Goal: Task Accomplishment & Management: Complete application form

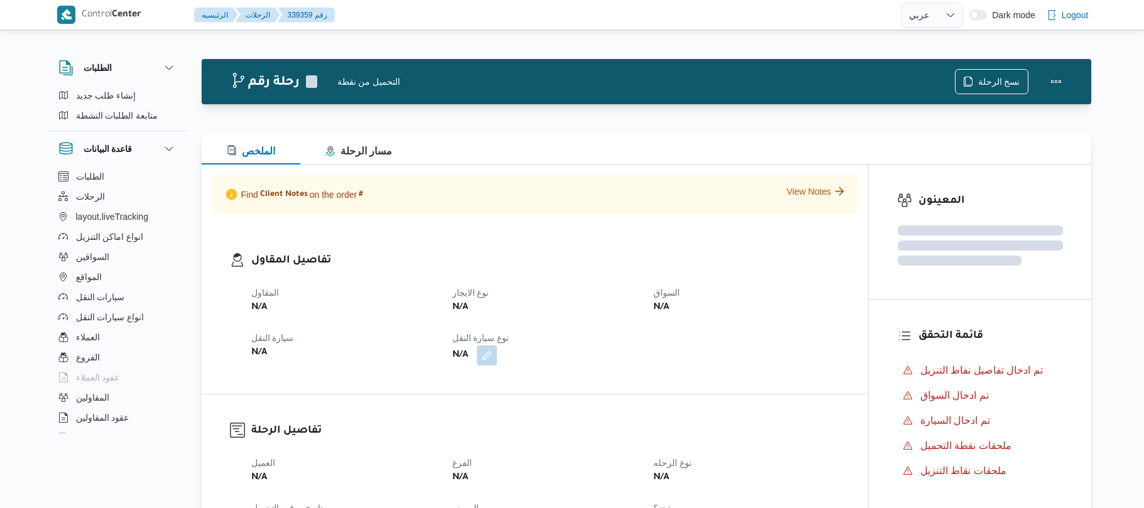
select select "ar"
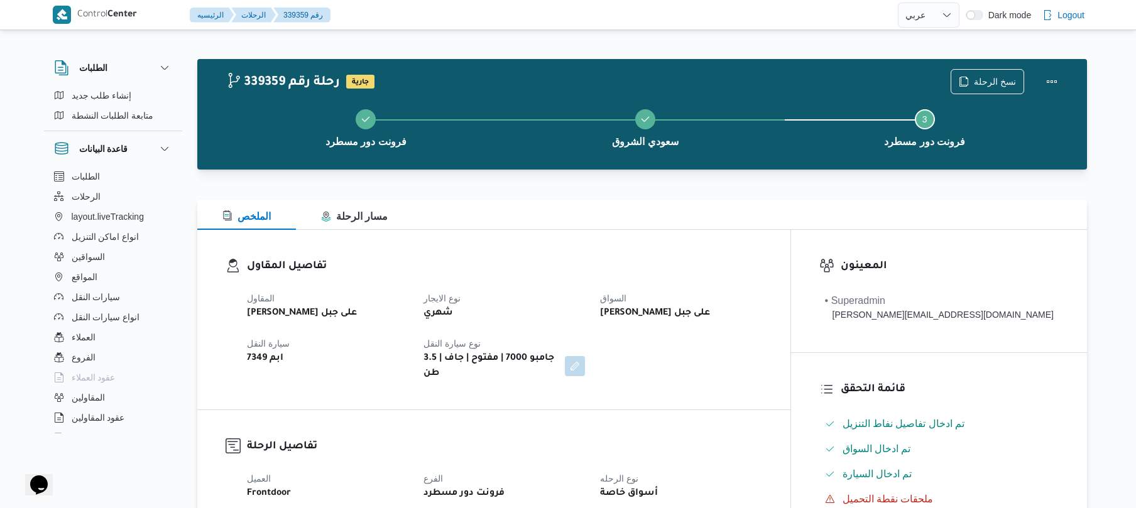
click at [571, 339] on dt "نوع سيارة النقل" at bounding box center [504, 343] width 161 height 15
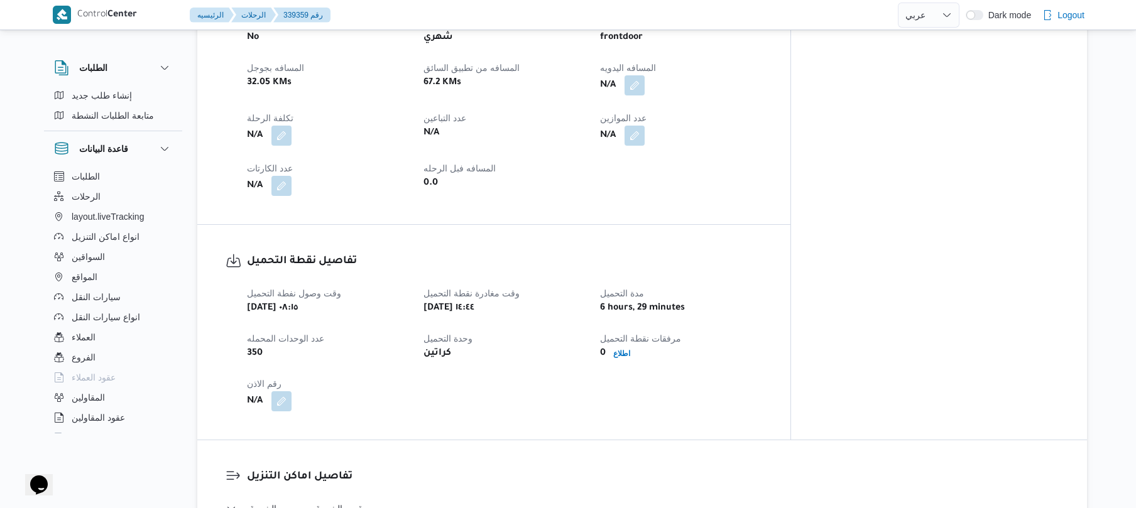
scroll to position [603, 0]
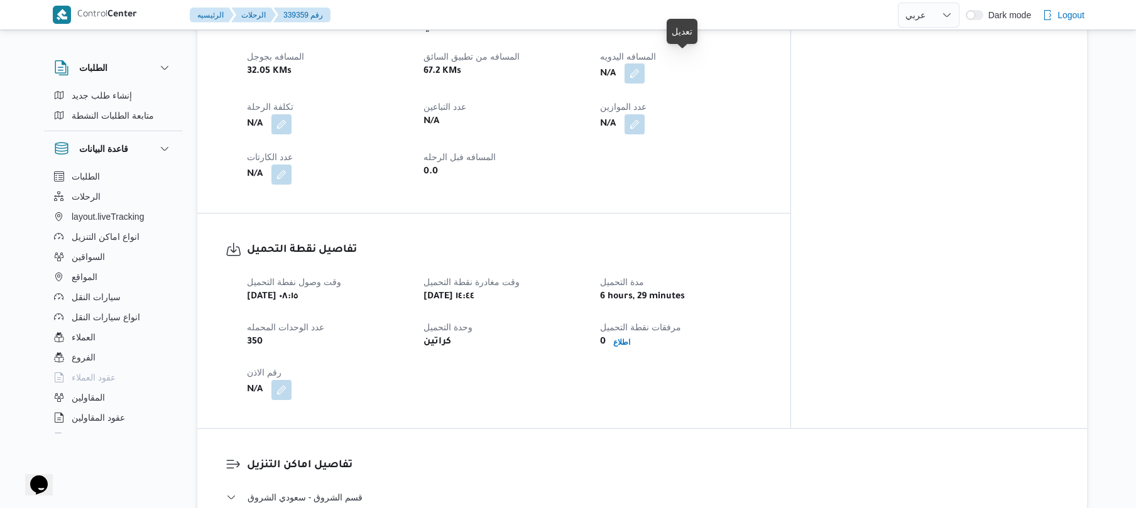
click at [645, 63] on button "button" at bounding box center [635, 73] width 20 height 20
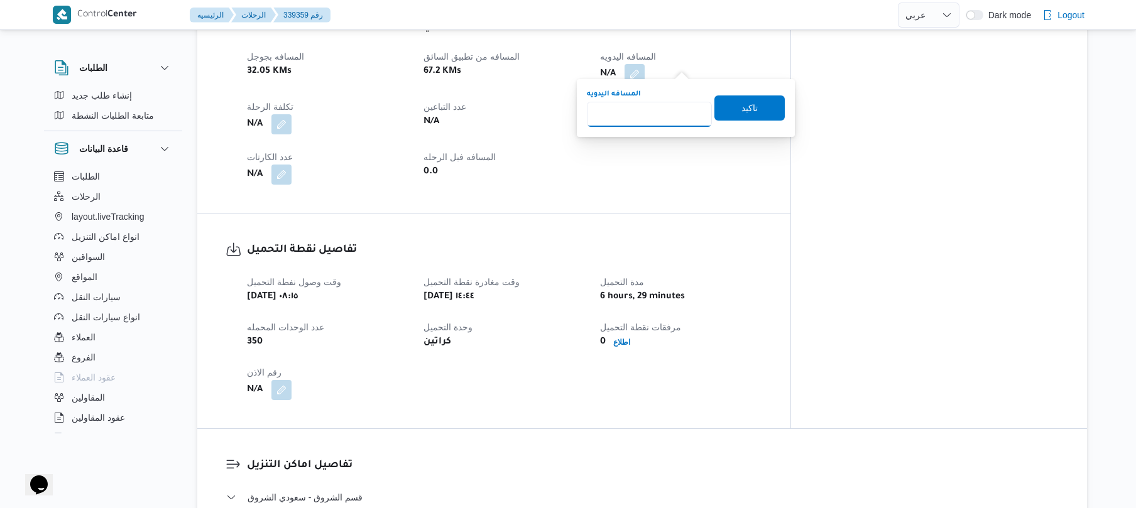
click at [666, 108] on input "المسافه اليدويه" at bounding box center [649, 114] width 125 height 25
type input "120"
click at [742, 106] on span "تاكيد" at bounding box center [750, 107] width 16 height 15
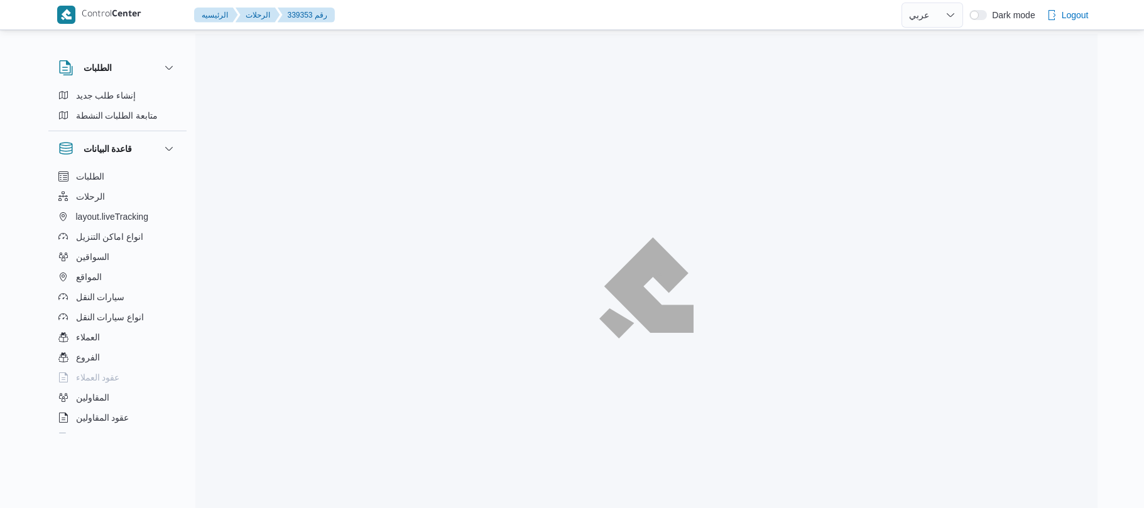
select select "ar"
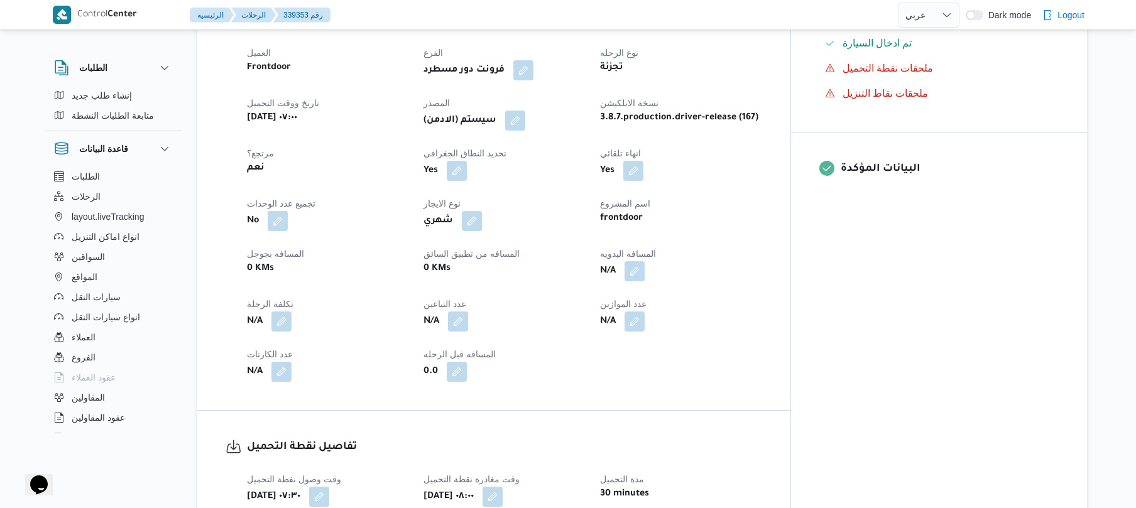
scroll to position [435, 0]
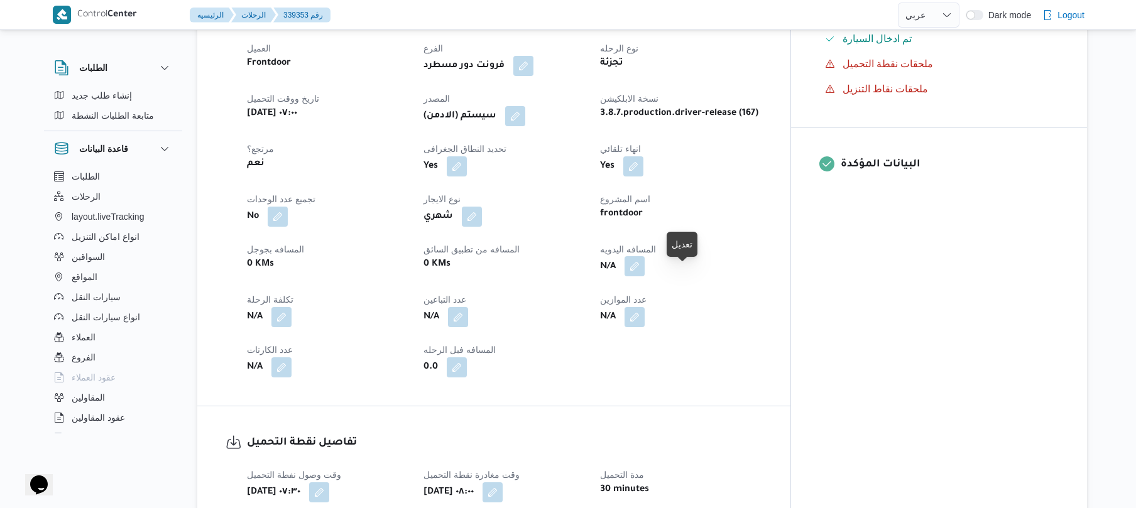
click at [645, 276] on button "button" at bounding box center [635, 266] width 20 height 20
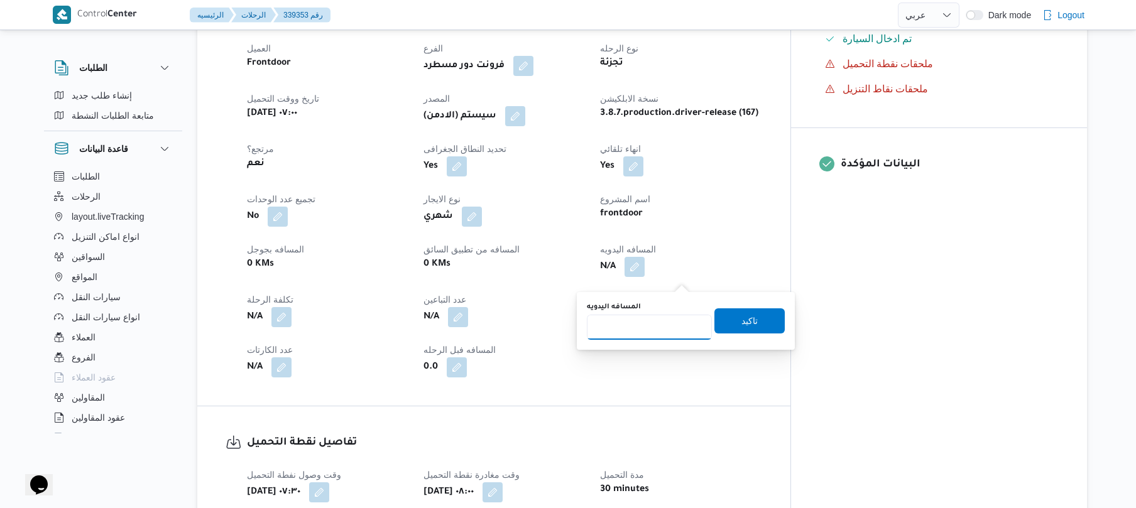
click at [652, 324] on input "المسافه اليدويه" at bounding box center [649, 327] width 125 height 25
type input "130"
click at [743, 317] on span "تاكيد" at bounding box center [750, 320] width 16 height 15
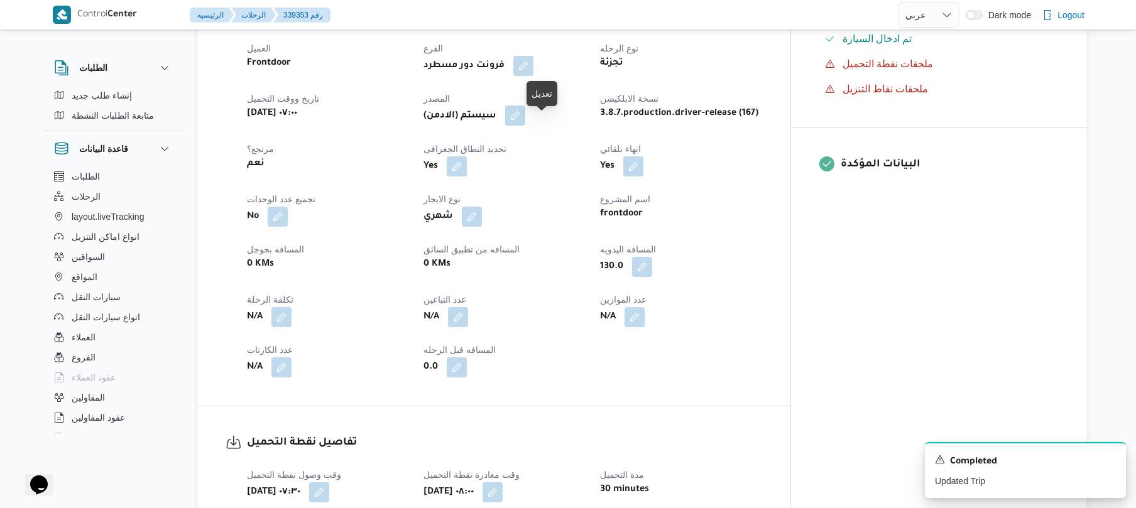
click at [525, 126] on button "button" at bounding box center [515, 116] width 20 height 20
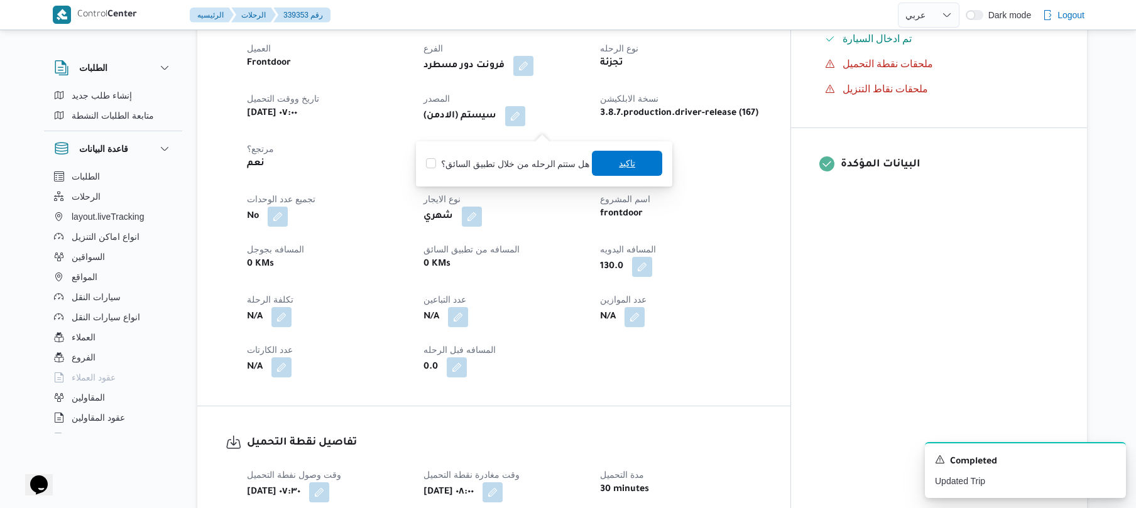
click at [612, 165] on span "تاكيد" at bounding box center [627, 163] width 70 height 25
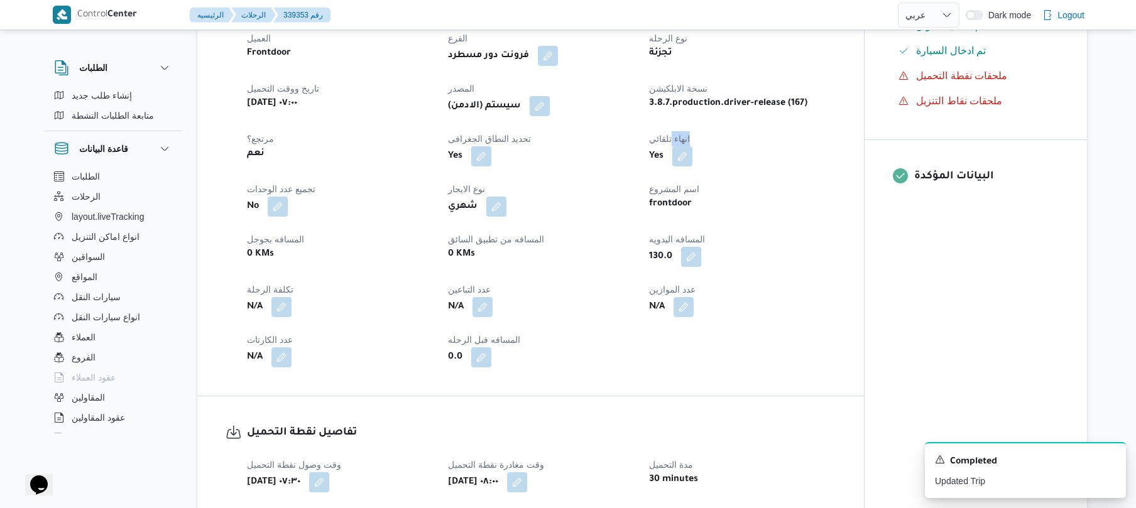
click at [612, 165] on div "Yes" at bounding box center [541, 156] width 189 height 23
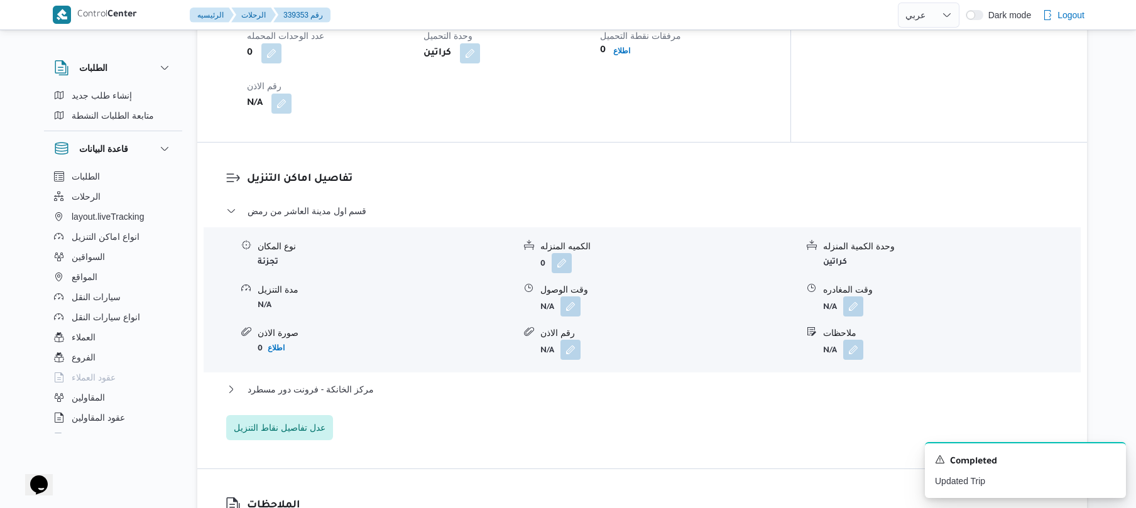
scroll to position [1072, 0]
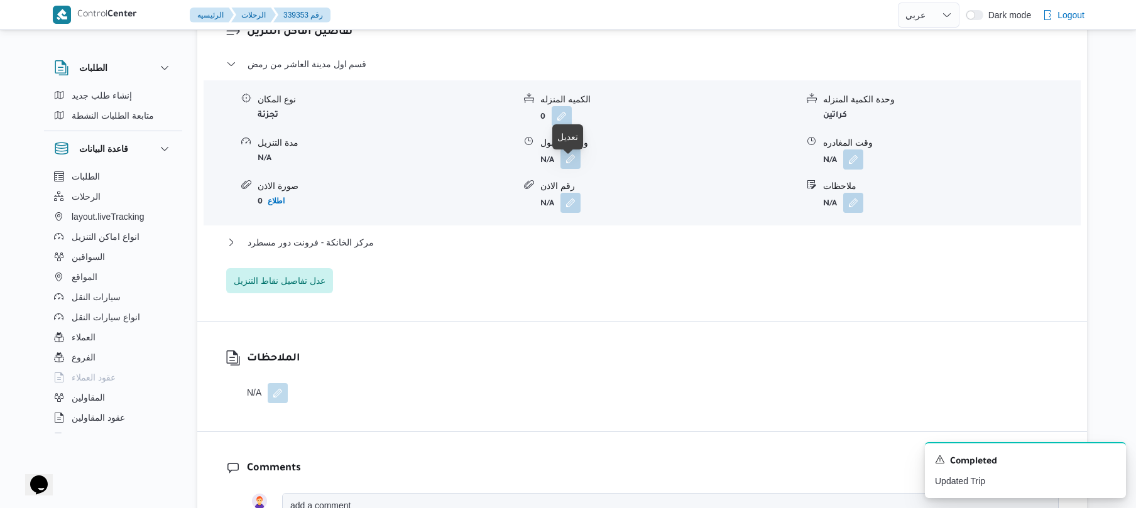
click at [572, 167] on button "button" at bounding box center [571, 159] width 20 height 20
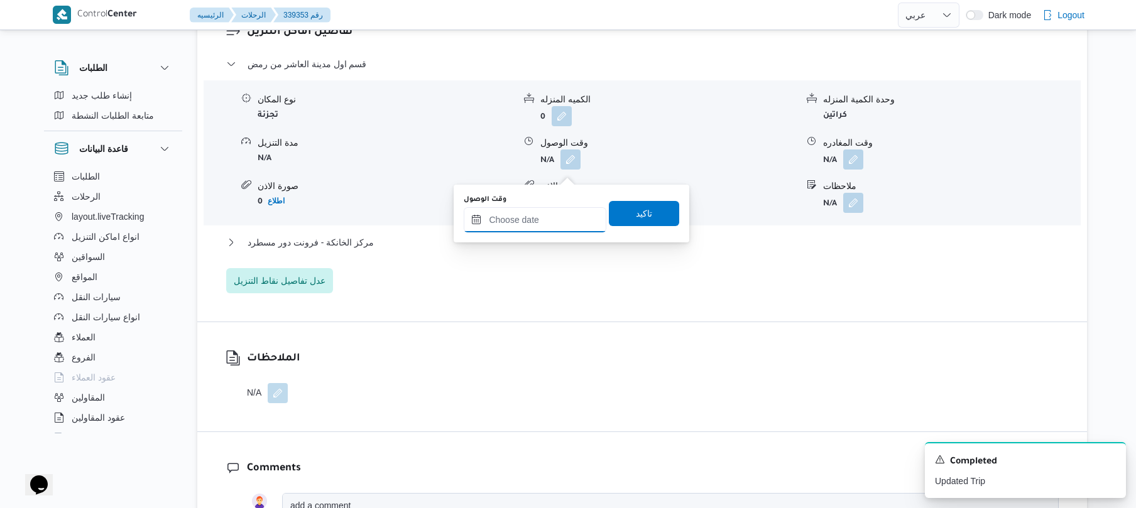
click at [539, 219] on input "وقت الوصول" at bounding box center [535, 219] width 143 height 25
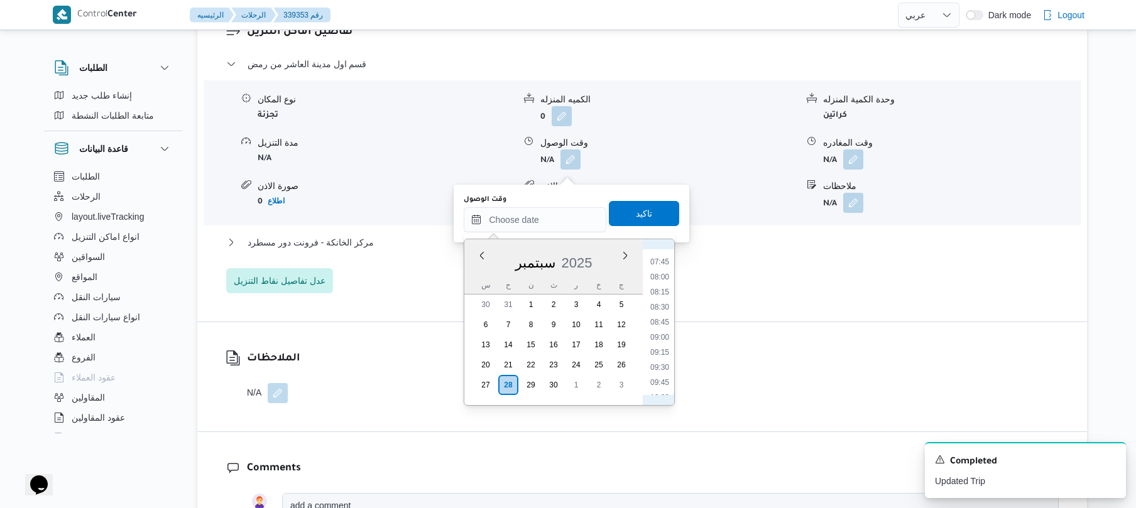
scroll to position [438, 0]
click at [661, 360] on li "09:00" at bounding box center [659, 360] width 29 height 13
type input "٢٨/٠٩/٢٠٢٥ ٠٩:٠٠"
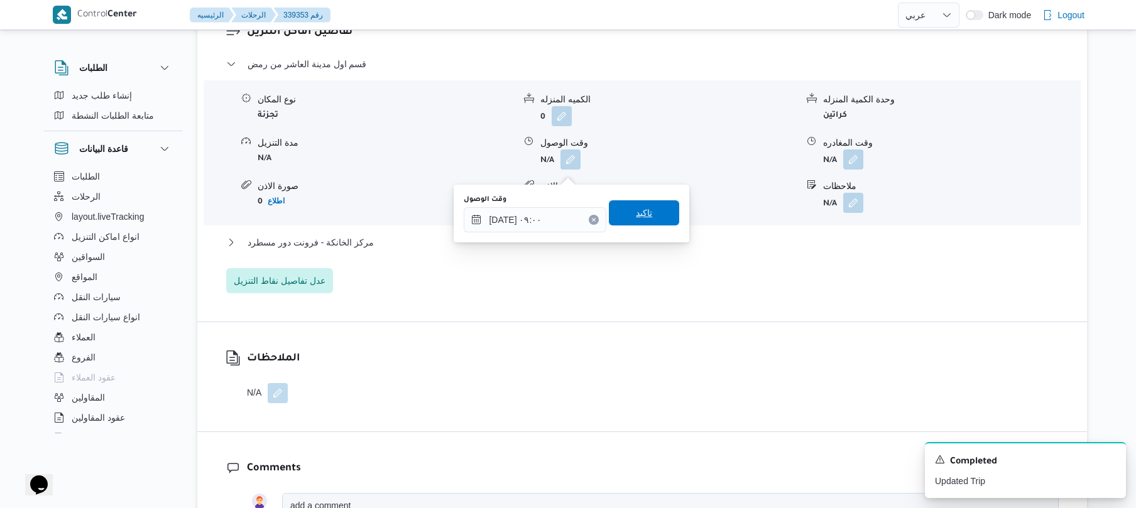
click at [652, 221] on span "تاكيد" at bounding box center [644, 212] width 70 height 25
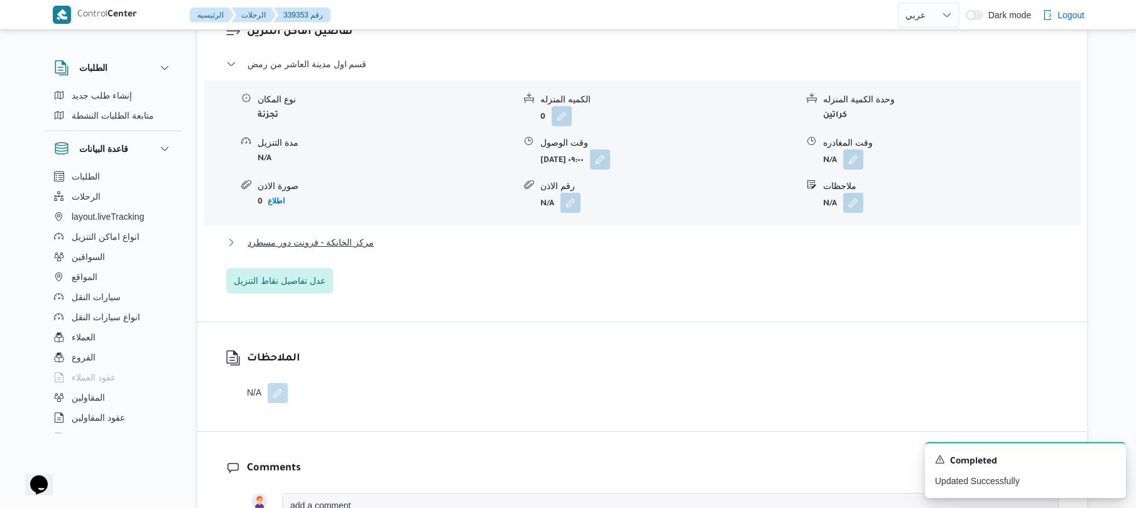
click at [632, 249] on button "مركز الخانكة - فرونت دور مسطرد" at bounding box center [642, 242] width 833 height 15
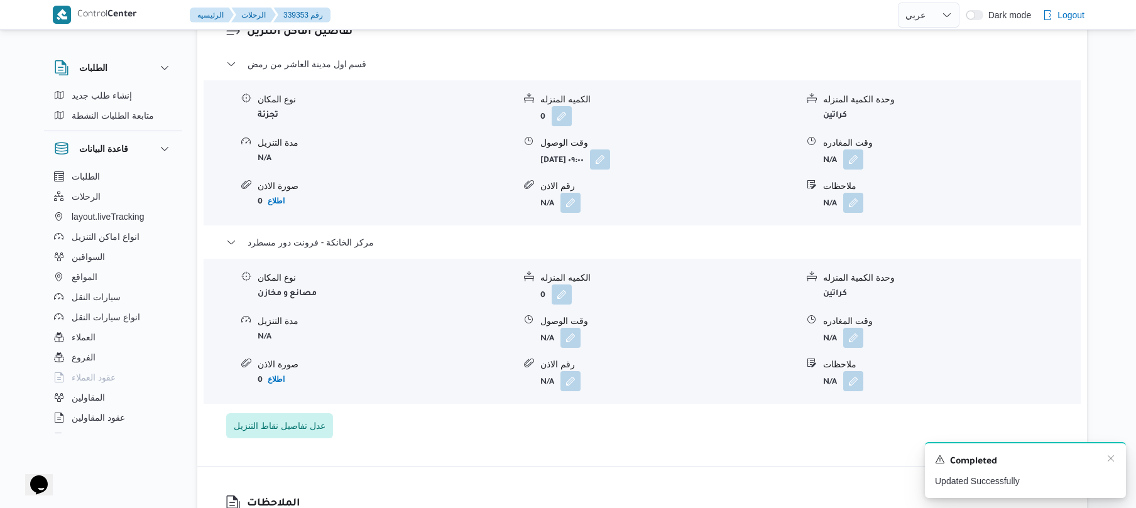
click at [1105, 456] on div "Completed" at bounding box center [1025, 462] width 181 height 16
click at [1112, 460] on icon "Dismiss toast" at bounding box center [1111, 459] width 10 height 10
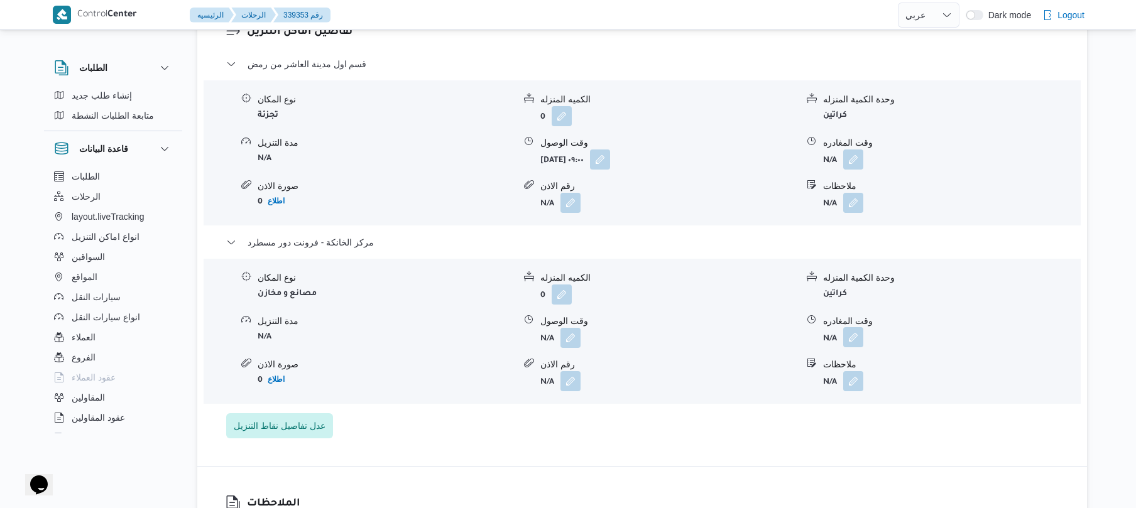
click at [858, 348] on button "button" at bounding box center [853, 337] width 20 height 20
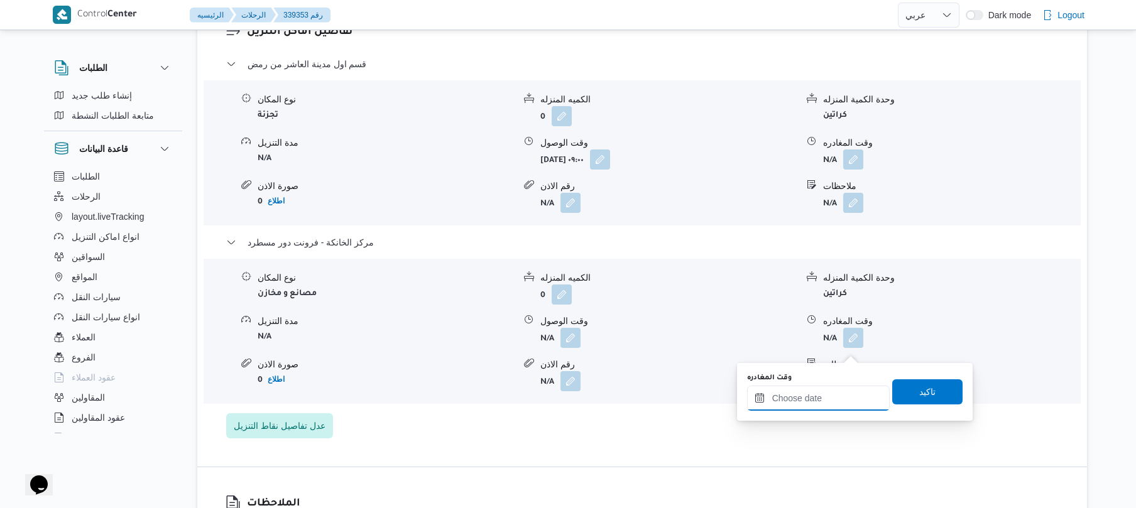
click at [841, 395] on input "وقت المغادره" at bounding box center [818, 398] width 143 height 25
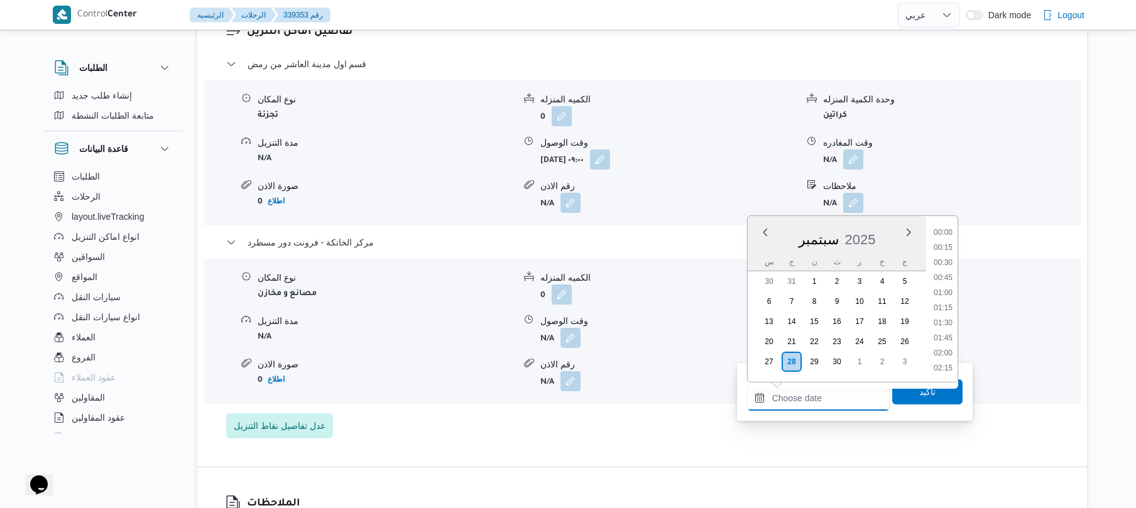
scroll to position [1177, 0]
click at [940, 290] on li "20:30" at bounding box center [943, 292] width 29 height 13
type input "٢٨/٠٩/٢٠٢٥ ٢٠:٣٠"
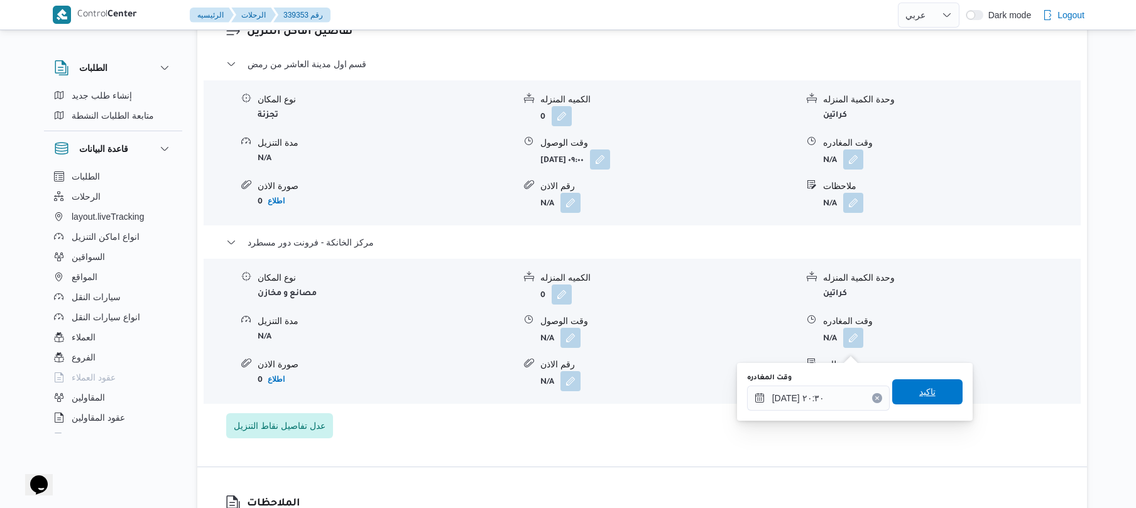
click at [906, 392] on span "تاكيد" at bounding box center [927, 392] width 70 height 25
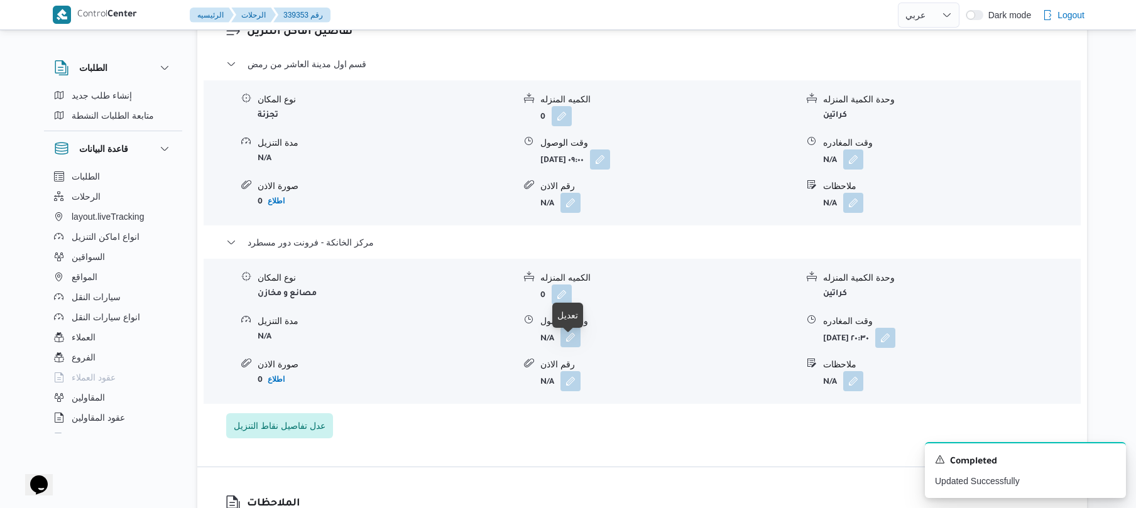
click at [564, 346] on button "button" at bounding box center [571, 337] width 20 height 20
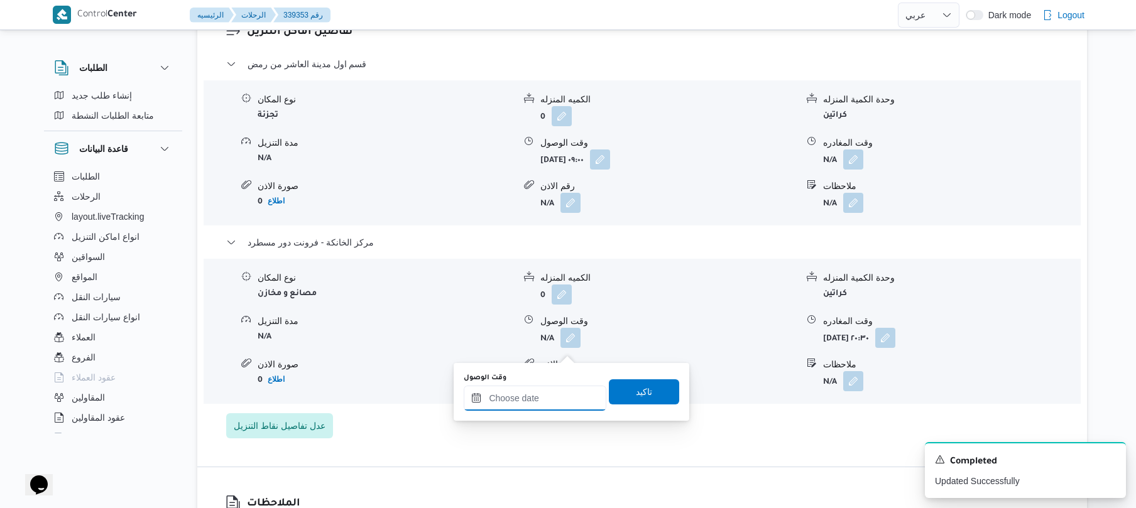
click at [528, 395] on input "وقت الوصول" at bounding box center [535, 398] width 143 height 25
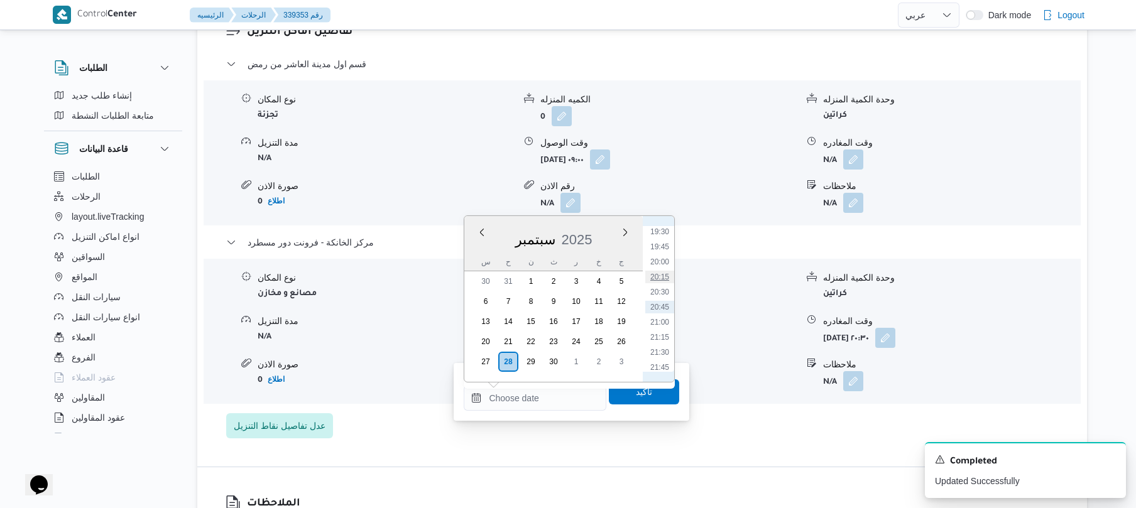
click at [662, 278] on li "20:15" at bounding box center [659, 277] width 29 height 13
type input "٢٨/٠٩/٢٠٢٥ ٢٠:١٥"
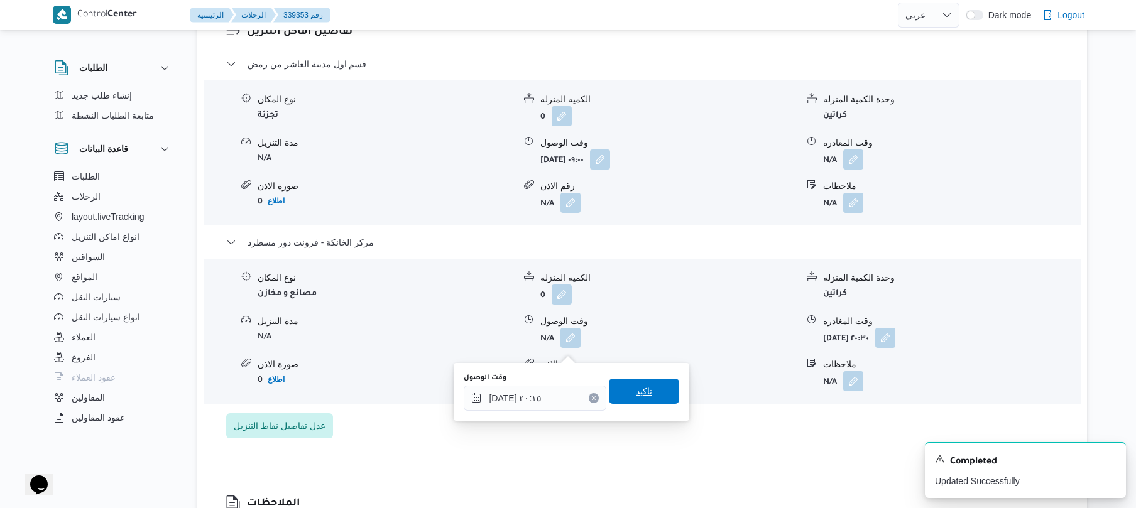
click at [632, 403] on span "تاكيد" at bounding box center [644, 391] width 70 height 25
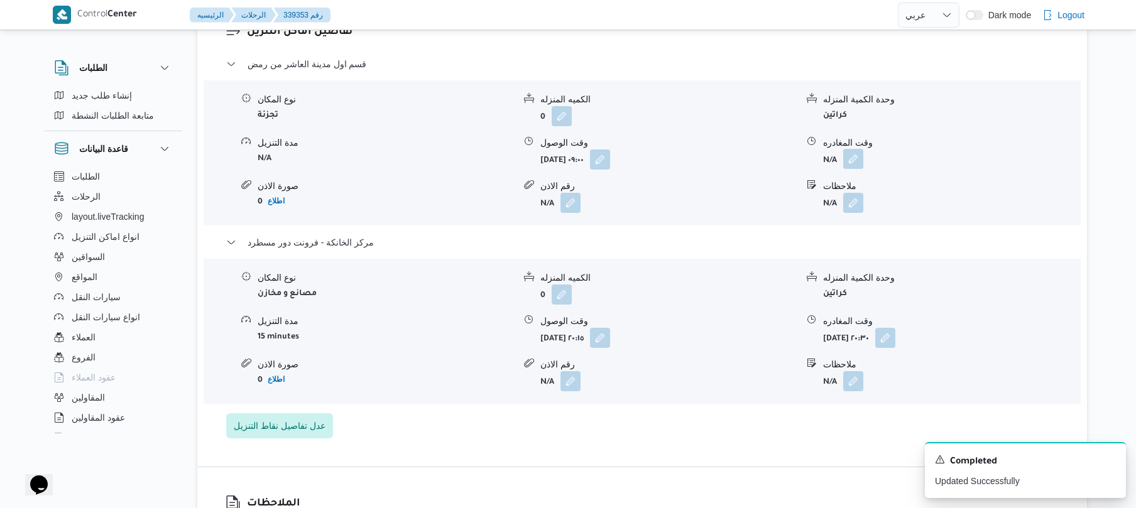
click at [852, 169] on button "button" at bounding box center [853, 159] width 20 height 20
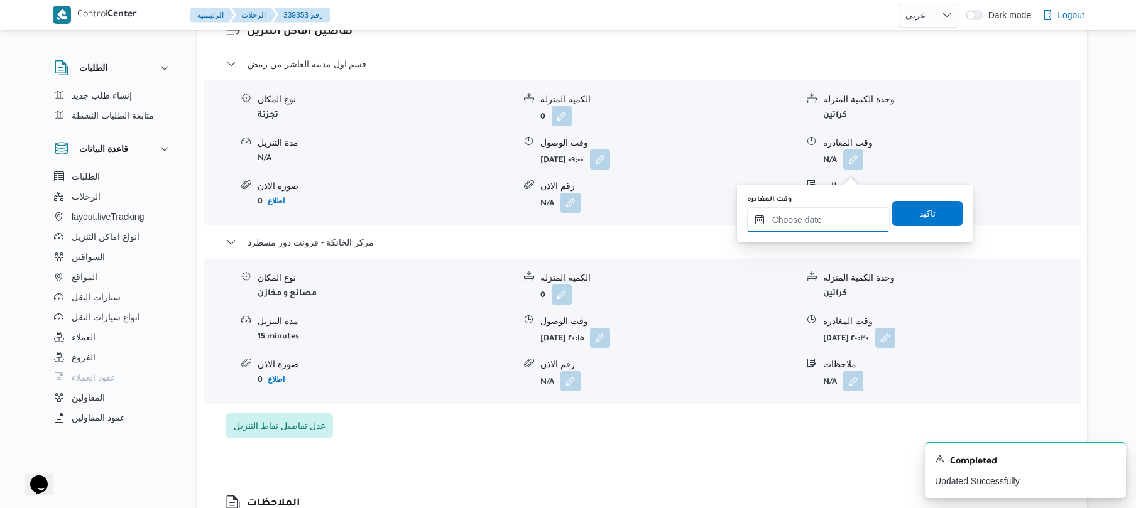
click at [800, 217] on input "وقت المغادره" at bounding box center [818, 219] width 143 height 25
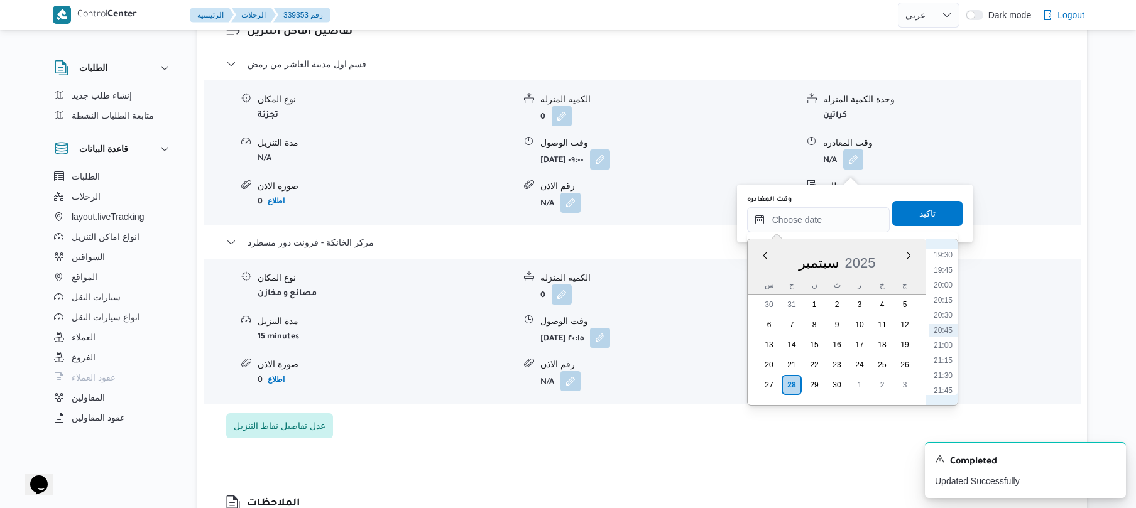
scroll to position [1054, 0]
click at [945, 363] on li "19:15" at bounding box center [943, 363] width 29 height 13
type input "٢٨/٠٩/٢٠٢٥ ١٩:١٥"
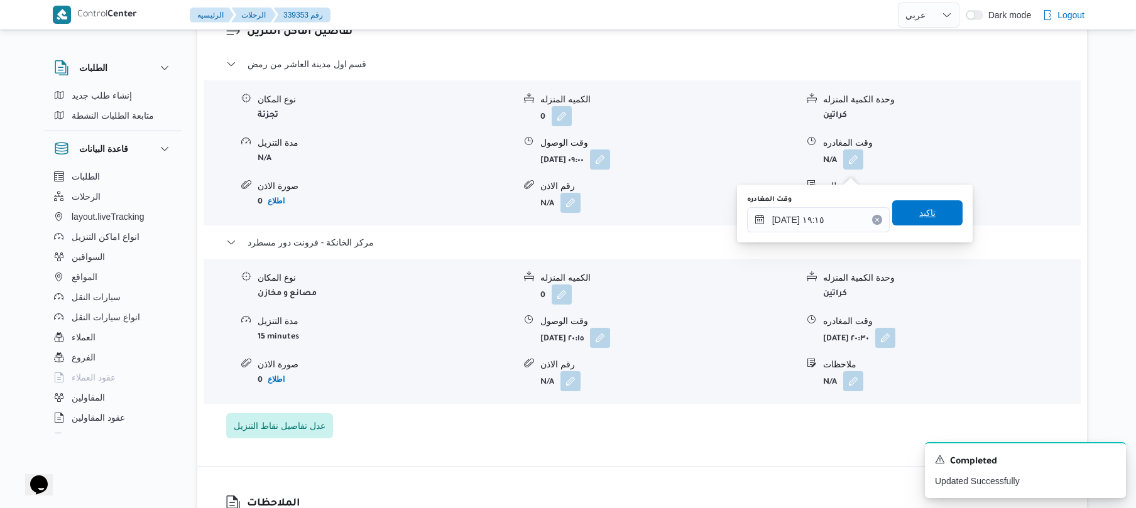
click at [939, 224] on span "تاكيد" at bounding box center [927, 212] width 70 height 25
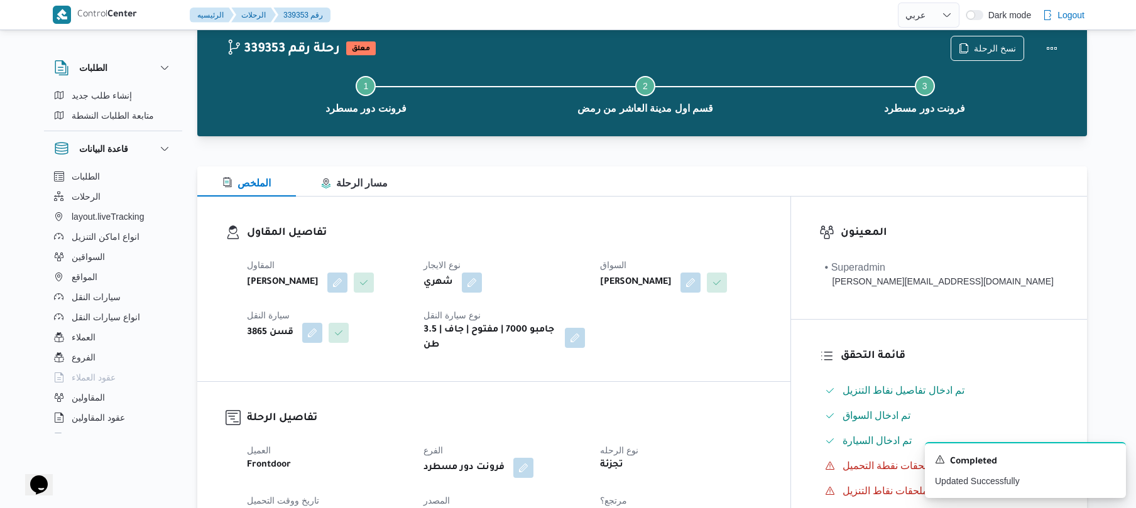
scroll to position [0, 0]
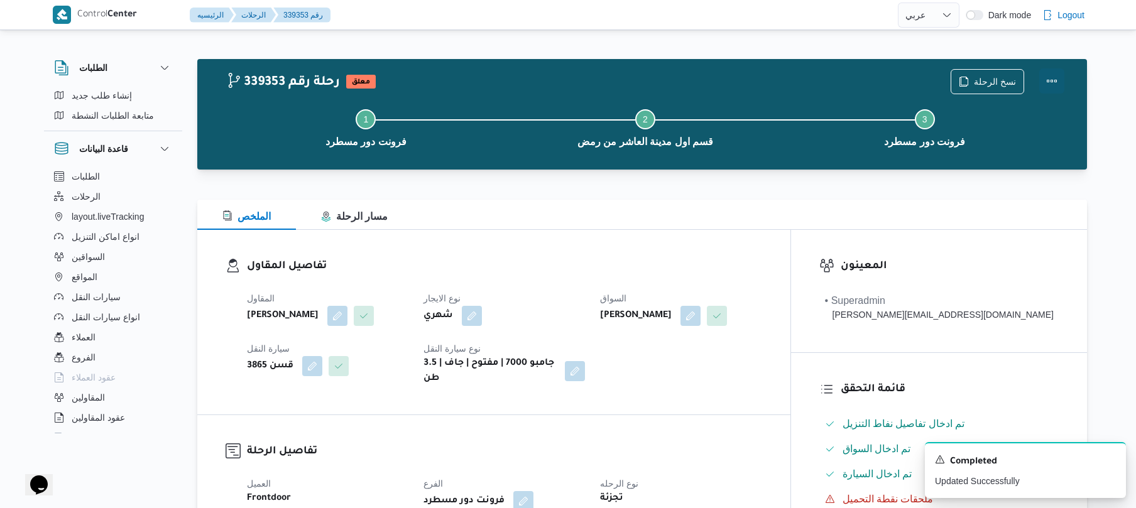
click at [1051, 82] on button "Actions" at bounding box center [1051, 80] width 25 height 25
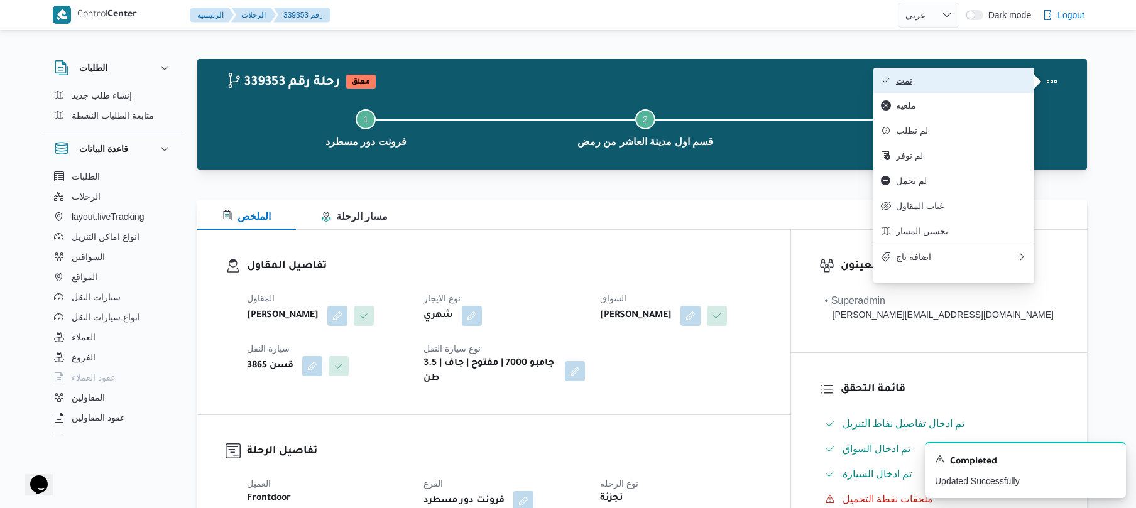
click at [974, 93] on button "تمت" at bounding box center [953, 80] width 161 height 25
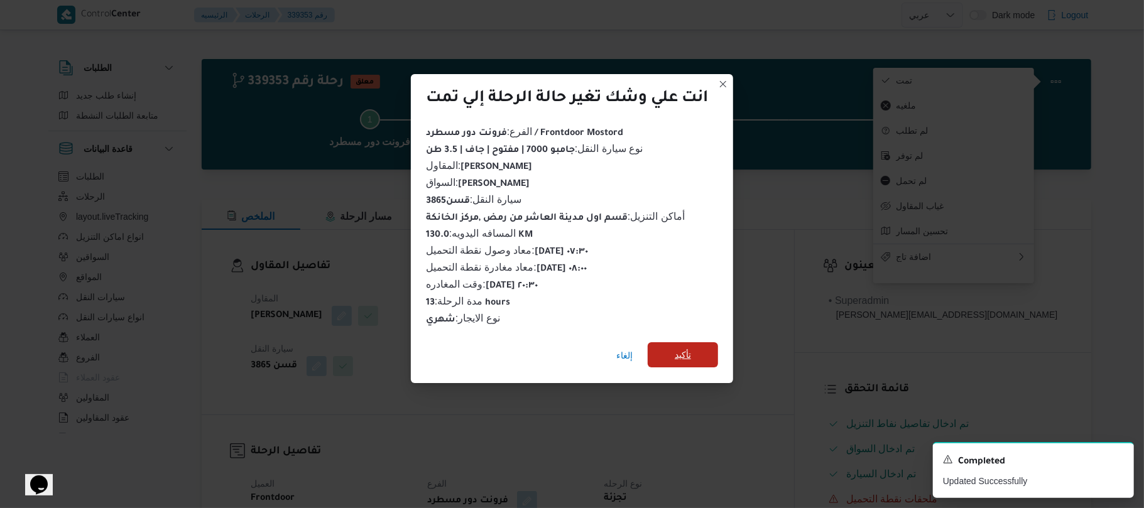
click at [707, 346] on span "تأكيد" at bounding box center [683, 354] width 70 height 25
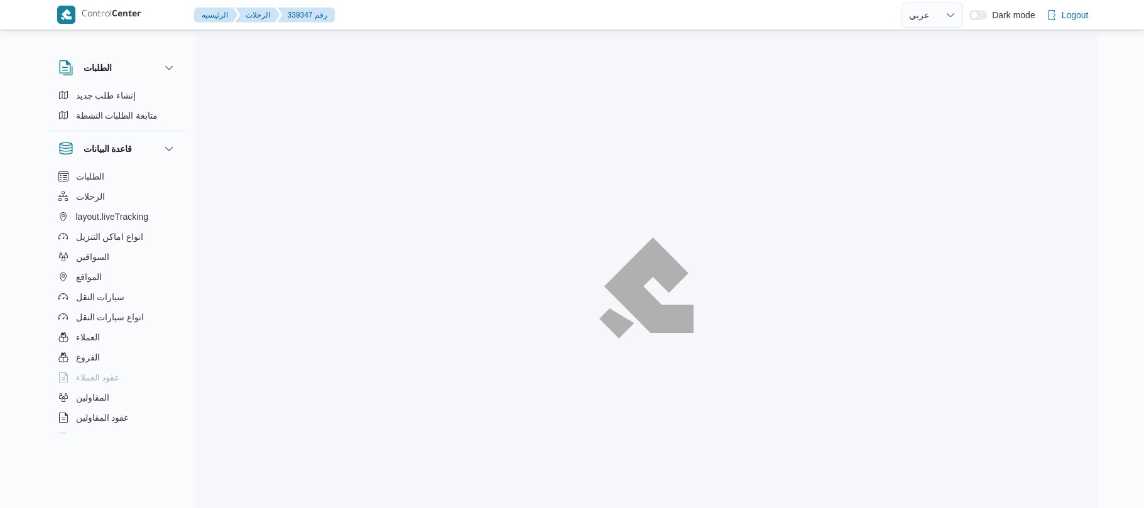
select select "ar"
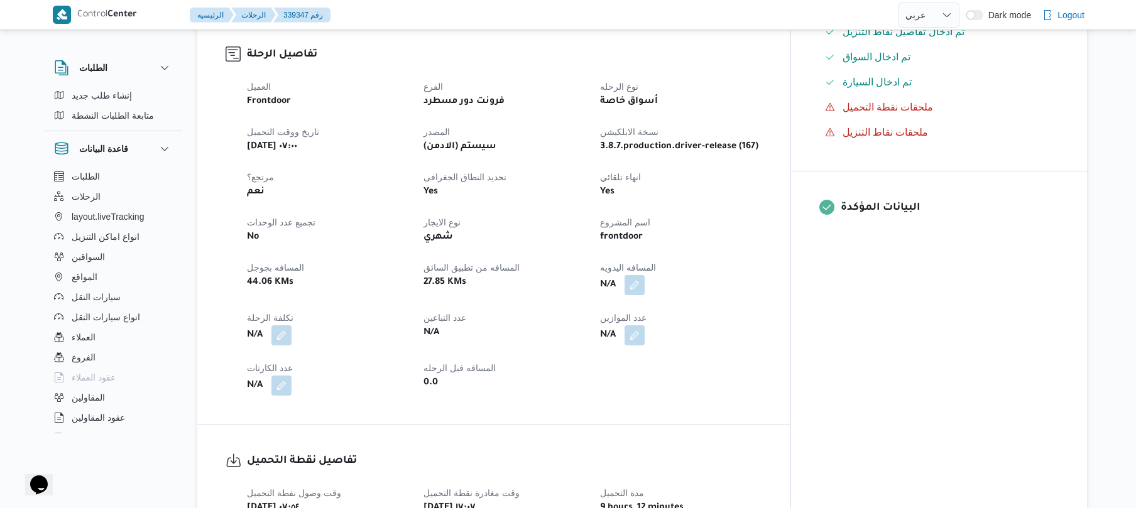
scroll to position [402, 0]
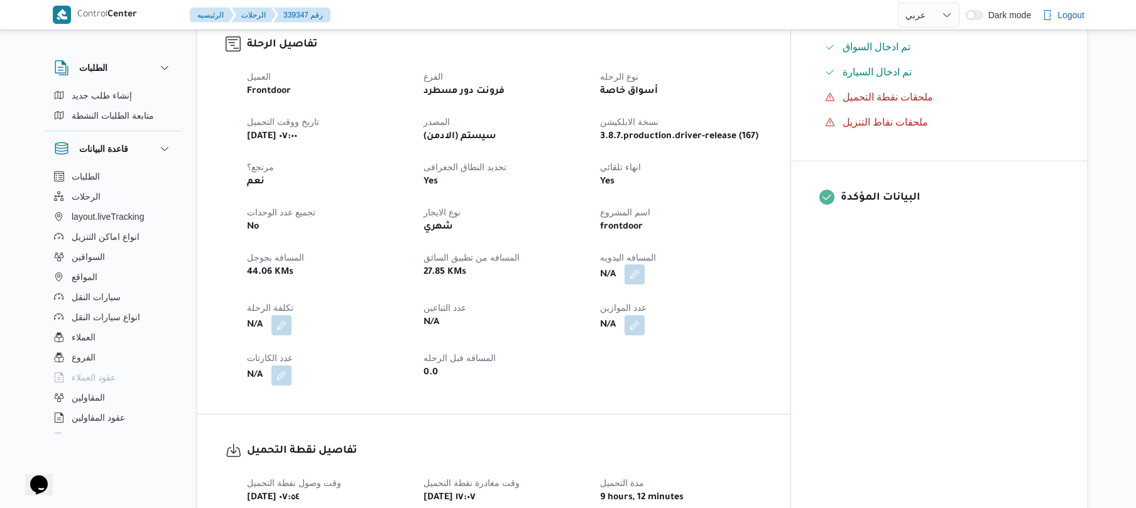
click at [645, 268] on button "button" at bounding box center [635, 275] width 20 height 20
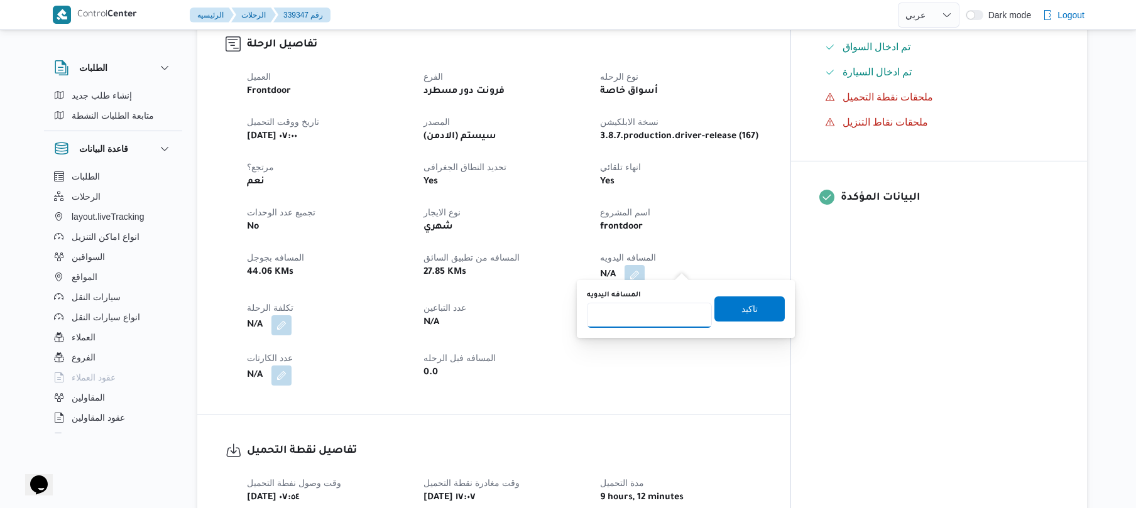
click at [647, 315] on input "المسافه اليدويه" at bounding box center [649, 315] width 125 height 25
type input "120"
click at [730, 313] on span "تاكيد" at bounding box center [749, 308] width 70 height 25
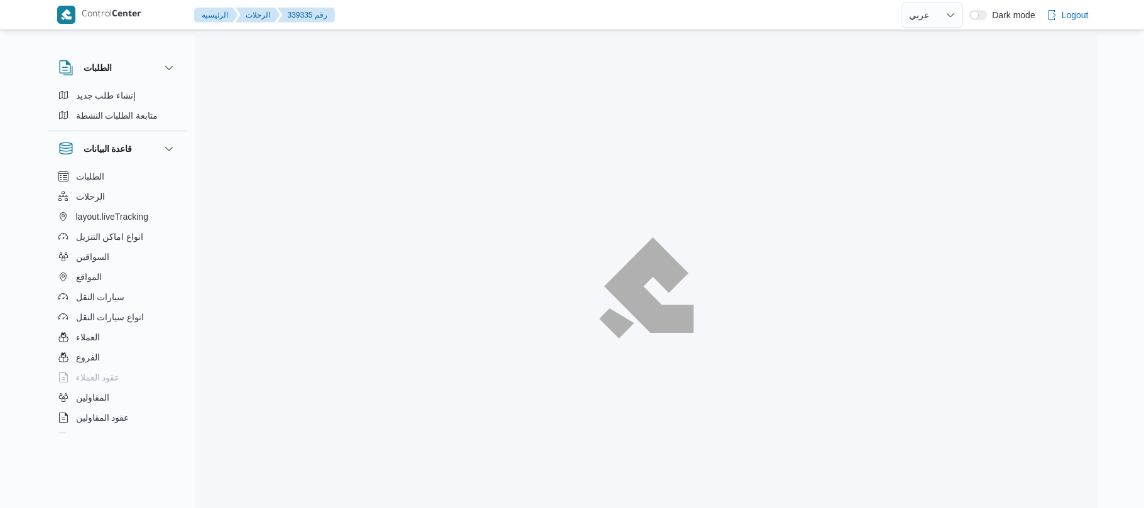
select select "ar"
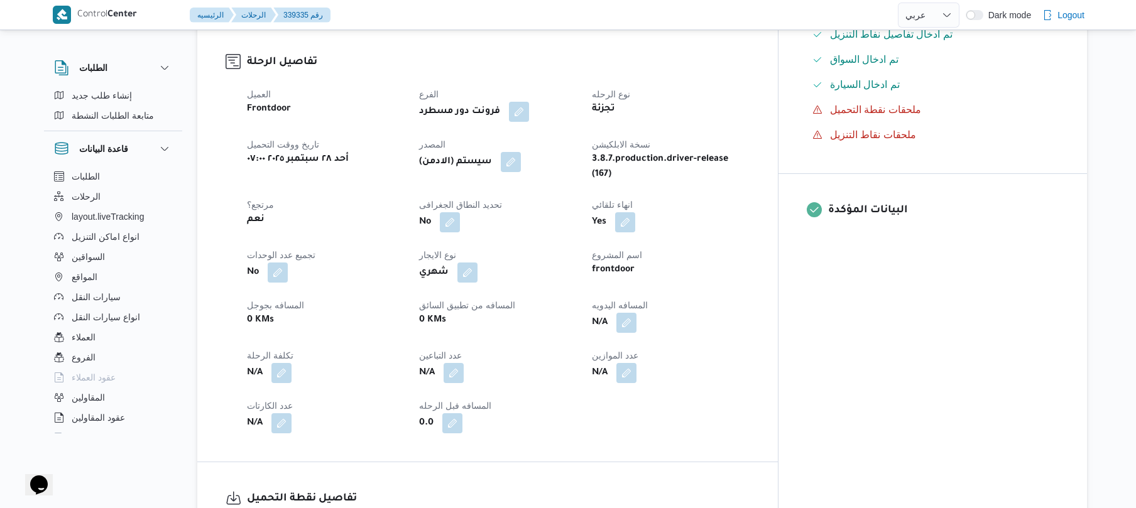
scroll to position [402, 0]
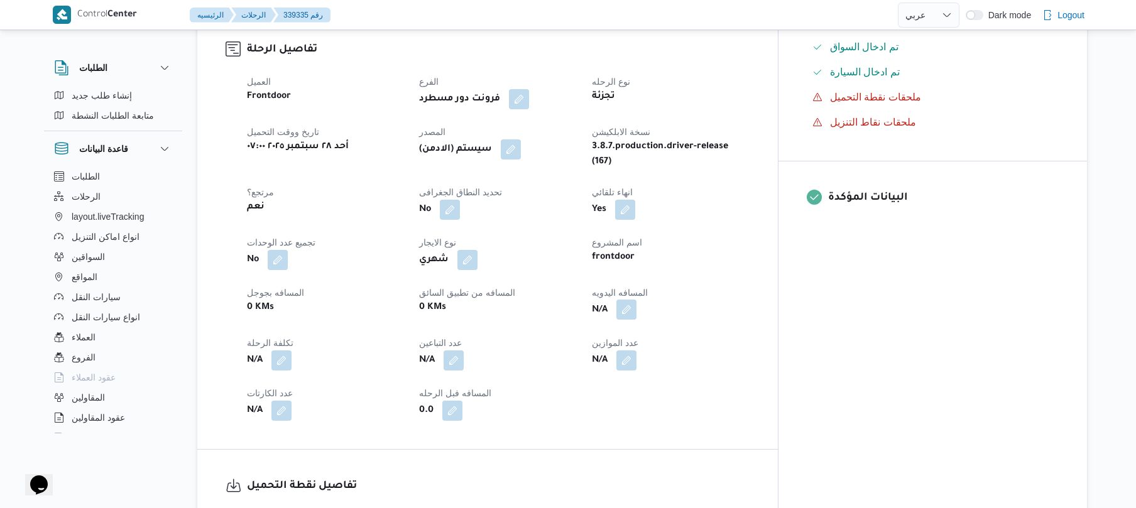
click at [637, 309] on button "button" at bounding box center [626, 310] width 20 height 20
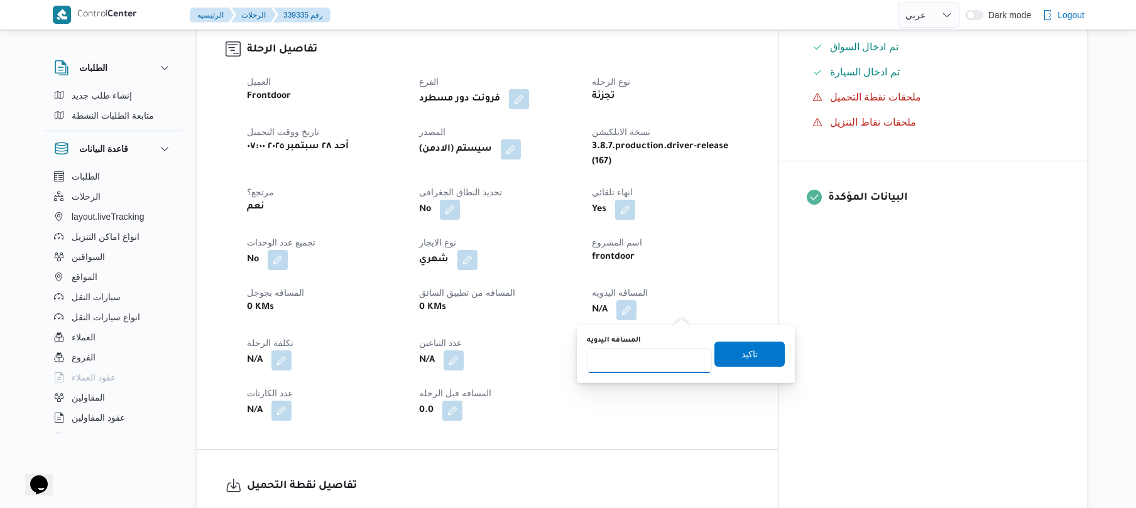
click at [659, 361] on input "المسافه اليدويه" at bounding box center [649, 360] width 125 height 25
type input "130"
click at [747, 356] on span "تاكيد" at bounding box center [750, 353] width 16 height 15
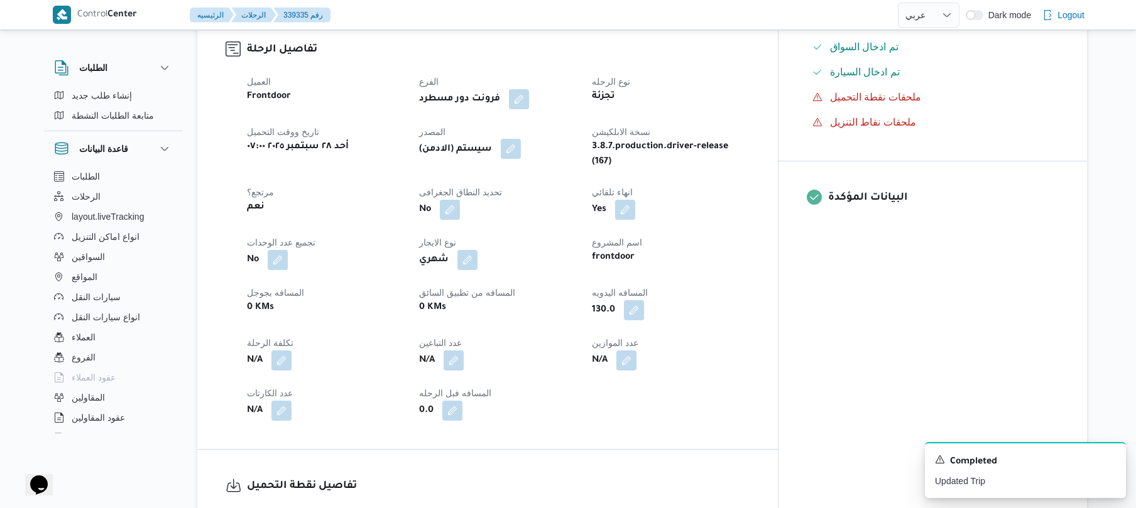
click at [521, 158] on button "button" at bounding box center [511, 149] width 20 height 20
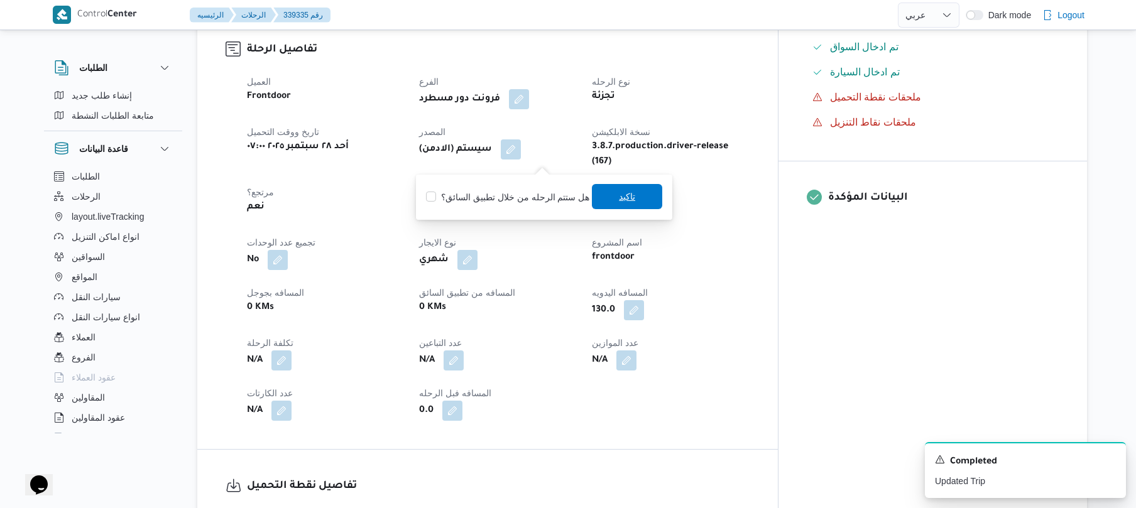
click at [619, 201] on span "تاكيد" at bounding box center [627, 196] width 16 height 15
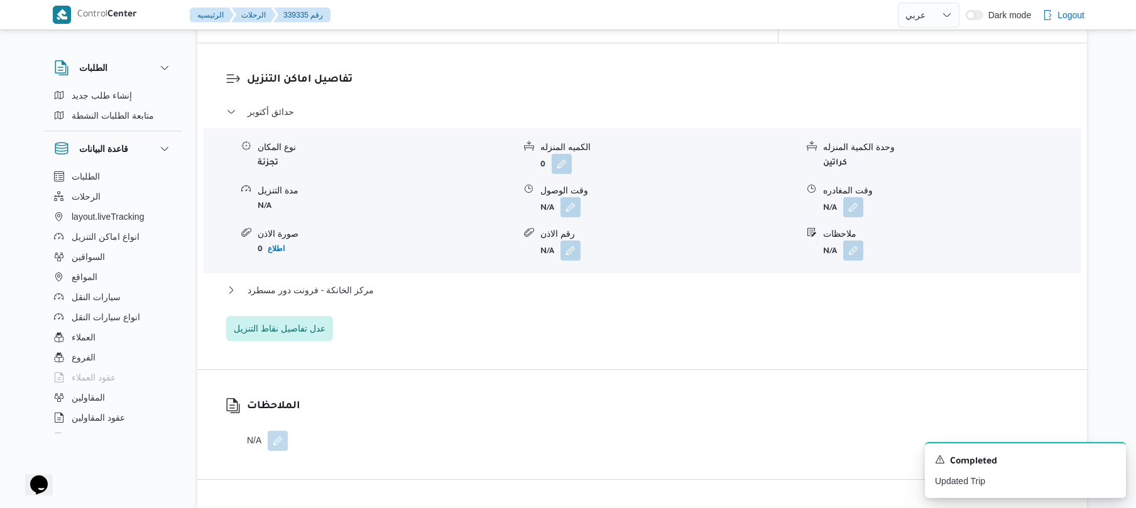
scroll to position [1039, 0]
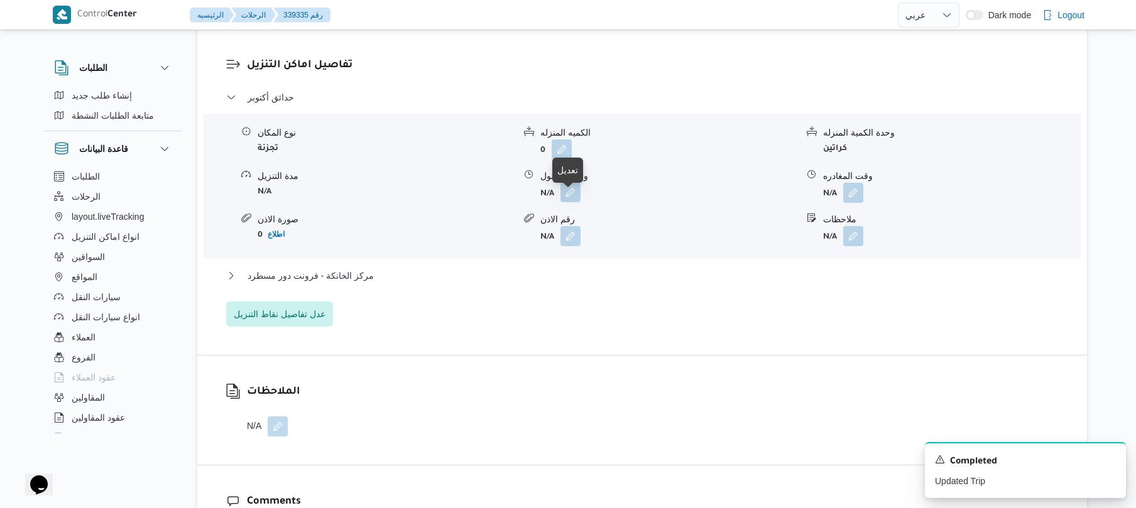
click at [572, 202] on button "button" at bounding box center [571, 192] width 20 height 20
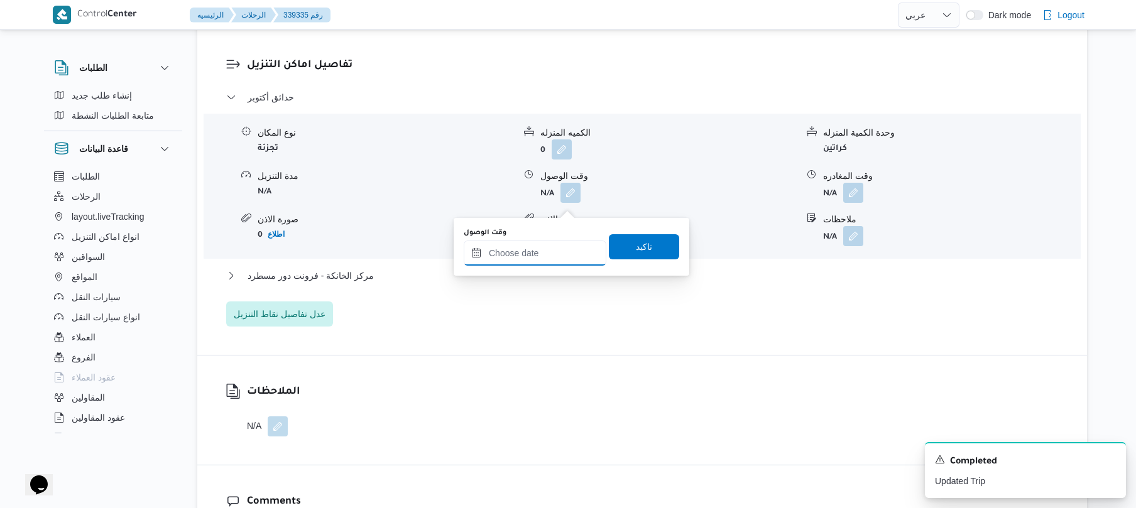
click at [536, 252] on input "وقت الوصول" at bounding box center [535, 253] width 143 height 25
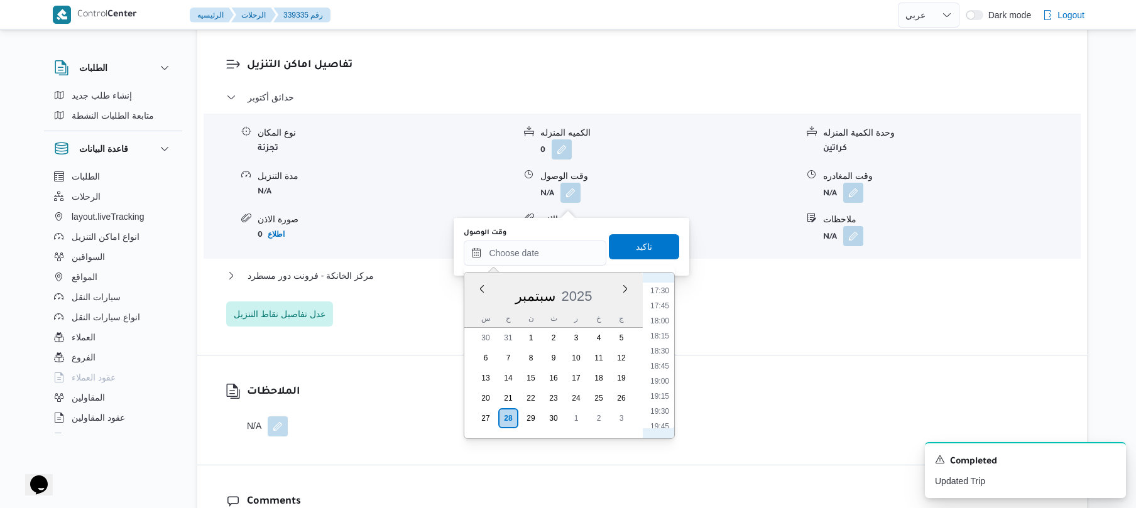
scroll to position [520, 0]
click at [664, 287] on li "08:30" at bounding box center [659, 281] width 29 height 13
type input "٢٨/٠٩/٢٠٢٥ ٠٨:٣٠"
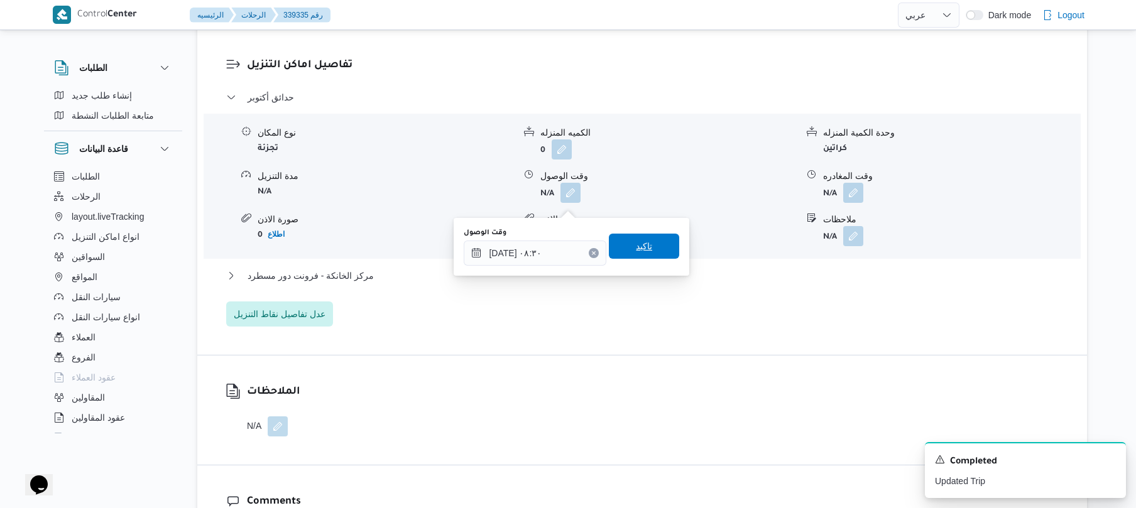
click at [644, 239] on span "تاكيد" at bounding box center [644, 246] width 70 height 25
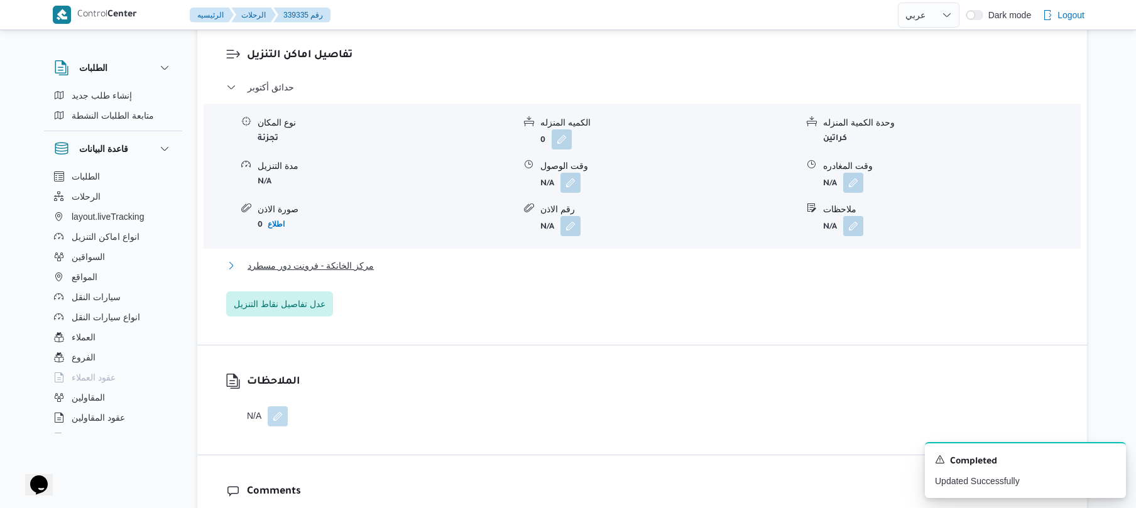
click at [606, 273] on button "مركز الخانكة - فرونت دور مسطرد" at bounding box center [642, 265] width 833 height 15
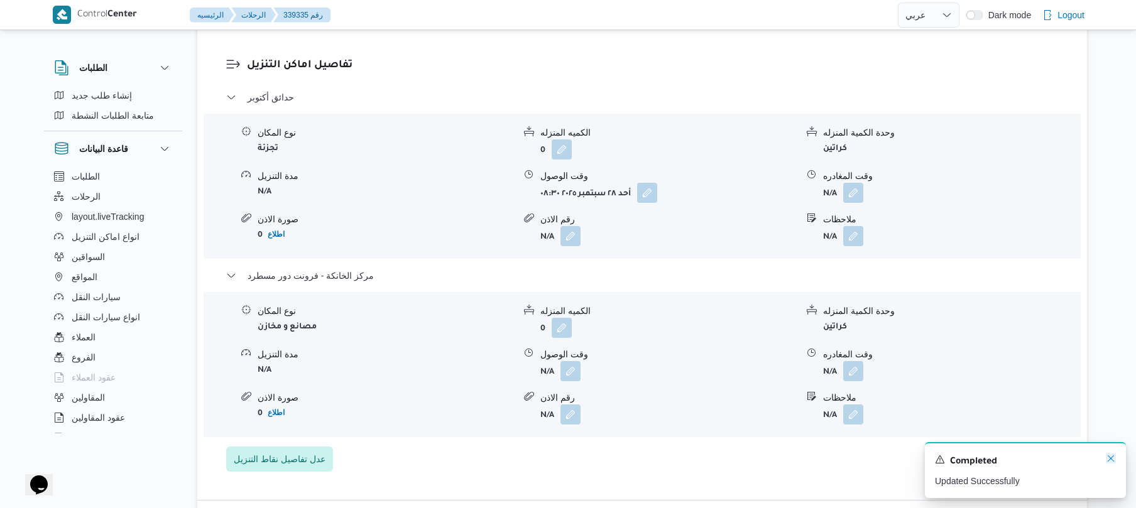
click at [1114, 458] on icon "Dismiss toast" at bounding box center [1111, 459] width 10 height 10
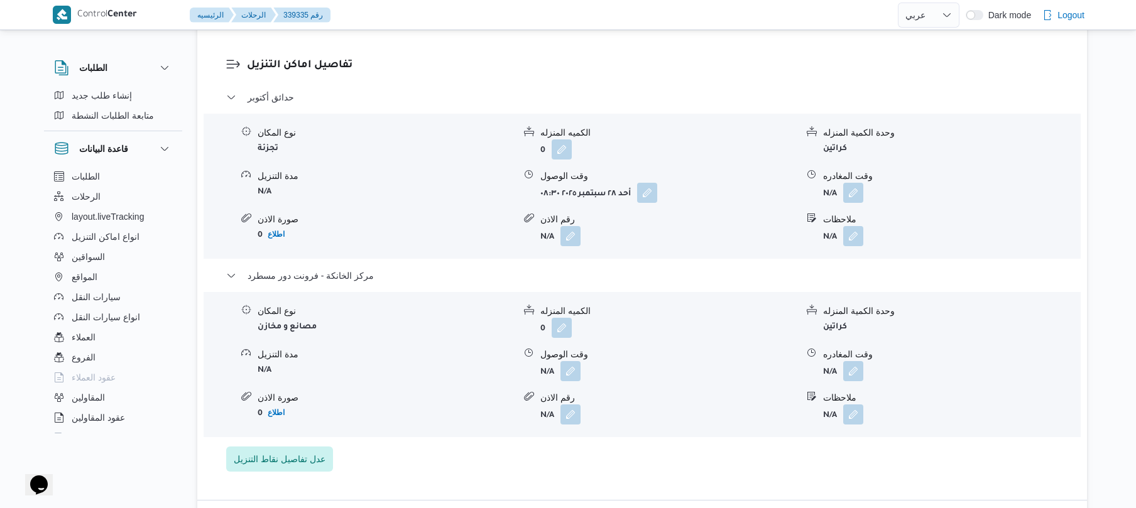
click at [865, 381] on form "N/A" at bounding box center [951, 371] width 256 height 20
click at [851, 381] on button "button" at bounding box center [853, 371] width 20 height 20
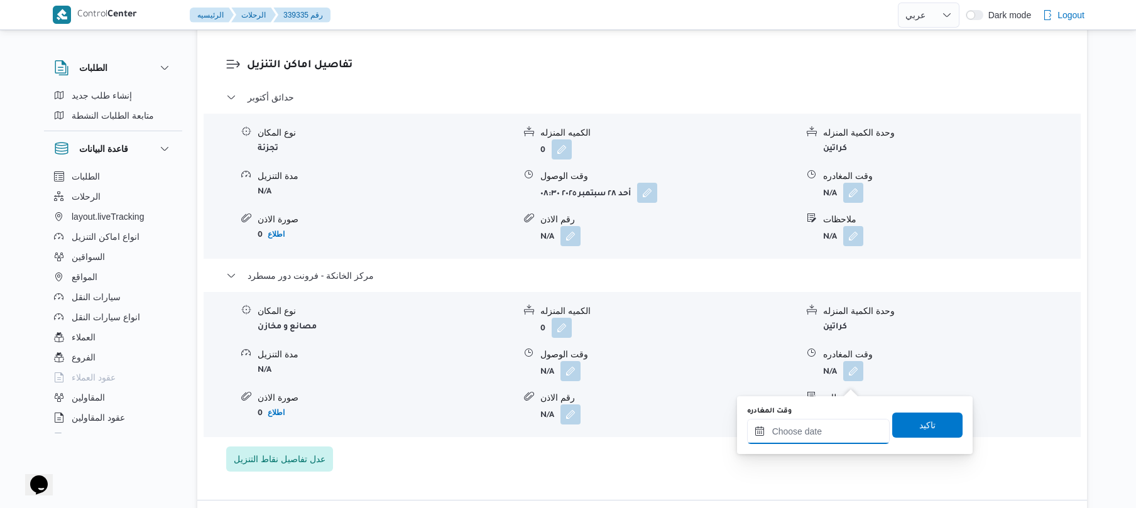
click at [807, 440] on input "وقت المغادره" at bounding box center [818, 431] width 143 height 25
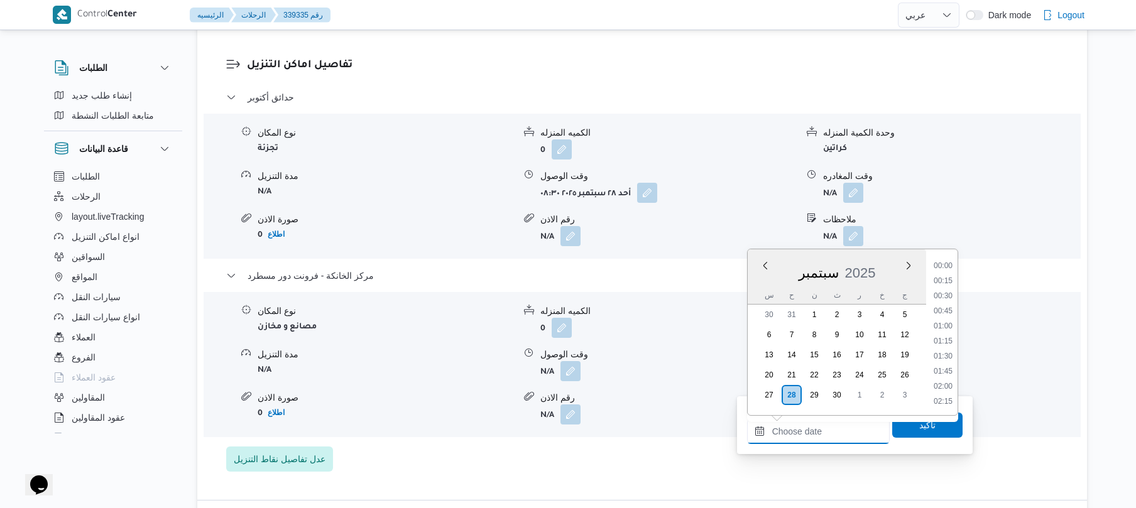
scroll to position [1177, 0]
click at [941, 263] on li "19:30" at bounding box center [943, 265] width 29 height 13
type input "٢٨/٠٩/٢٠٢٥ ١٩:٣٠"
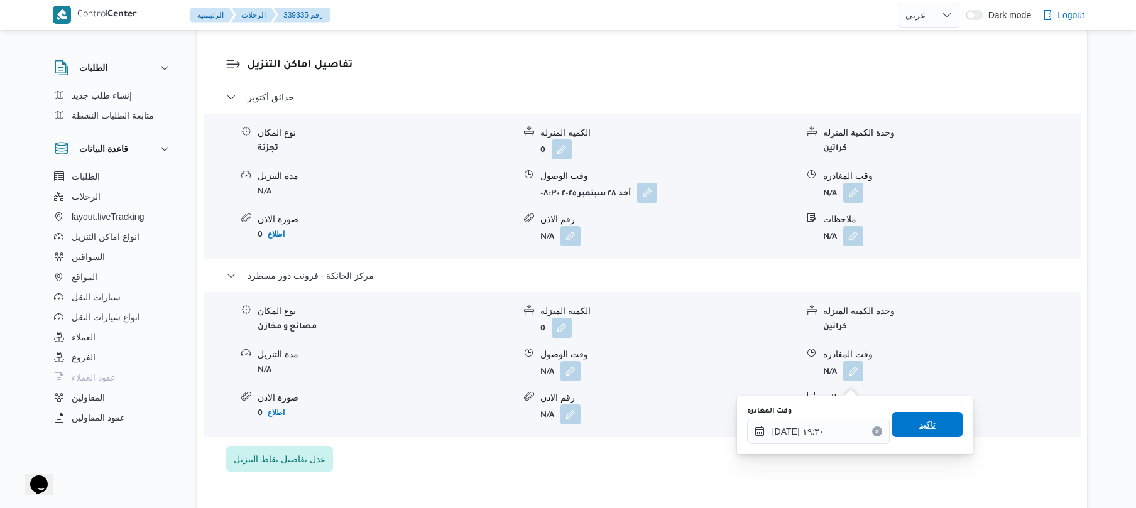
click at [921, 430] on span "تاكيد" at bounding box center [927, 424] width 16 height 15
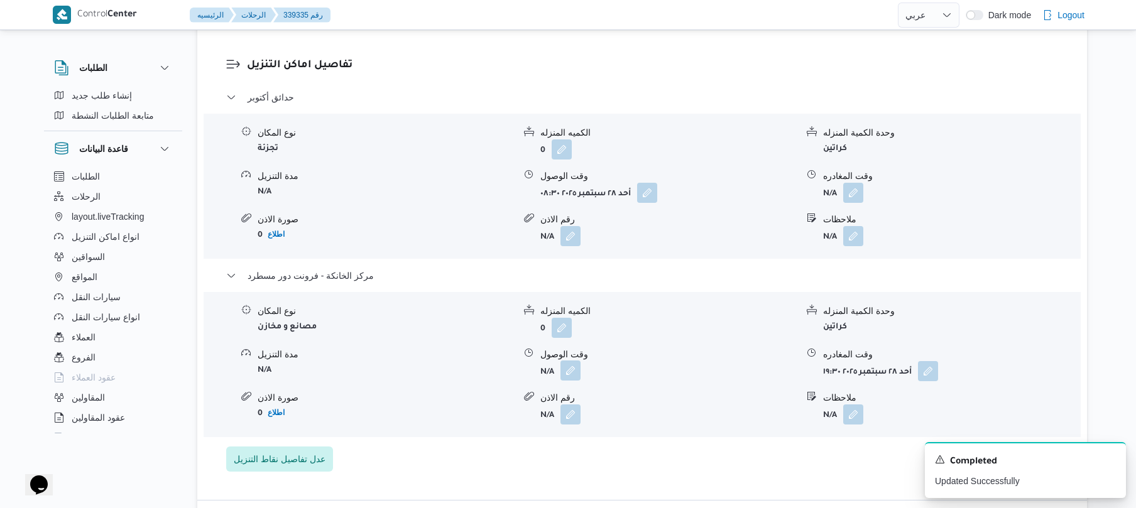
click at [571, 381] on button "button" at bounding box center [571, 371] width 20 height 20
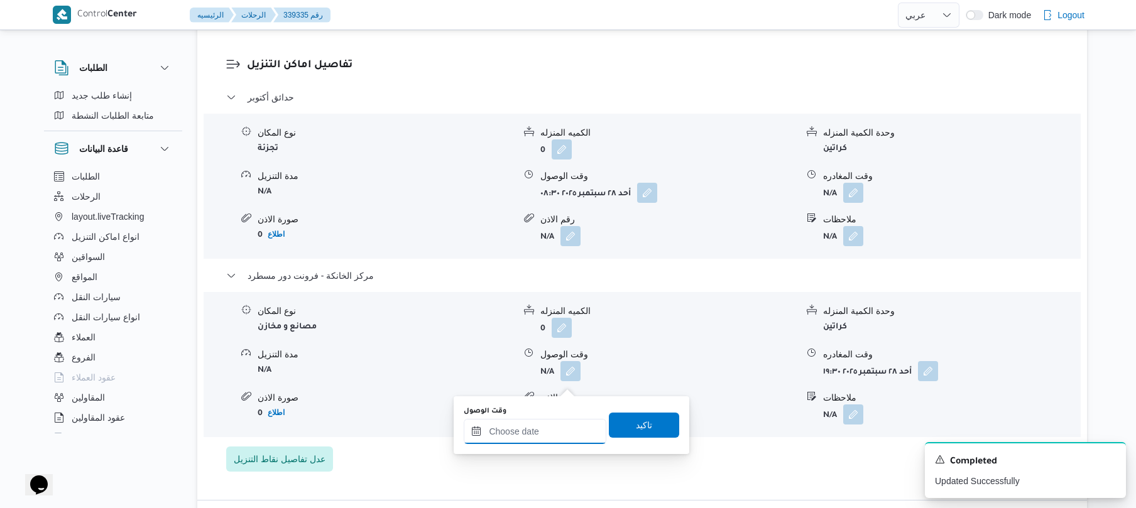
click at [567, 430] on input "وقت الوصول" at bounding box center [535, 431] width 143 height 25
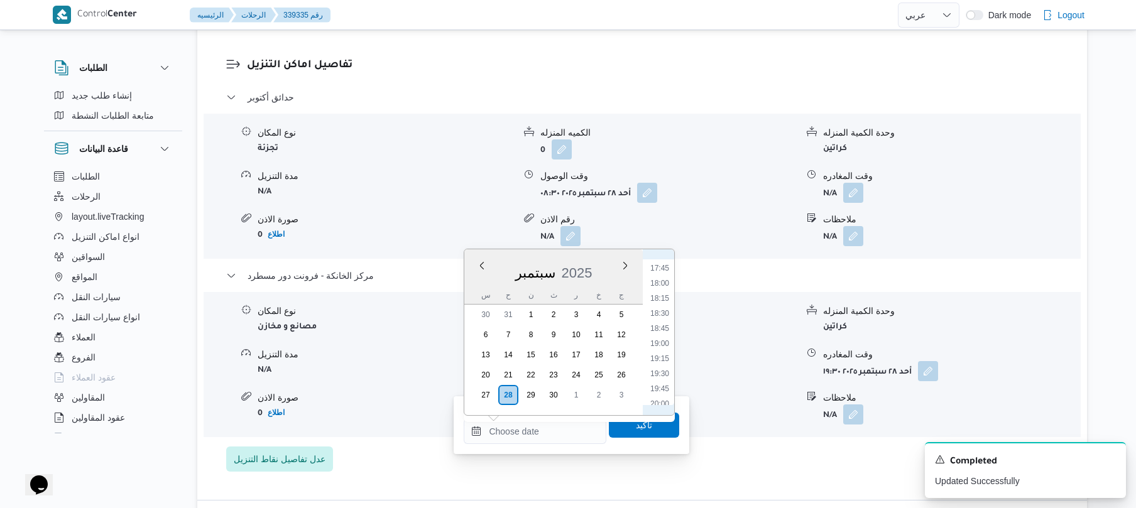
scroll to position [1053, 0]
click at [662, 376] on li "19:15" at bounding box center [659, 374] width 29 height 13
type input "٢٨/٠٩/٢٠٢٥ ١٩:١٥"
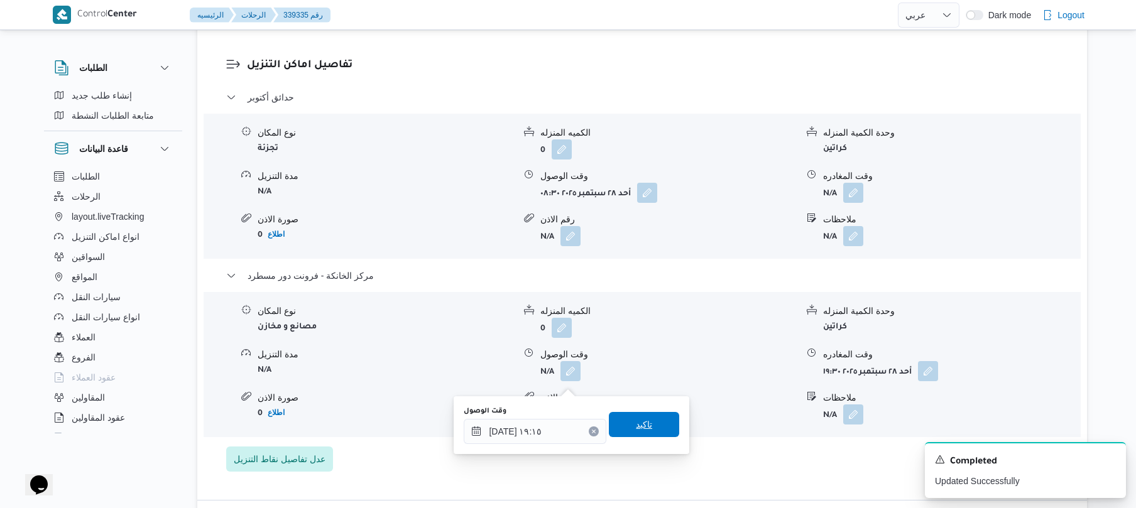
click at [647, 427] on span "تاكيد" at bounding box center [644, 424] width 70 height 25
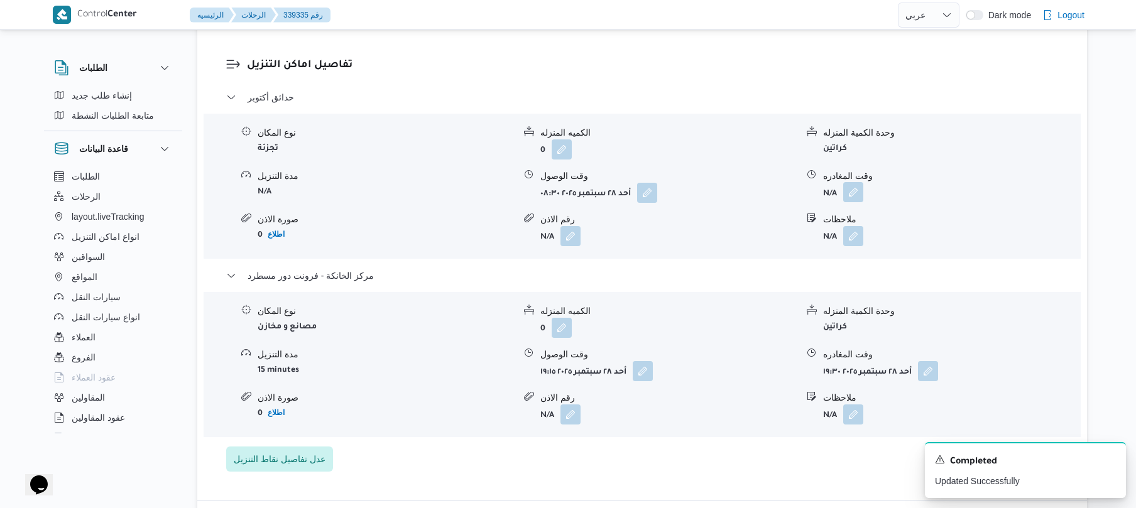
click at [848, 202] on button "button" at bounding box center [853, 192] width 20 height 20
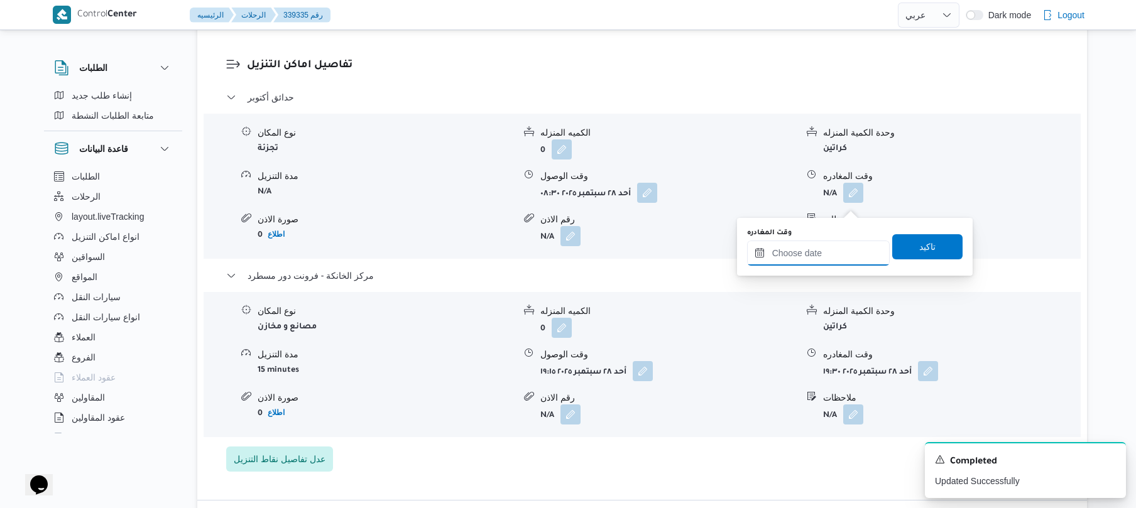
click at [814, 251] on input "وقت المغادره" at bounding box center [818, 253] width 143 height 25
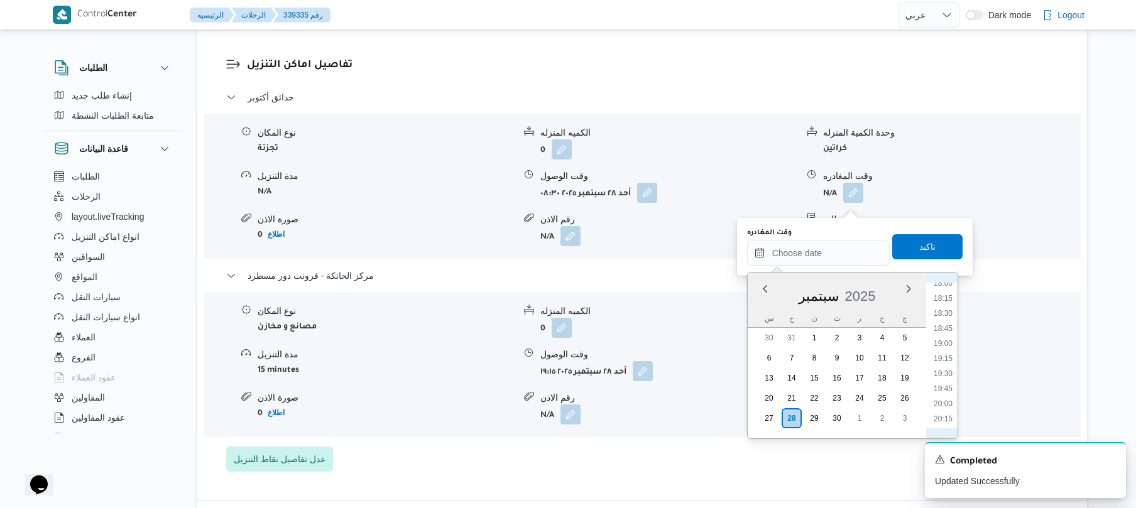
scroll to position [1054, 0]
click at [946, 335] on li "18:15" at bounding box center [943, 336] width 29 height 13
type input "٢٨/٠٩/٢٠٢٥ ١٨:١٥"
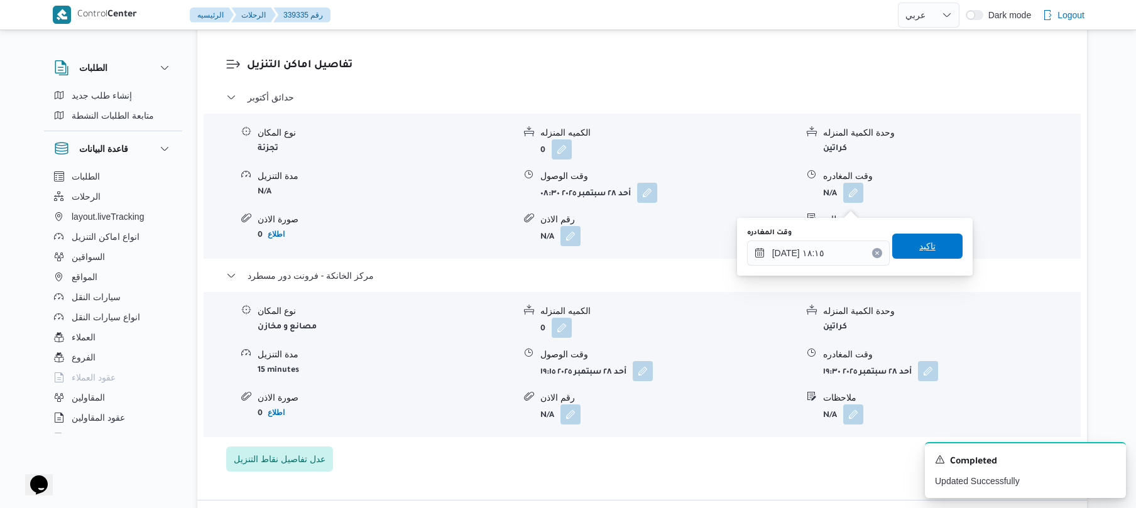
click at [936, 241] on span "تاكيد" at bounding box center [927, 246] width 70 height 25
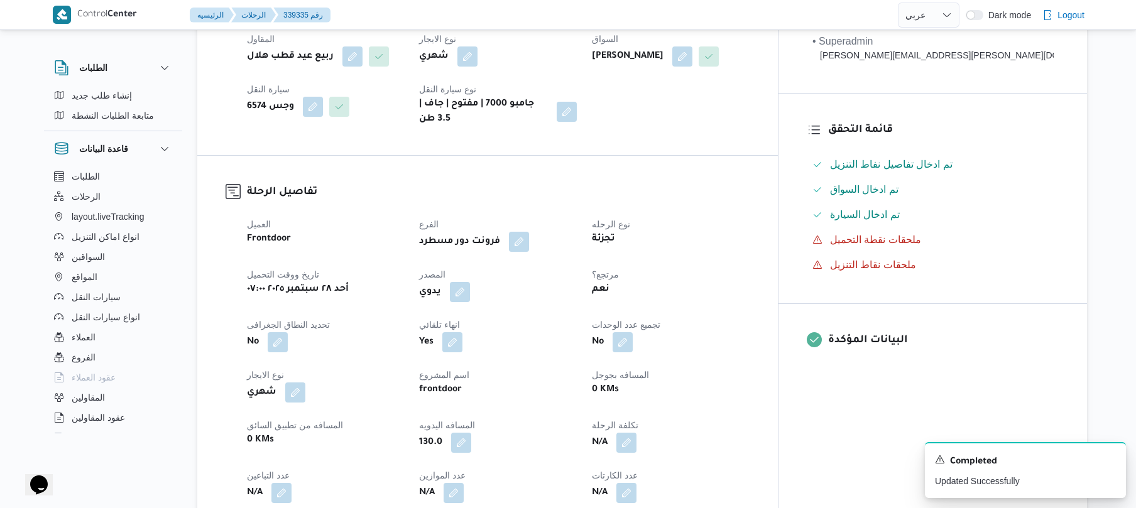
scroll to position [0, 0]
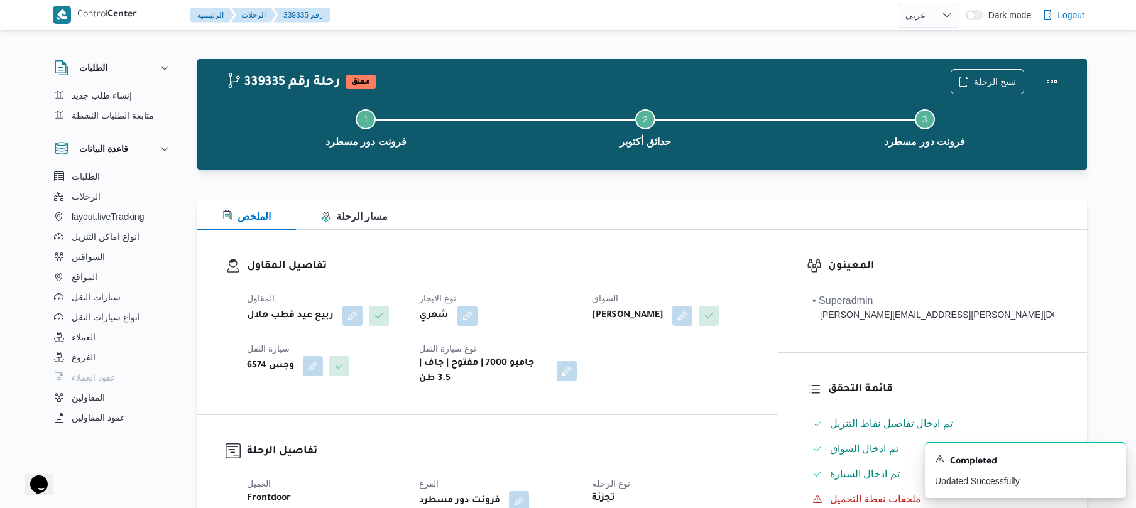
click at [836, 229] on div "الملخص مسار الرحلة" at bounding box center [642, 215] width 890 height 30
click at [1049, 79] on button "Actions" at bounding box center [1051, 80] width 25 height 25
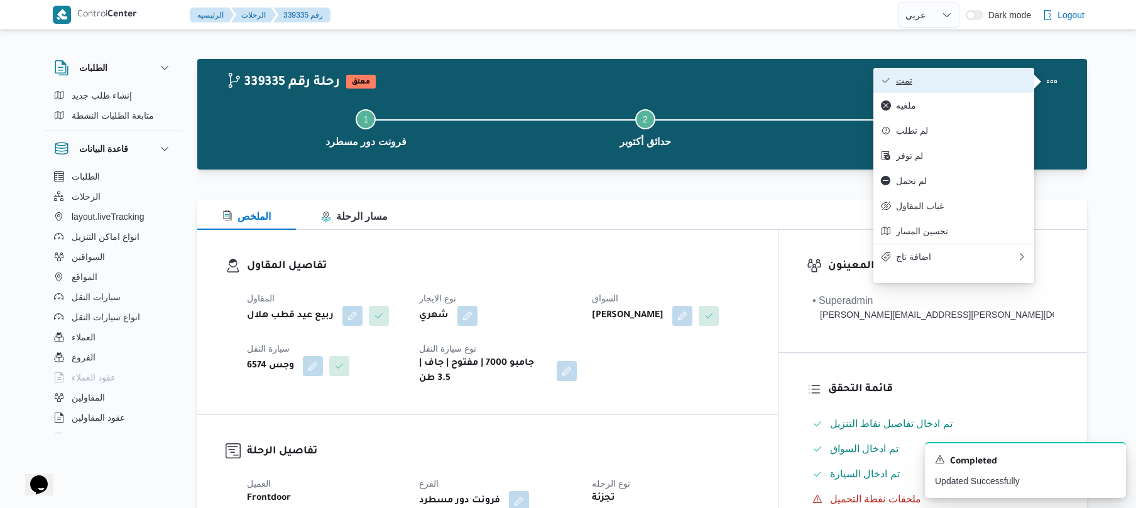
click at [963, 81] on span "تمت" at bounding box center [961, 80] width 131 height 10
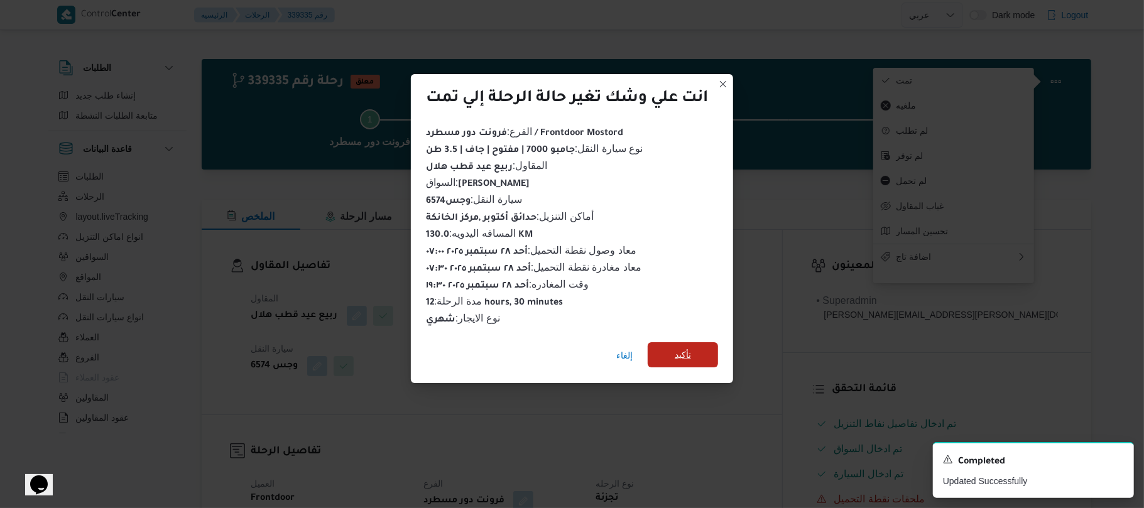
click at [667, 352] on span "تأكيد" at bounding box center [683, 354] width 70 height 25
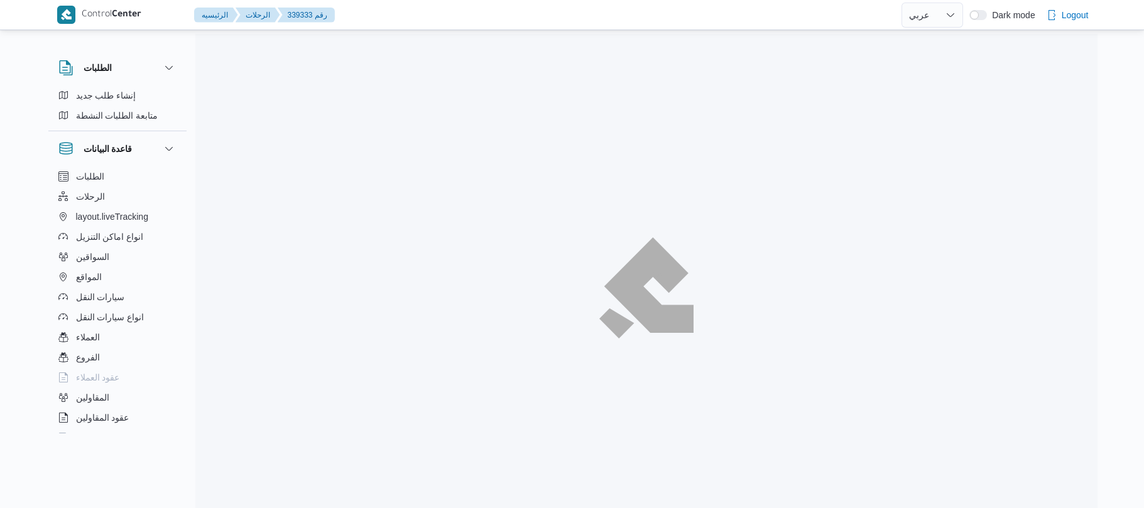
select select "ar"
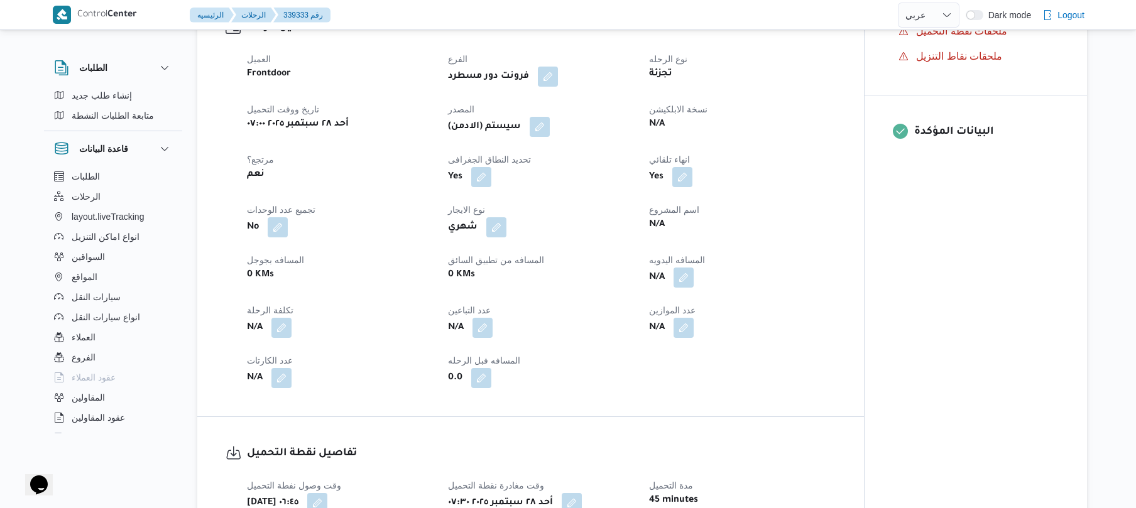
scroll to position [435, 0]
click at [681, 275] on button "button" at bounding box center [684, 276] width 20 height 20
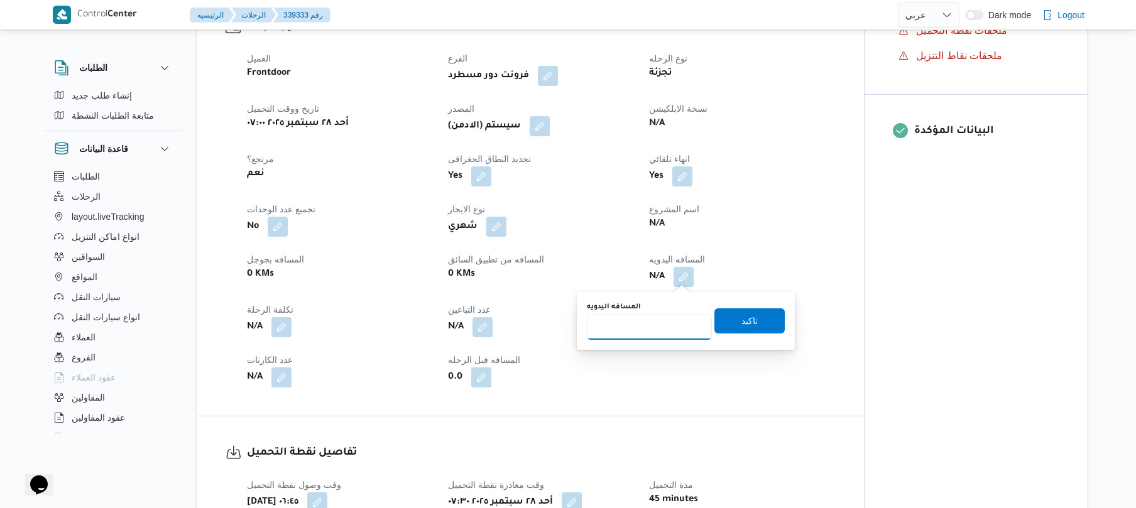
click at [656, 333] on input "المسافه اليدويه" at bounding box center [649, 327] width 125 height 25
type input "130"
click at [742, 326] on span "تاكيد" at bounding box center [750, 320] width 16 height 15
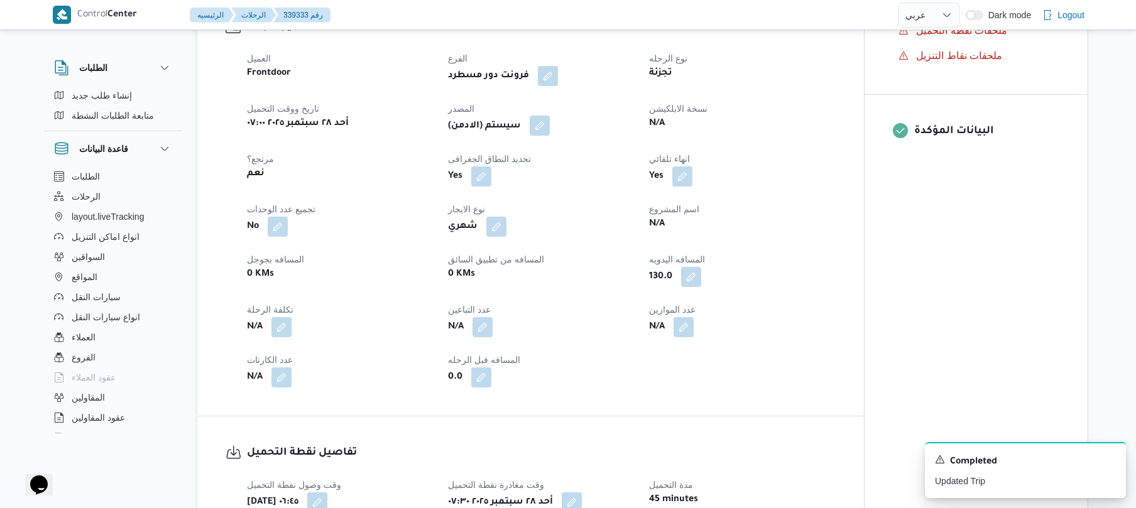
click at [540, 119] on button "button" at bounding box center [540, 126] width 20 height 20
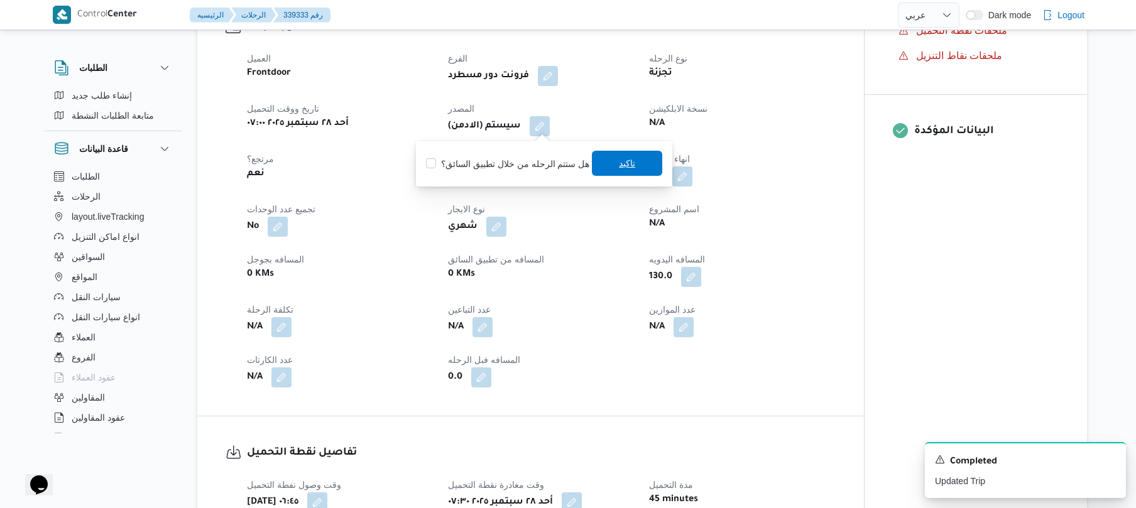
click at [623, 167] on span "تاكيد" at bounding box center [627, 163] width 16 height 15
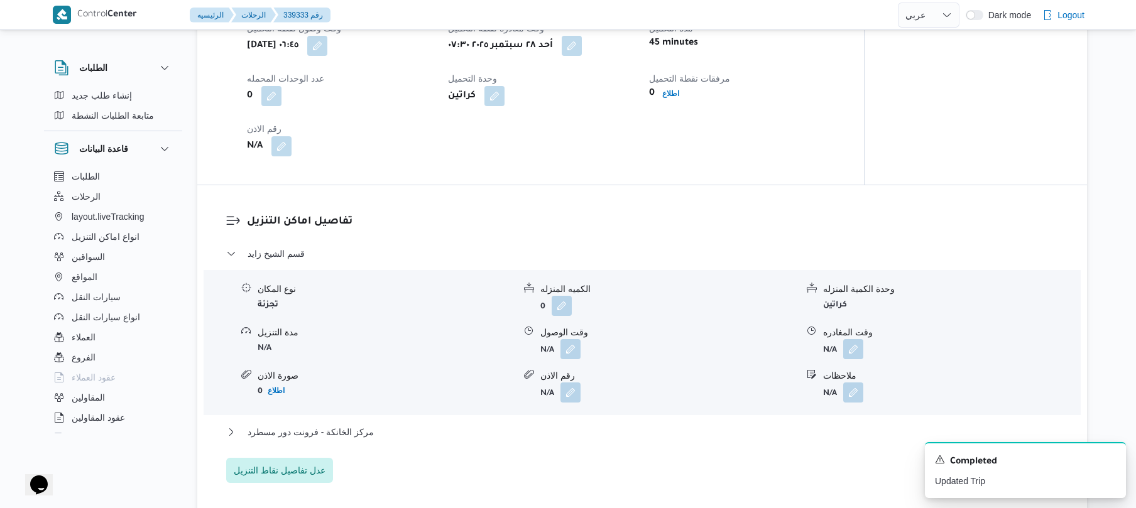
scroll to position [1005, 0]
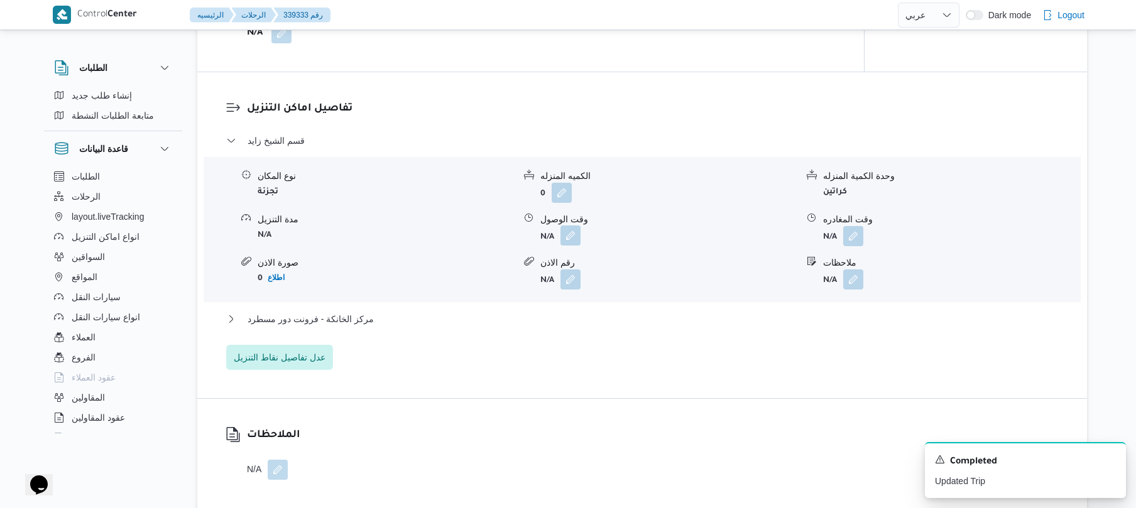
click at [569, 239] on button "button" at bounding box center [571, 236] width 20 height 20
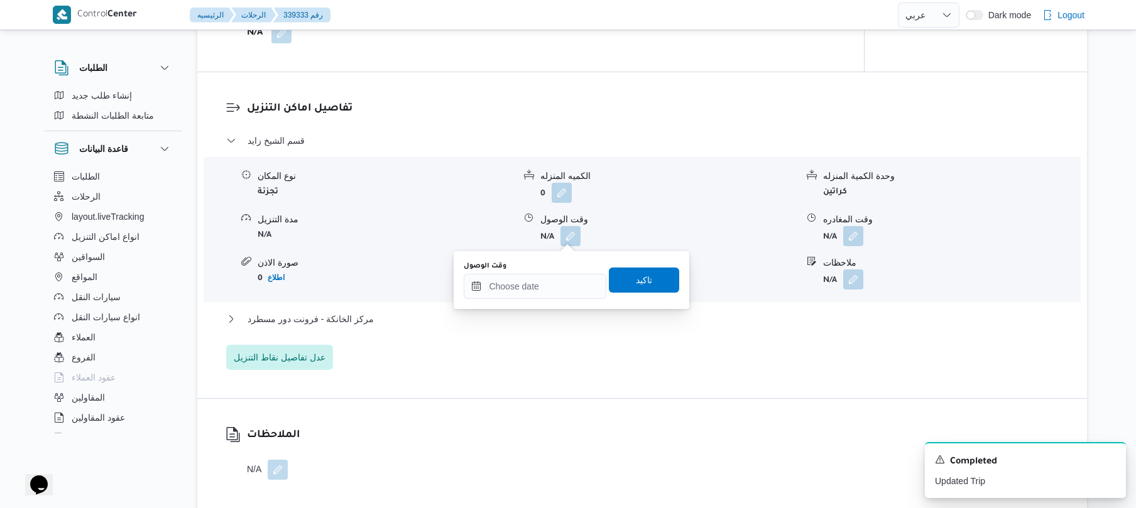
click at [531, 302] on div "You are in a dialog. To close this dialog, hit escape. وقت الوصول تاكيد" at bounding box center [572, 280] width 236 height 58
click at [533, 292] on input "وقت الوصول" at bounding box center [535, 286] width 143 height 25
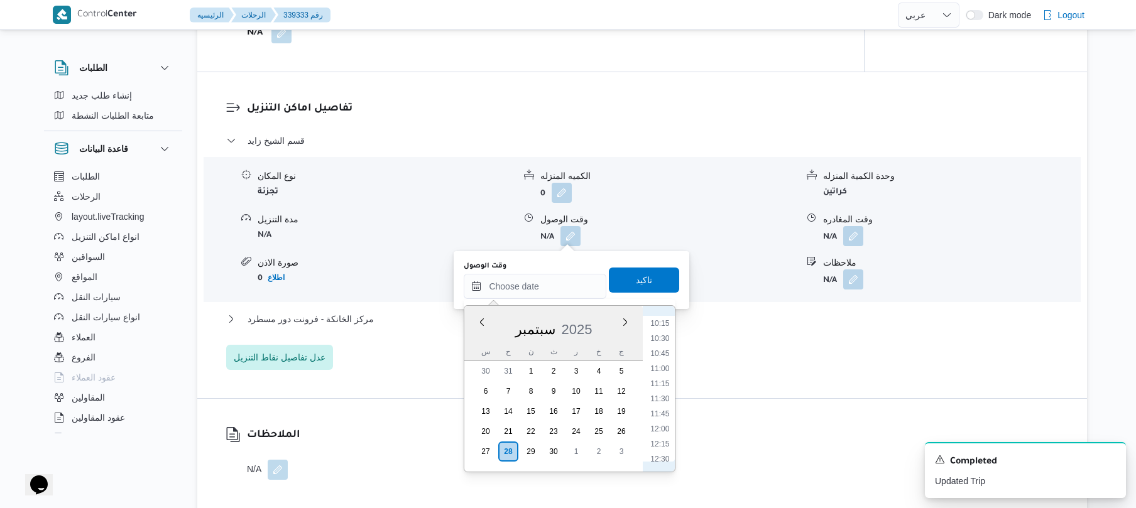
scroll to position [494, 0]
click at [661, 341] on li "08:30" at bounding box center [660, 341] width 29 height 13
type input "٢٨/٠٩/٢٠٢٥ ٠٨:٣٠"
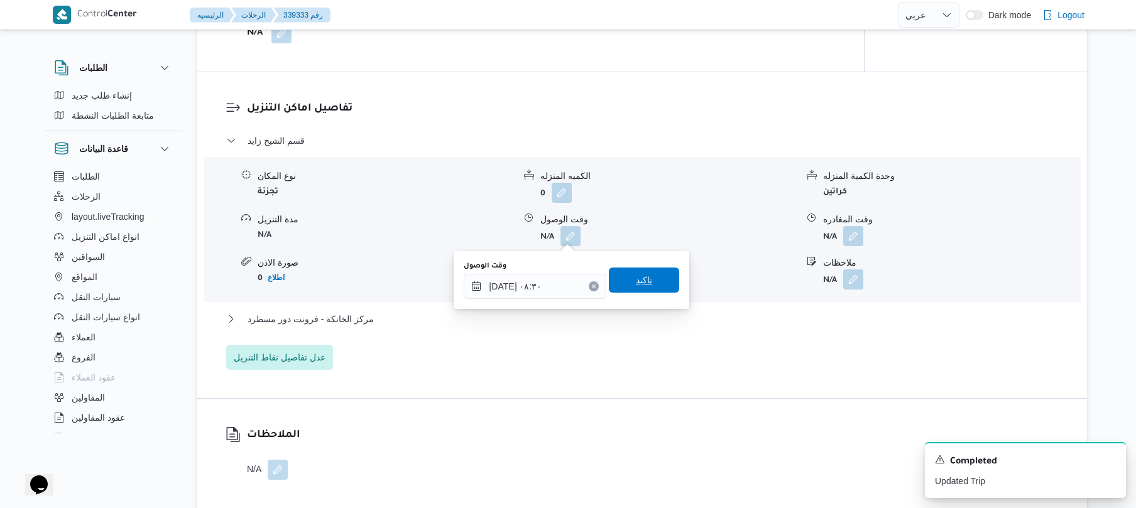
drag, startPoint x: 649, startPoint y: 287, endPoint x: 649, endPoint y: 295, distance: 8.2
click at [650, 290] on span "تاكيد" at bounding box center [644, 280] width 70 height 25
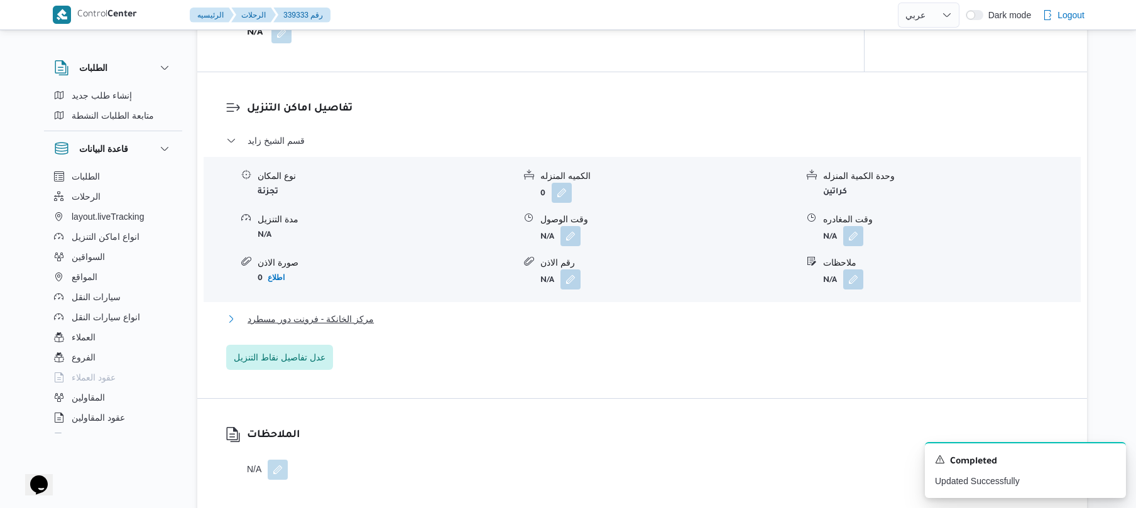
click at [615, 320] on button "مركز الخانكة - فرونت دور مسطرد" at bounding box center [642, 319] width 833 height 15
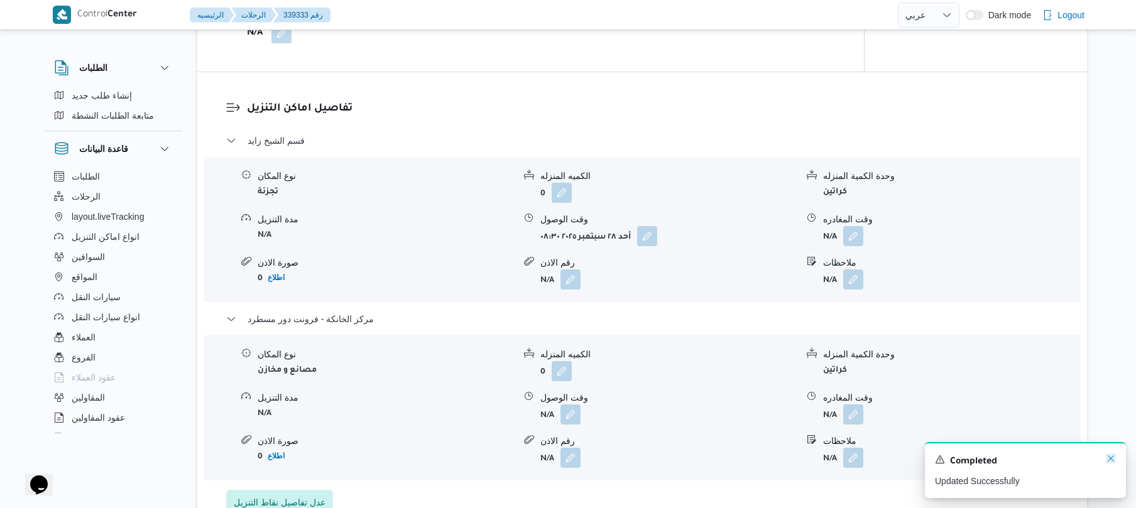
click at [1114, 456] on icon "Dismiss toast" at bounding box center [1111, 459] width 10 height 10
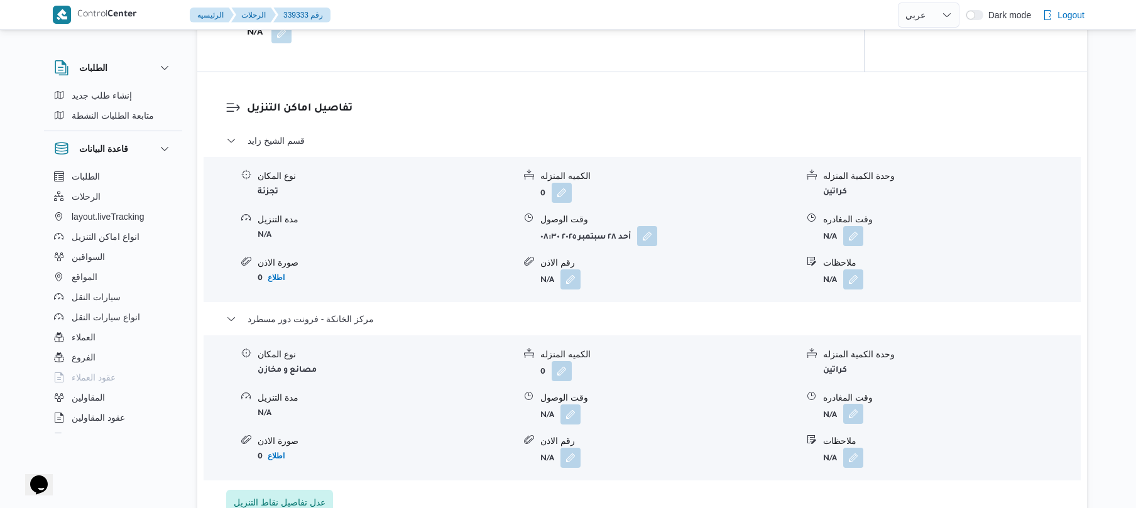
click at [848, 413] on button "button" at bounding box center [853, 414] width 20 height 20
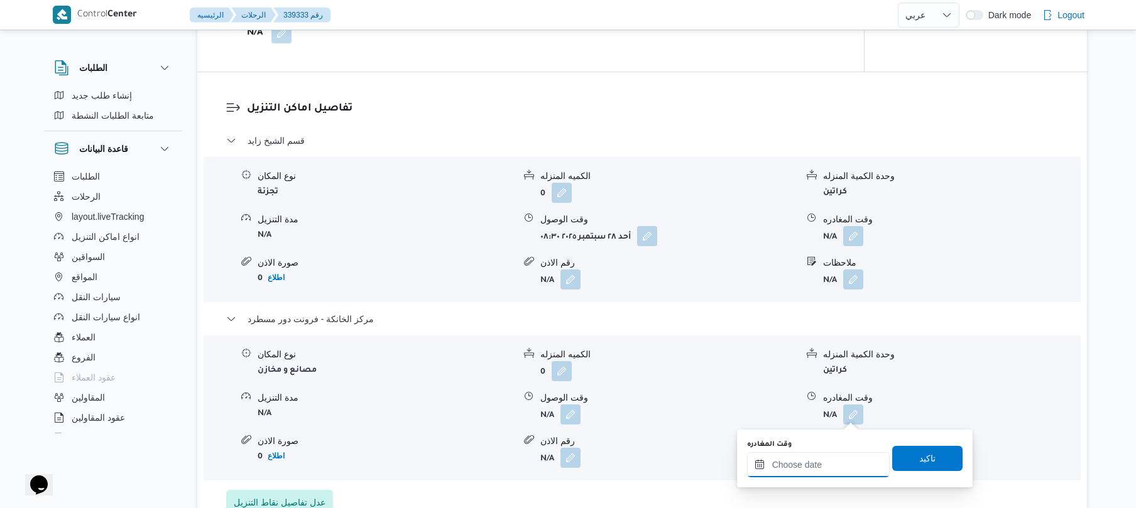
click at [809, 473] on input "وقت المغادره" at bounding box center [818, 464] width 143 height 25
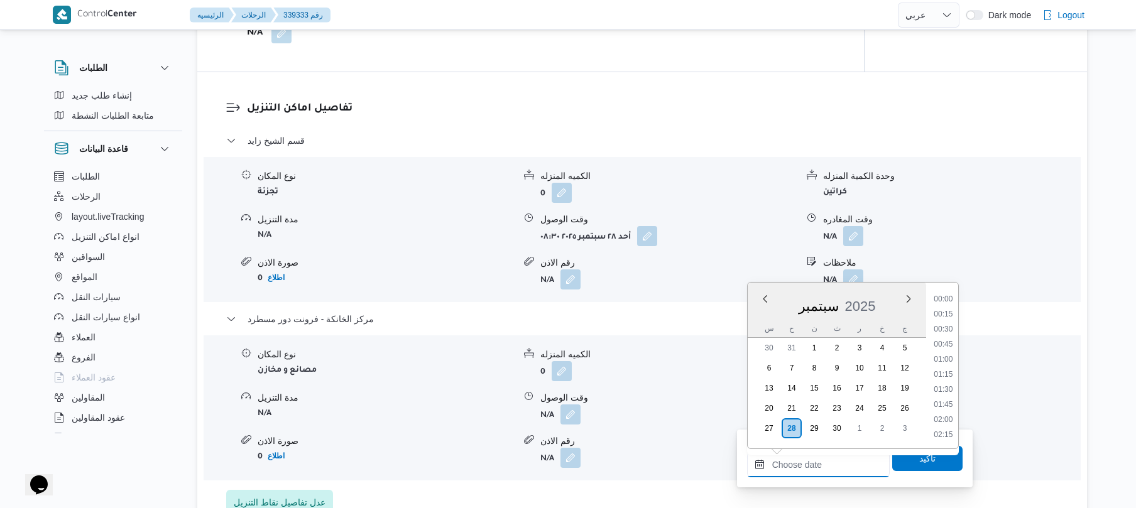
scroll to position [1192, 0]
click at [939, 303] on li "19:45" at bounding box center [943, 298] width 29 height 13
type input "٢٨/٠٩/٢٠٢٥ ١٩:٤٥"
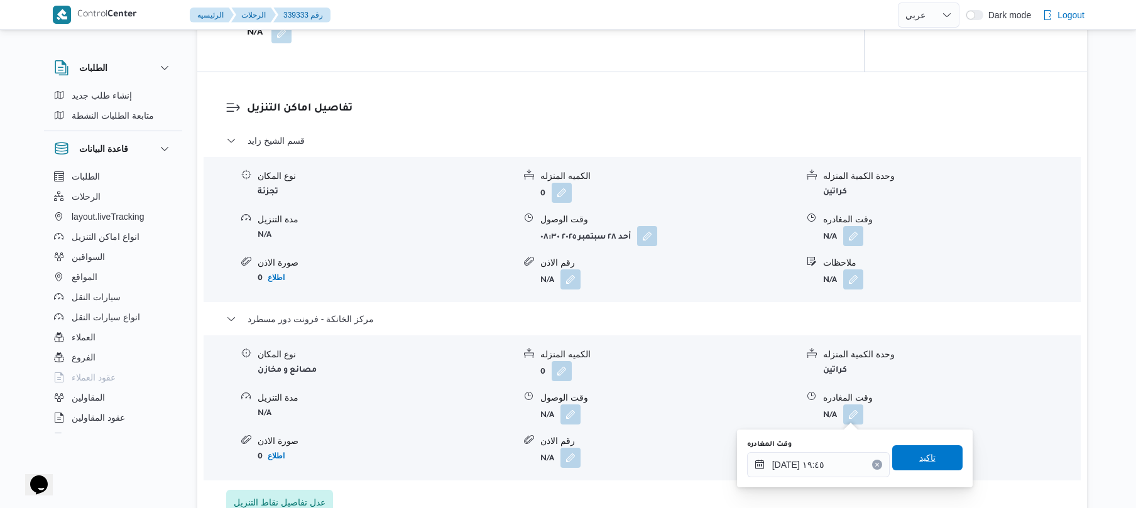
click at [908, 457] on span "تاكيد" at bounding box center [927, 458] width 70 height 25
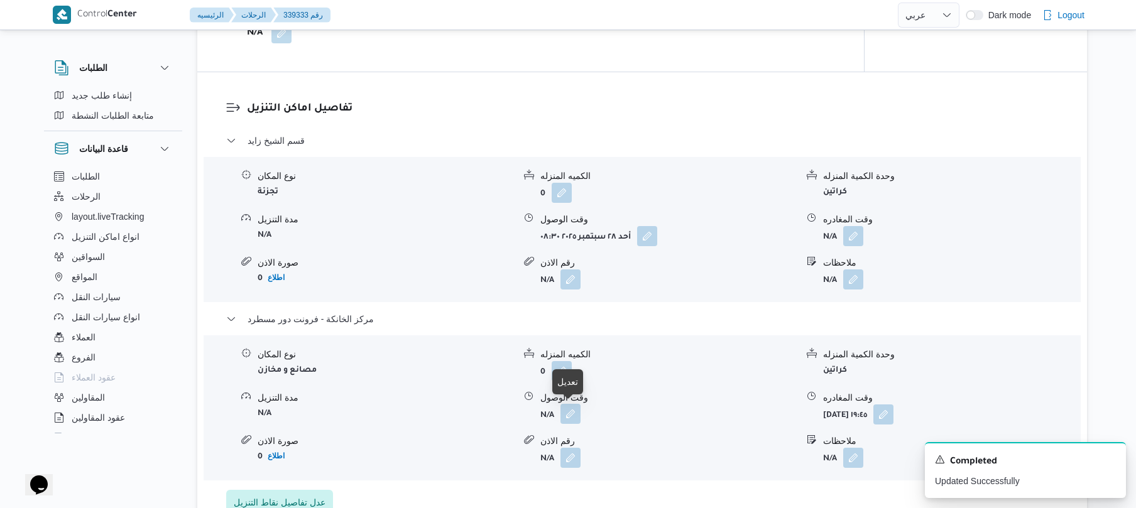
click at [571, 412] on button "button" at bounding box center [571, 414] width 20 height 20
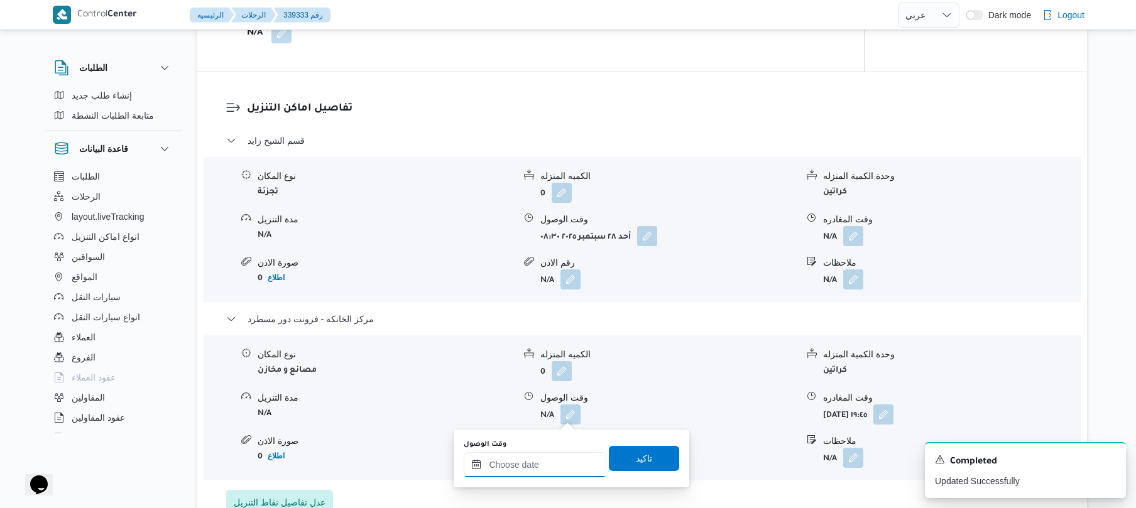
click at [545, 469] on input "وقت الوصول" at bounding box center [535, 464] width 143 height 25
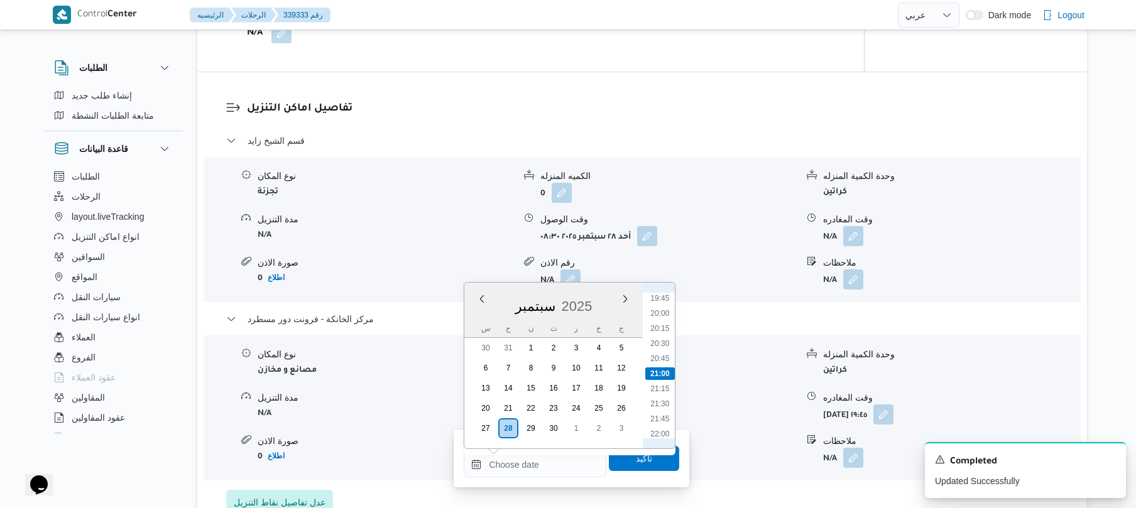
scroll to position [1068, 0]
click at [662, 407] on li "19:30" at bounding box center [660, 407] width 29 height 13
type input "٢٨/٠٩/٢٠٢٥ ١٩:٣٠"
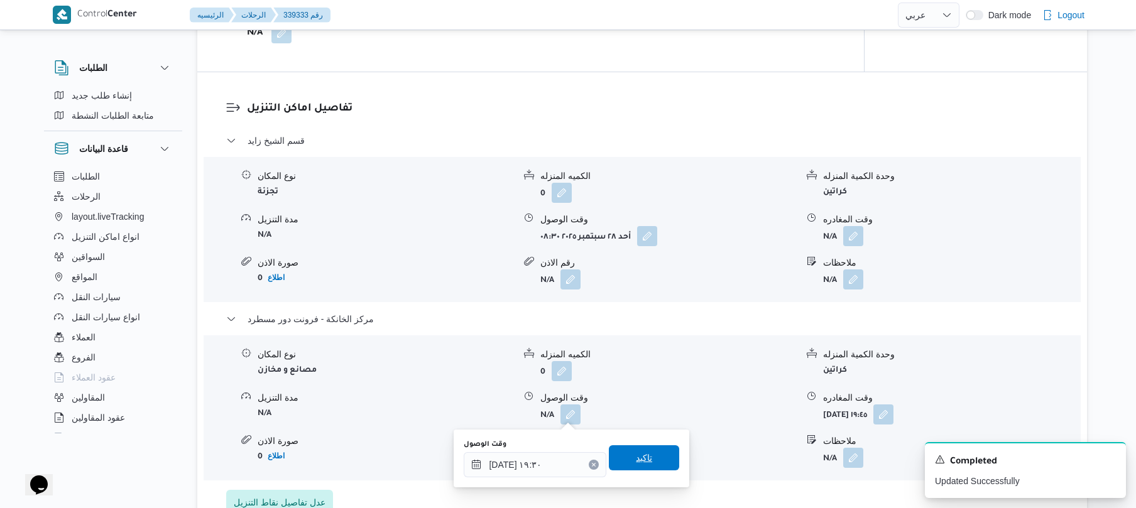
click at [644, 455] on span "تاكيد" at bounding box center [644, 458] width 16 height 15
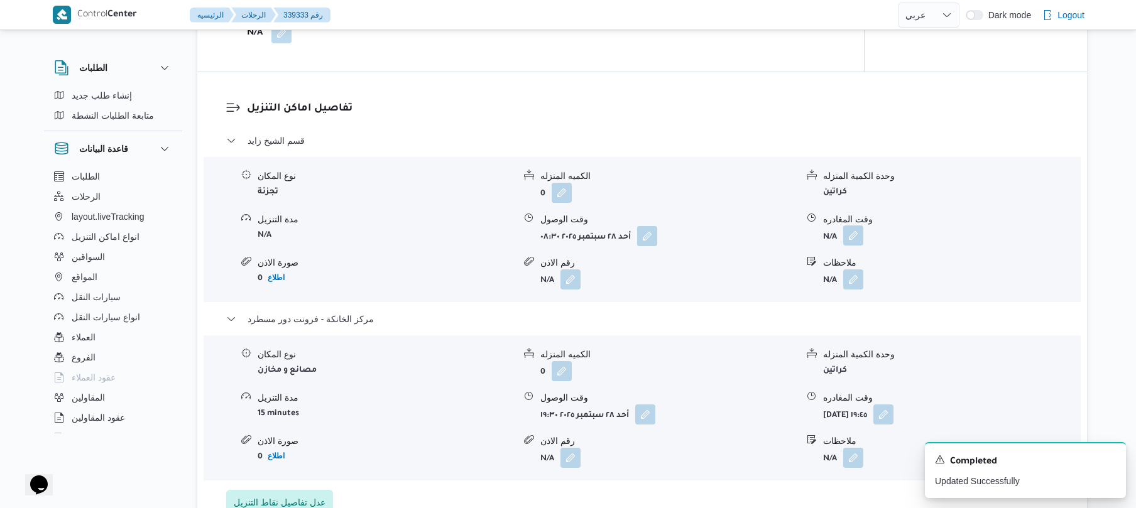
click at [855, 239] on button "button" at bounding box center [853, 236] width 20 height 20
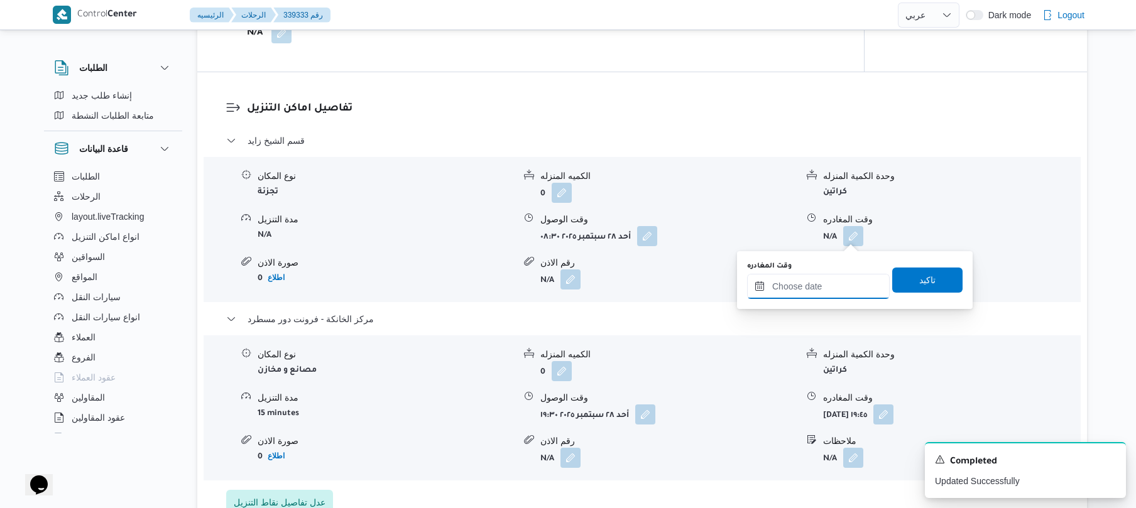
click at [814, 285] on input "وقت المغادره" at bounding box center [818, 286] width 143 height 25
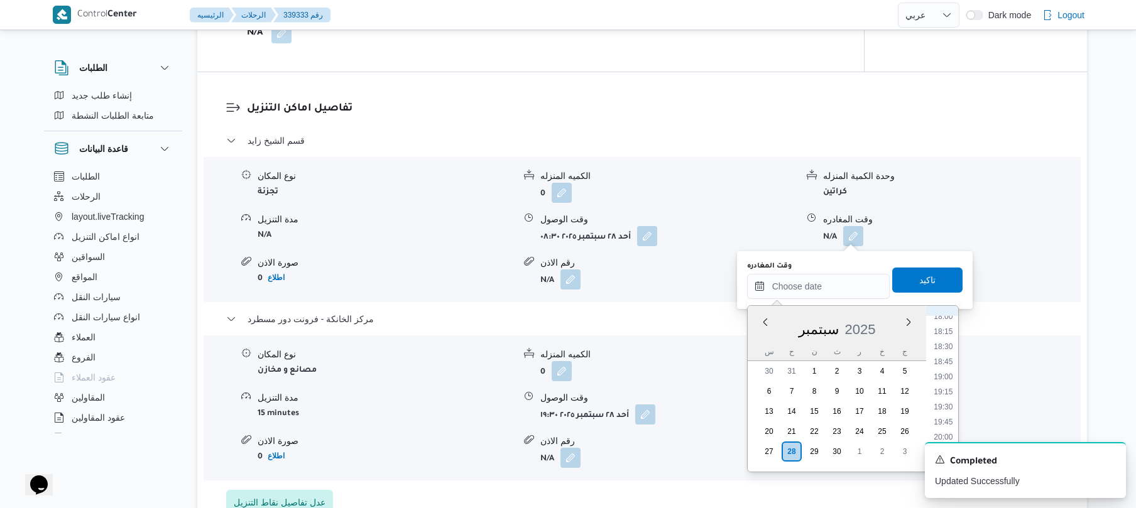
scroll to position [1069, 0]
click at [944, 354] on li "18:15" at bounding box center [943, 354] width 29 height 13
type input "٢٨/٠٩/٢٠٢٥ ١٨:١٥"
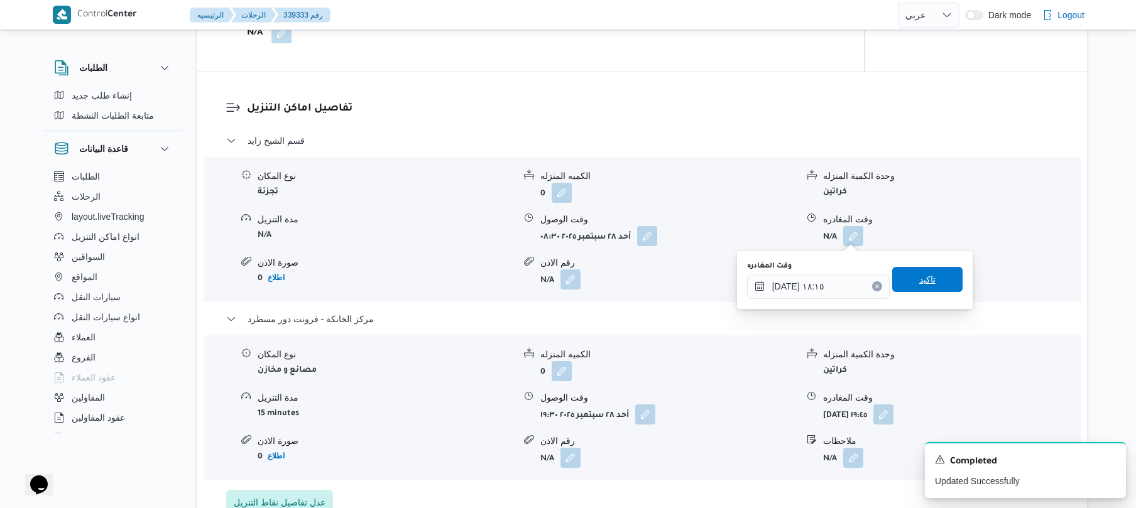
click at [934, 284] on span "تاكيد" at bounding box center [927, 279] width 70 height 25
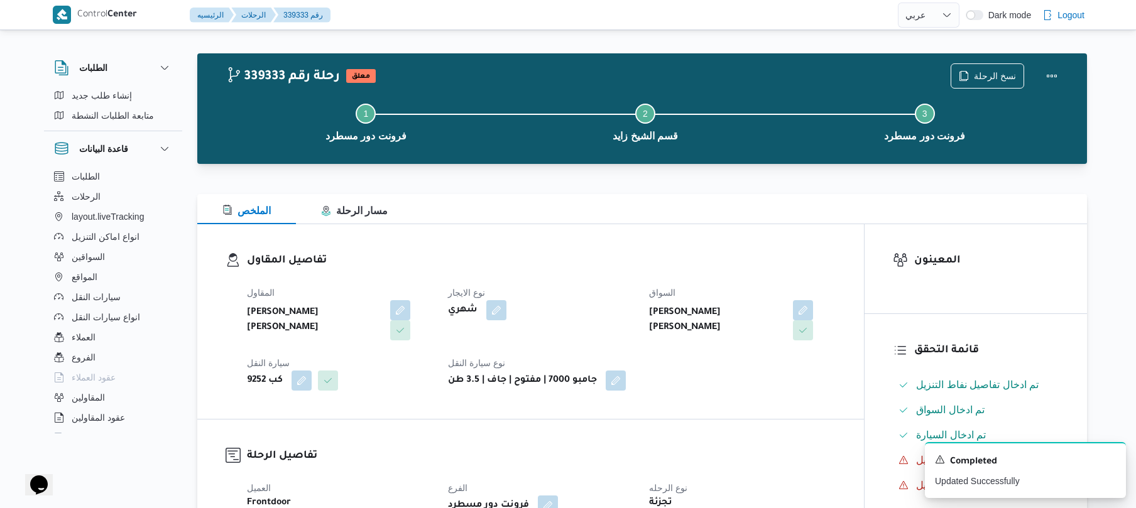
scroll to position [0, 0]
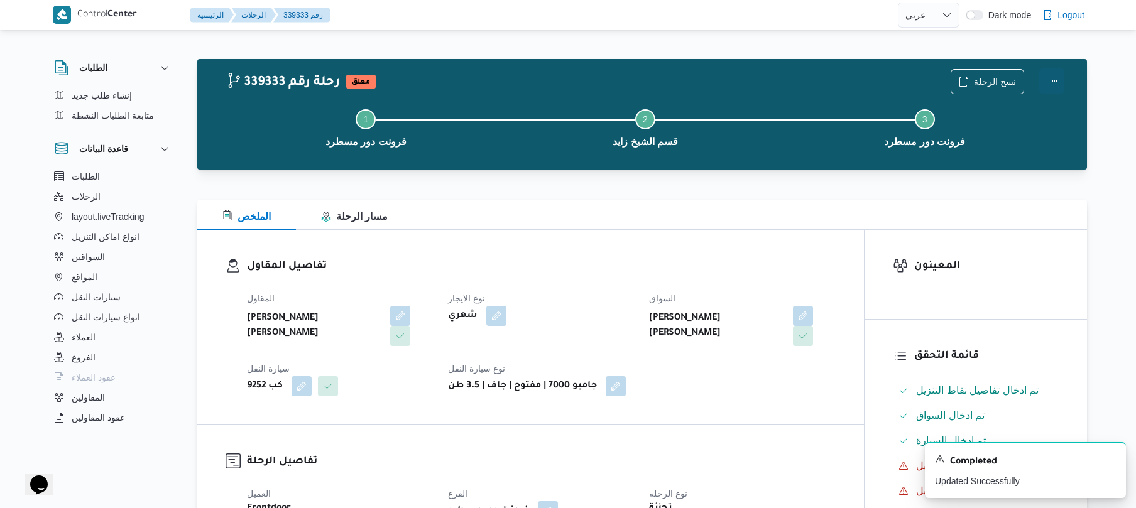
click at [1043, 85] on button "Actions" at bounding box center [1051, 80] width 25 height 25
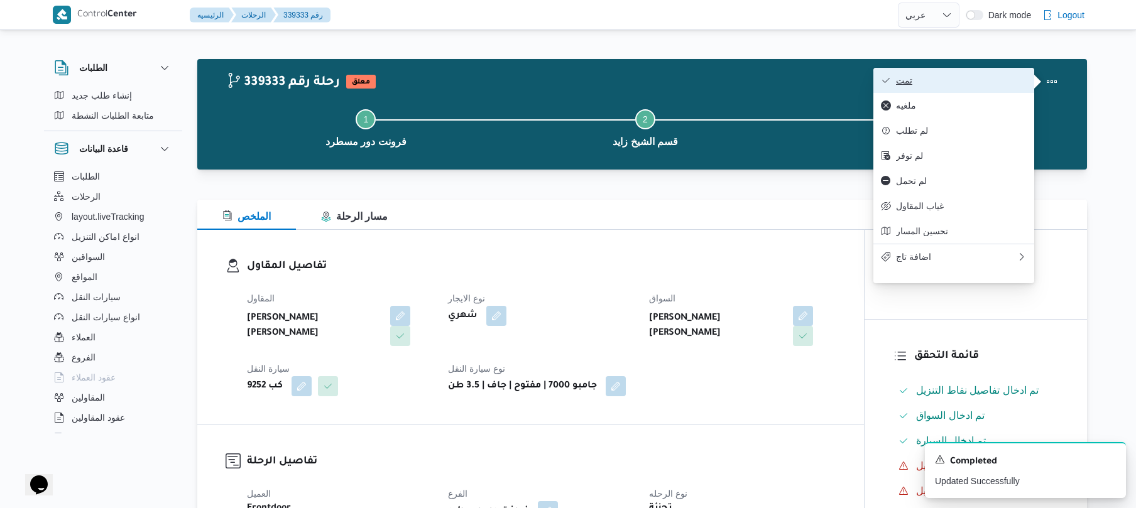
click at [973, 80] on span "تمت" at bounding box center [961, 80] width 131 height 10
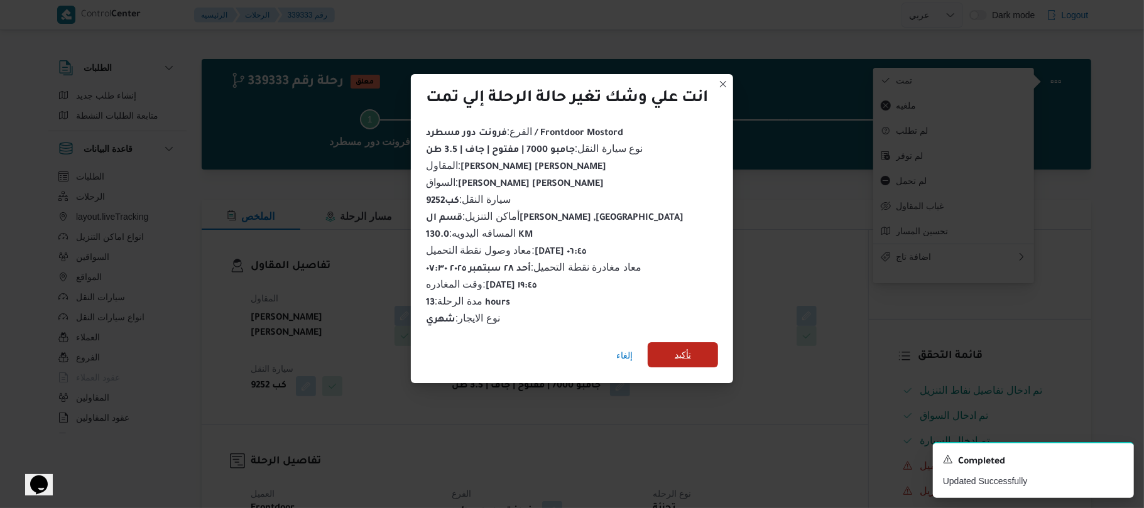
click at [700, 347] on span "تأكيد" at bounding box center [683, 354] width 70 height 25
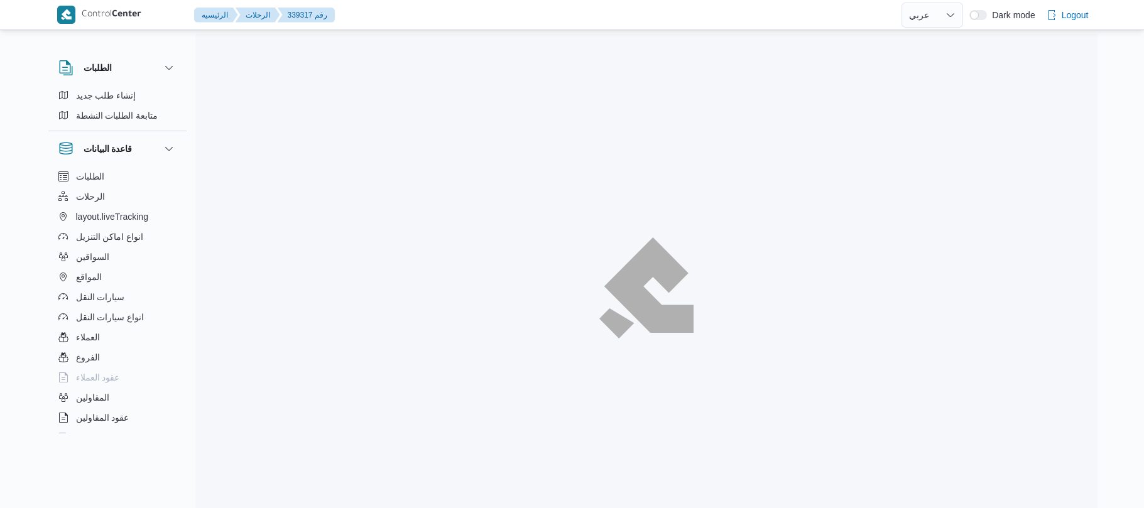
select select "ar"
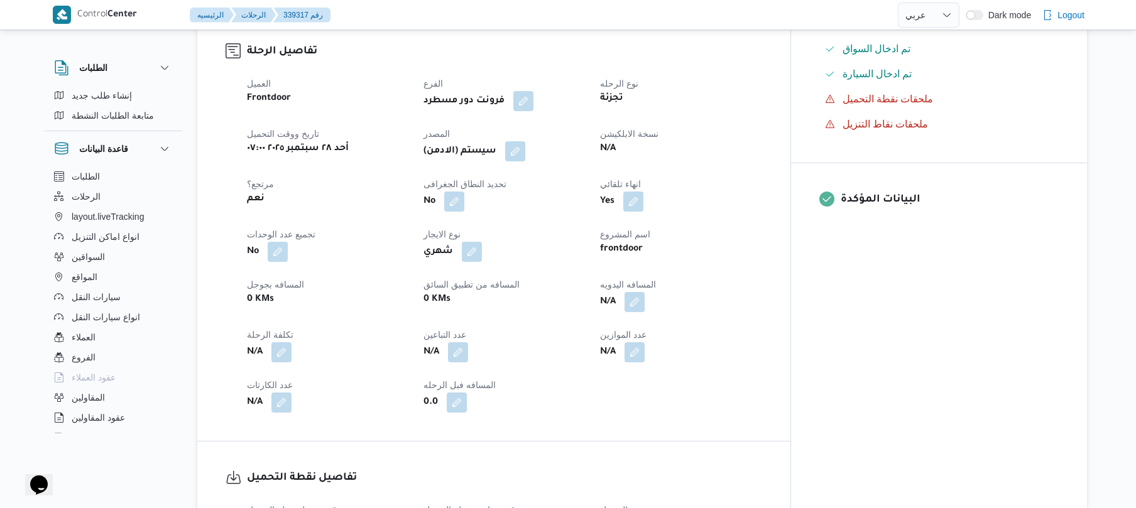
scroll to position [402, 0]
click at [645, 310] on button "button" at bounding box center [635, 300] width 20 height 20
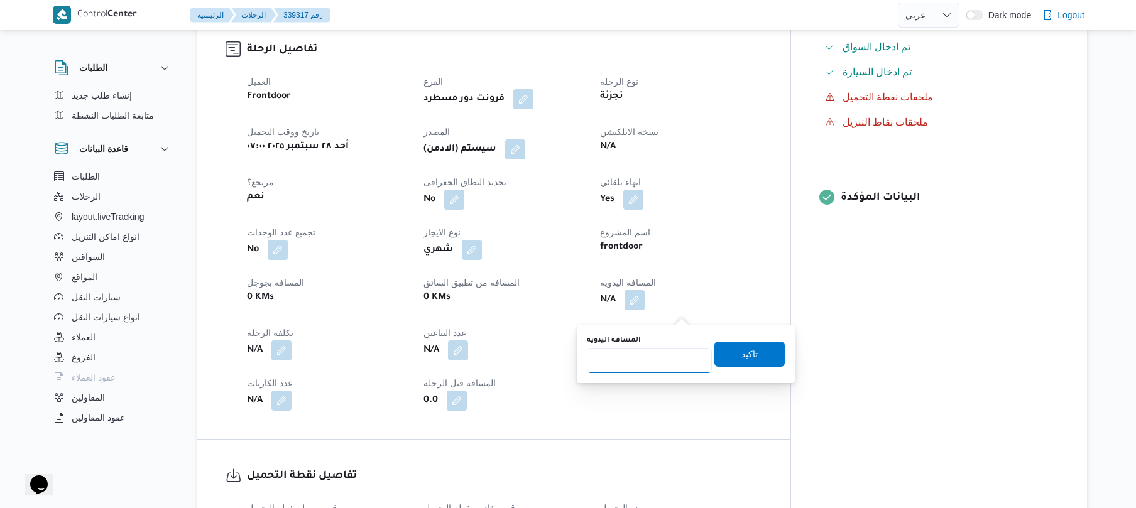
click at [661, 363] on input "المسافه اليدويه" at bounding box center [649, 360] width 125 height 25
type input "125"
click at [753, 352] on span "تاكيد" at bounding box center [749, 353] width 70 height 25
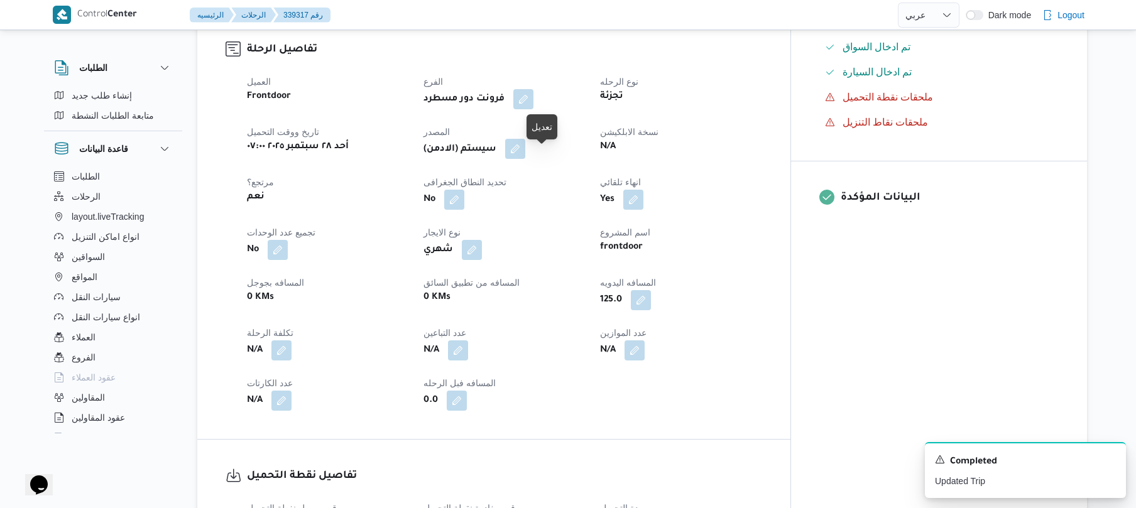
click at [525, 159] on button "button" at bounding box center [515, 149] width 20 height 20
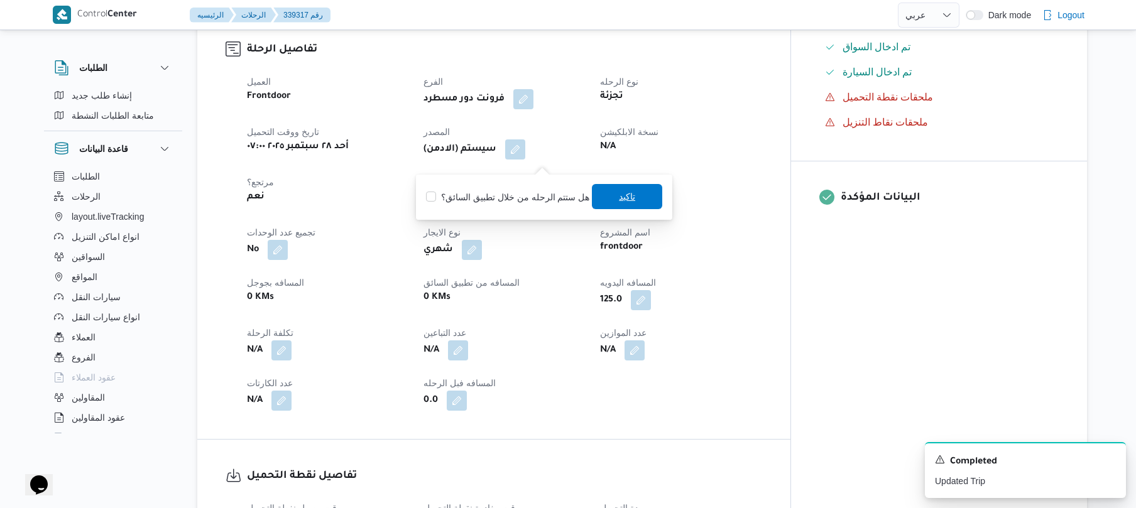
click at [592, 190] on span "تاكيد" at bounding box center [627, 196] width 70 height 25
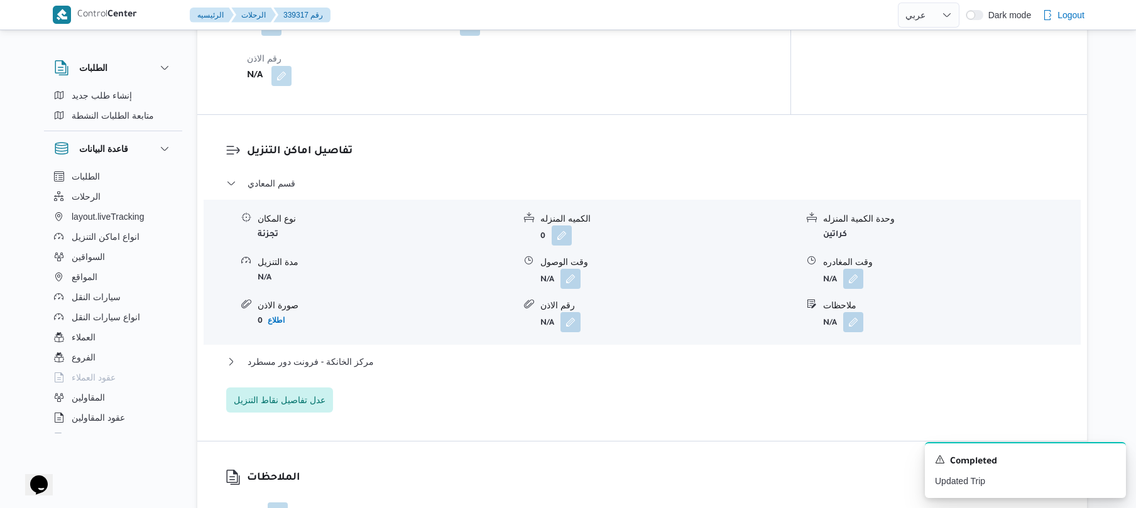
scroll to position [1039, 0]
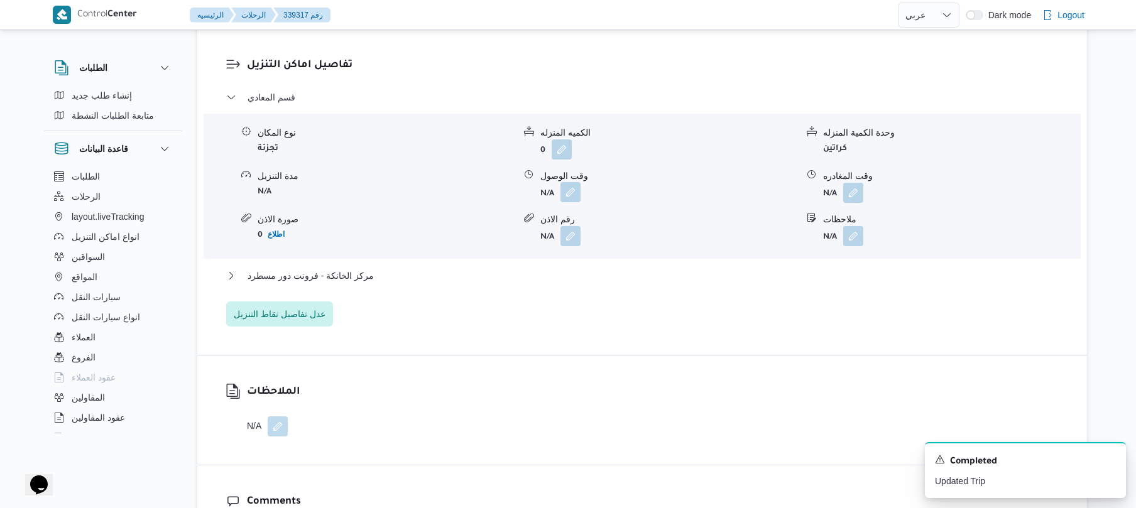
click at [571, 201] on button "button" at bounding box center [571, 192] width 20 height 20
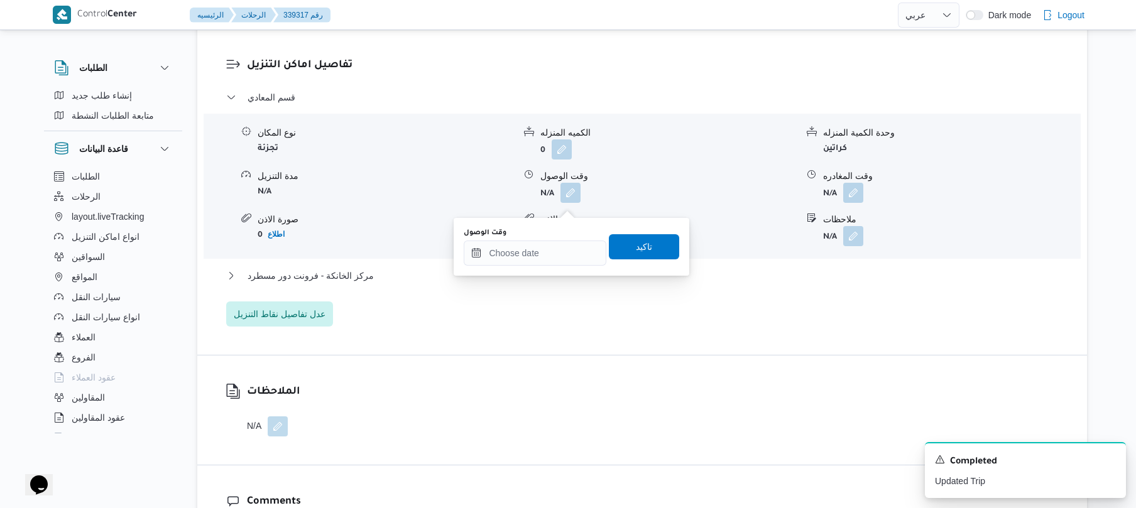
click at [547, 265] on div "وقت الوصول تاكيد" at bounding box center [572, 247] width 218 height 40
click at [549, 254] on input "وقت الوصول" at bounding box center [535, 253] width 143 height 25
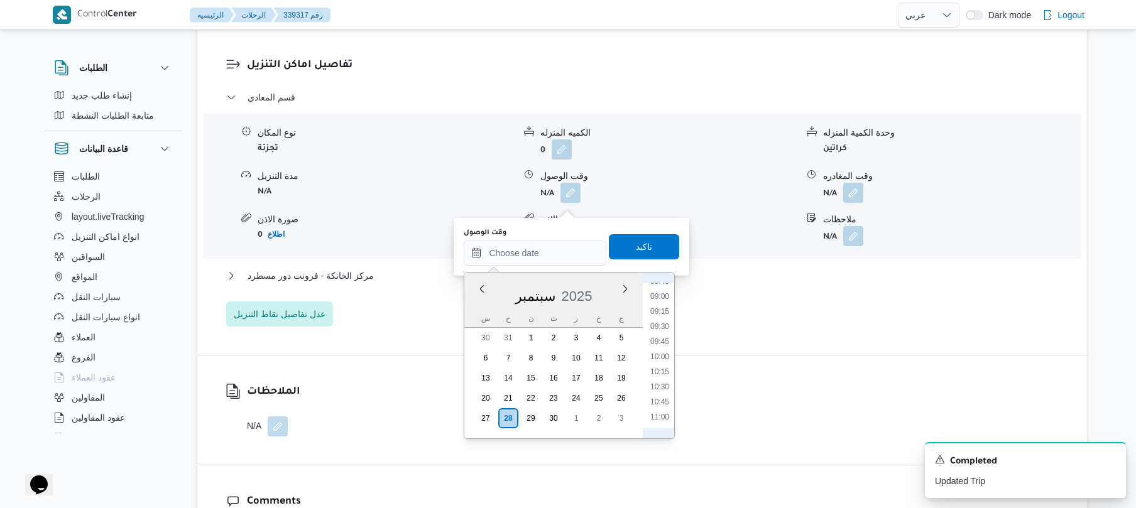
scroll to position [453, 0]
click at [661, 349] on li "08:30" at bounding box center [659, 348] width 29 height 13
type input "٢٨/٠٩/٢٠٢٥ ٠٨:٣٠"
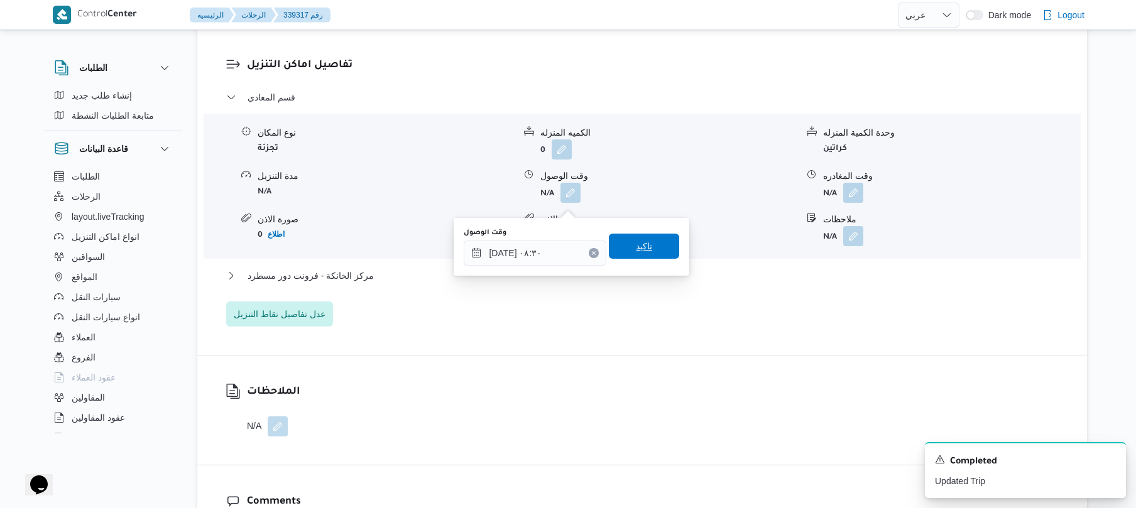
click at [640, 254] on span "تاكيد" at bounding box center [644, 246] width 70 height 25
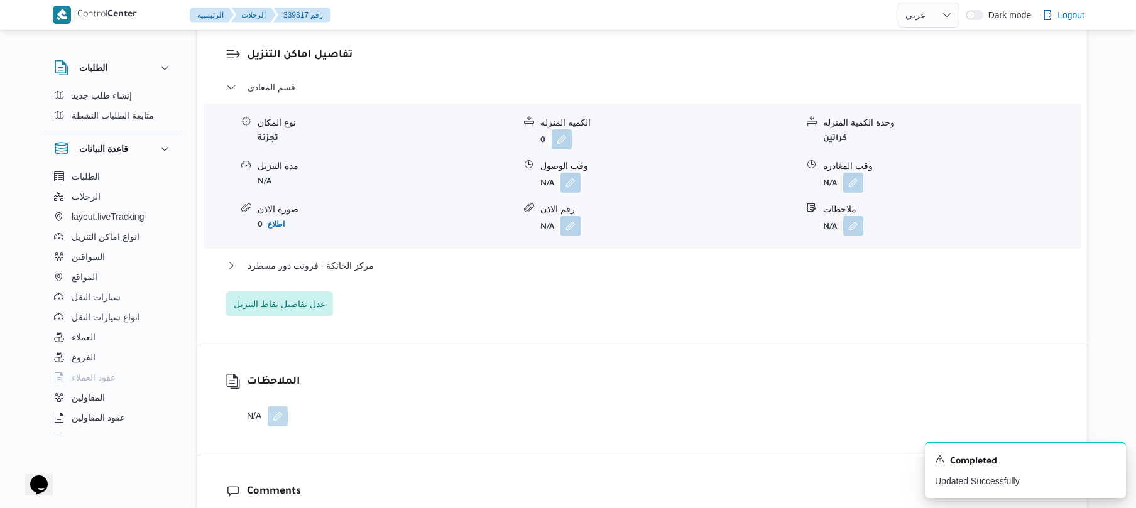
click at [626, 272] on div "قسم المعادي نوع المكان تجزئة الكميه المنزله 0 وحدة الكمية المنزله كراتين مدة ال…" at bounding box center [642, 198] width 833 height 237
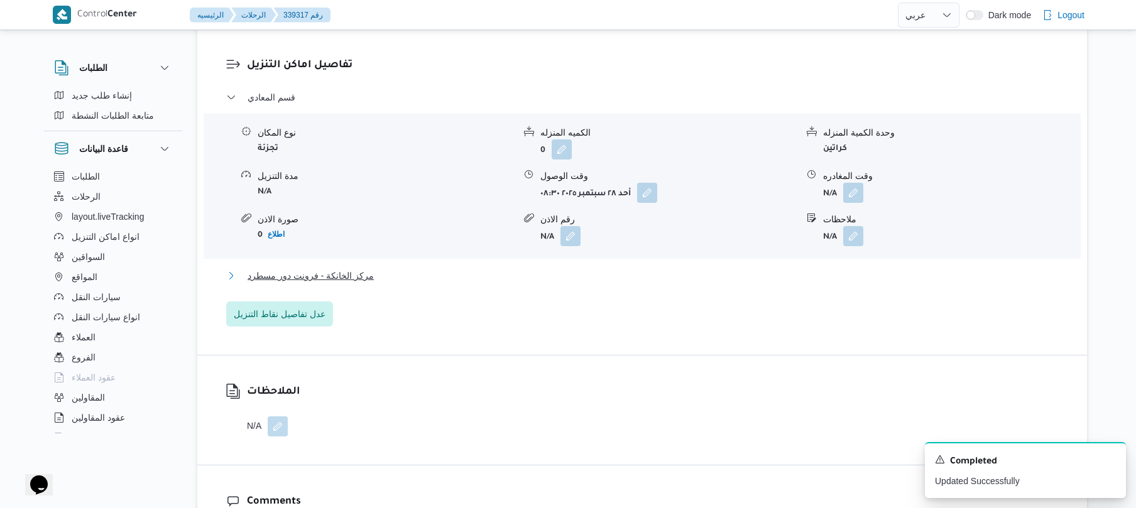
click at [623, 283] on button "مركز الخانكة - فرونت دور مسطرد" at bounding box center [642, 275] width 833 height 15
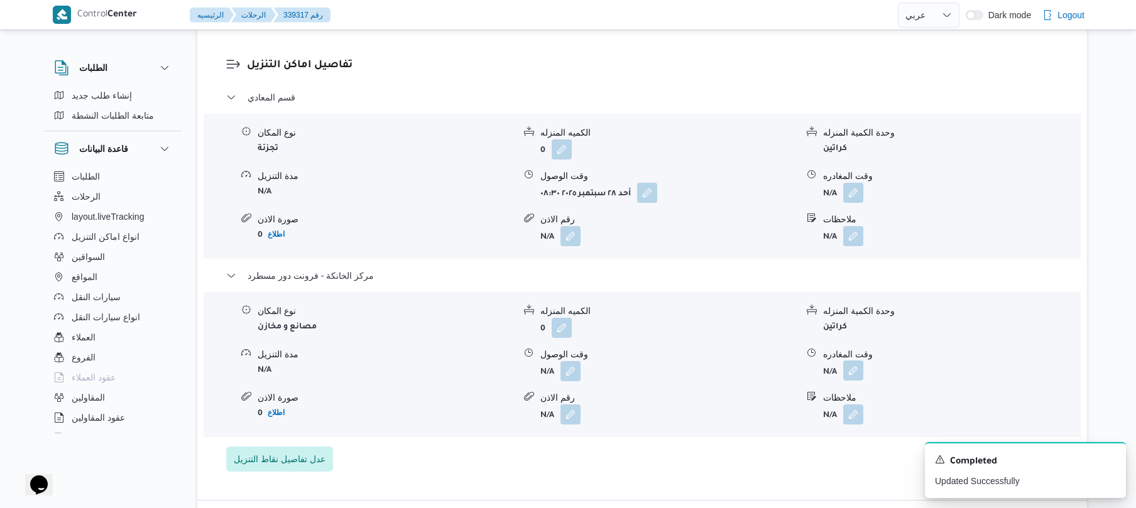
click at [853, 380] on button "button" at bounding box center [853, 371] width 20 height 20
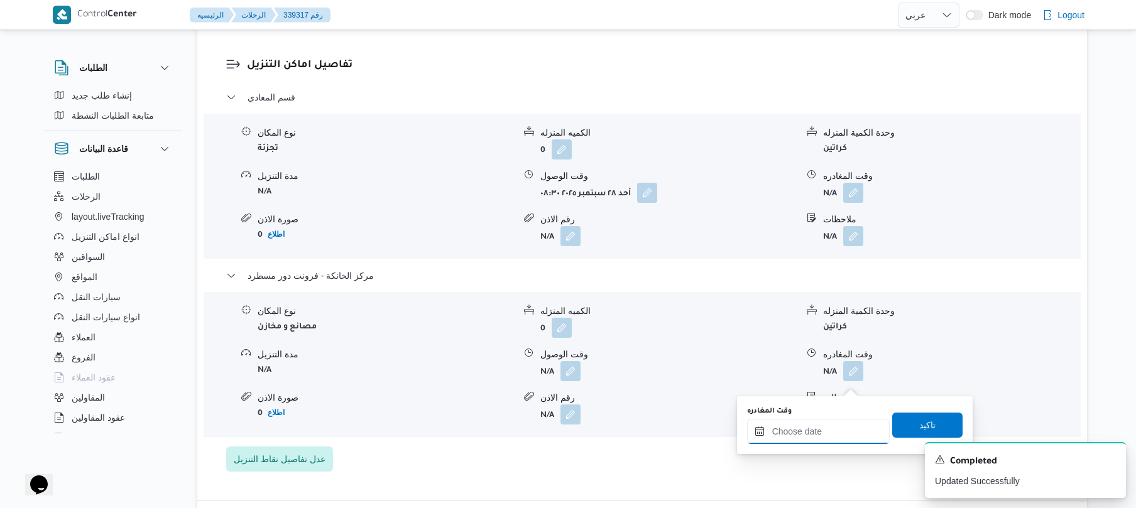
click at [814, 421] on input "وقت المغادره" at bounding box center [818, 431] width 143 height 25
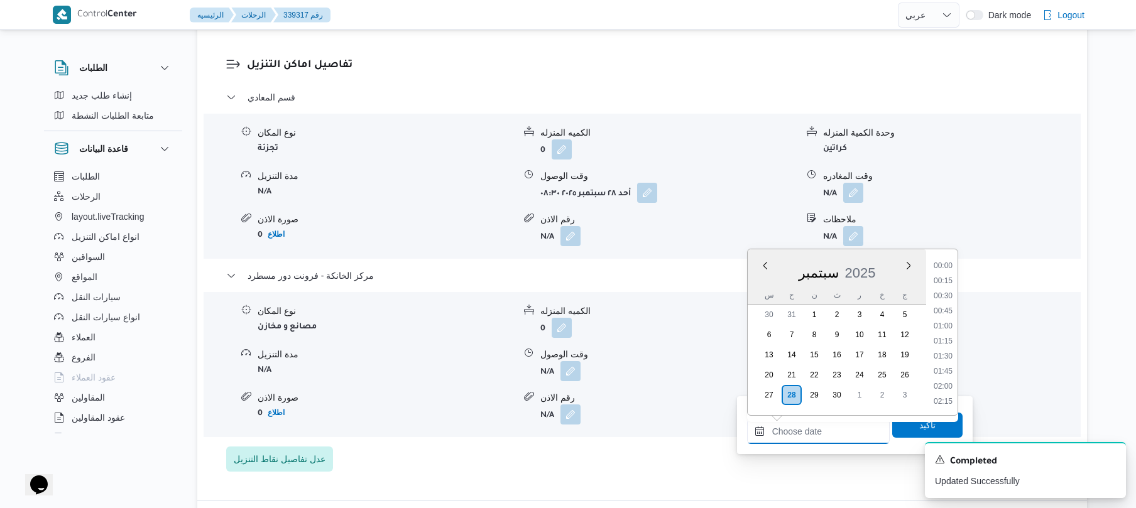
scroll to position [1192, 0]
click at [943, 283] on li "20:00" at bounding box center [943, 280] width 29 height 13
type input "٢٨/٠٩/٢٠٢٥ ٢٠:٠٠"
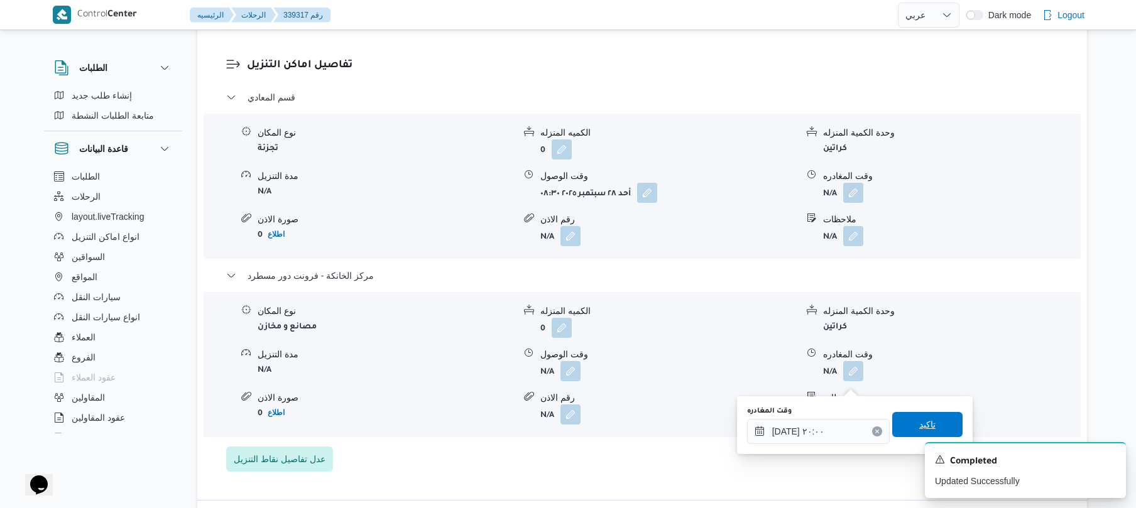
click at [909, 429] on span "تاكيد" at bounding box center [927, 424] width 70 height 25
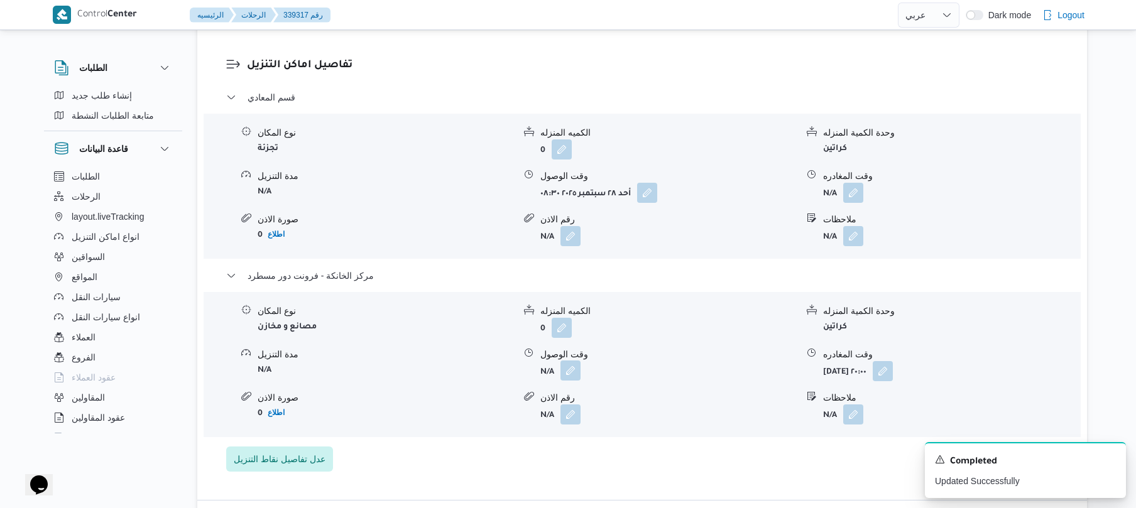
click at [571, 380] on button "button" at bounding box center [571, 371] width 20 height 20
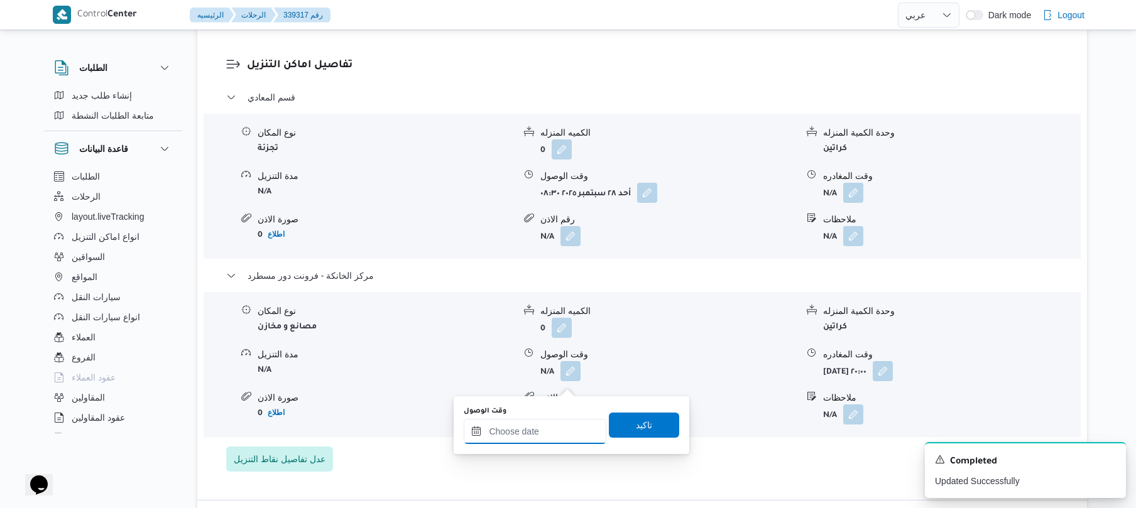
drag, startPoint x: 559, startPoint y: 434, endPoint x: 568, endPoint y: 430, distance: 10.2
click at [559, 435] on input "وقت الوصول" at bounding box center [535, 431] width 143 height 25
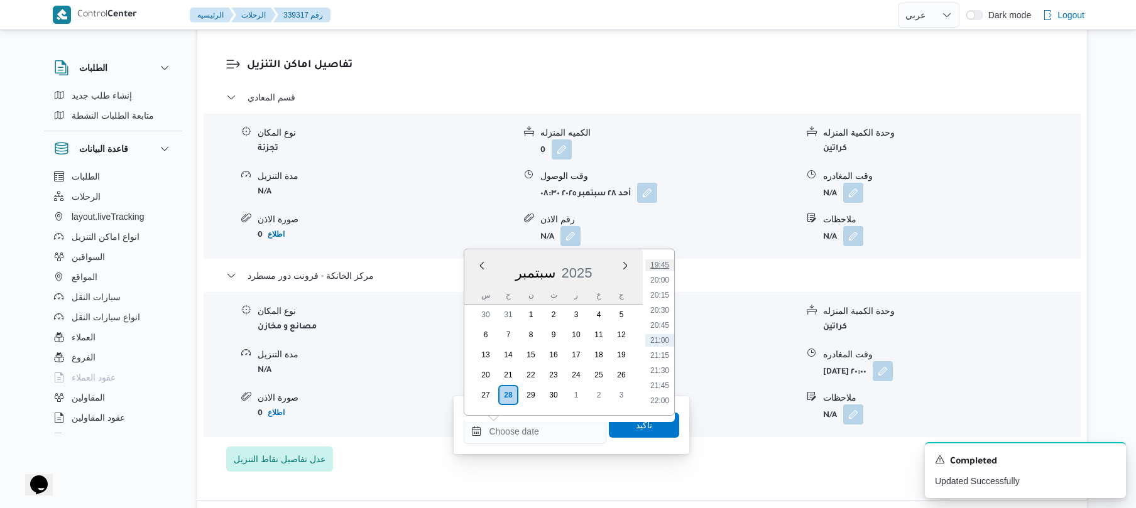
click at [665, 267] on li "19:45" at bounding box center [659, 265] width 29 height 13
type input "٢٨/٠٩/٢٠٢٥ ١٩:٤٥"
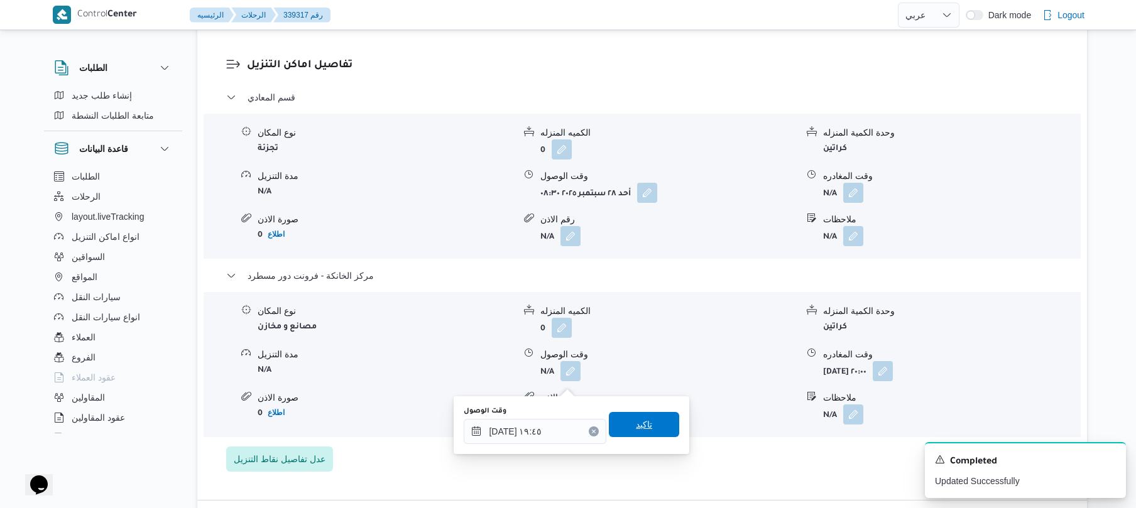
click at [654, 430] on span "تاكيد" at bounding box center [644, 424] width 70 height 25
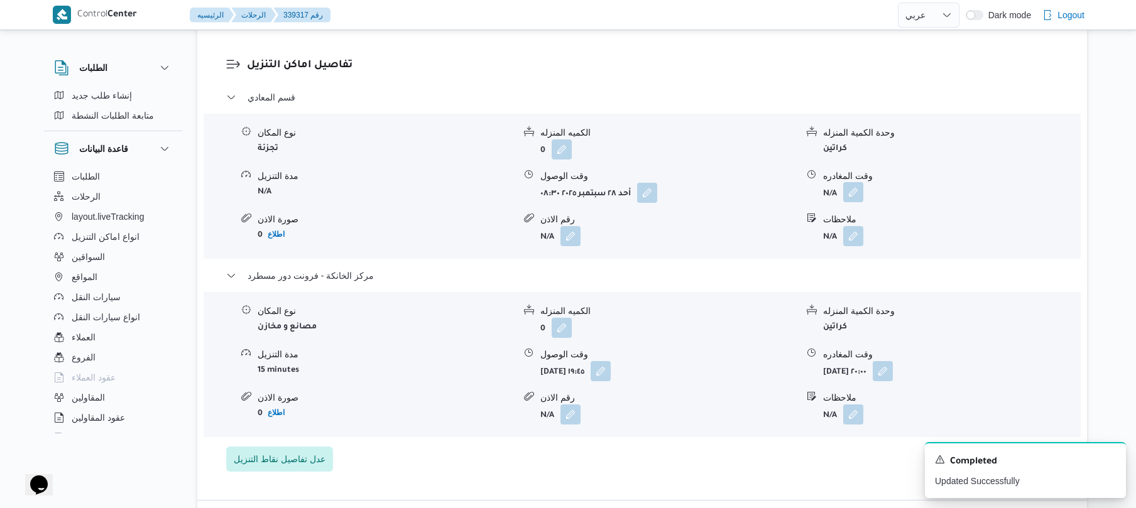
click at [845, 202] on button "button" at bounding box center [853, 192] width 20 height 20
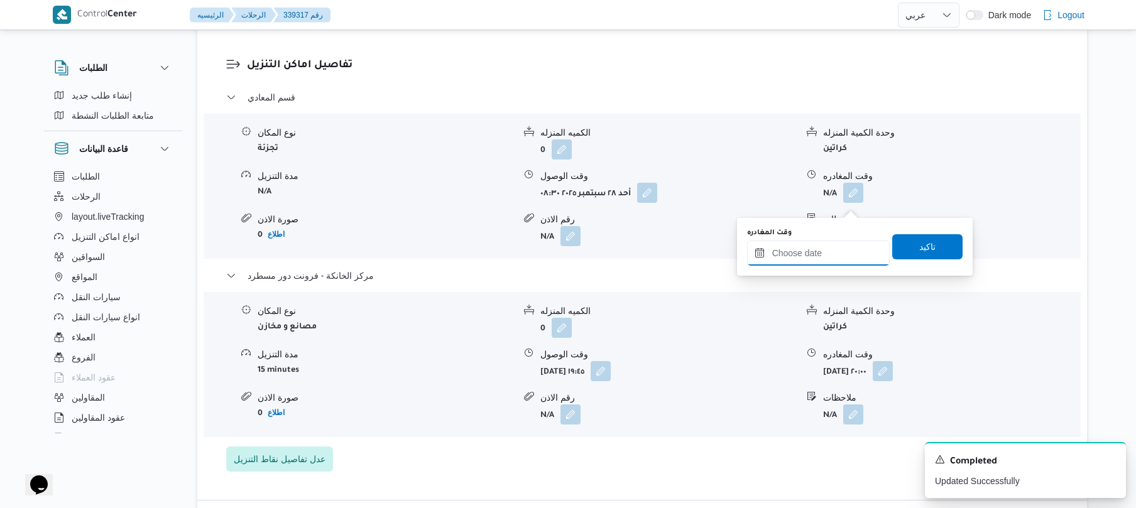
click at [808, 254] on input "وقت المغادره" at bounding box center [818, 253] width 143 height 25
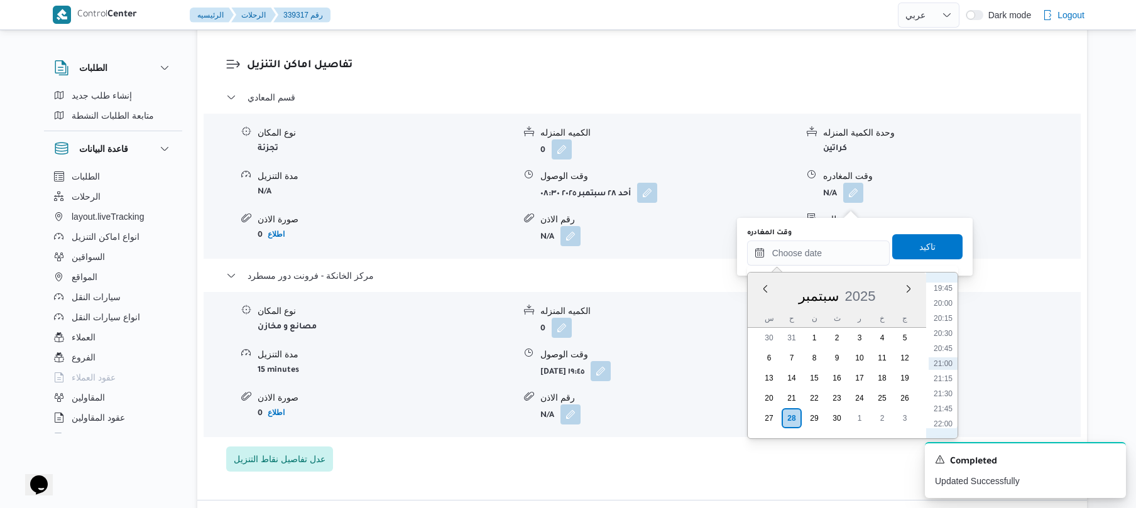
scroll to position [1069, 0]
click at [946, 348] on li "18:45" at bounding box center [943, 351] width 29 height 13
type input "٢٨/٠٩/٢٠٢٥ ١٨:٤٥"
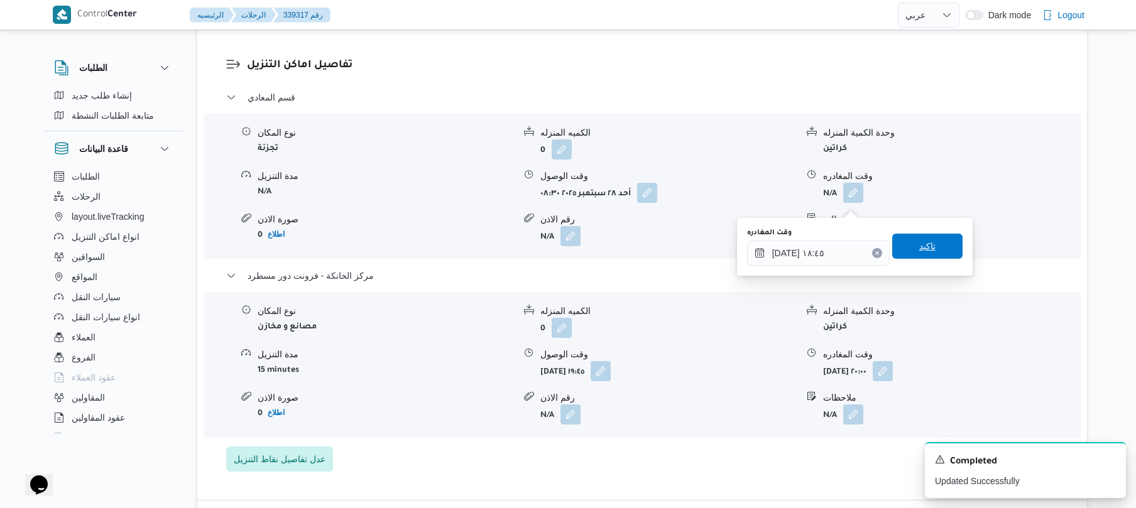
click at [928, 254] on span "تاكيد" at bounding box center [927, 246] width 70 height 25
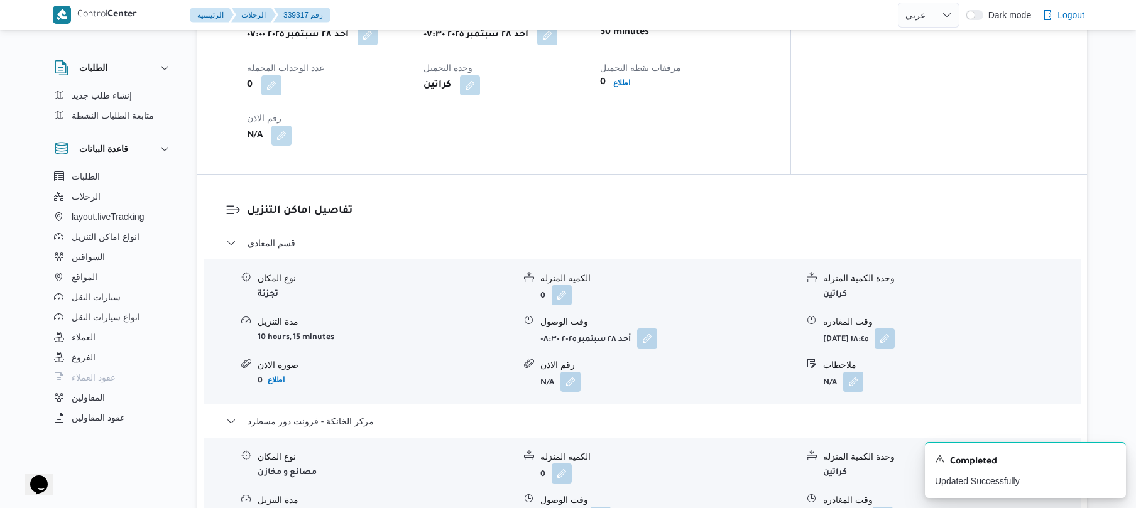
scroll to position [0, 0]
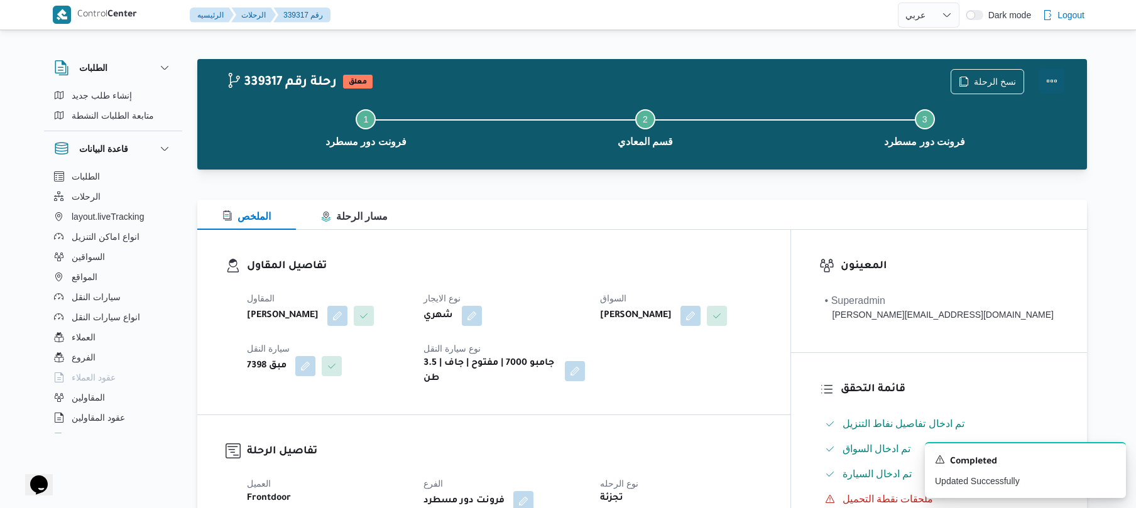
click at [1051, 82] on button "Actions" at bounding box center [1051, 80] width 25 height 25
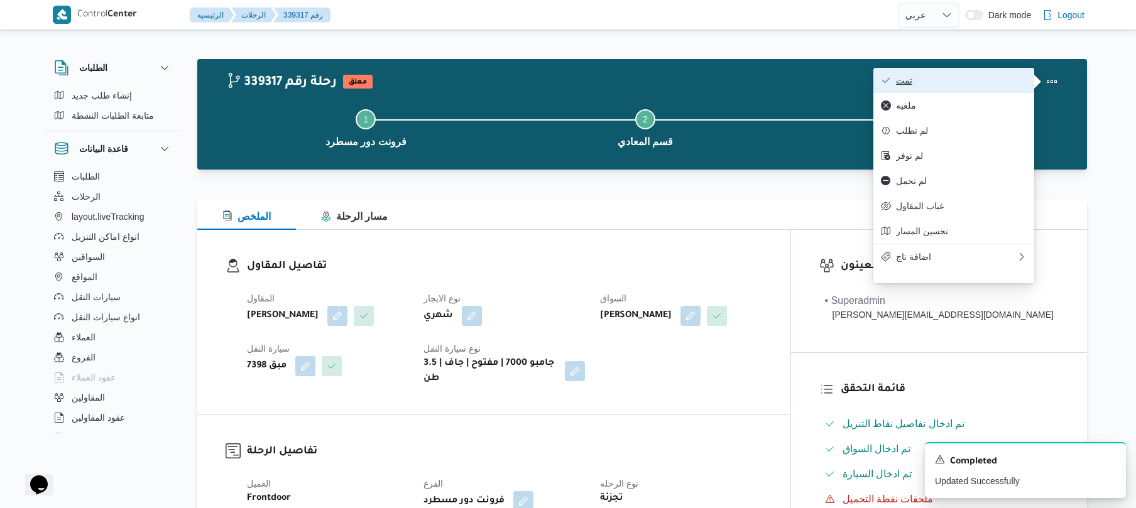
click at [973, 82] on span "تمت" at bounding box center [961, 80] width 131 height 10
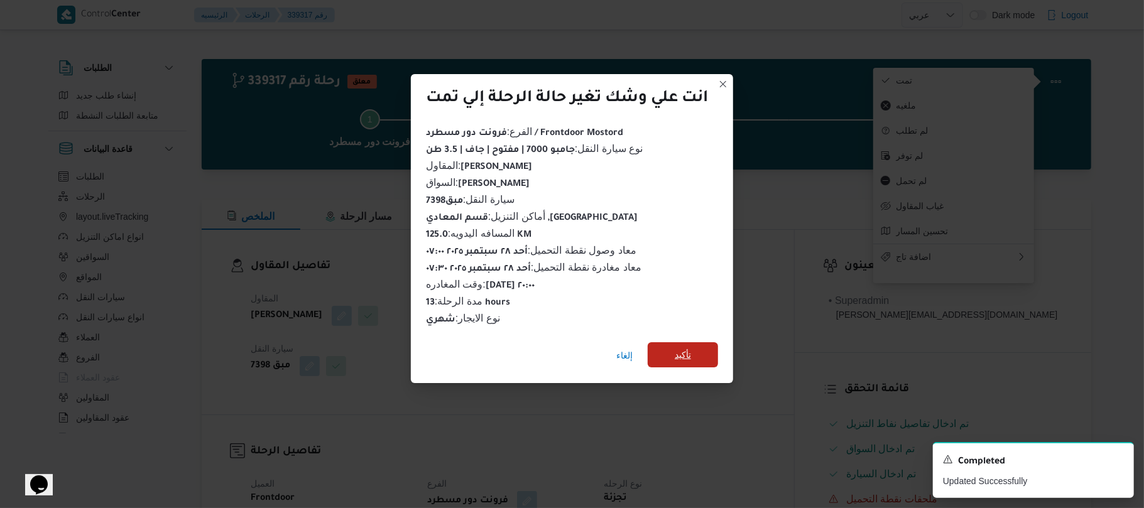
click at [703, 342] on span "تأكيد" at bounding box center [683, 354] width 70 height 25
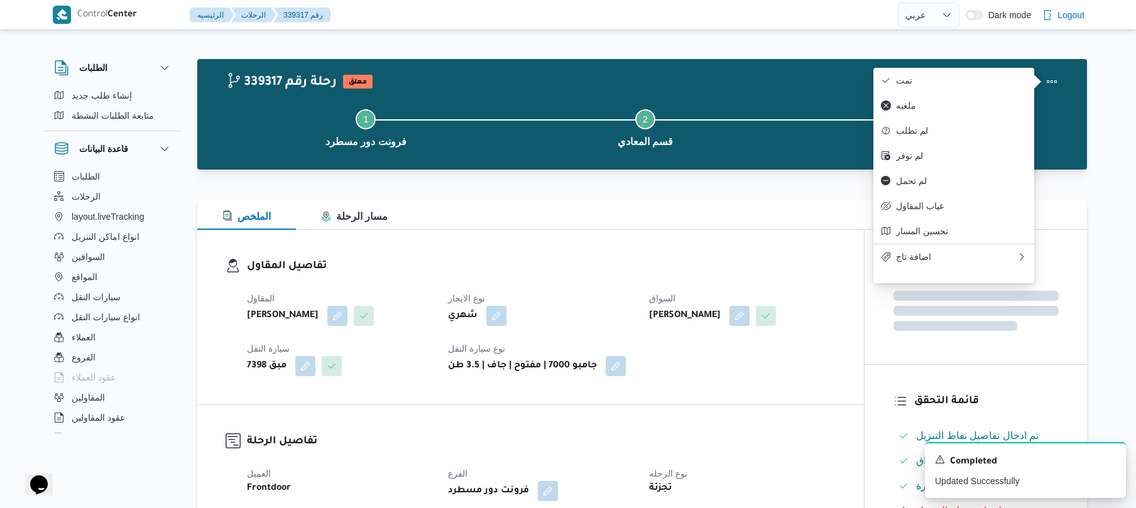
click at [740, 384] on div "المقاول محمد صلاح عبداللطيف الشريف نوع الايجار شهري السواق يسري عبدالمطلب عبدار…" at bounding box center [541, 333] width 604 height 101
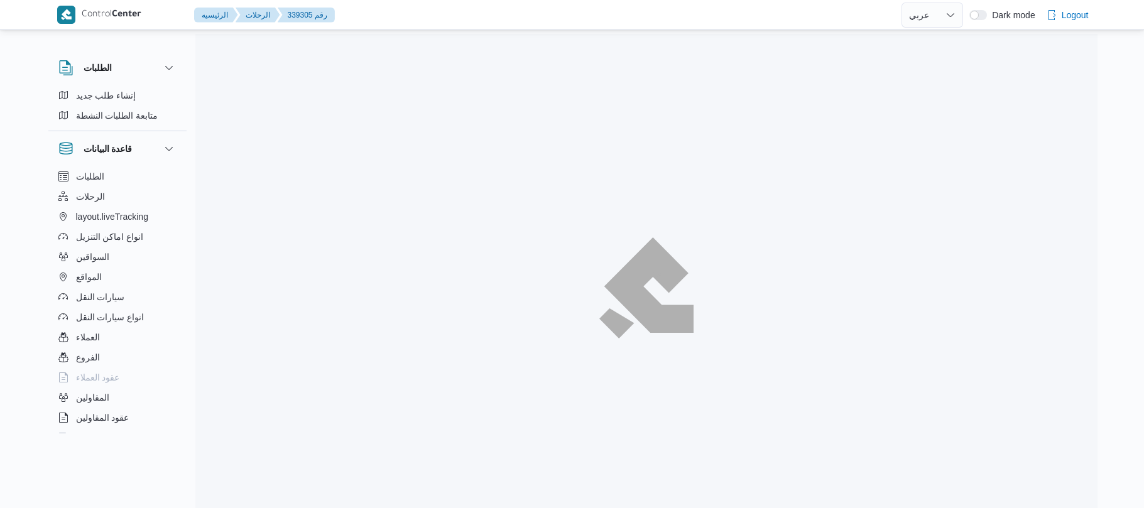
select select "ar"
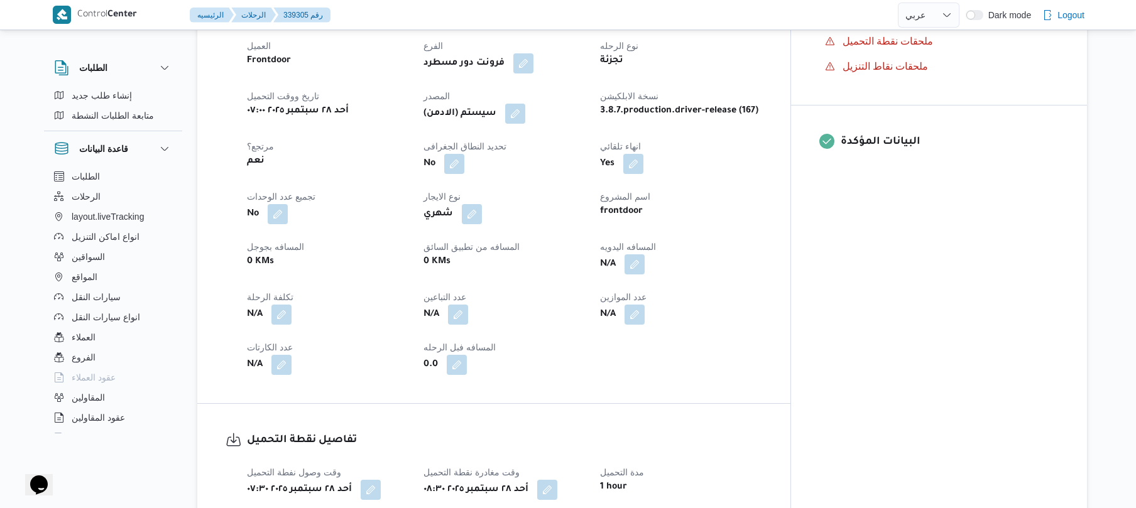
scroll to position [469, 0]
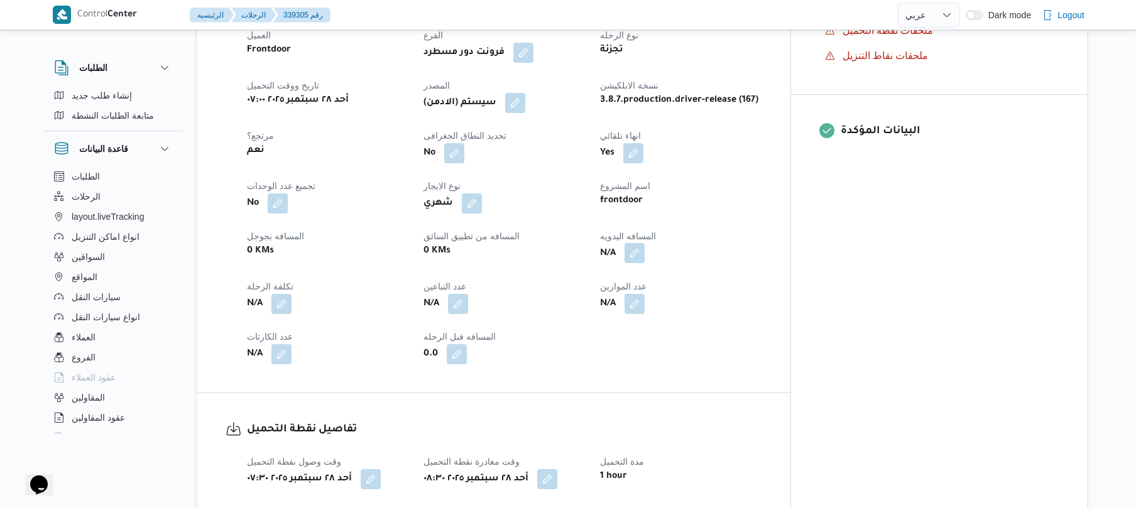
click at [645, 244] on button "button" at bounding box center [635, 253] width 20 height 20
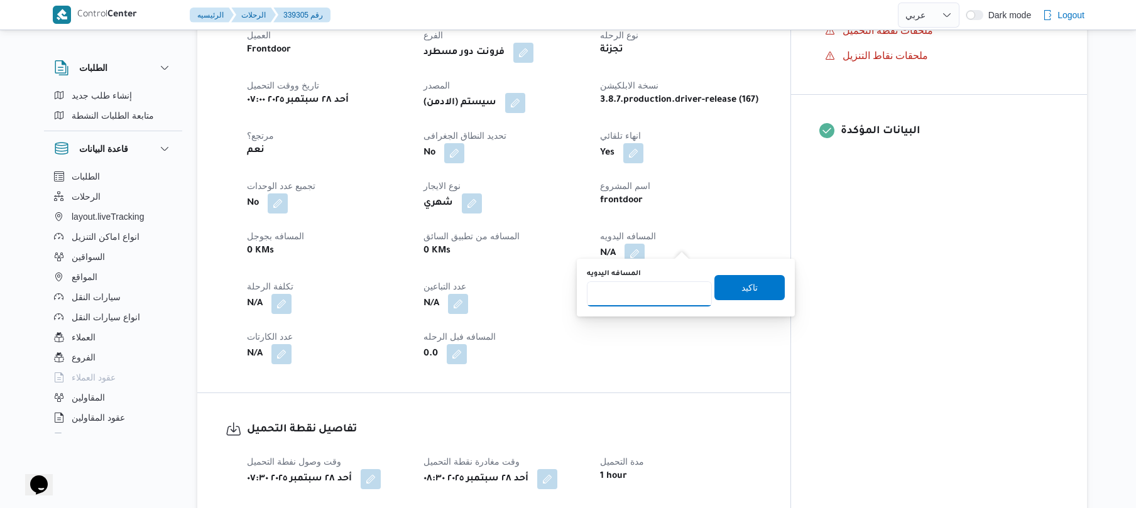
click at [662, 295] on input "المسافه اليدويه" at bounding box center [649, 294] width 125 height 25
type input "125"
click at [742, 284] on span "تاكيد" at bounding box center [750, 287] width 16 height 15
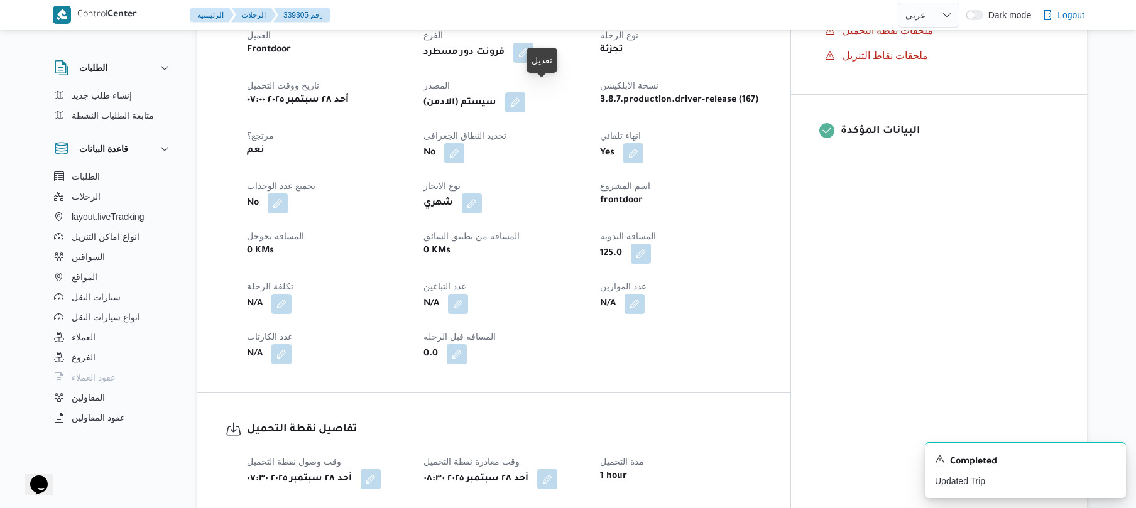
click at [525, 92] on button "button" at bounding box center [515, 102] width 20 height 20
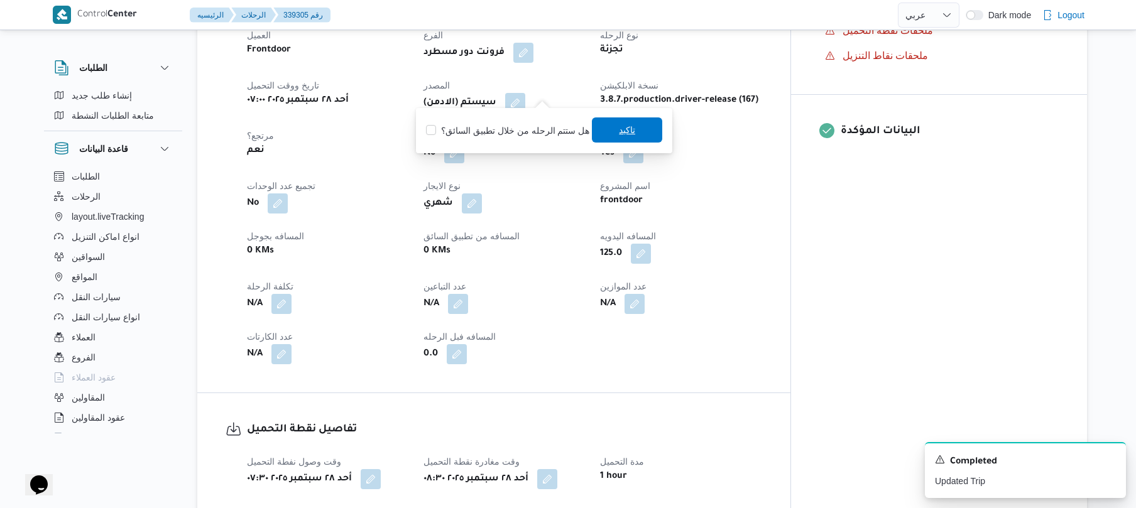
click at [611, 136] on span "تاكيد" at bounding box center [627, 130] width 70 height 25
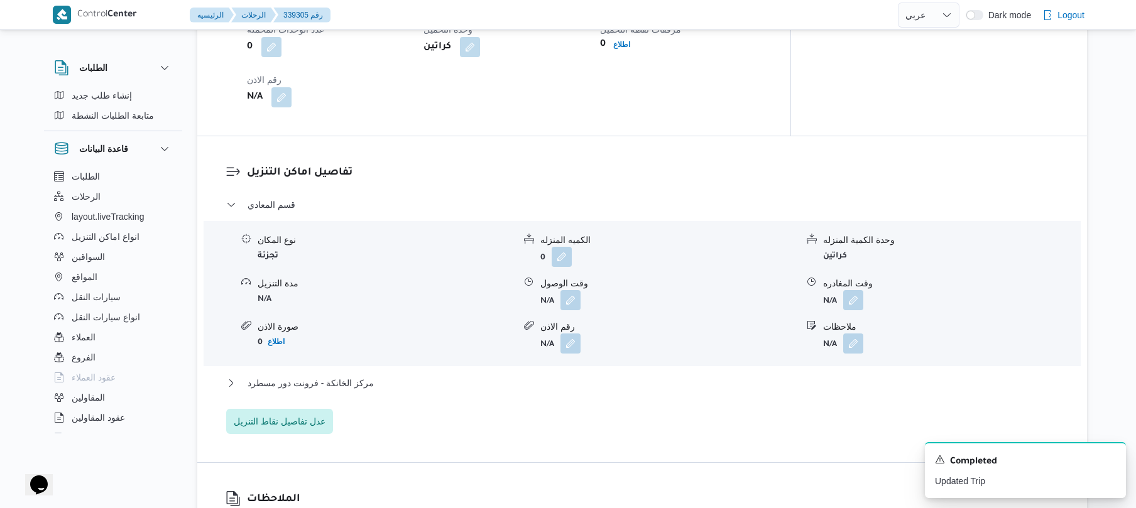
scroll to position [1106, 0]
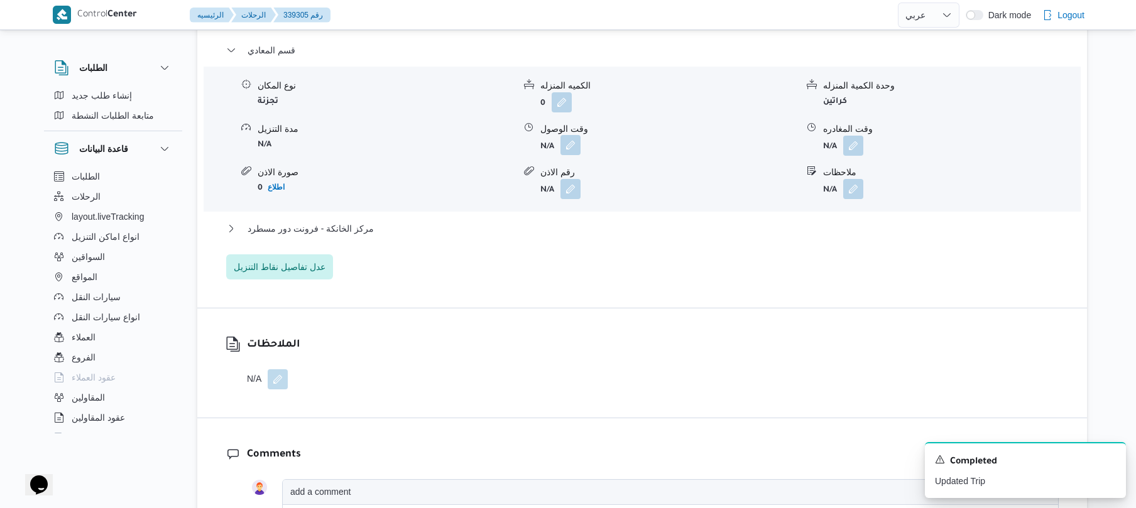
click at [569, 135] on button "button" at bounding box center [571, 145] width 20 height 20
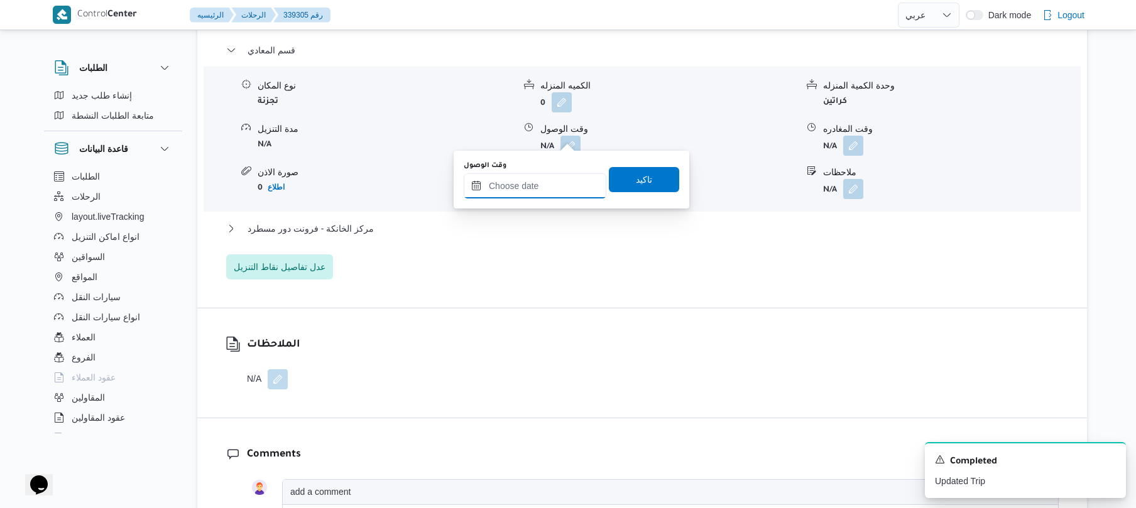
click at [551, 186] on input "وقت الوصول" at bounding box center [535, 185] width 143 height 25
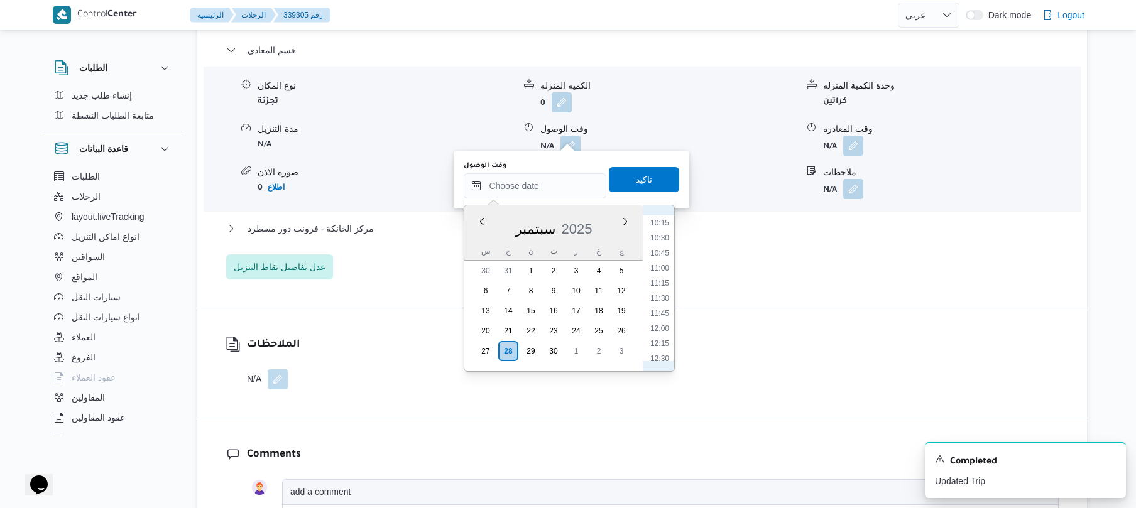
scroll to position [494, 0]
click at [664, 300] on li "09:30" at bounding box center [659, 301] width 29 height 13
type input "[DATE] ٠٩:٣٠"
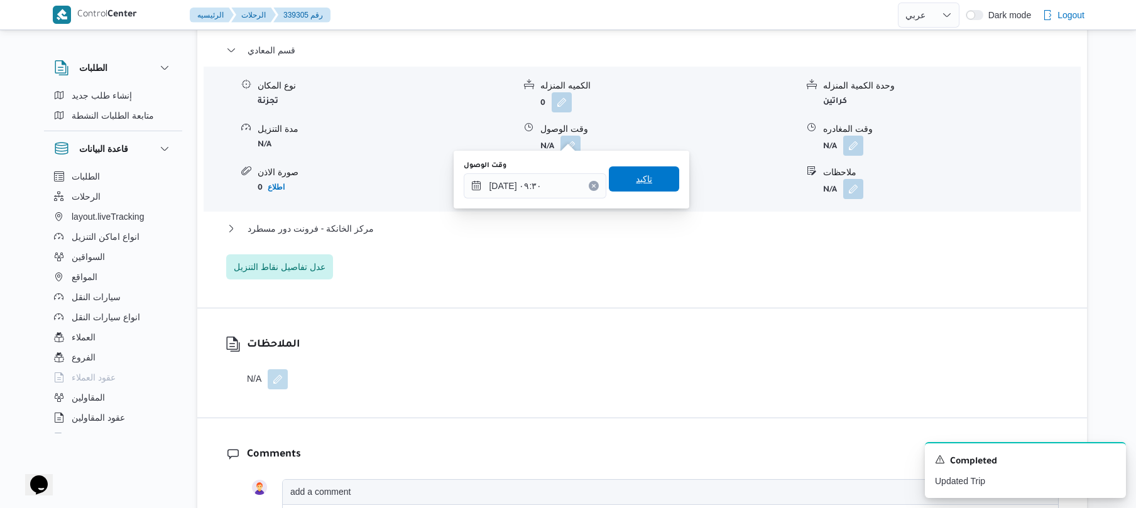
click at [639, 187] on span "تاكيد" at bounding box center [644, 179] width 70 height 25
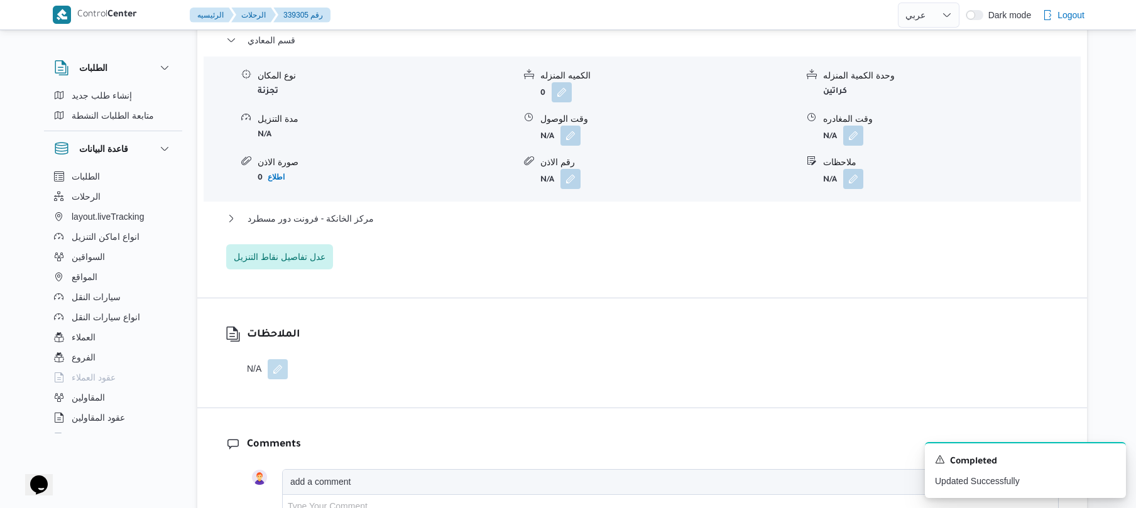
click at [616, 209] on div "قسم المعادي نوع المكان تجزئة الكميه المنزله 0 وحدة الكمية المنزله كراتين مدة ال…" at bounding box center [642, 151] width 833 height 237
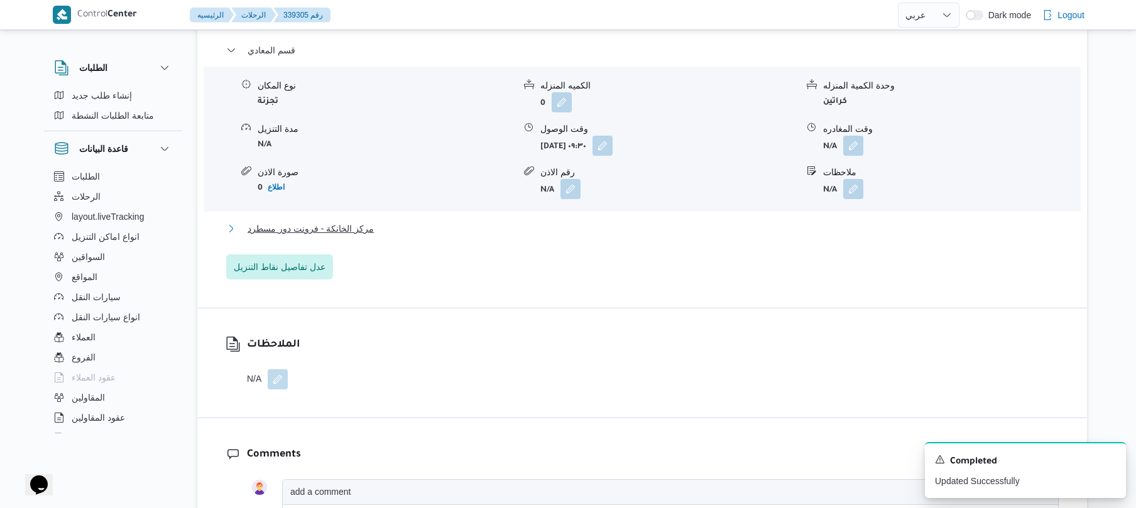
click at [614, 222] on button "مركز الخانكة - فرونت دور مسطرد" at bounding box center [642, 228] width 833 height 15
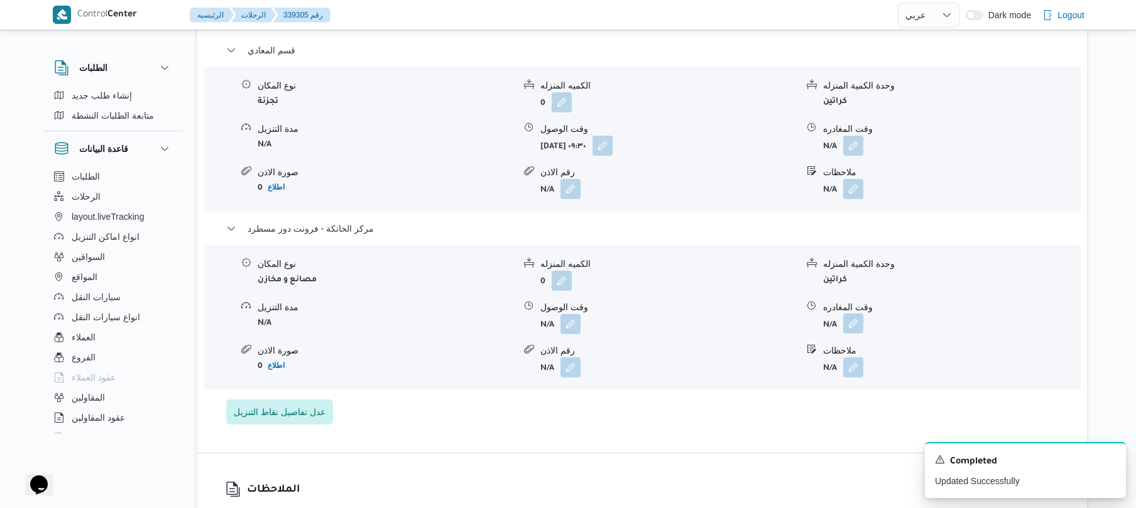
click at [853, 314] on button "button" at bounding box center [853, 324] width 20 height 20
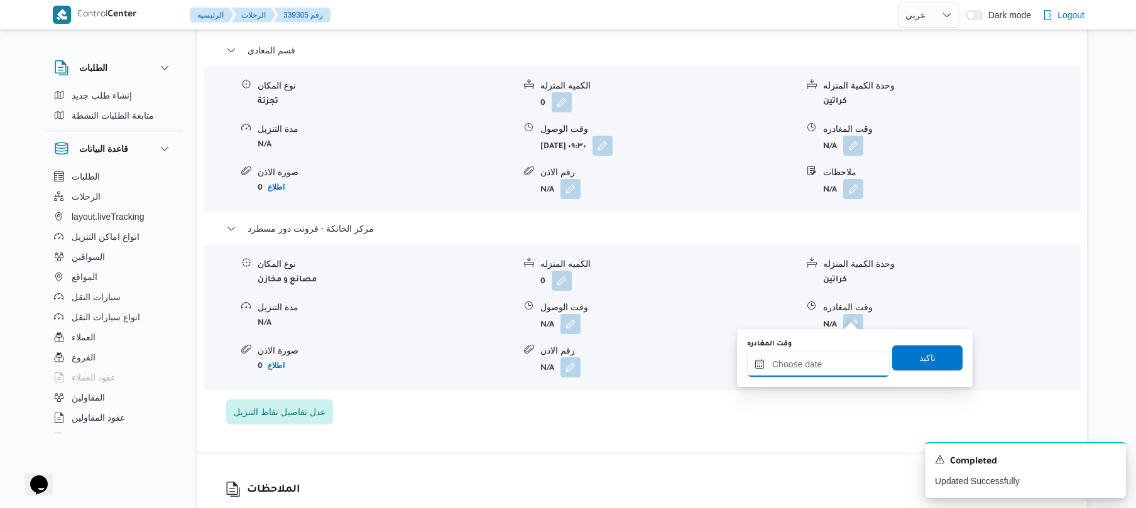
click at [807, 365] on input "وقت المغادره" at bounding box center [818, 364] width 143 height 25
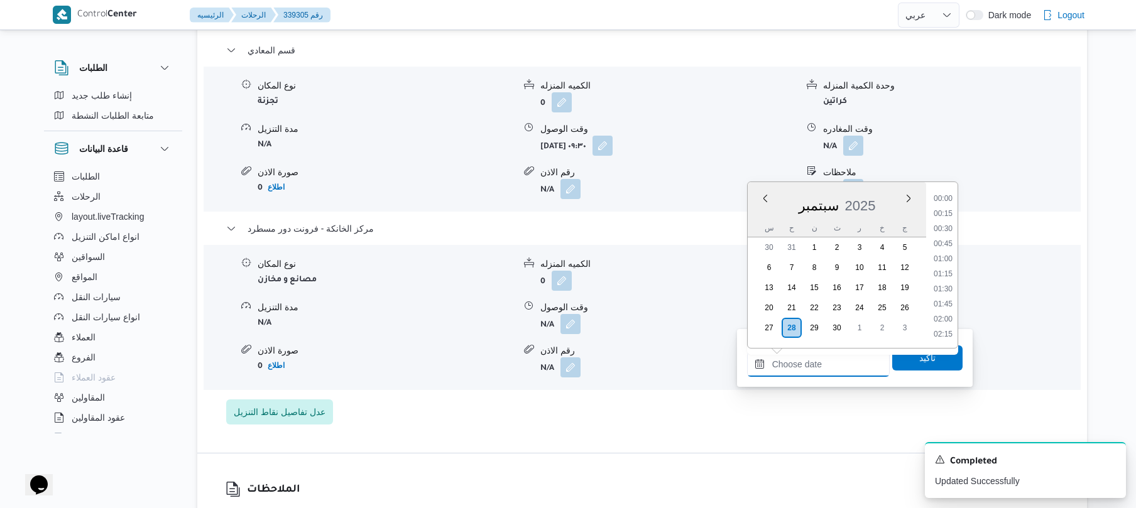
scroll to position [1192, 0]
click at [948, 244] on li "20:30" at bounding box center [943, 243] width 29 height 13
type input "[DATE] ٢٠:٣٠"
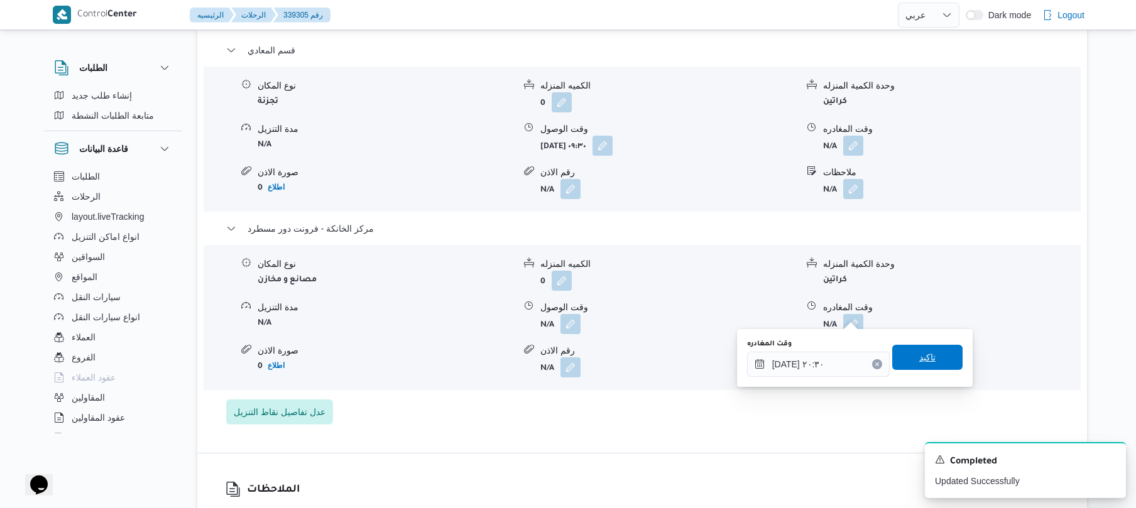
click at [914, 350] on span "تاكيد" at bounding box center [927, 357] width 70 height 25
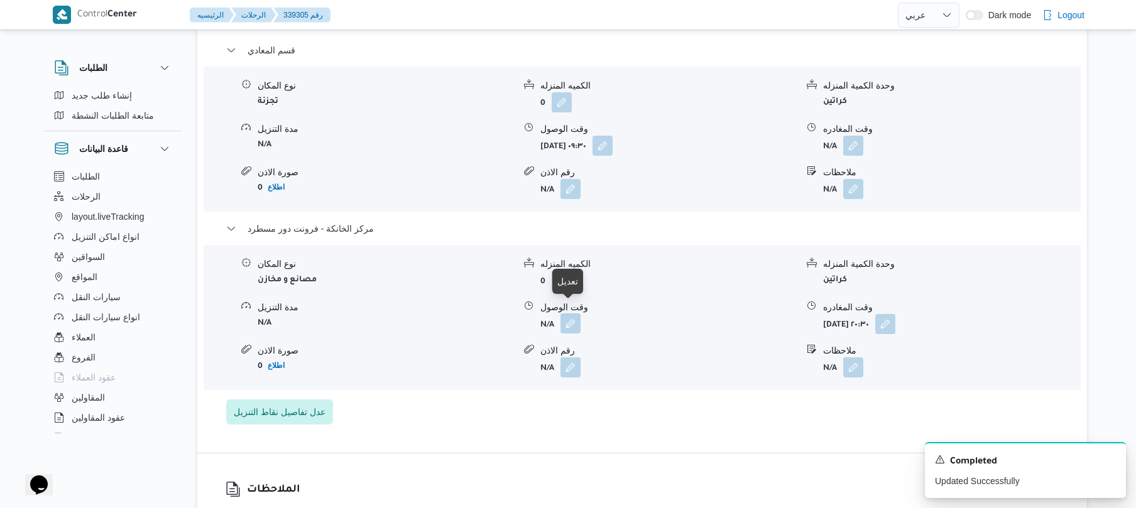
click at [568, 314] on button "button" at bounding box center [571, 324] width 20 height 20
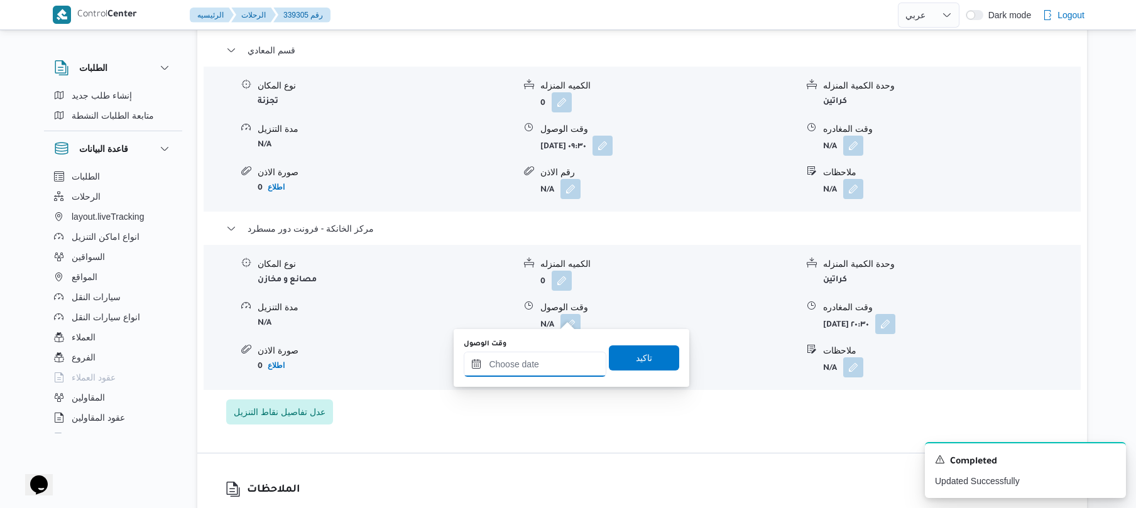
click at [561, 352] on input "وقت الوصول" at bounding box center [535, 364] width 143 height 25
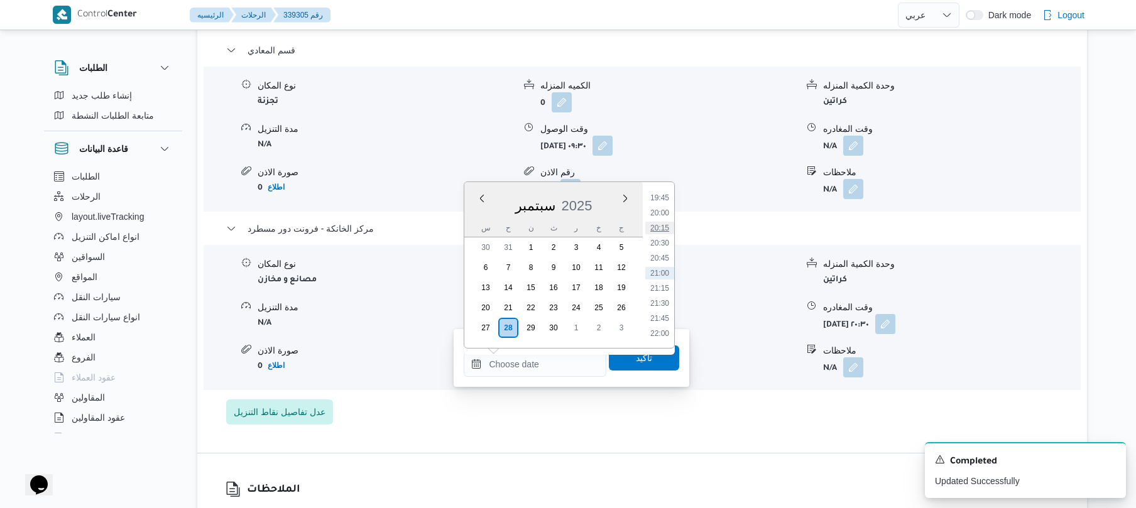
click at [661, 229] on li "20:15" at bounding box center [659, 228] width 29 height 13
type input "[DATE] ٢٠:١٥"
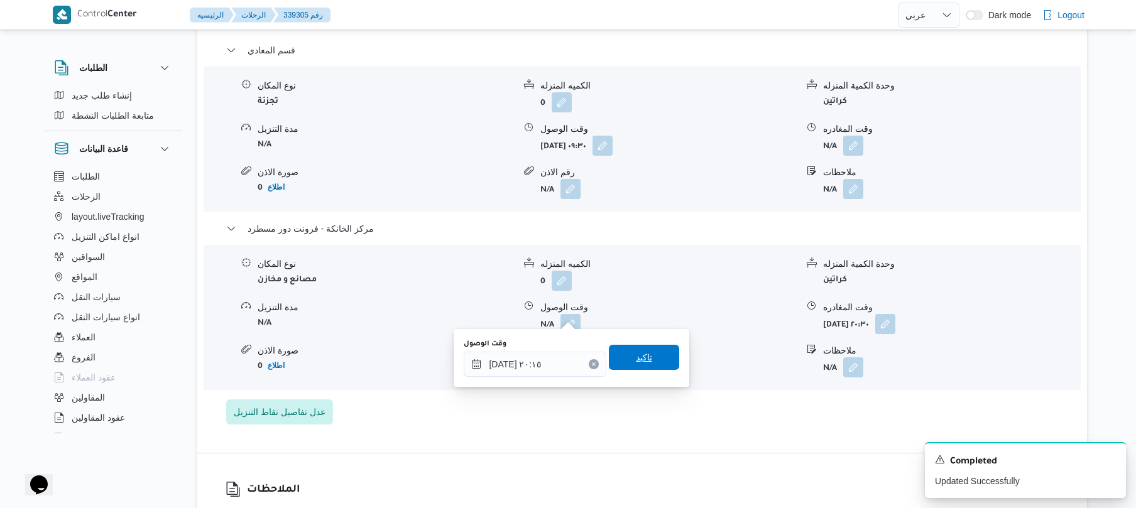
click at [647, 354] on span "تاكيد" at bounding box center [644, 357] width 70 height 25
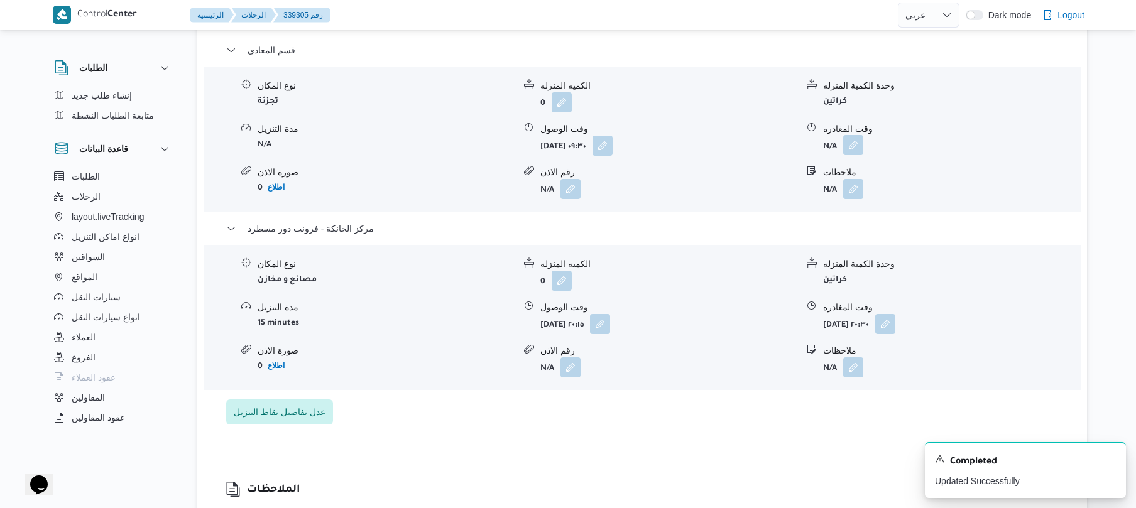
click at [853, 139] on button "button" at bounding box center [853, 145] width 20 height 20
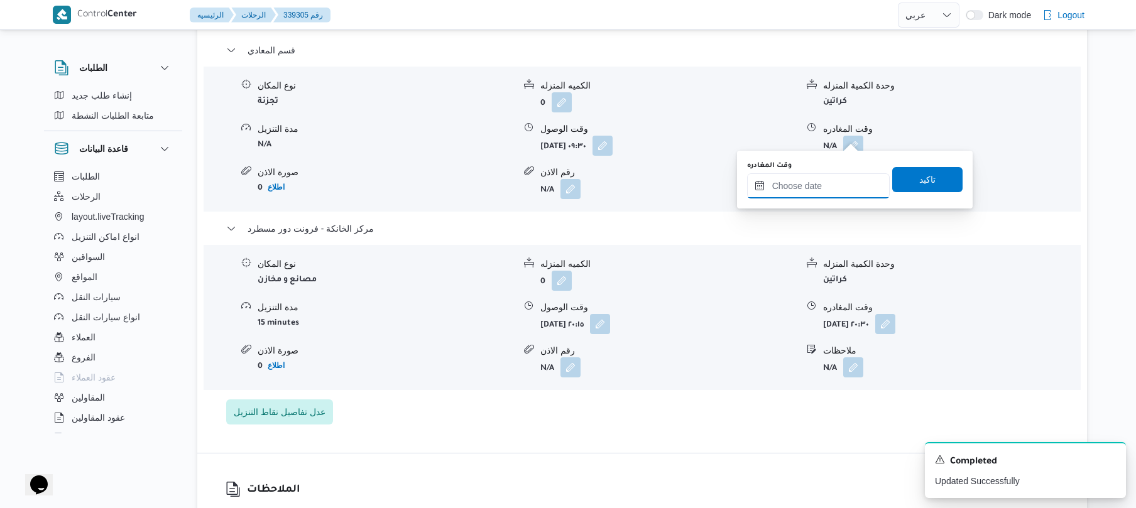
click at [820, 192] on input "وقت المغادره" at bounding box center [818, 185] width 143 height 25
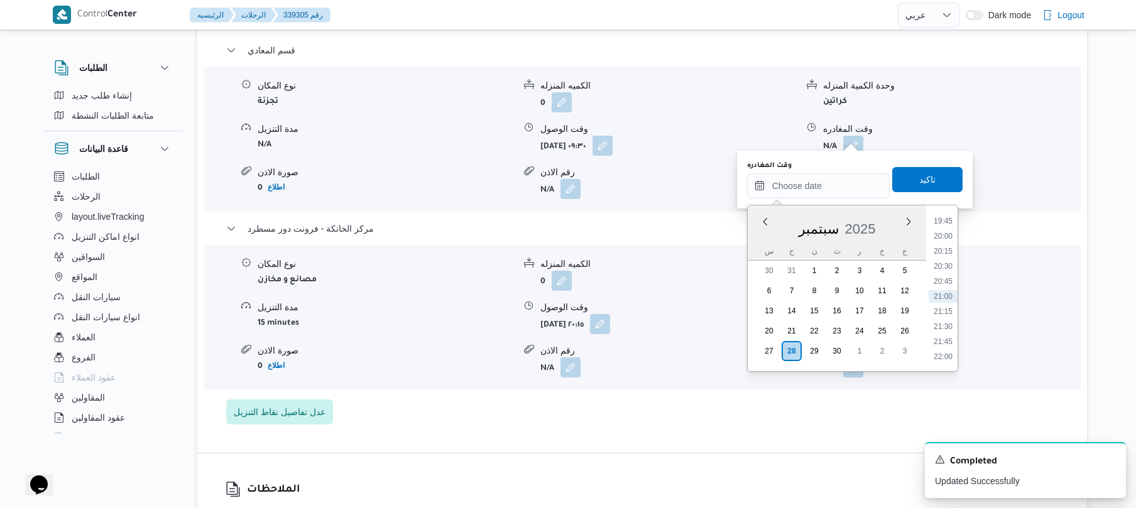
click at [968, 265] on body "Control Center الرئيسيه الرحلات 339305 رقم English عربي Dark mode Logout الطلبا…" at bounding box center [568, 246] width 1136 height 2704
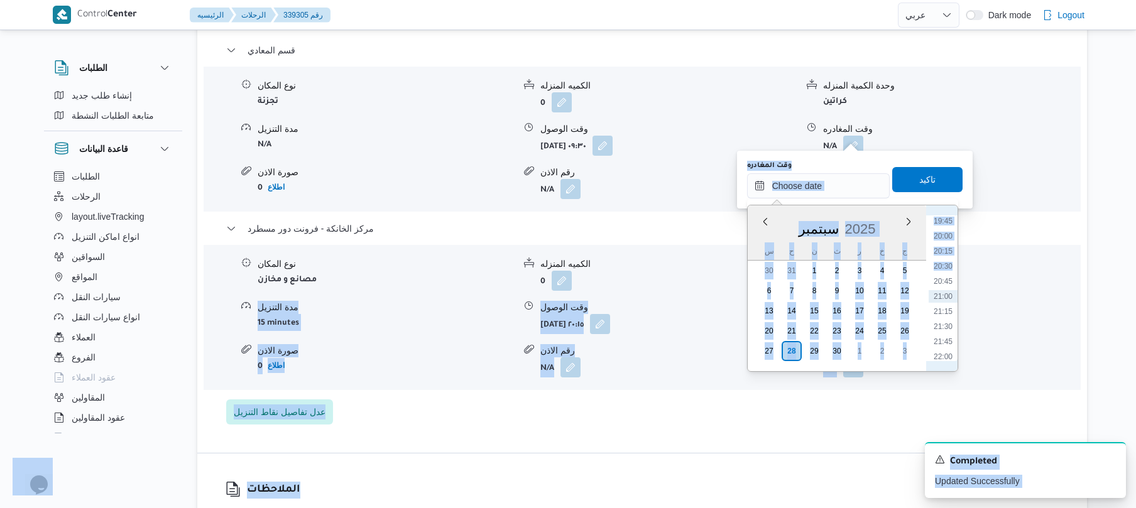
scroll to position [1069, 0]
click at [943, 315] on li "19:15" at bounding box center [943, 314] width 29 height 13
type input "[DATE] ١٩:١٥"
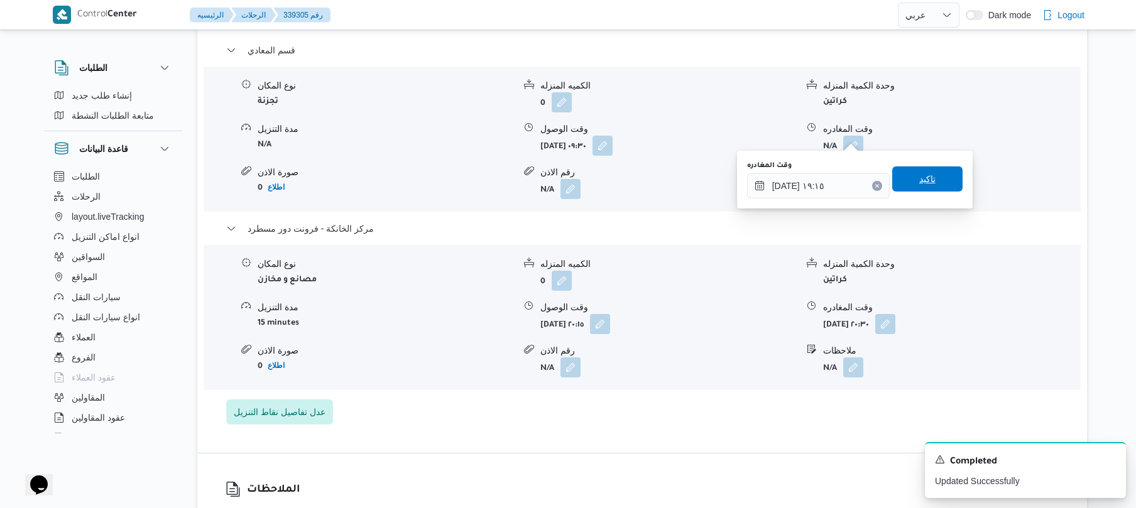
click at [921, 182] on span "تاكيد" at bounding box center [927, 179] width 16 height 15
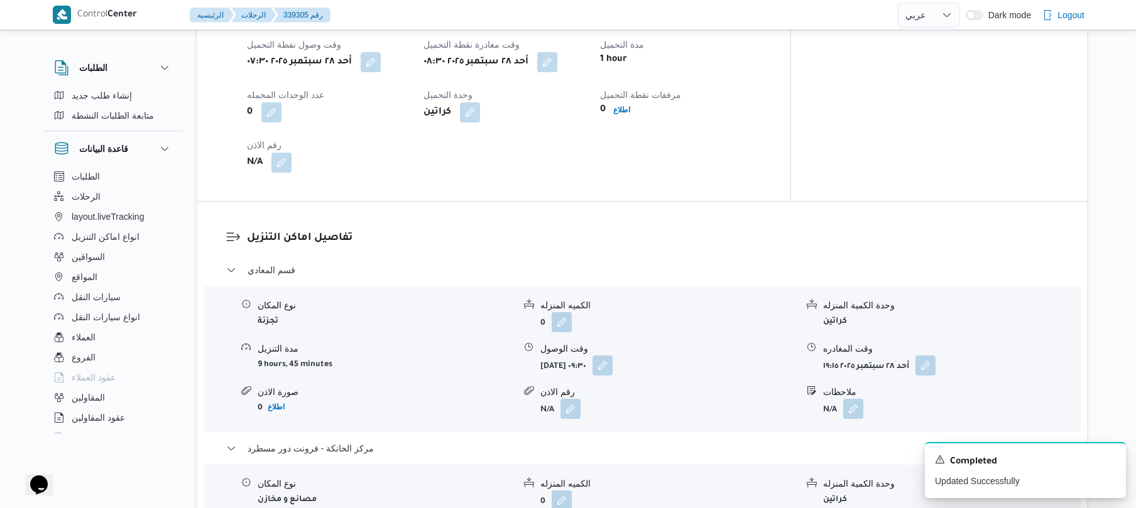
scroll to position [0, 0]
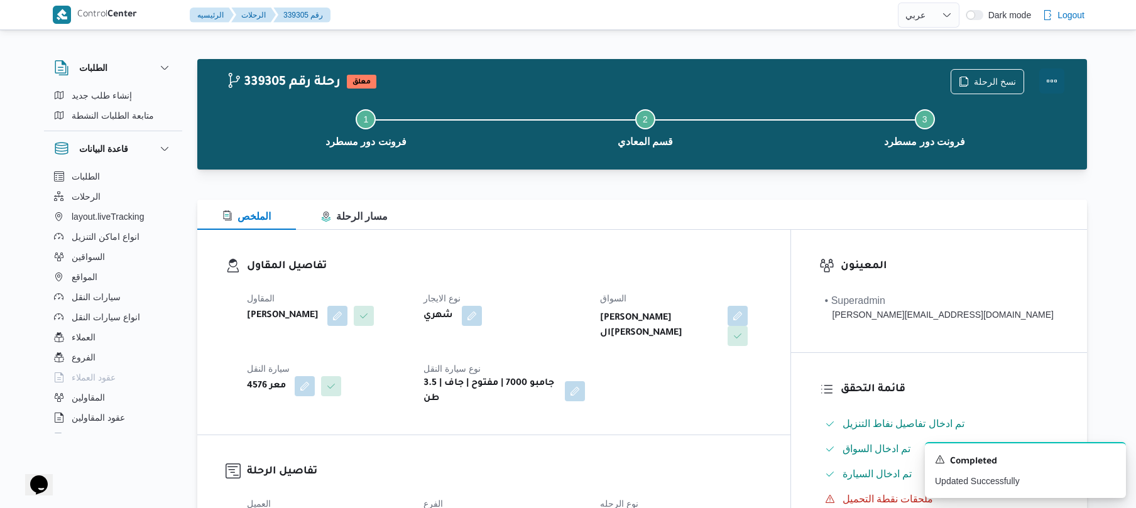
click at [1049, 84] on button "Actions" at bounding box center [1051, 80] width 25 height 25
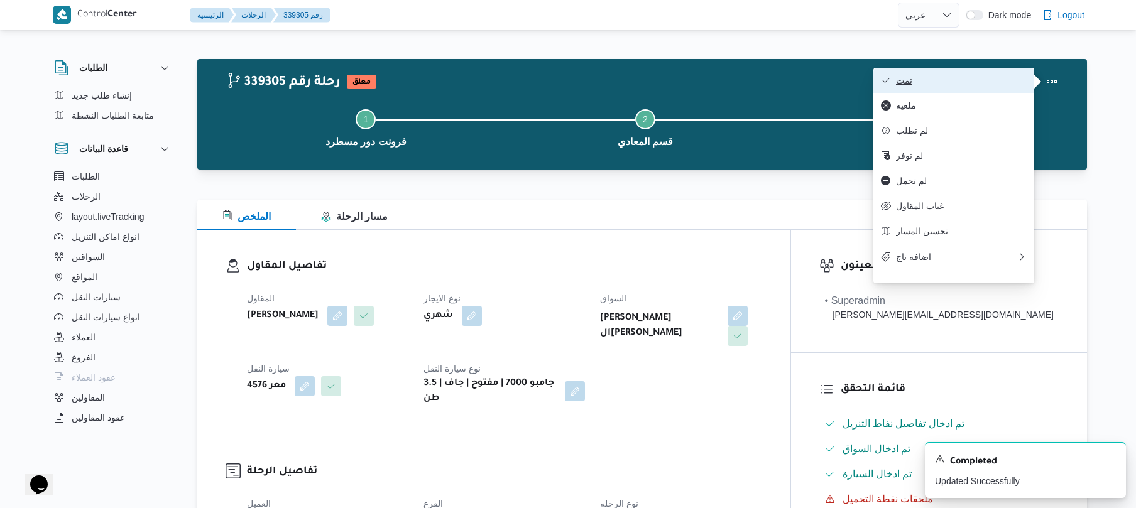
click at [972, 82] on span "تمت" at bounding box center [961, 80] width 131 height 10
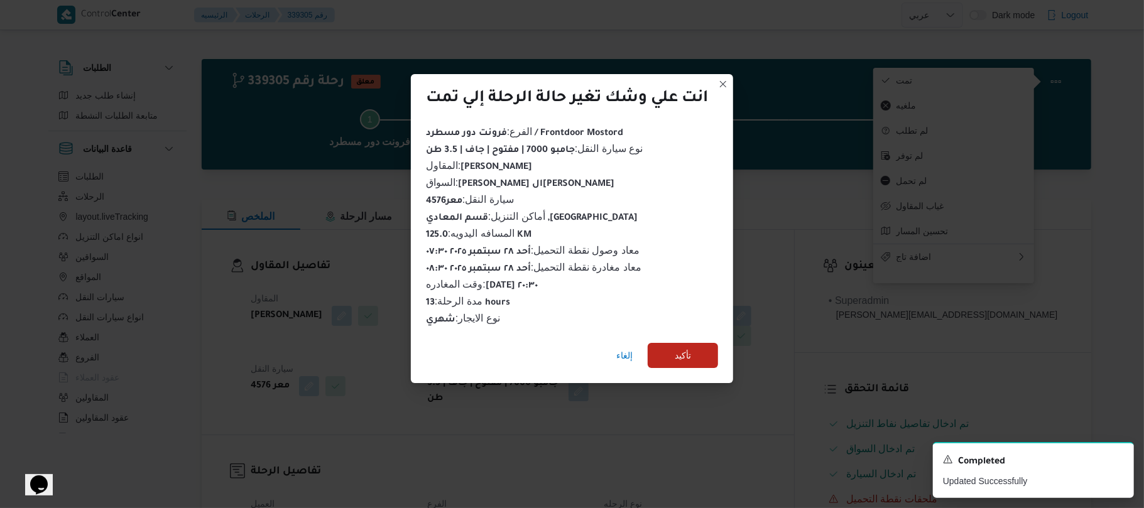
click at [710, 335] on div "إلغاء تأكيد" at bounding box center [572, 358] width 322 height 50
click at [696, 344] on span "تأكيد" at bounding box center [683, 354] width 70 height 25
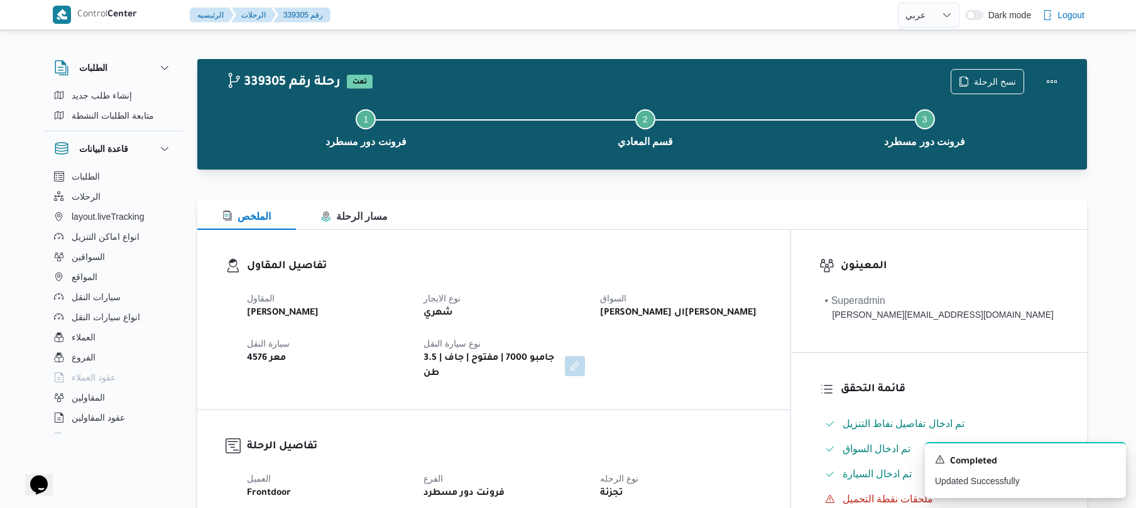
click at [696, 344] on div "المقاول محمد صلاح عبداللطيف الشريف نوع الايجار شهري السواق عمر كرم السيد عيد رس…" at bounding box center [504, 336] width 530 height 106
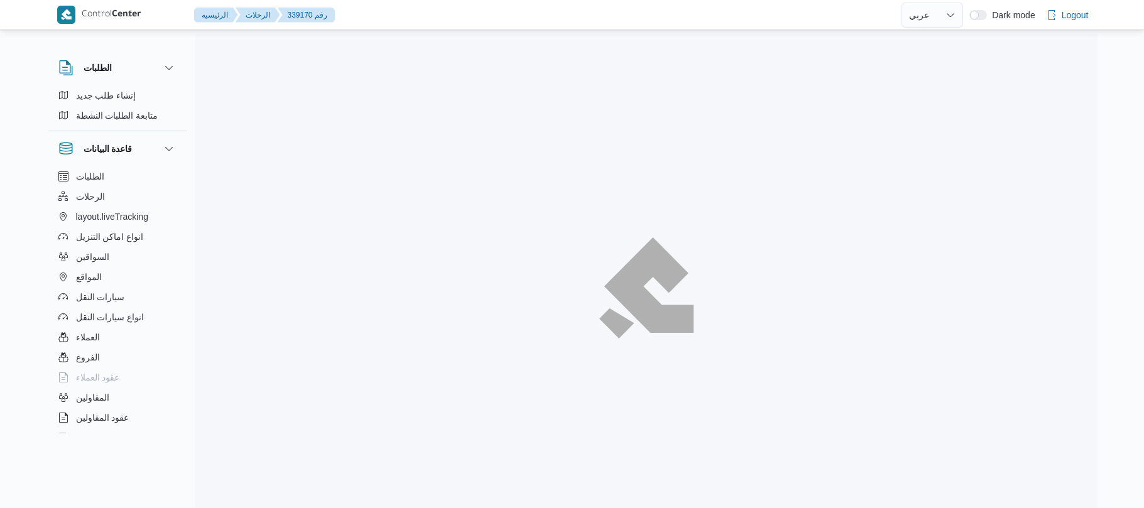
select select "ar"
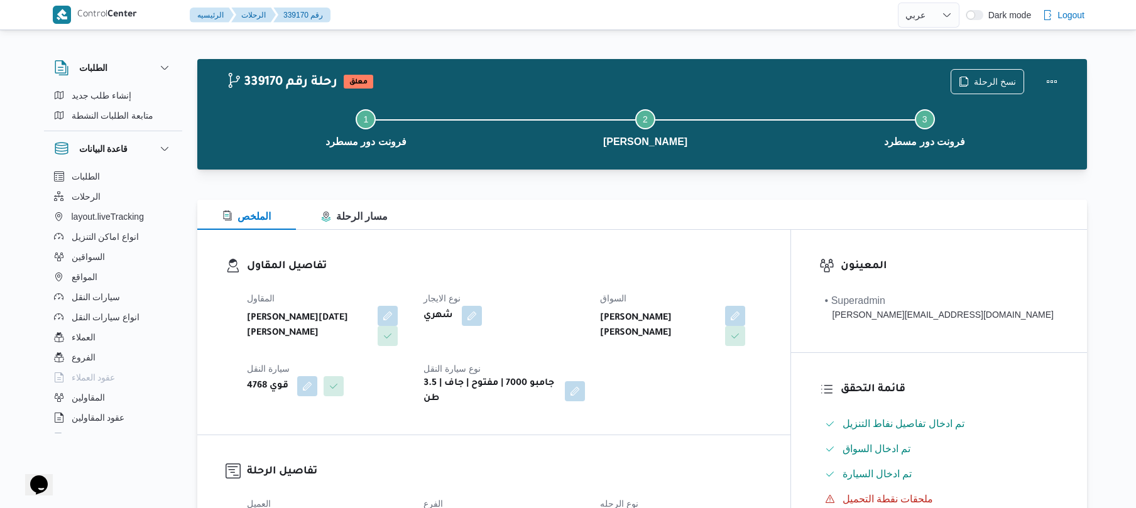
click at [772, 162] on div "Step 1 is incomplete 1 فرونت دور مسطرد Step 2 is incomplete 2 [PERSON_NAME] Ste…" at bounding box center [645, 127] width 853 height 80
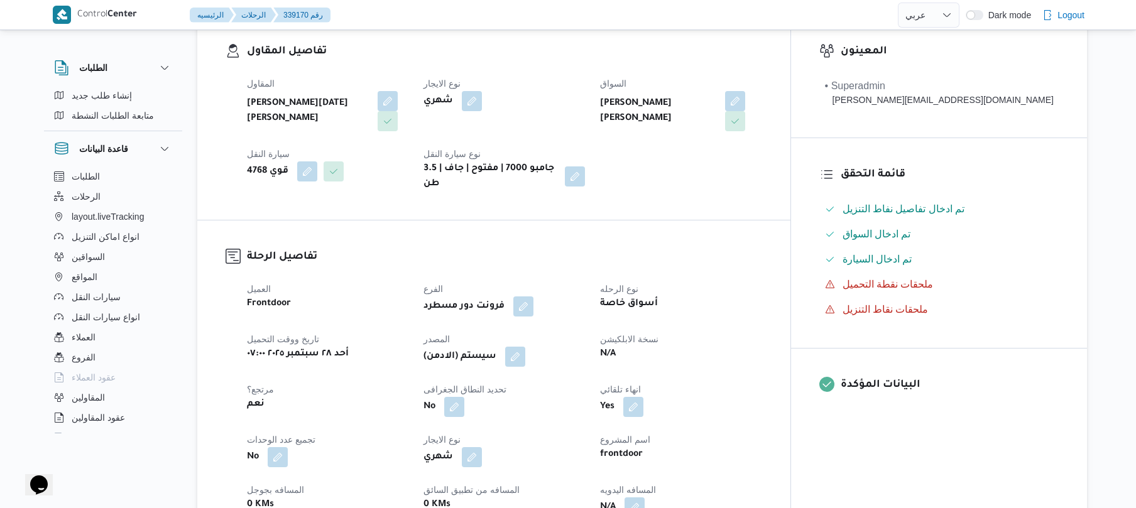
scroll to position [302, 0]
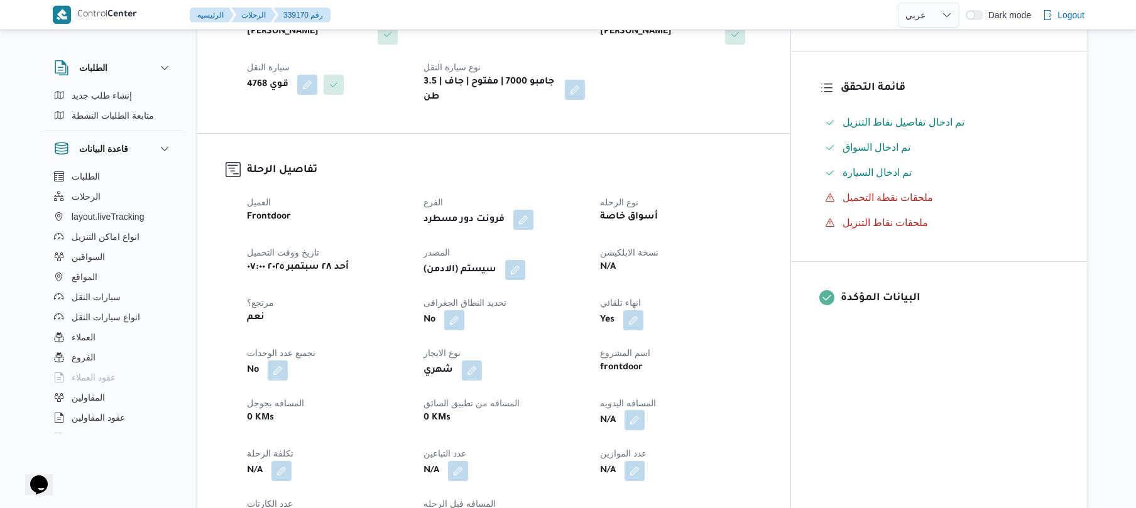
click at [645, 410] on button "button" at bounding box center [635, 420] width 20 height 20
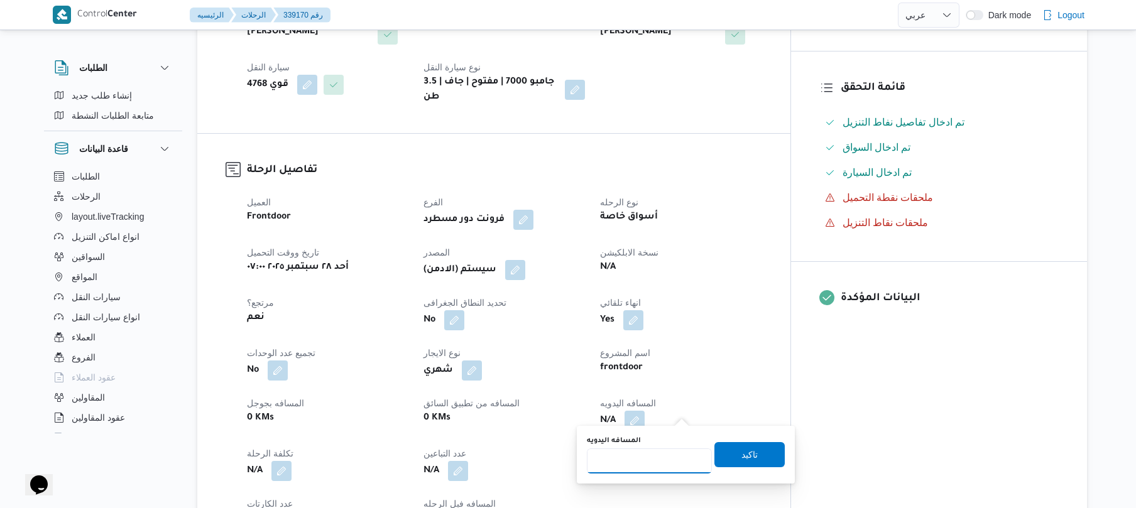
click at [649, 463] on input "المسافه اليدويه" at bounding box center [649, 461] width 125 height 25
type input "130"
click at [749, 455] on span "تاكيد" at bounding box center [750, 454] width 16 height 15
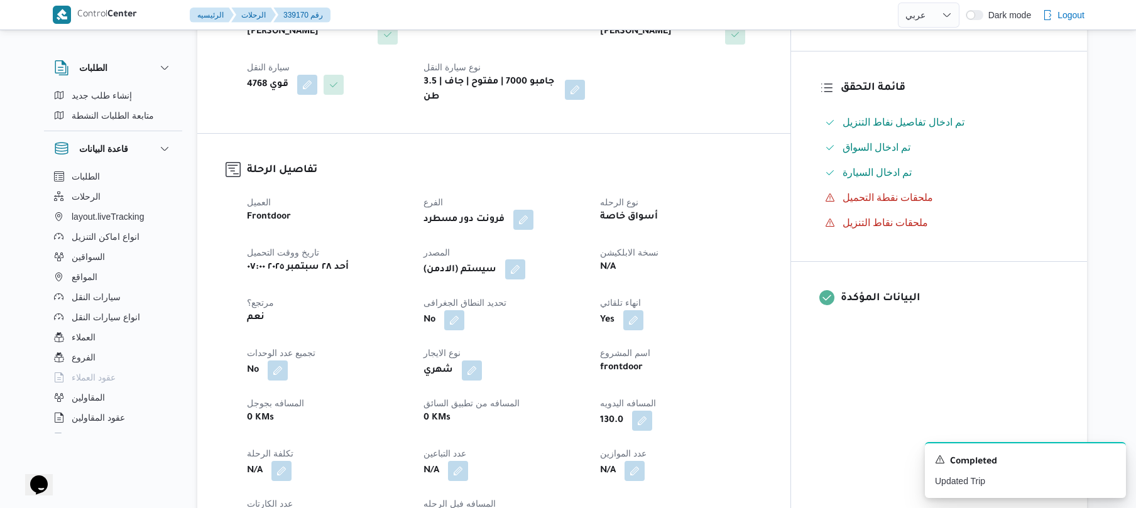
click at [525, 261] on button "button" at bounding box center [515, 270] width 20 height 20
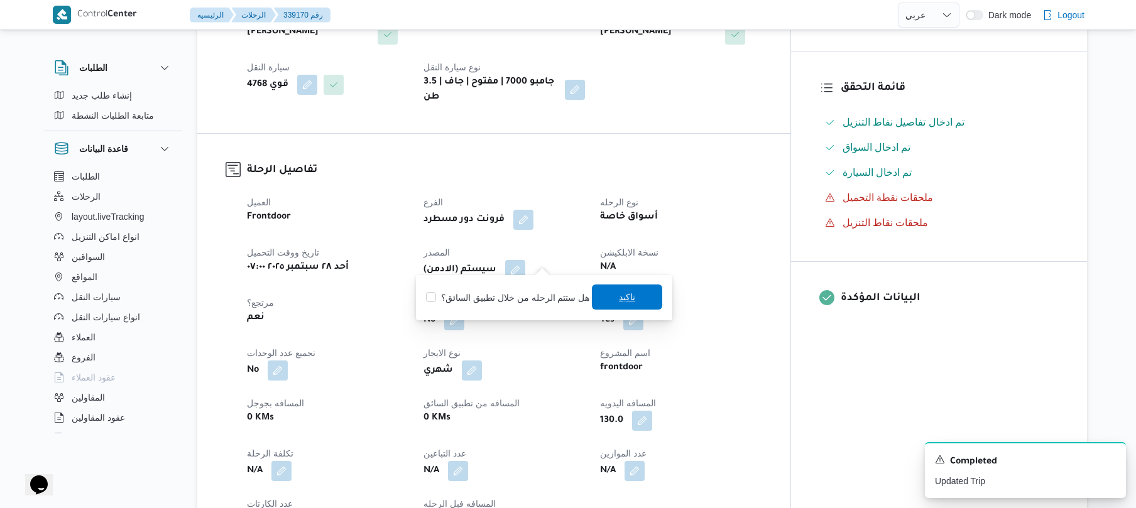
click at [624, 297] on span "تاكيد" at bounding box center [627, 297] width 16 height 15
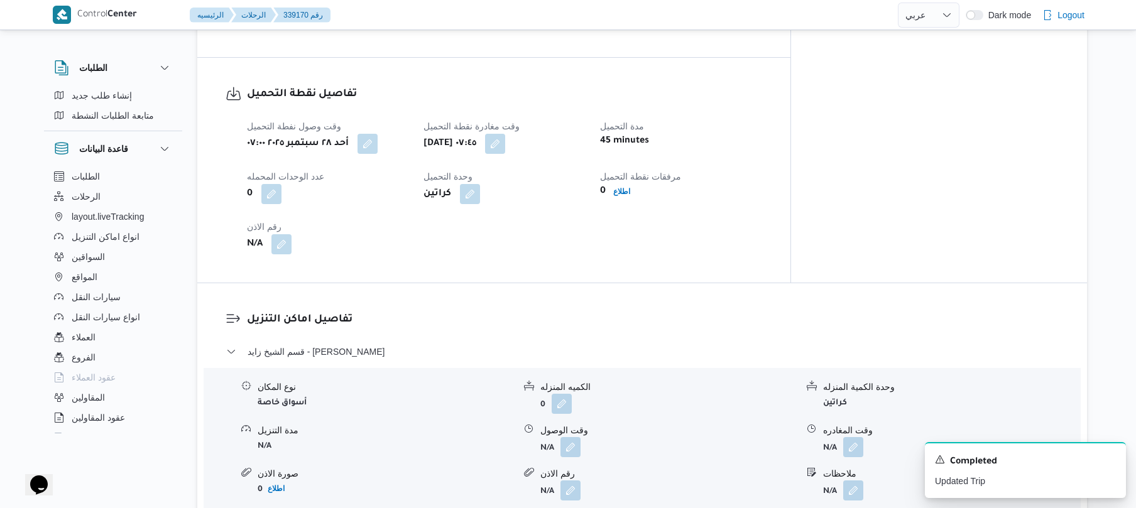
scroll to position [838, 0]
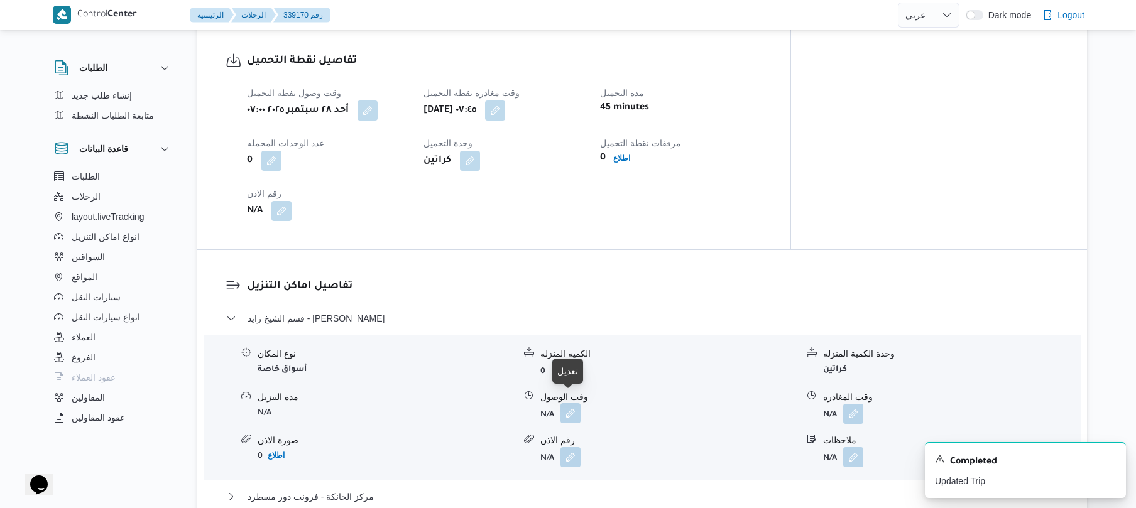
click at [571, 405] on button "button" at bounding box center [571, 413] width 20 height 20
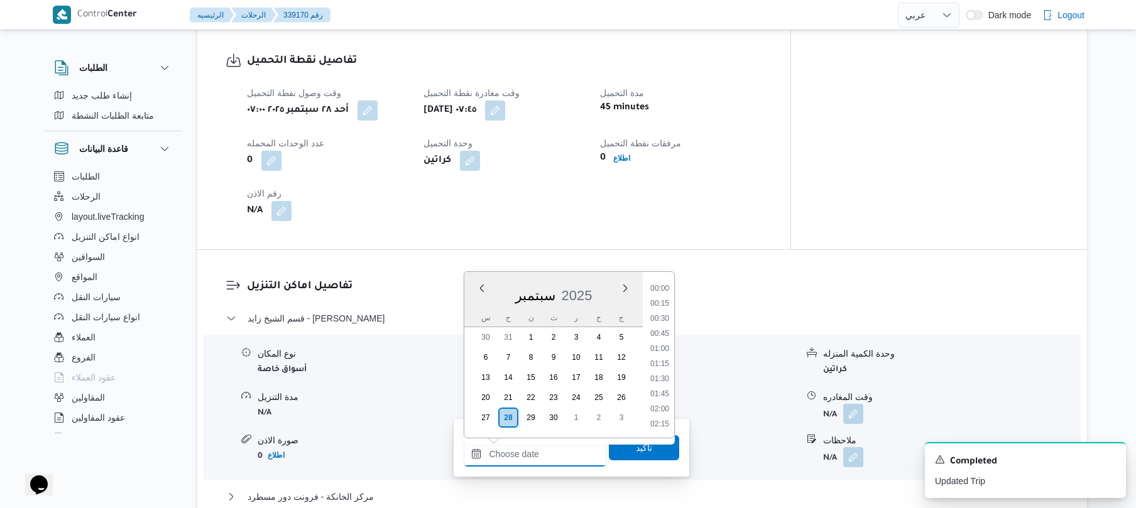
click at [532, 456] on input "وقت الوصول" at bounding box center [535, 454] width 143 height 25
click at [662, 373] on li "08:45" at bounding box center [659, 368] width 29 height 13
type input "٢٨/٠٩/٢٠٢٥ ٠٨:٤٥"
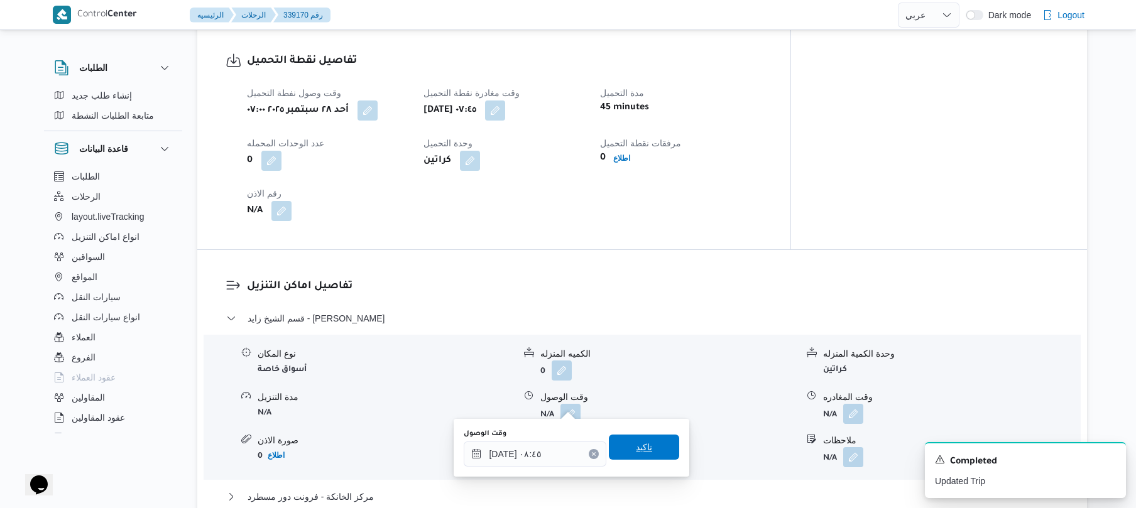
click at [650, 441] on span "تاكيد" at bounding box center [644, 447] width 70 height 25
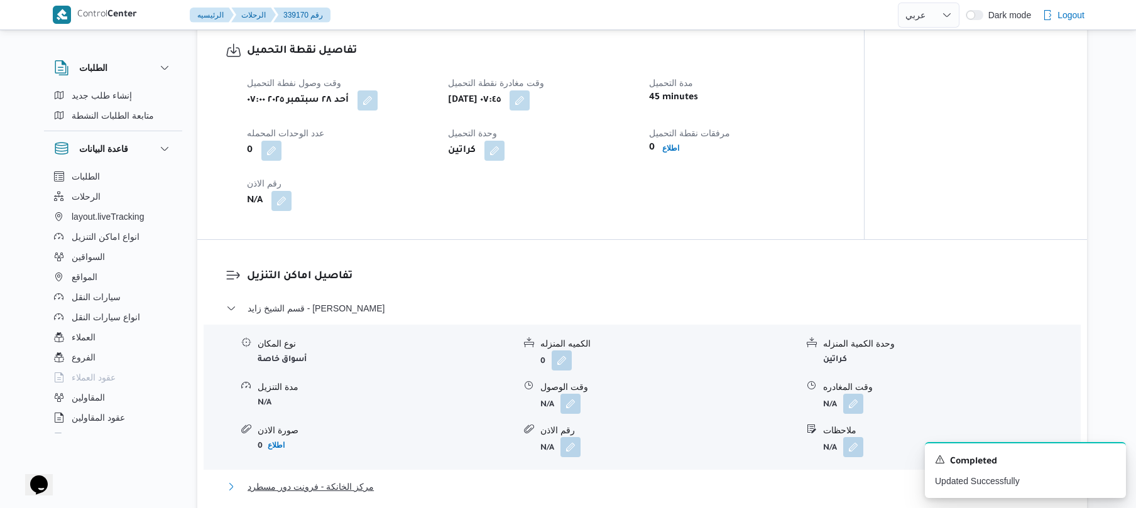
click at [574, 486] on button "مركز الخانكة - فرونت دور مسطرد" at bounding box center [642, 486] width 833 height 15
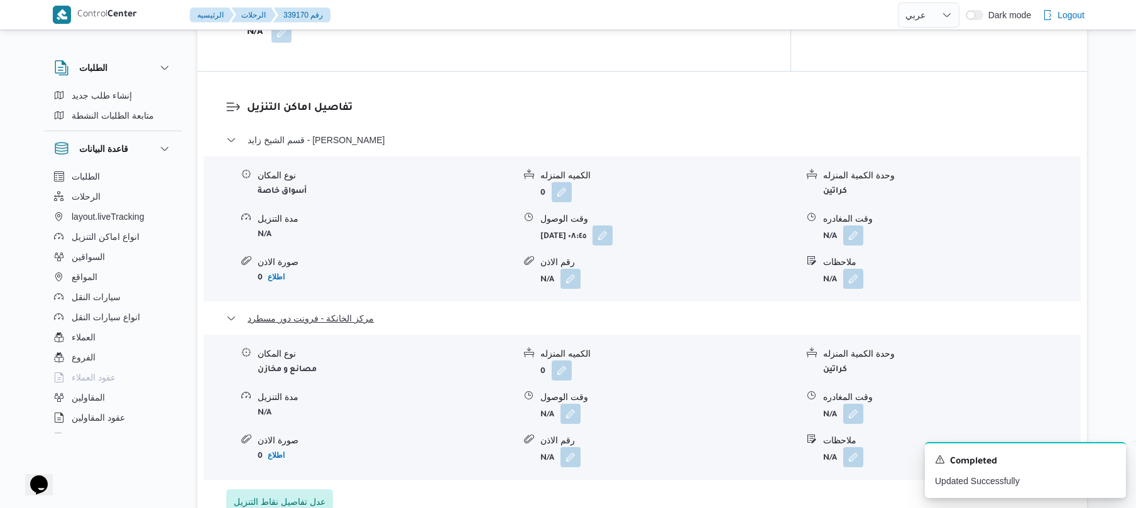
scroll to position [1207, 0]
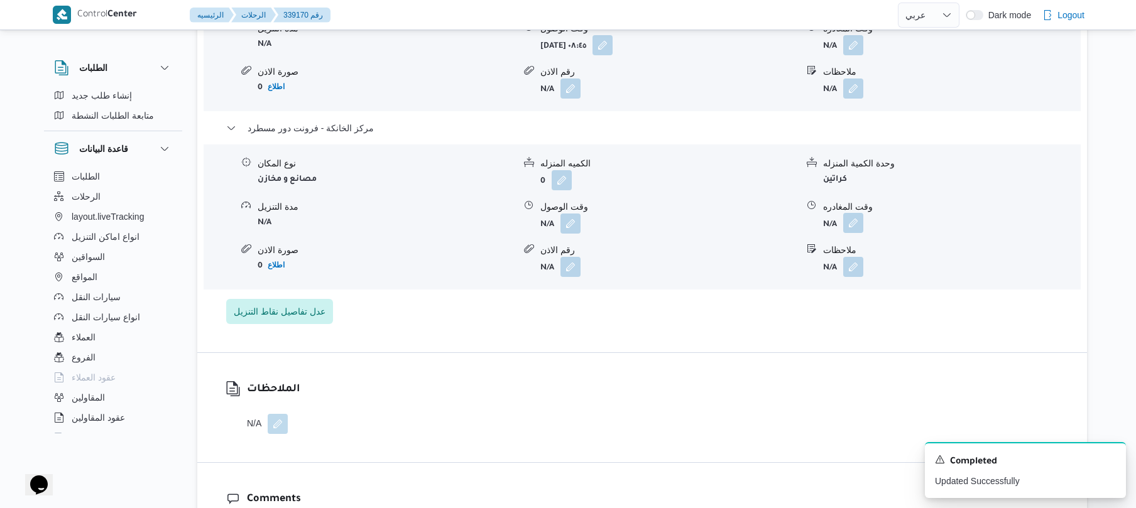
click at [856, 213] on button "button" at bounding box center [853, 223] width 20 height 20
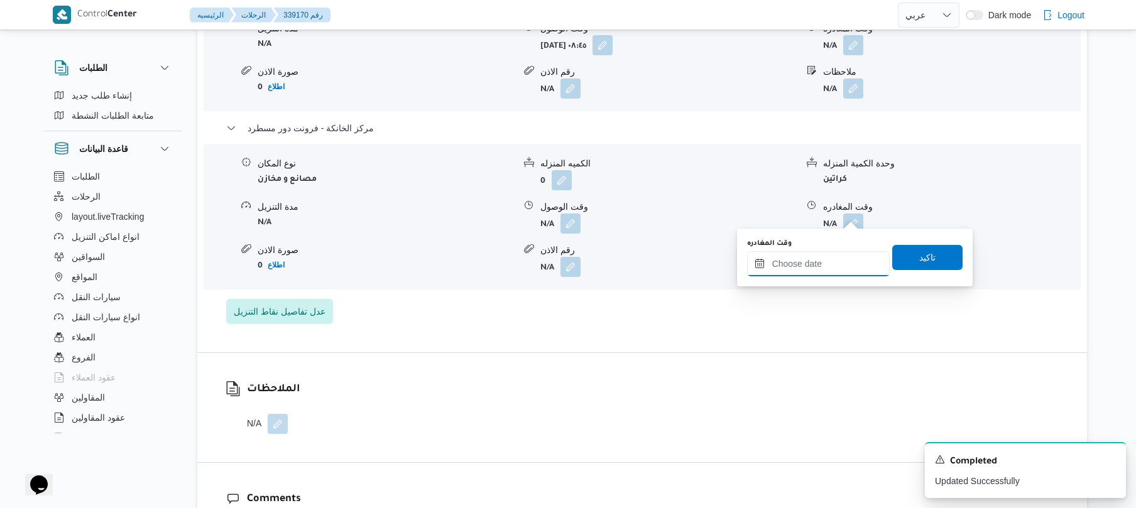
click at [812, 267] on input "وقت المغادره" at bounding box center [818, 263] width 143 height 25
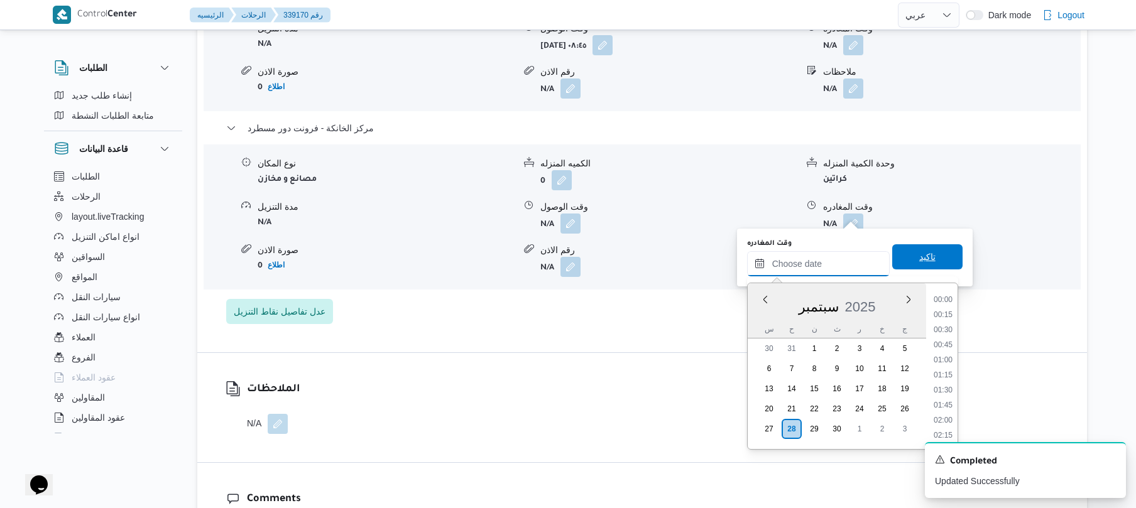
scroll to position [1192, 0]
click at [941, 348] on li "20:30" at bounding box center [943, 344] width 29 height 13
type input "٢٨/٠٩/٢٠٢٥ ٢٠:٣٠"
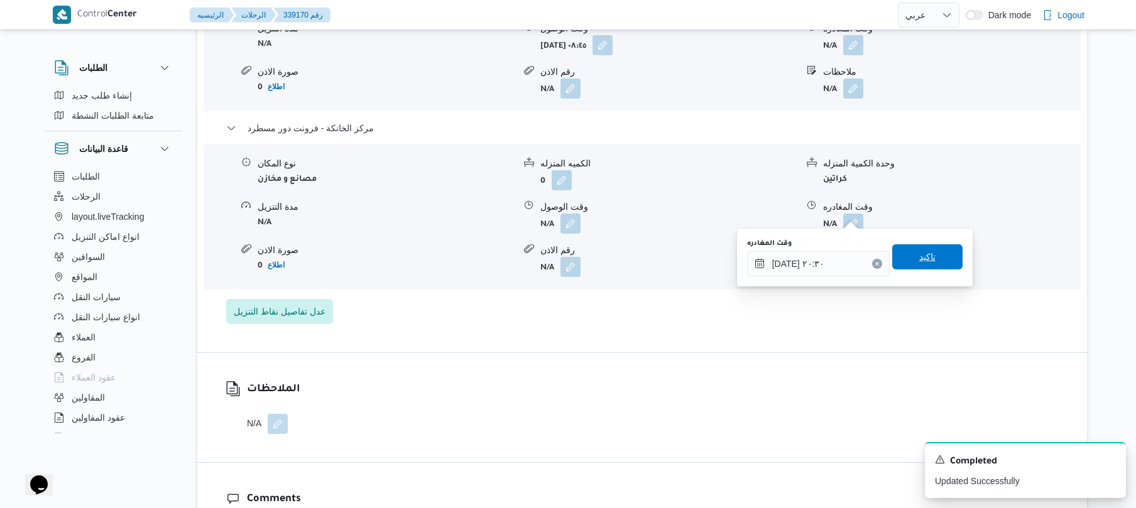
click at [933, 260] on span "تاكيد" at bounding box center [927, 256] width 70 height 25
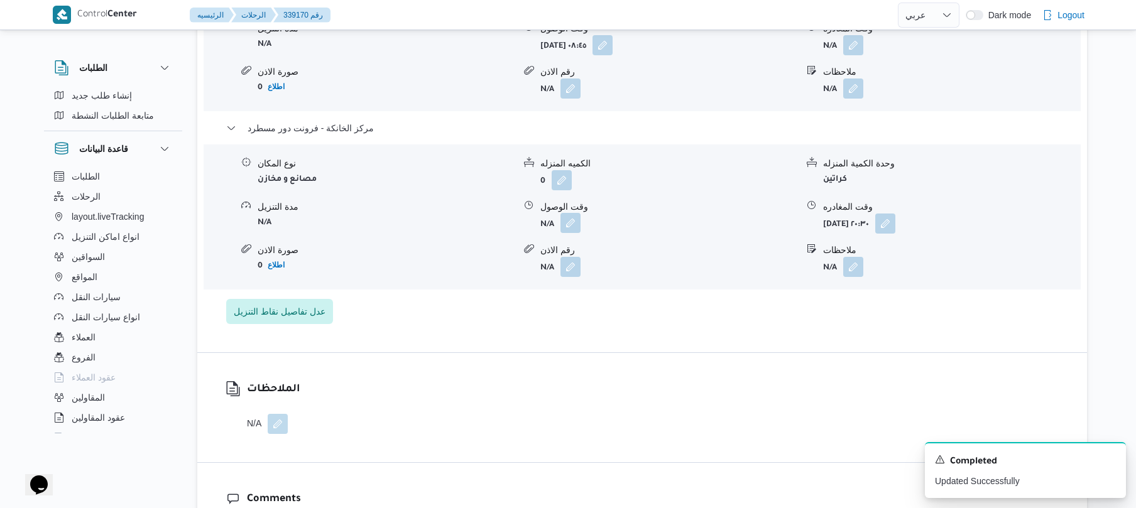
click at [571, 214] on button "button" at bounding box center [571, 223] width 20 height 20
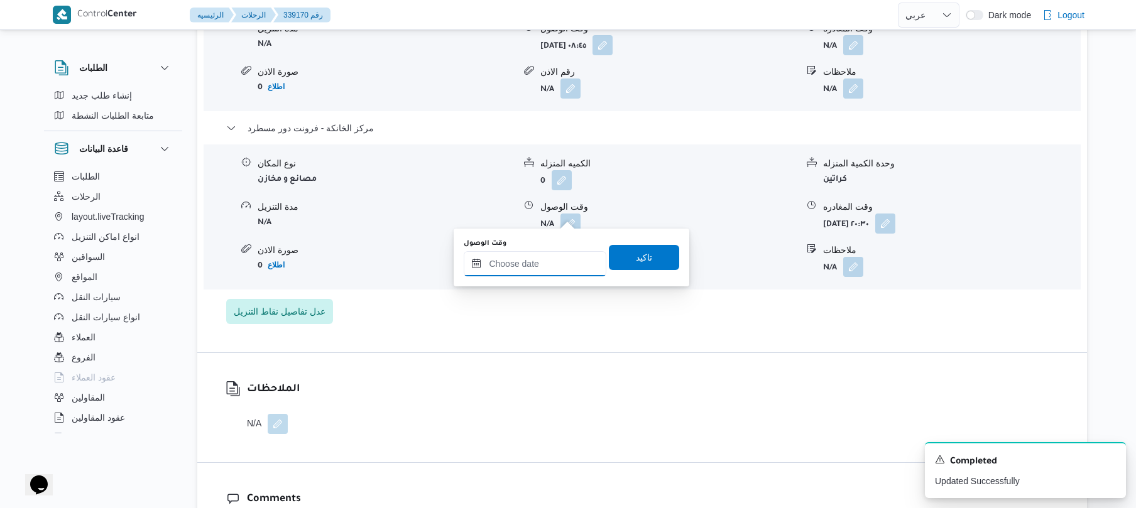
click at [551, 266] on input "وقت الوصول" at bounding box center [535, 263] width 143 height 25
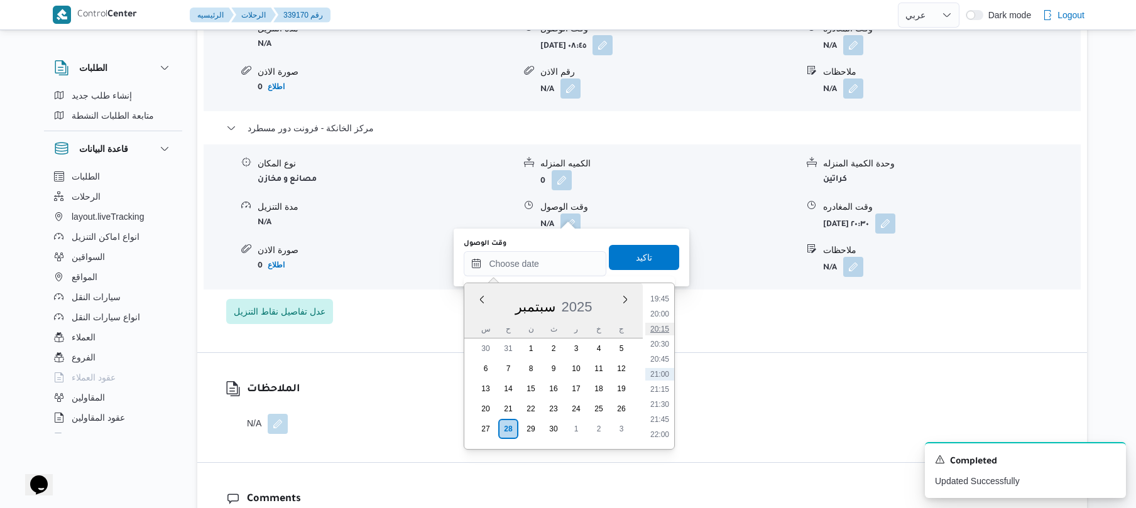
click at [666, 332] on li "20:15" at bounding box center [659, 329] width 29 height 13
type input "٢٨/٠٩/٢٠٢٥ ٢٠:١٥"
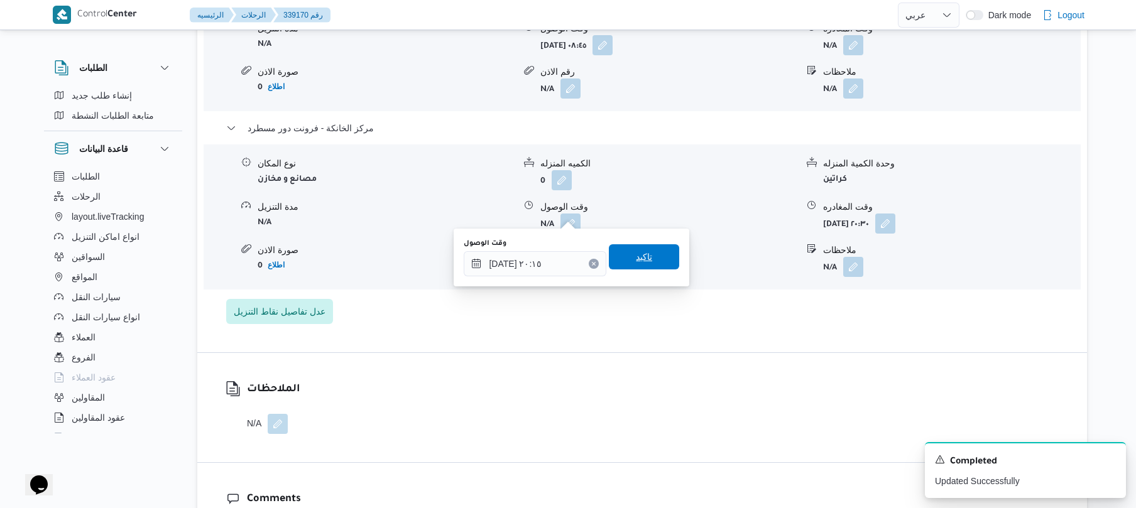
click at [657, 257] on span "تاكيد" at bounding box center [644, 256] width 70 height 25
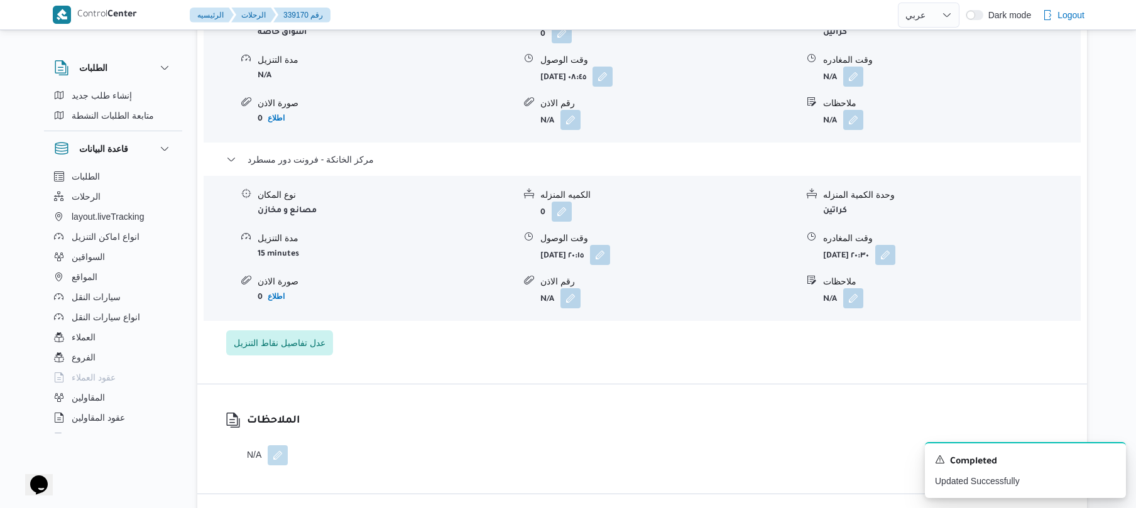
scroll to position [1173, 0]
click at [851, 68] on button "button" at bounding box center [853, 78] width 20 height 20
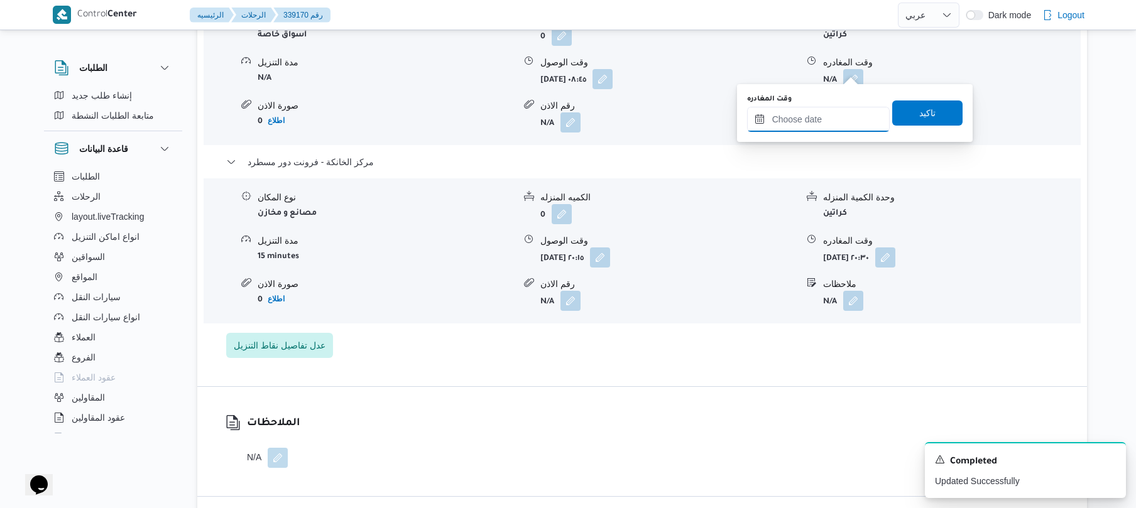
click at [809, 116] on input "وقت المغادره" at bounding box center [818, 119] width 143 height 25
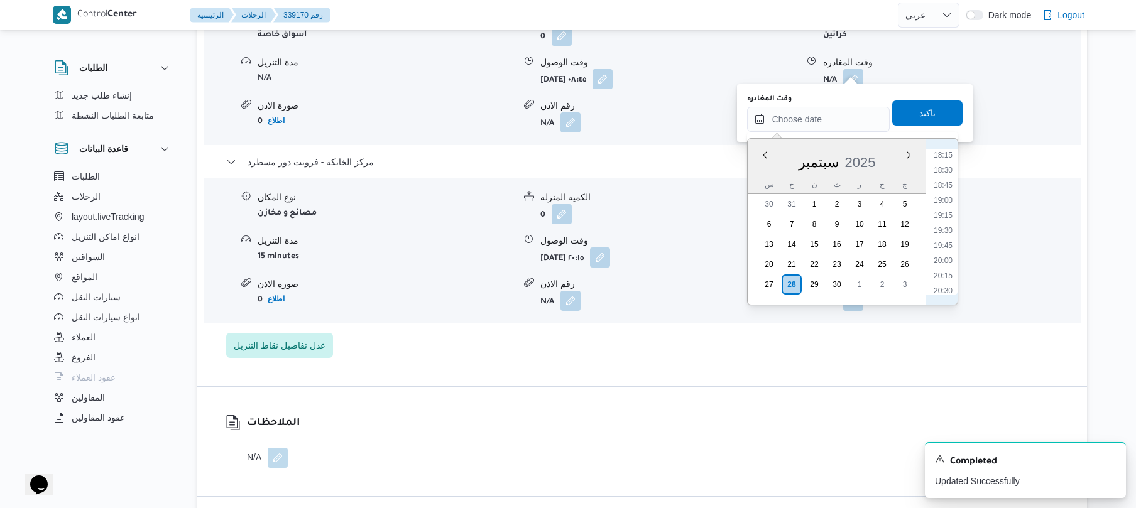
scroll to position [1069, 0]
click at [944, 244] on li "19:15" at bounding box center [943, 247] width 29 height 13
type input "٢٨/٠٩/٢٠٢٥ ١٩:١٥"
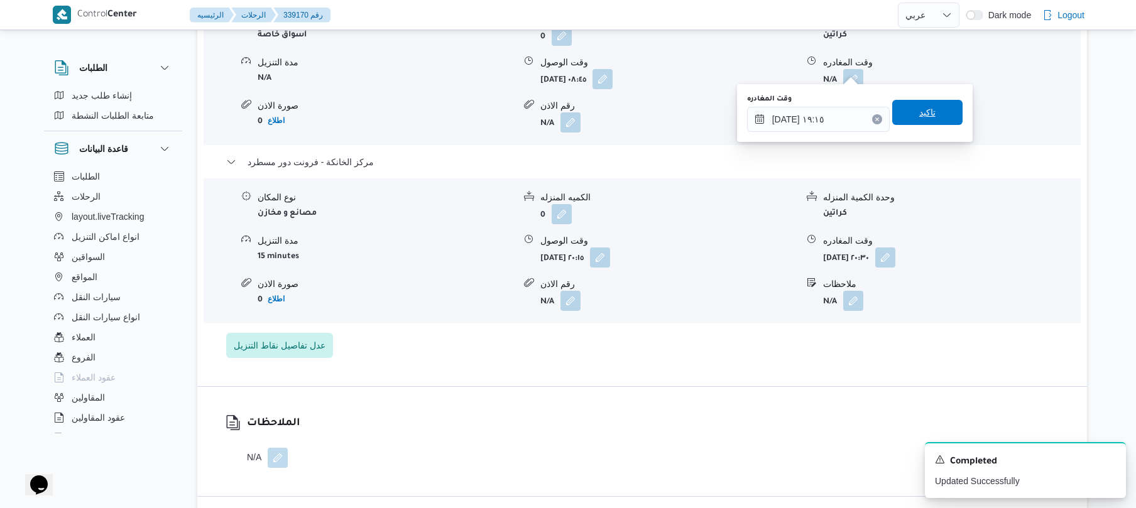
click at [919, 111] on span "تاكيد" at bounding box center [927, 112] width 16 height 15
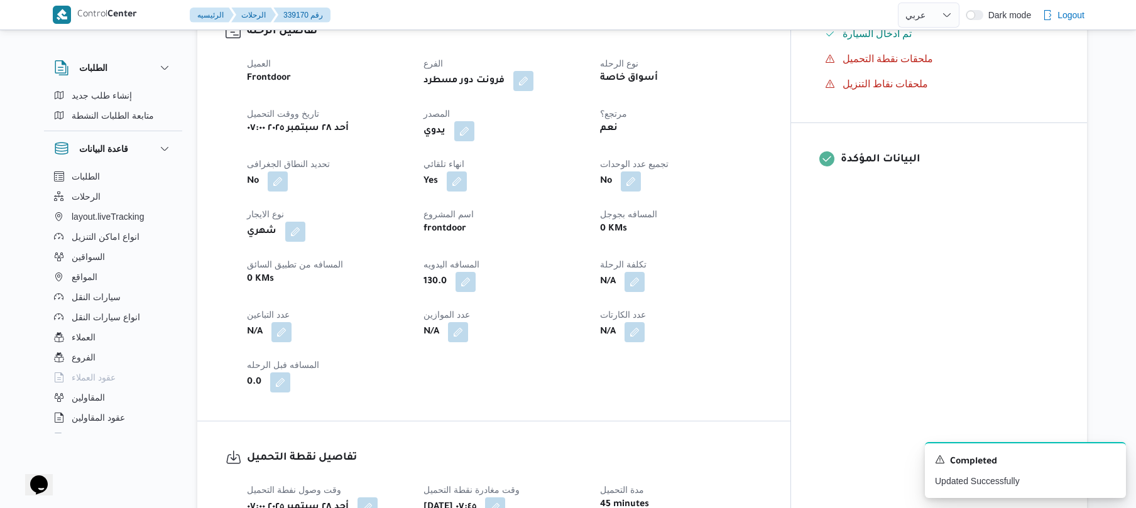
scroll to position [0, 0]
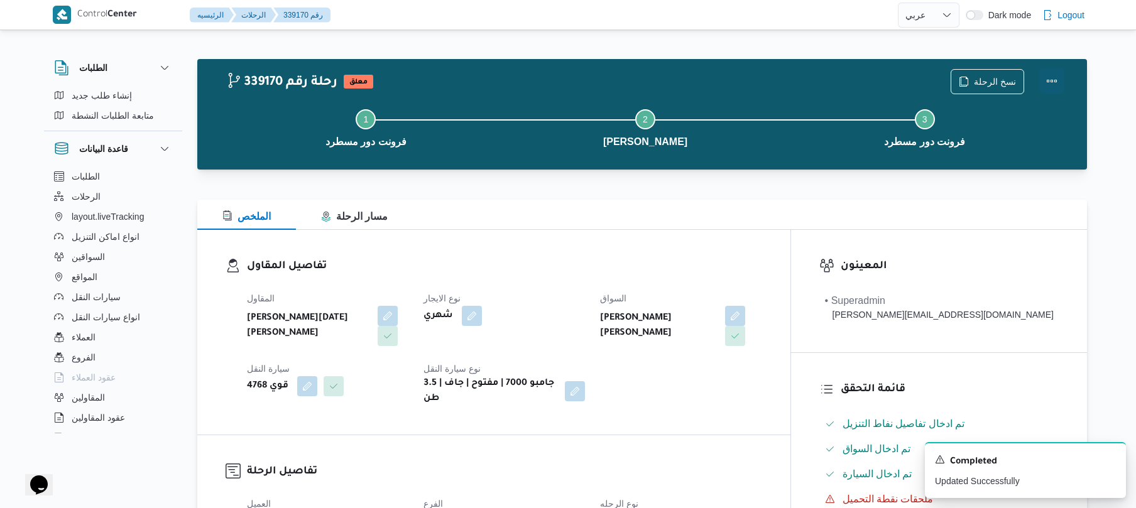
click at [1059, 82] on button "Actions" at bounding box center [1051, 80] width 25 height 25
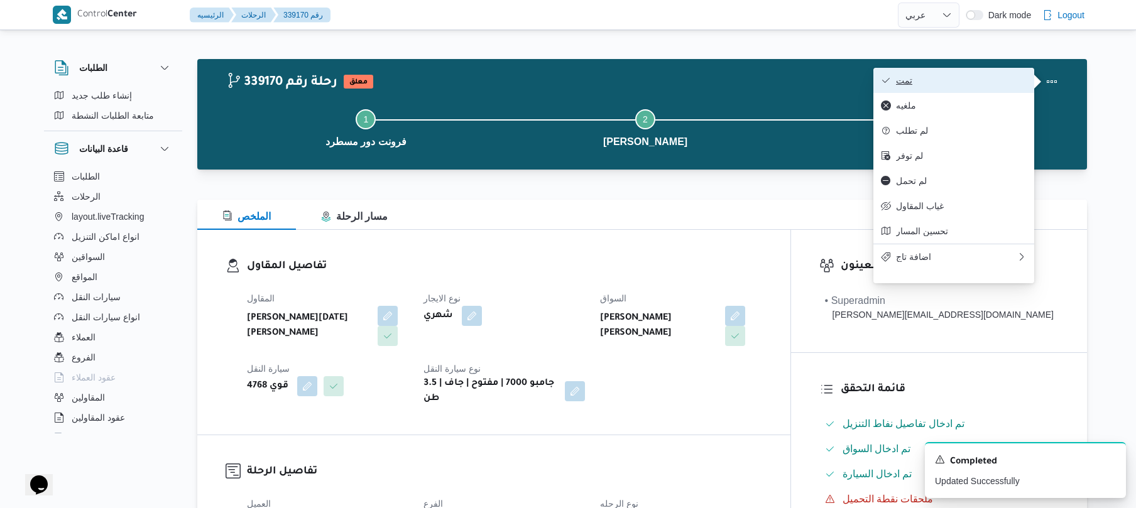
click at [998, 82] on span "تمت" at bounding box center [961, 80] width 131 height 10
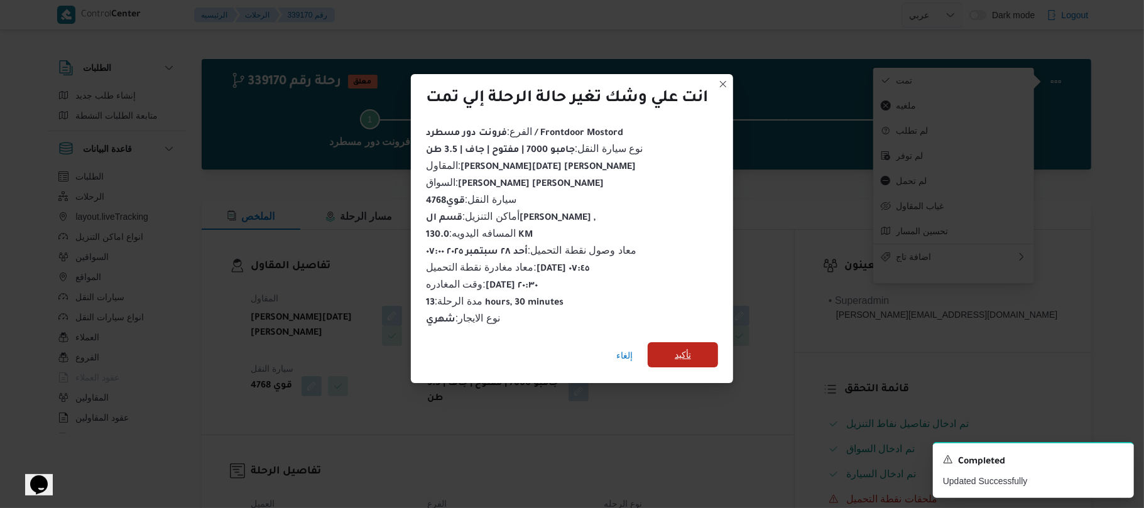
click at [690, 353] on span "تأكيد" at bounding box center [683, 355] width 16 height 15
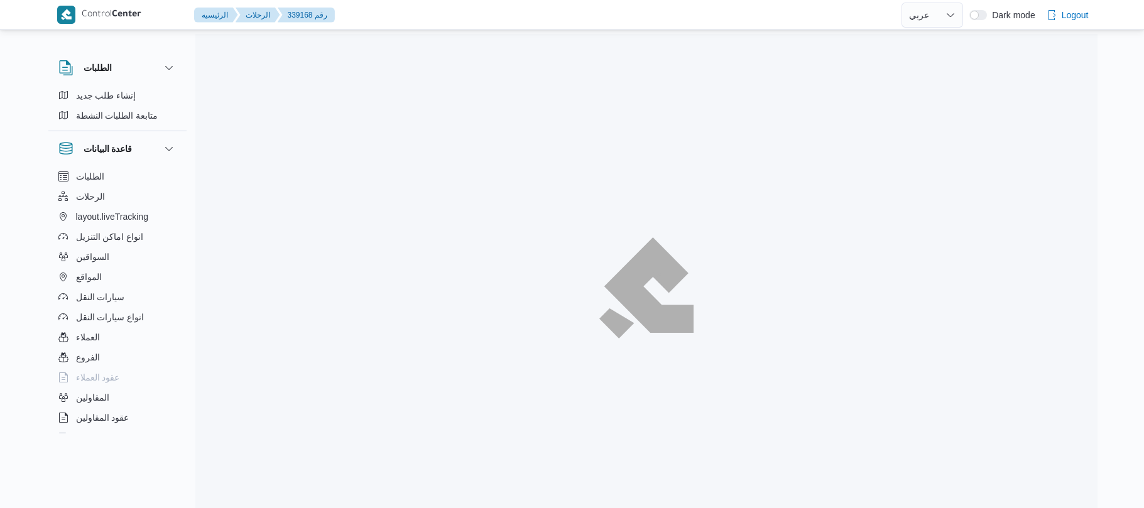
select select "ar"
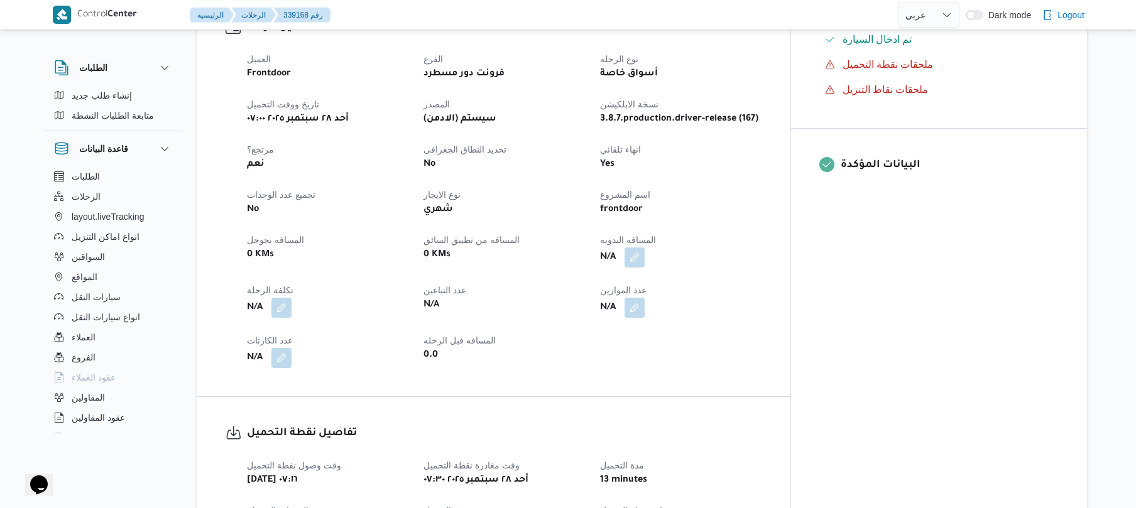
scroll to position [435, 0]
click at [645, 246] on button "button" at bounding box center [635, 256] width 20 height 20
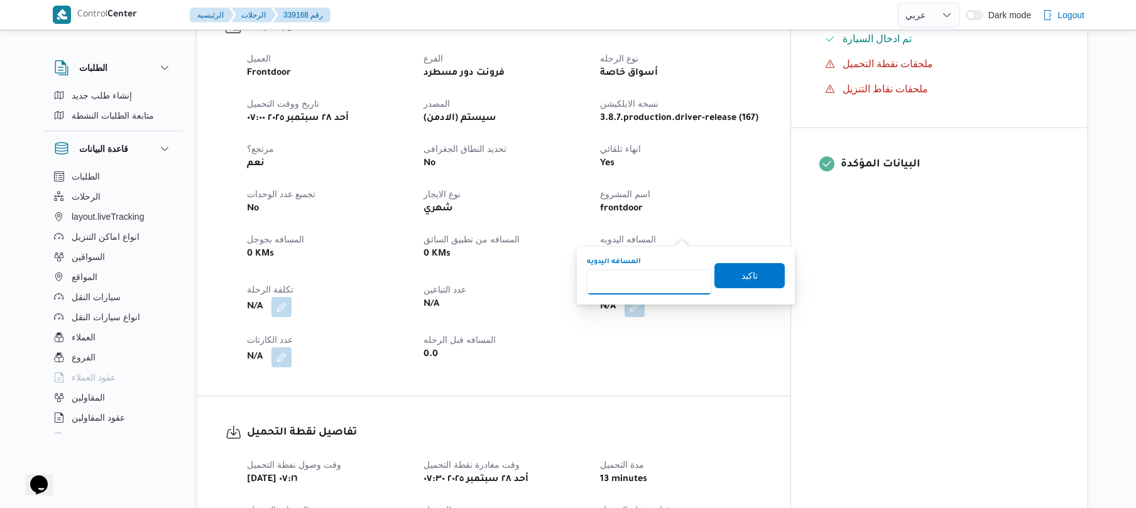
click at [662, 285] on input "المسافه اليدويه" at bounding box center [649, 282] width 125 height 25
click at [637, 289] on input "المسافه اليدويه" at bounding box center [649, 282] width 125 height 25
type input "125"
click at [742, 280] on span "تاكيد" at bounding box center [750, 275] width 16 height 15
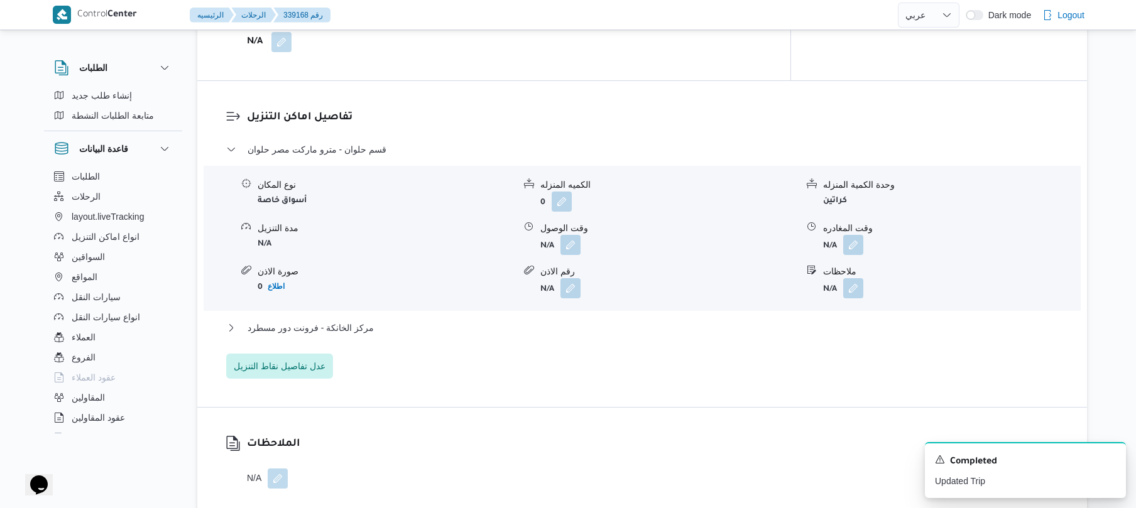
scroll to position [972, 0]
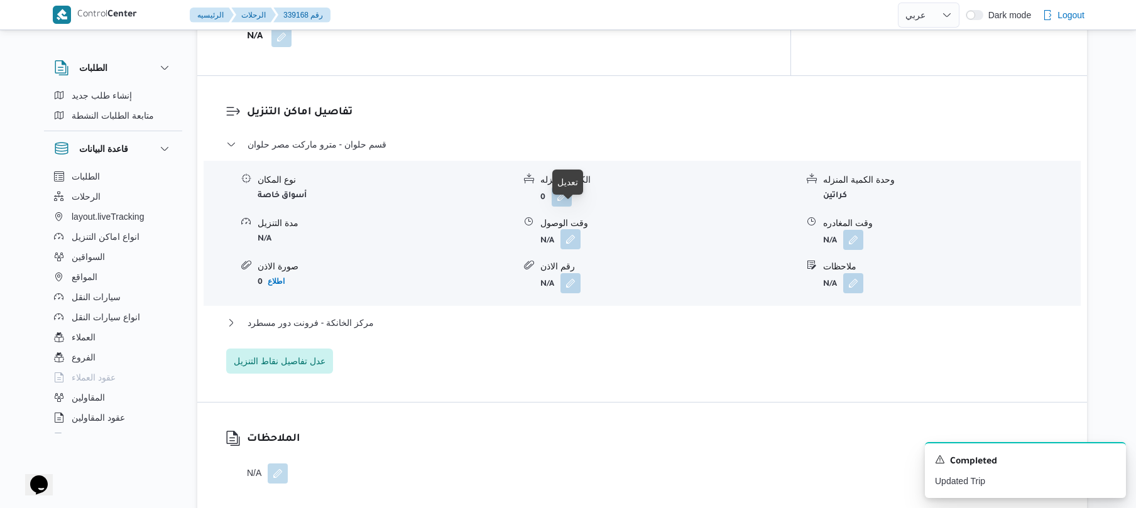
click at [574, 229] on button "button" at bounding box center [571, 239] width 20 height 20
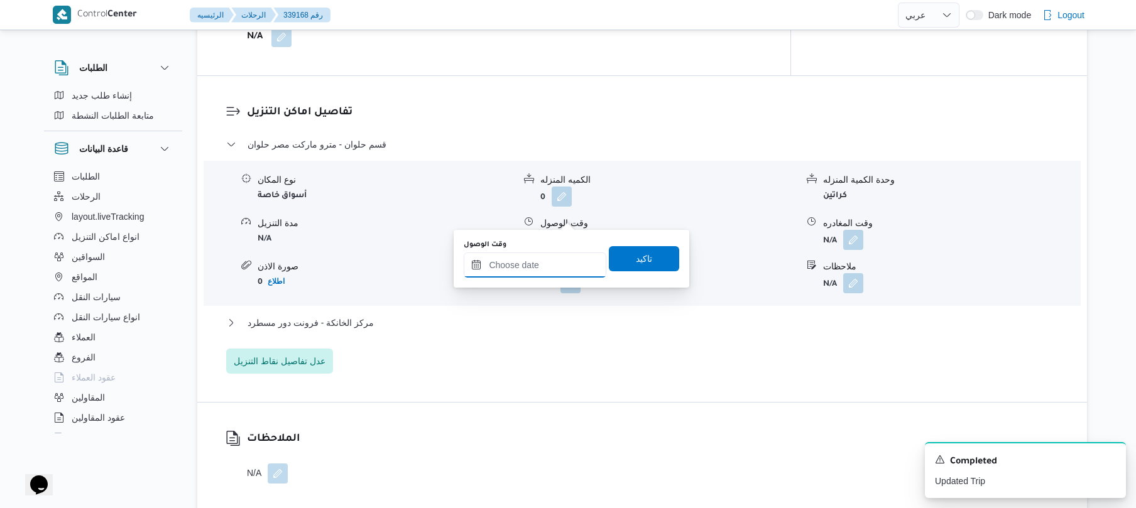
click at [548, 255] on input "وقت الوصول" at bounding box center [535, 265] width 143 height 25
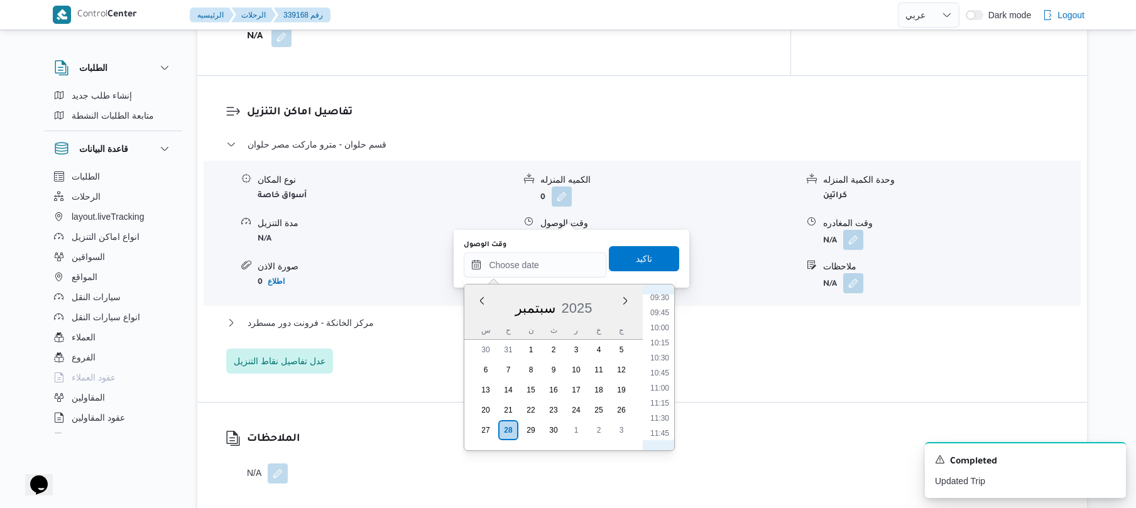
scroll to position [453, 0]
click at [664, 378] on li "08:45" at bounding box center [659, 375] width 29 height 13
type input "٢٨/٠٩/٢٠٢٥ ٠٨:٤٥"
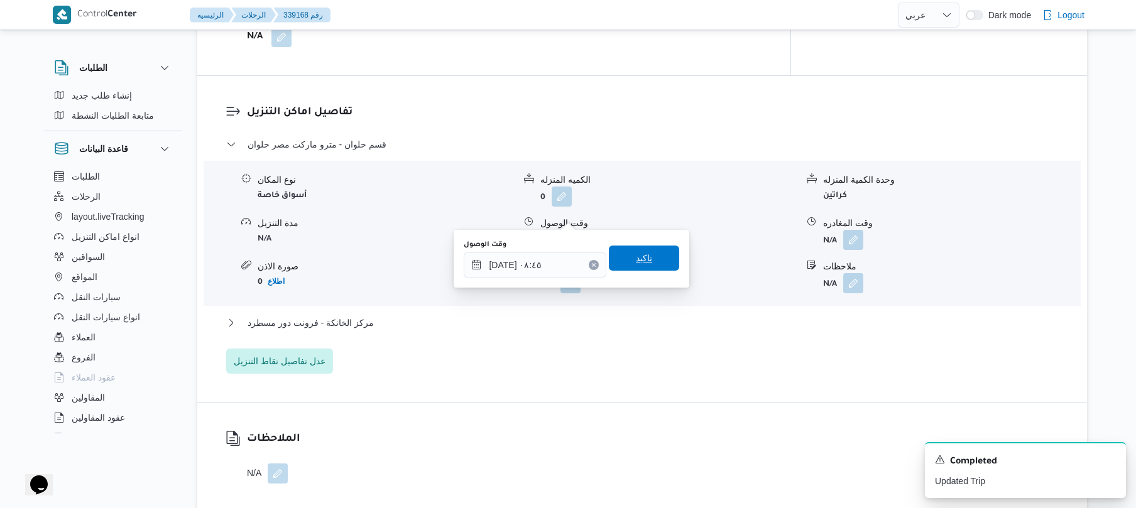
click at [643, 266] on span "تاكيد" at bounding box center [644, 258] width 70 height 25
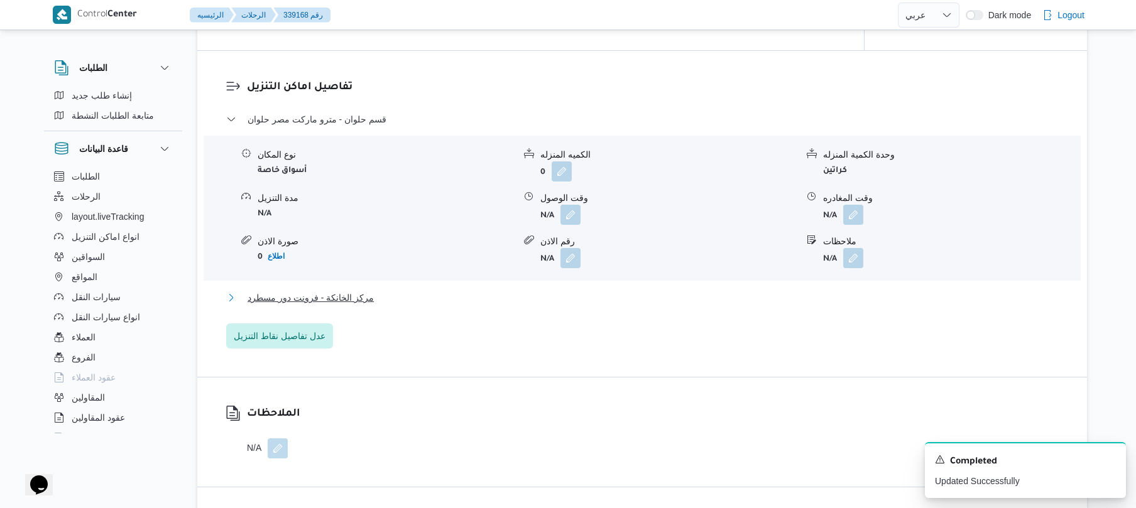
click at [601, 299] on button "مركز الخانكة - فرونت دور مسطرد" at bounding box center [642, 297] width 833 height 15
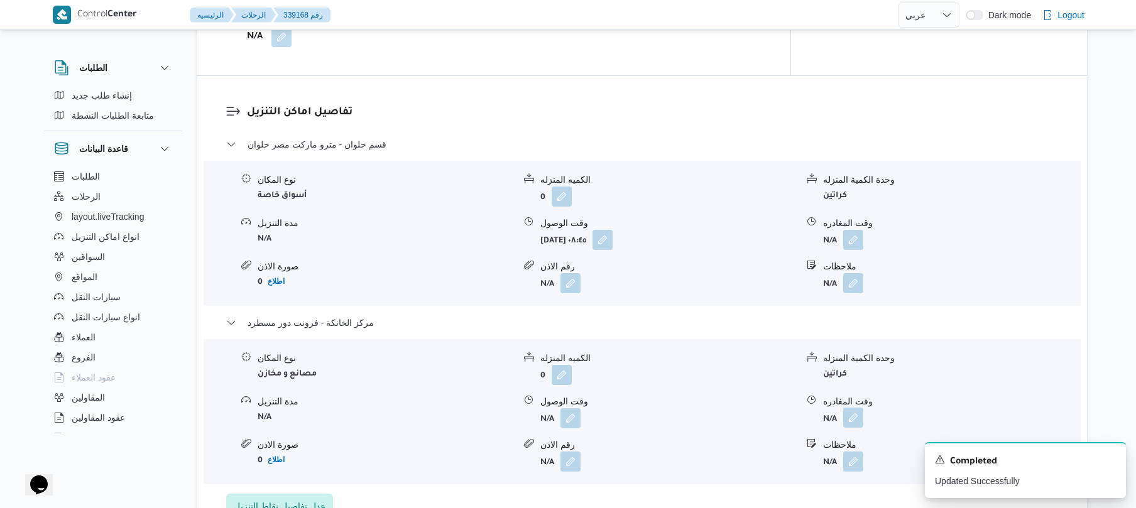
click at [847, 408] on button "button" at bounding box center [853, 418] width 20 height 20
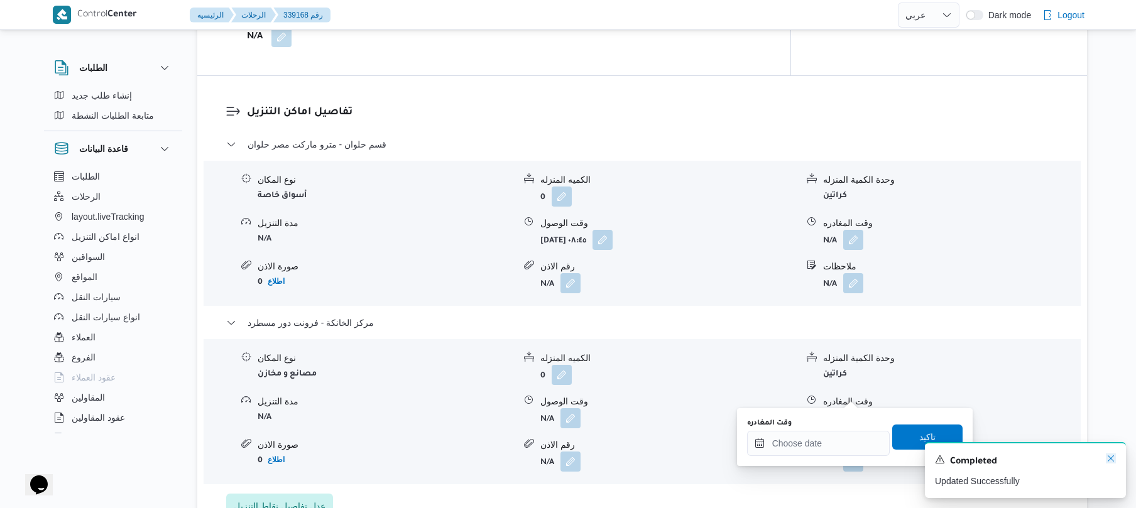
click at [1112, 457] on icon "Dismiss toast" at bounding box center [1111, 459] width 10 height 10
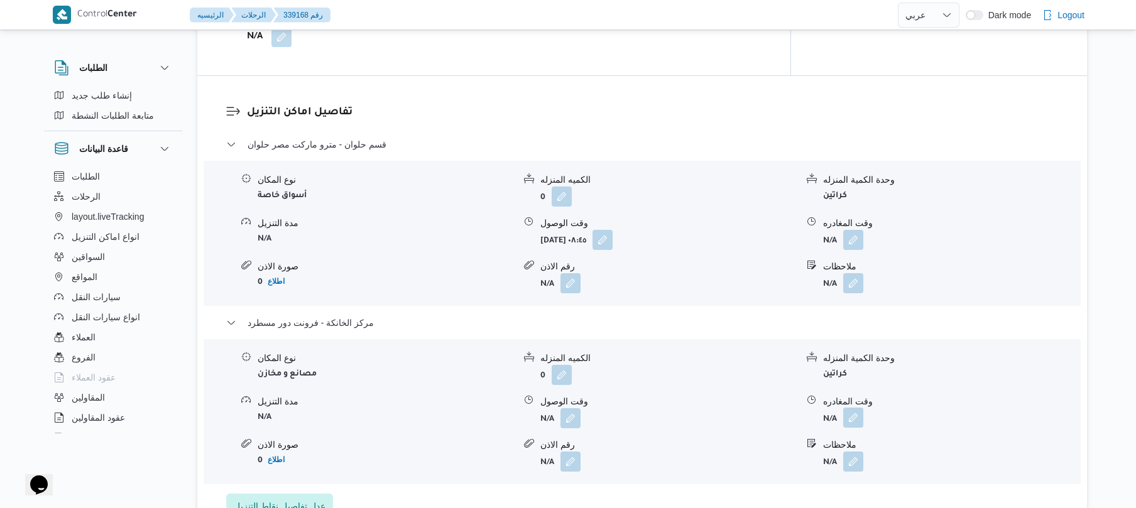
click at [856, 408] on button "button" at bounding box center [853, 418] width 20 height 20
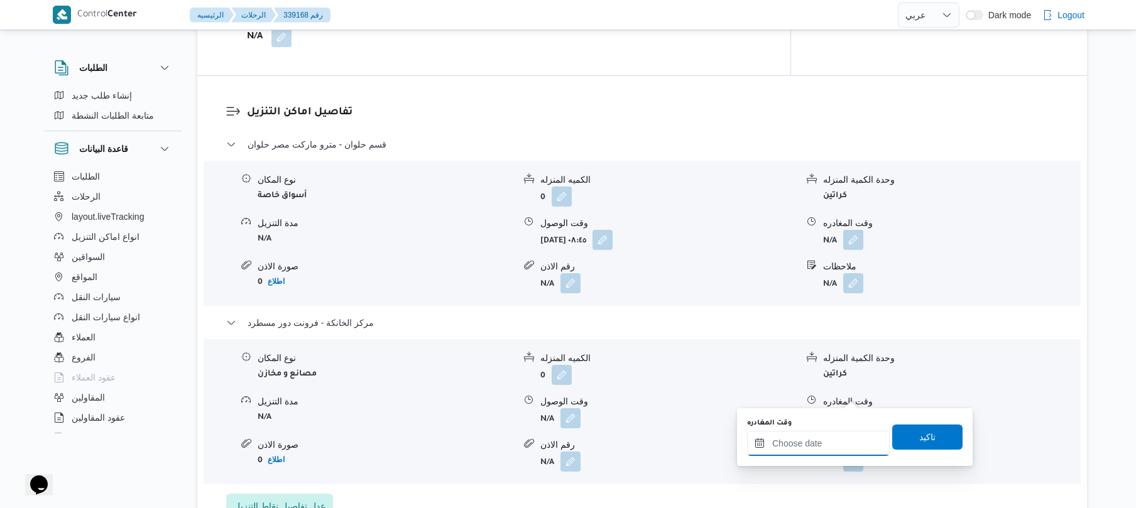
click at [825, 431] on input "وقت المغادره" at bounding box center [818, 443] width 143 height 25
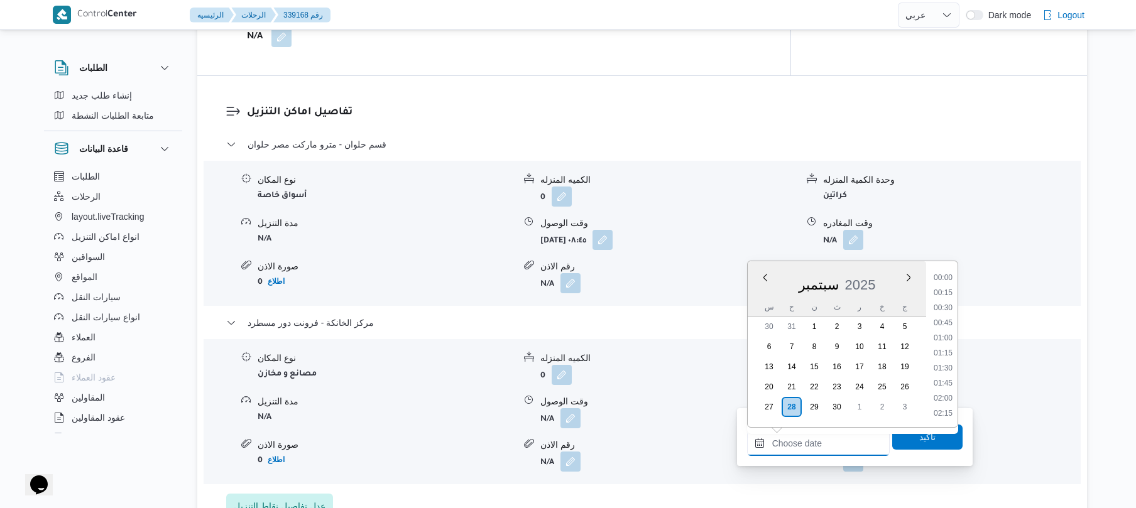
scroll to position [1192, 0]
click at [943, 337] on li "20:45" at bounding box center [943, 337] width 29 height 13
type input "٢٨/٠٩/٢٠٢٥ ٢٠:٤٥"
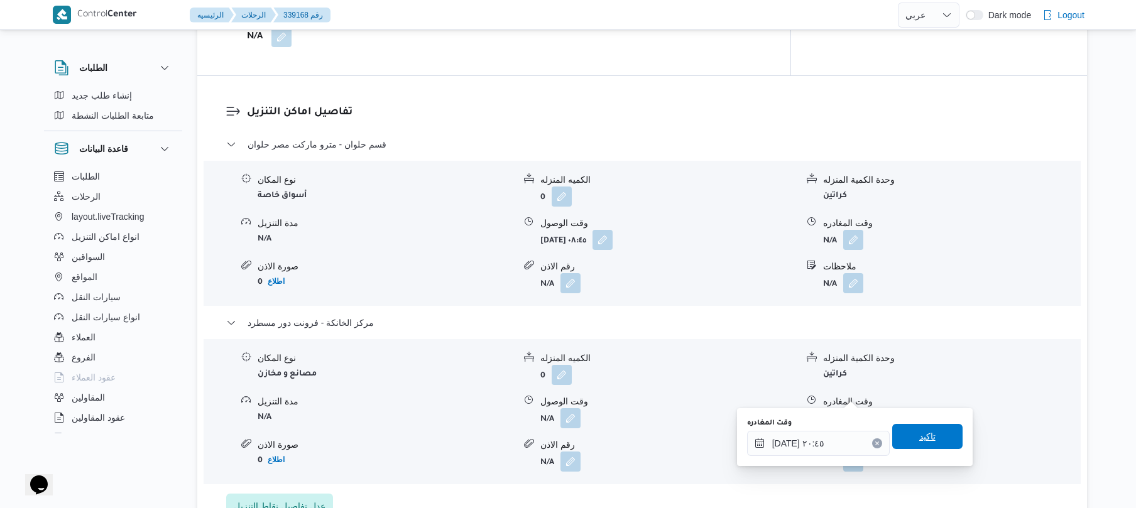
click at [919, 439] on span "تاكيد" at bounding box center [927, 436] width 16 height 15
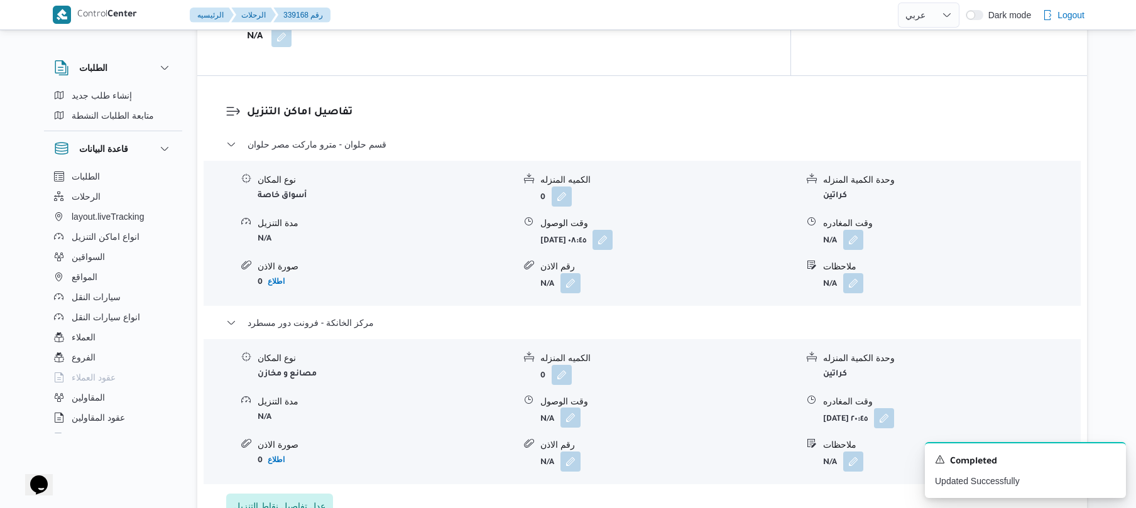
click at [576, 408] on button "button" at bounding box center [571, 418] width 20 height 20
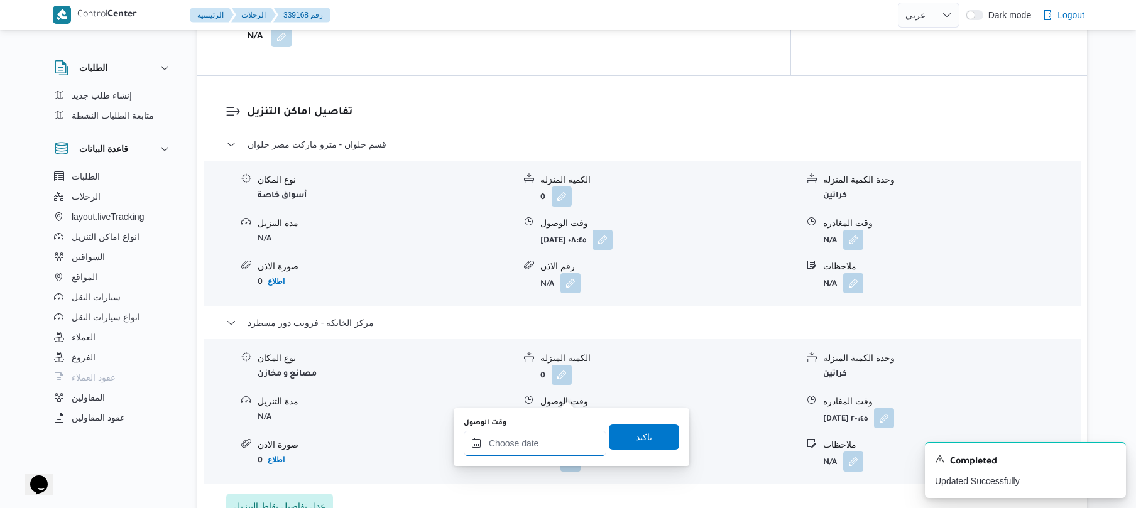
click at [573, 440] on input "وقت الوصول" at bounding box center [535, 443] width 143 height 25
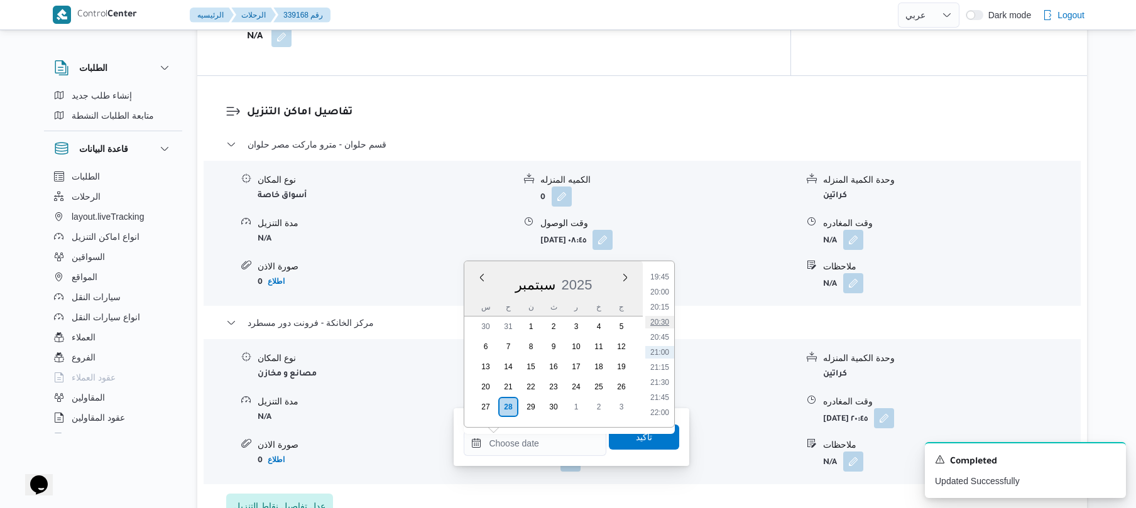
click at [664, 318] on li "20:30" at bounding box center [659, 322] width 29 height 13
type input "٢٨/٠٩/٢٠٢٥ ٢٠:٣٠"
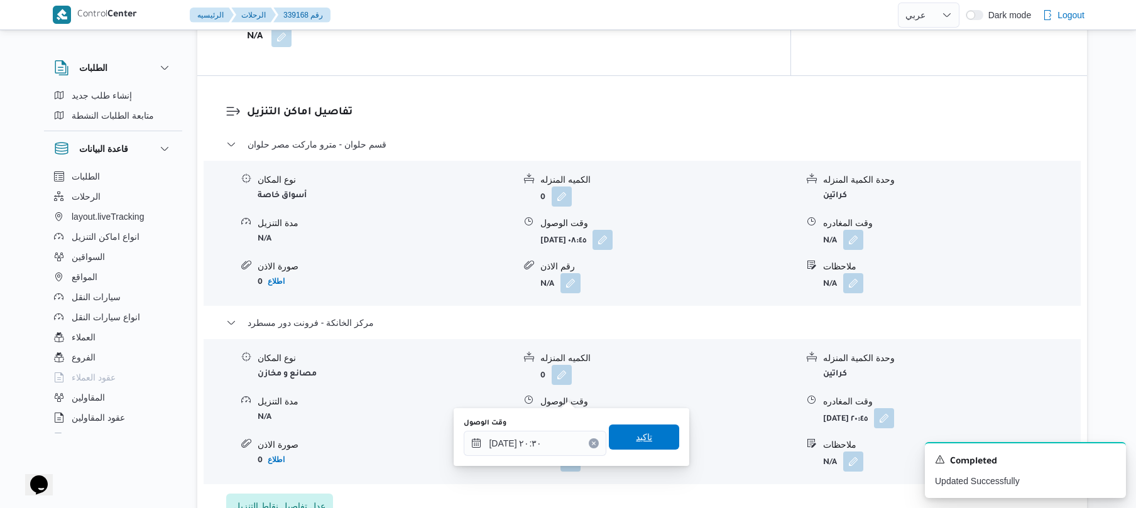
click at [649, 435] on span "تاكيد" at bounding box center [644, 437] width 70 height 25
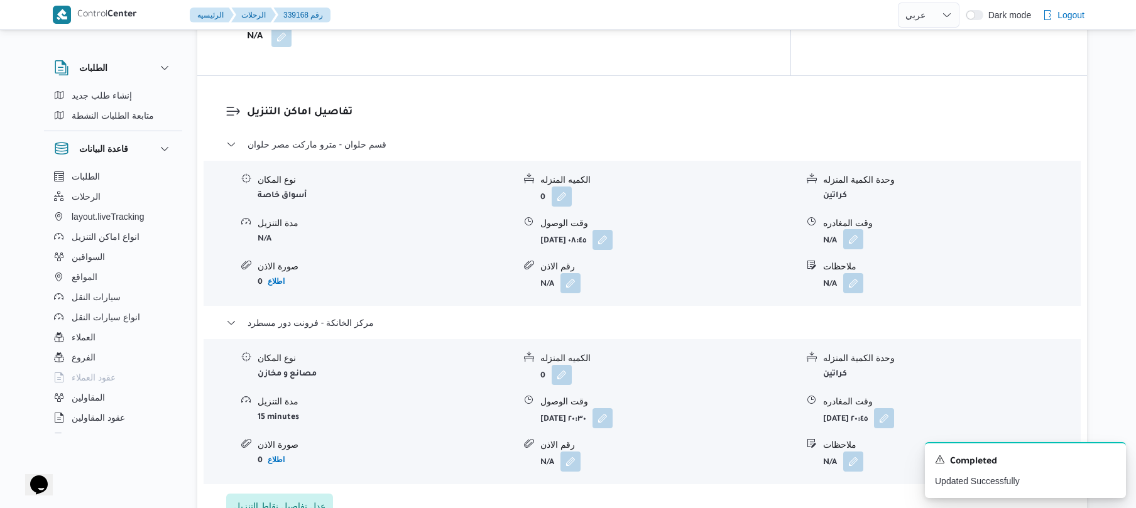
click at [850, 229] on button "button" at bounding box center [853, 239] width 20 height 20
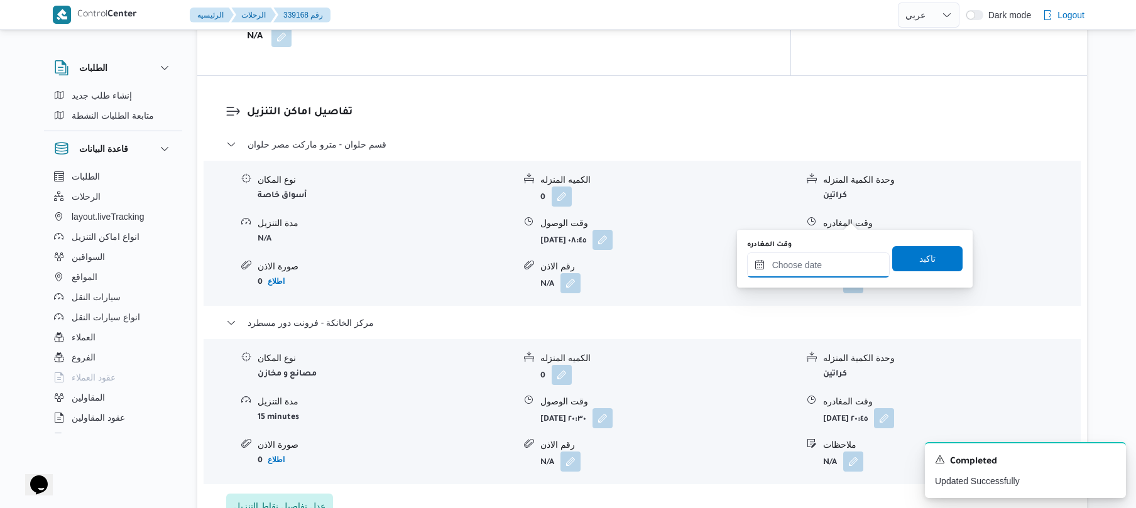
click at [809, 263] on input "وقت المغادره" at bounding box center [818, 265] width 143 height 25
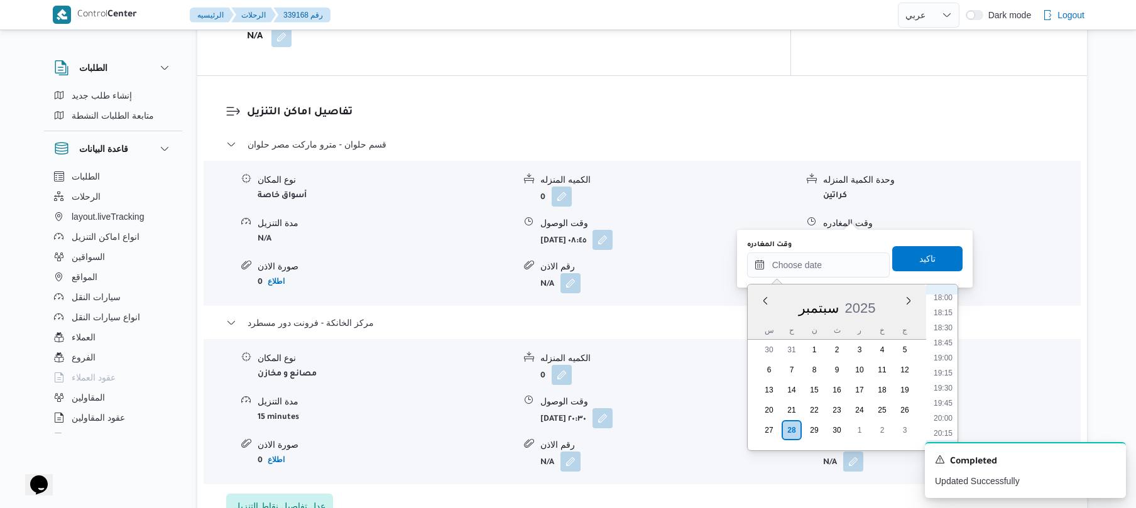
scroll to position [1069, 0]
click at [943, 391] on li "19:15" at bounding box center [943, 393] width 29 height 13
type input "٢٨/٠٩/٢٠٢٥ ١٩:١٥"
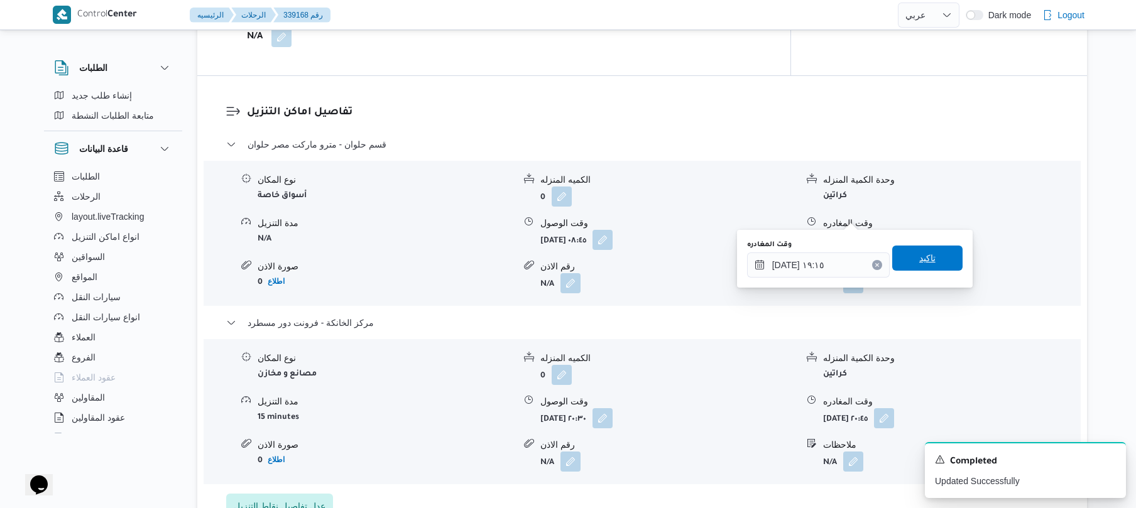
click at [936, 259] on span "تاكيد" at bounding box center [927, 258] width 70 height 25
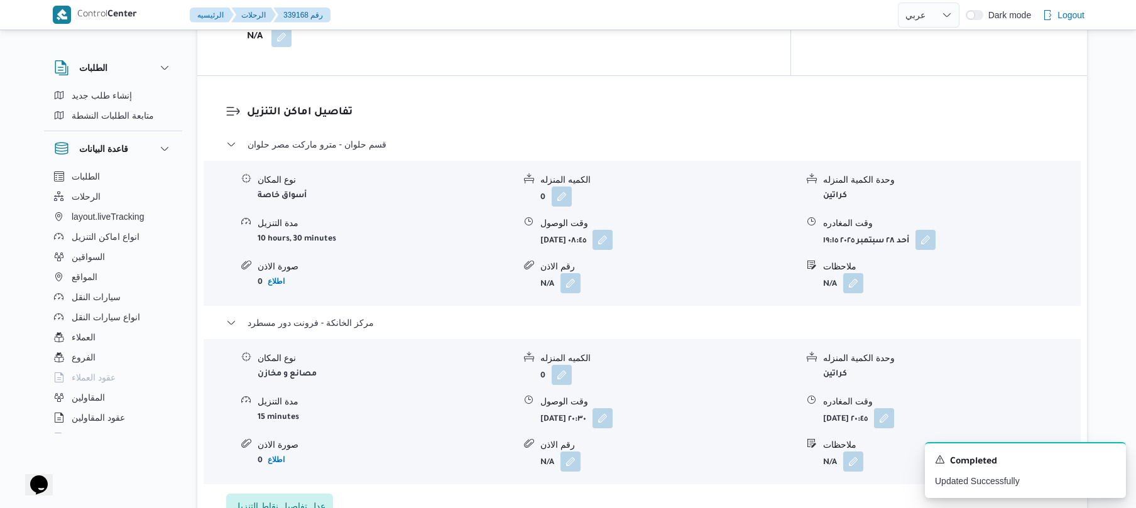
scroll to position [0, 0]
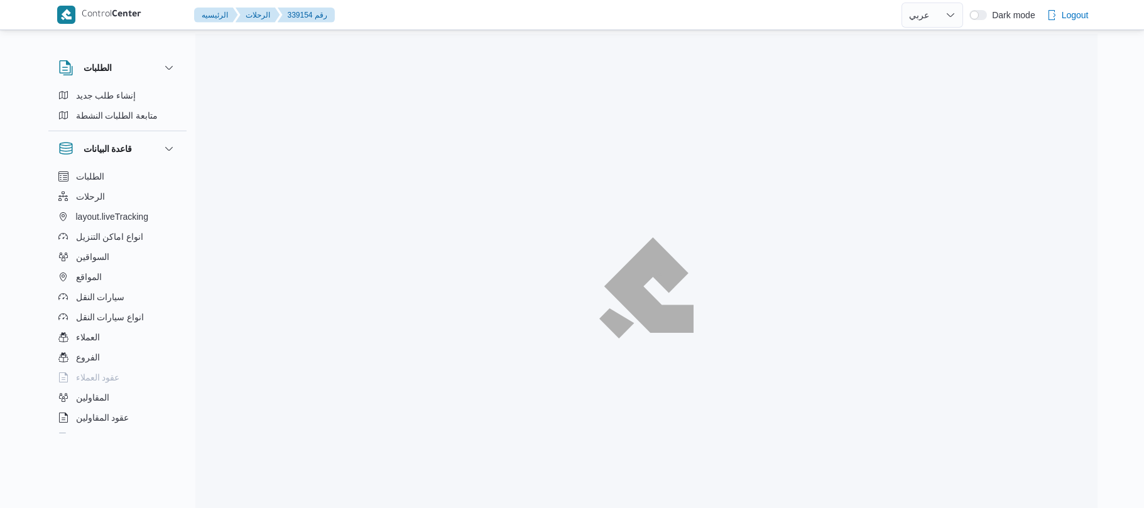
select select "ar"
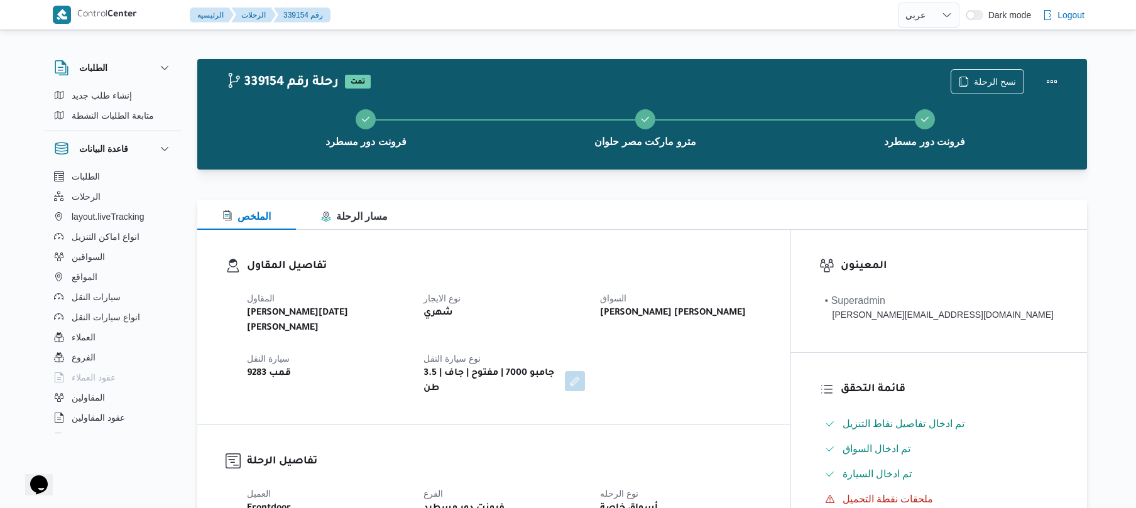
click at [639, 320] on div "المقاول [PERSON_NAME][DATE] [PERSON_NAME] نوع الايجار شهري [PERSON_NAME] [PERSO…" at bounding box center [504, 343] width 530 height 121
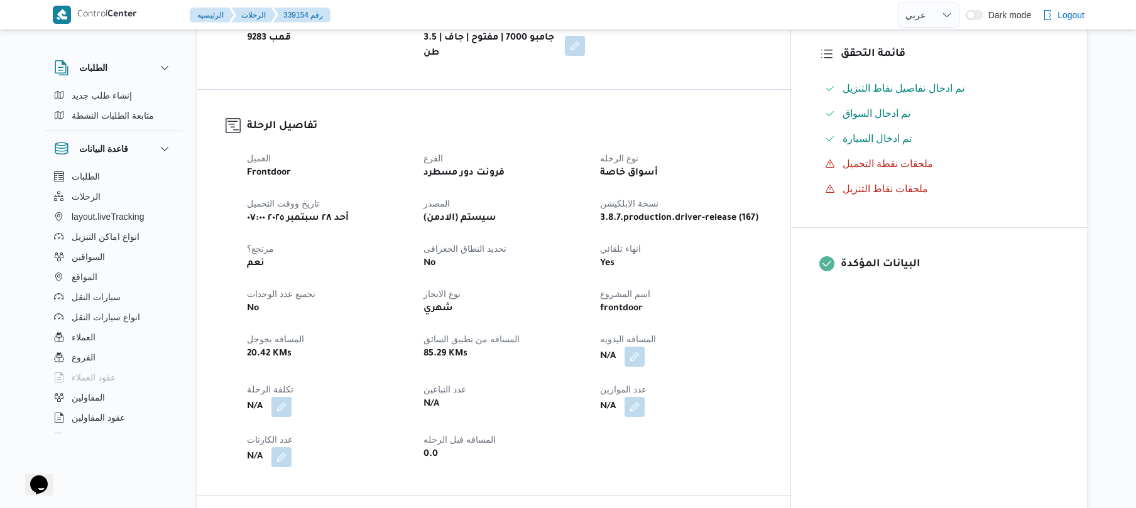
scroll to position [368, 0]
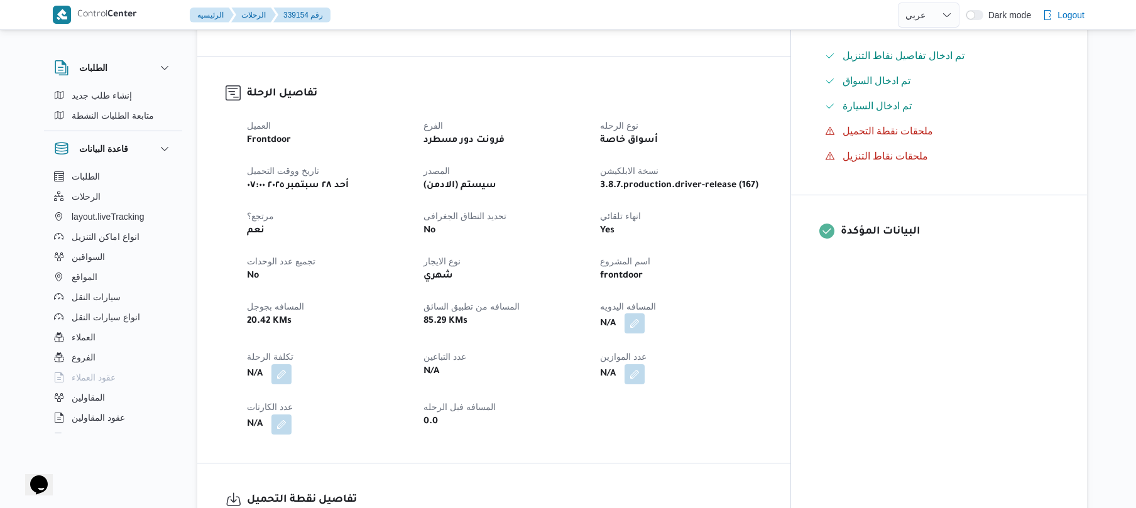
click at [645, 314] on button "button" at bounding box center [635, 324] width 20 height 20
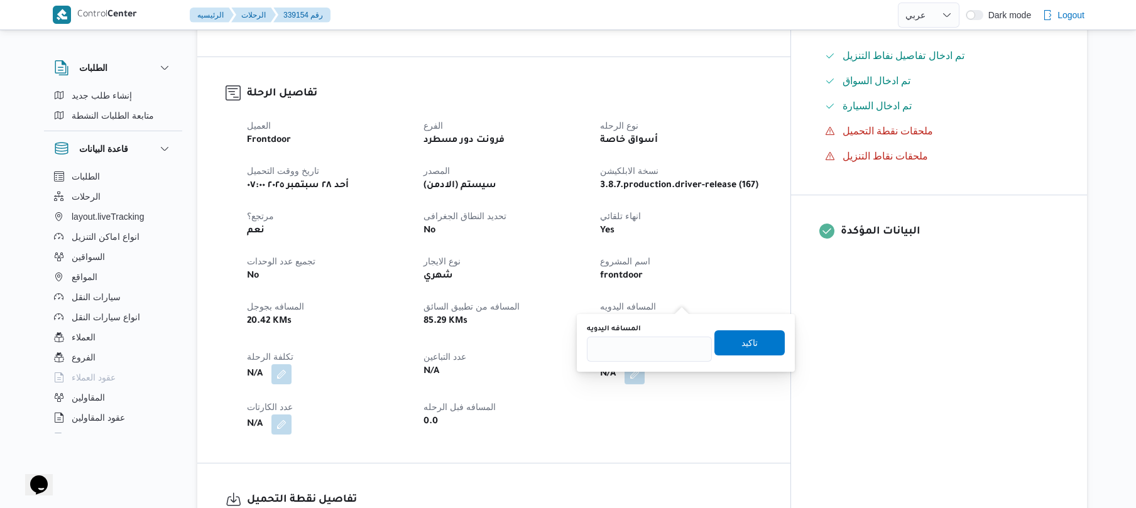
click at [649, 363] on div "You are in a dialog. To close this dialog, hit escape. المسافه اليدويه تاكيد" at bounding box center [686, 343] width 218 height 58
click at [656, 352] on input "المسافه اليدويه" at bounding box center [649, 349] width 125 height 25
type input "125"
click at [768, 342] on span "تاكيد" at bounding box center [749, 342] width 70 height 25
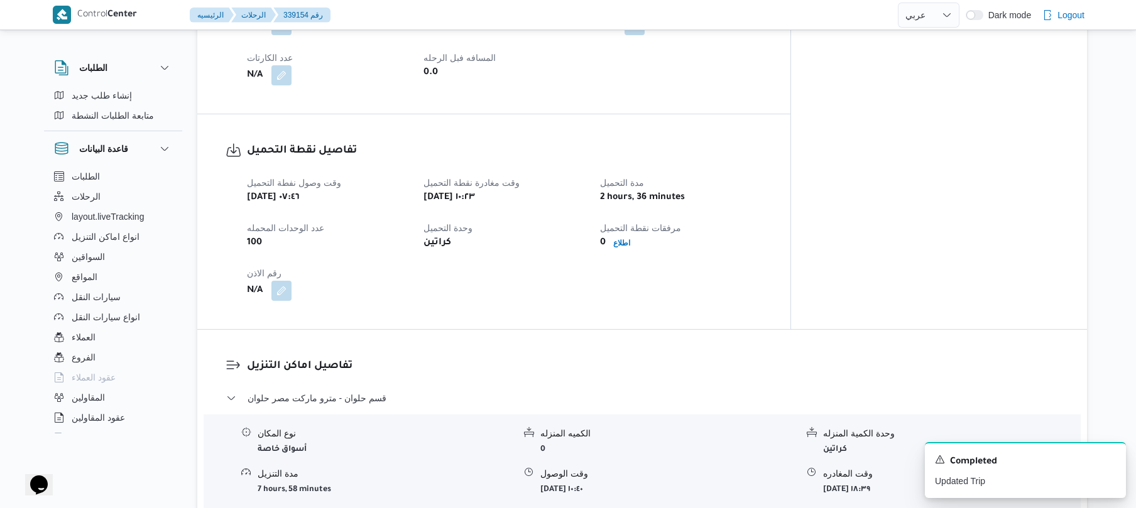
scroll to position [737, 0]
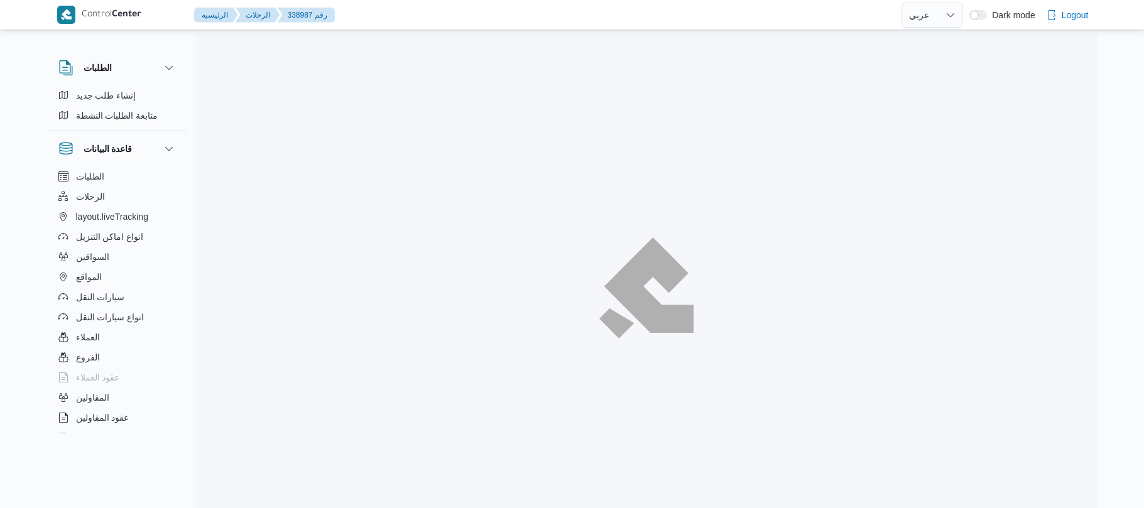
select select "ar"
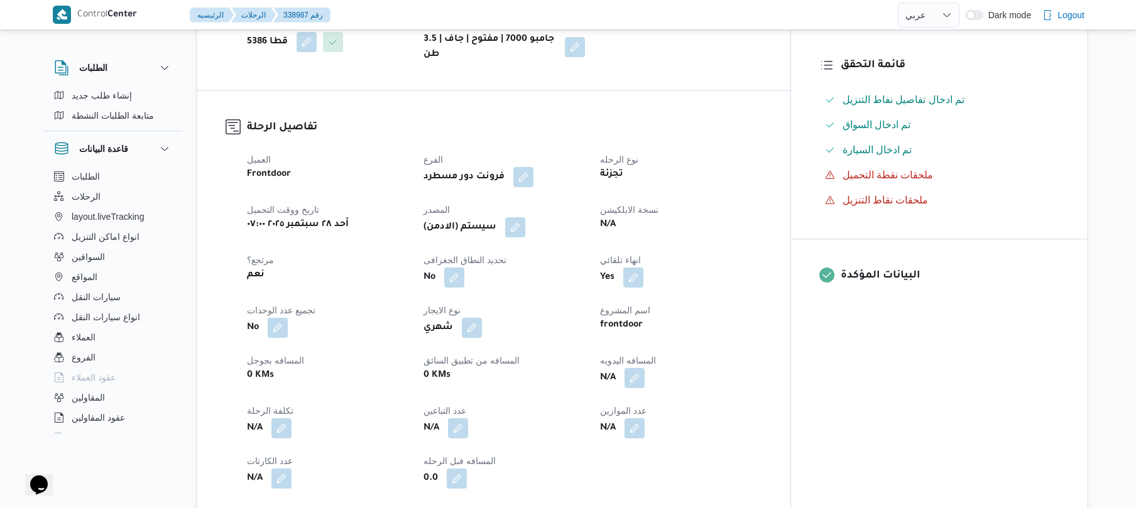
scroll to position [335, 0]
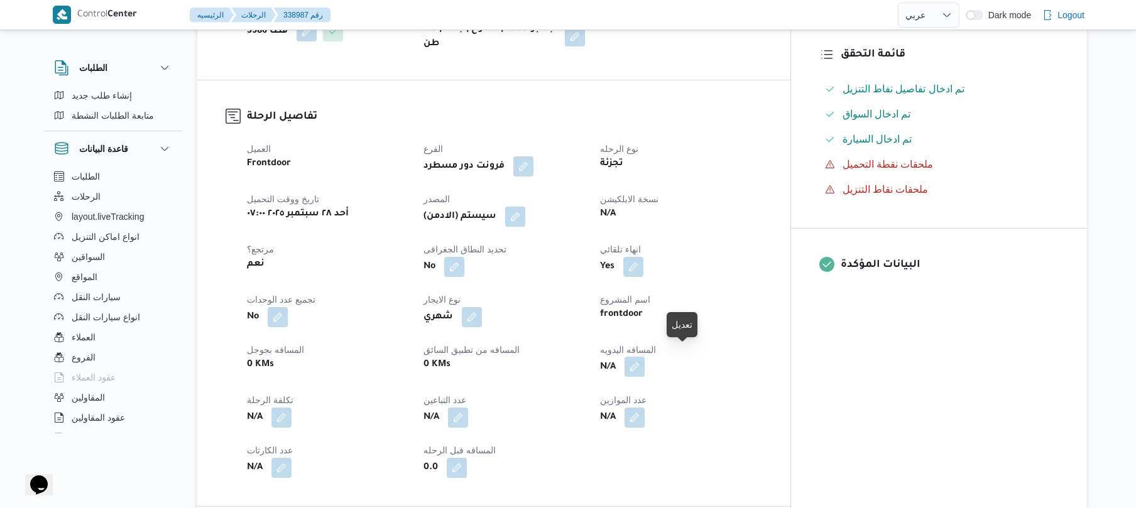
click at [645, 357] on button "button" at bounding box center [635, 367] width 20 height 20
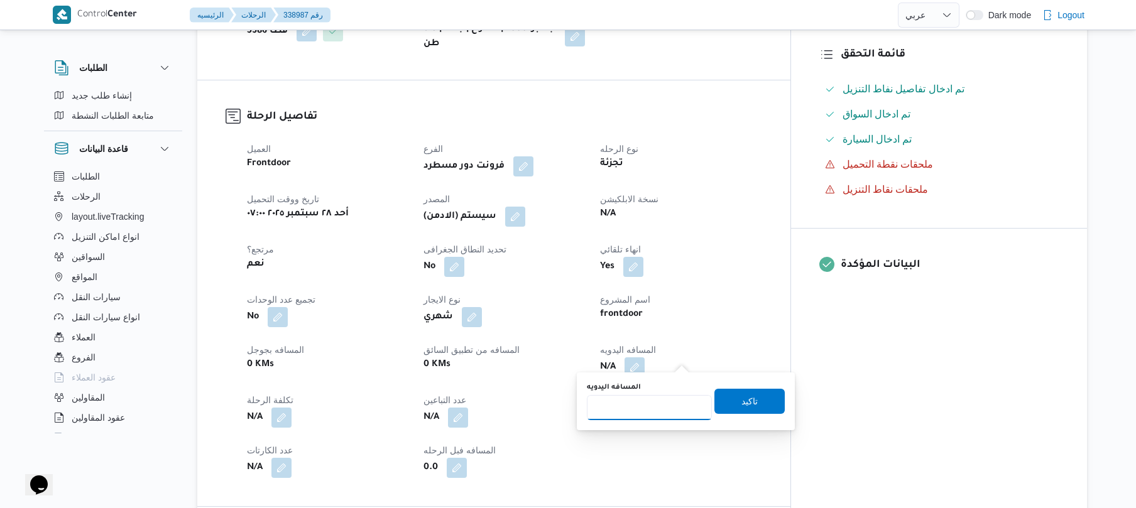
click at [652, 415] on input "المسافه اليدويه" at bounding box center [649, 407] width 125 height 25
type input "130"
click at [730, 403] on span "تاكيد" at bounding box center [749, 400] width 70 height 25
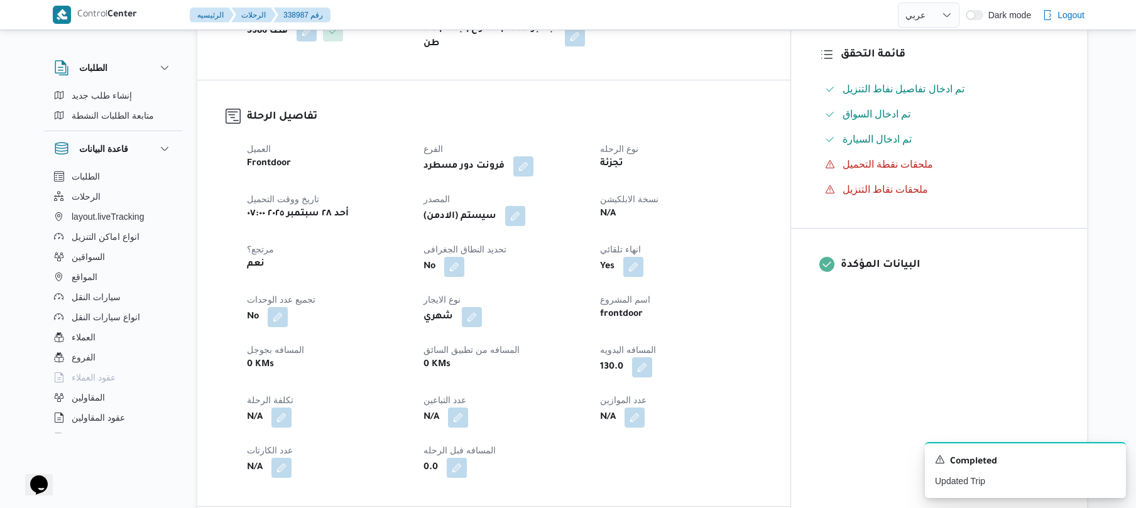
click at [525, 209] on button "button" at bounding box center [515, 216] width 20 height 20
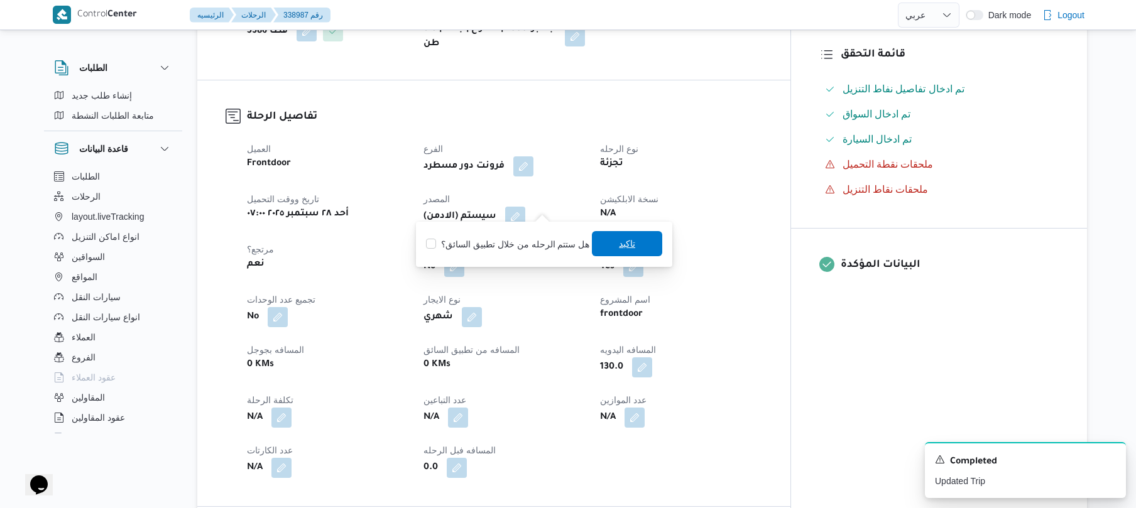
click at [602, 239] on span "تاكيد" at bounding box center [627, 243] width 70 height 25
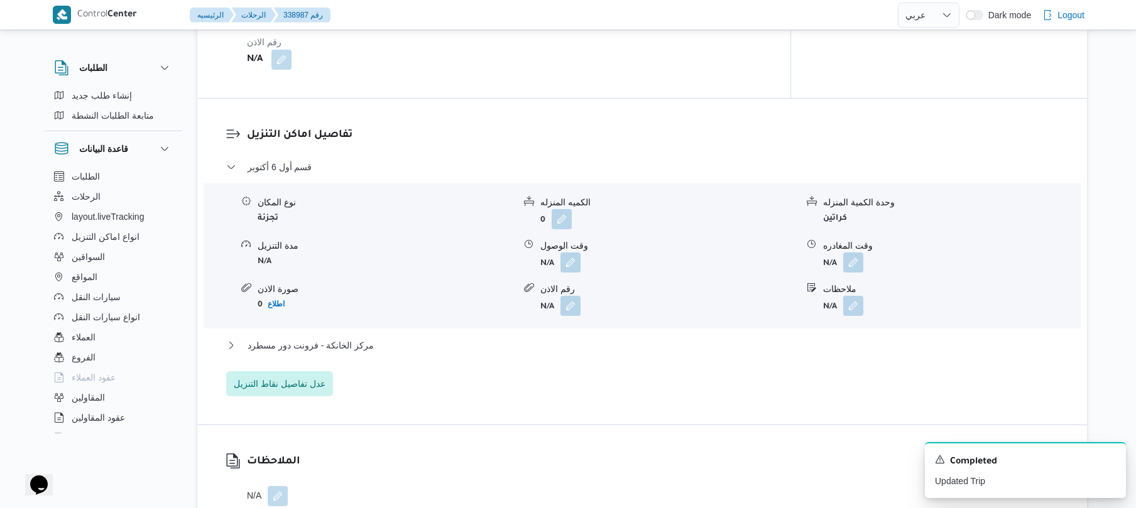
scroll to position [972, 0]
click at [571, 250] on button "button" at bounding box center [571, 259] width 20 height 20
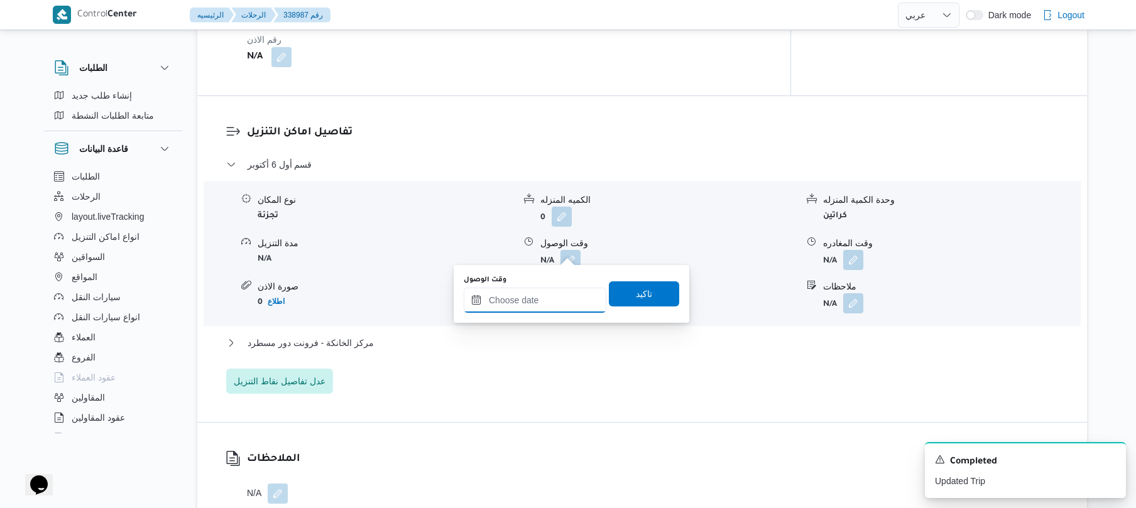
click at [540, 304] on input "وقت الوصول" at bounding box center [535, 300] width 143 height 25
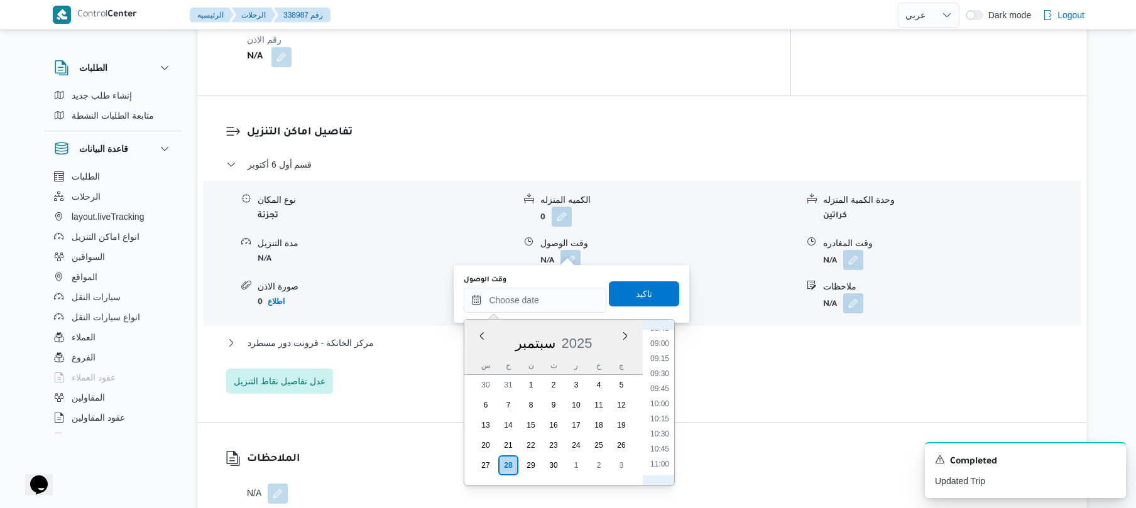
scroll to position [412, 0]
click at [657, 435] on li "08:30" at bounding box center [659, 436] width 29 height 13
type input "٢٨/٠٩/٢٠٢٥ ٠٨:٣٠"
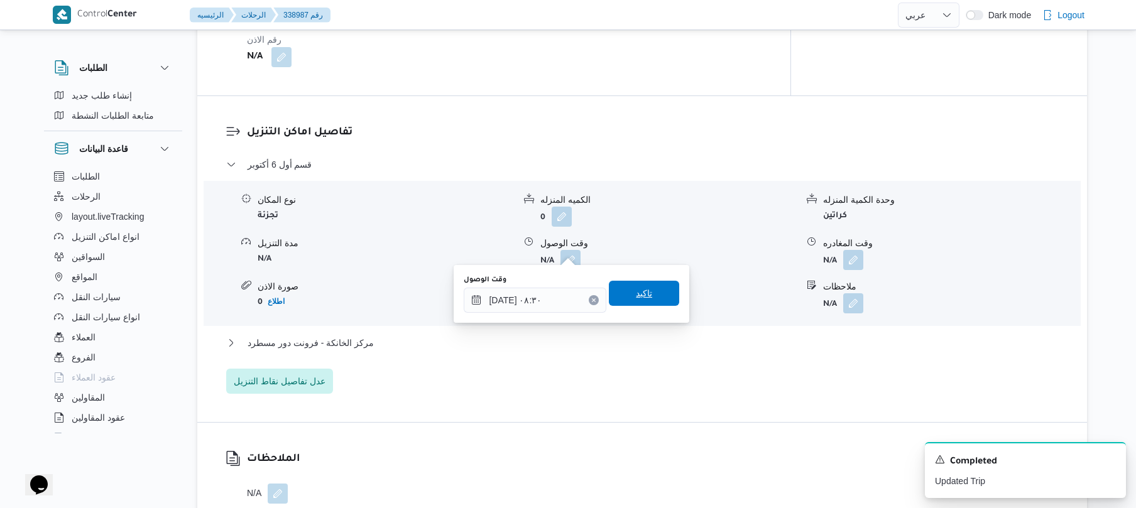
click at [643, 293] on span "تاكيد" at bounding box center [644, 293] width 16 height 15
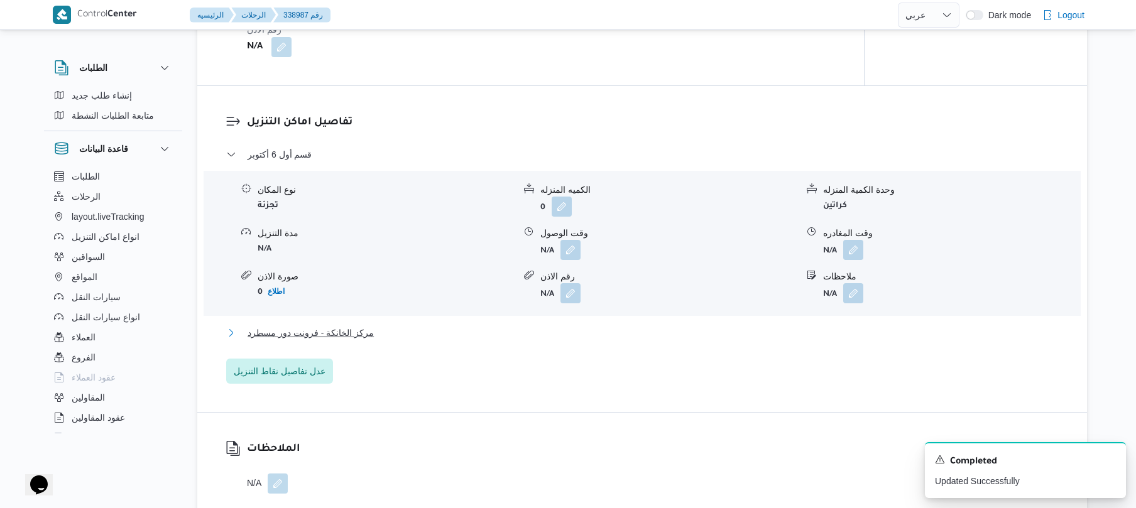
click at [597, 337] on button "مركز الخانكة - فرونت دور مسطرد" at bounding box center [642, 333] width 833 height 15
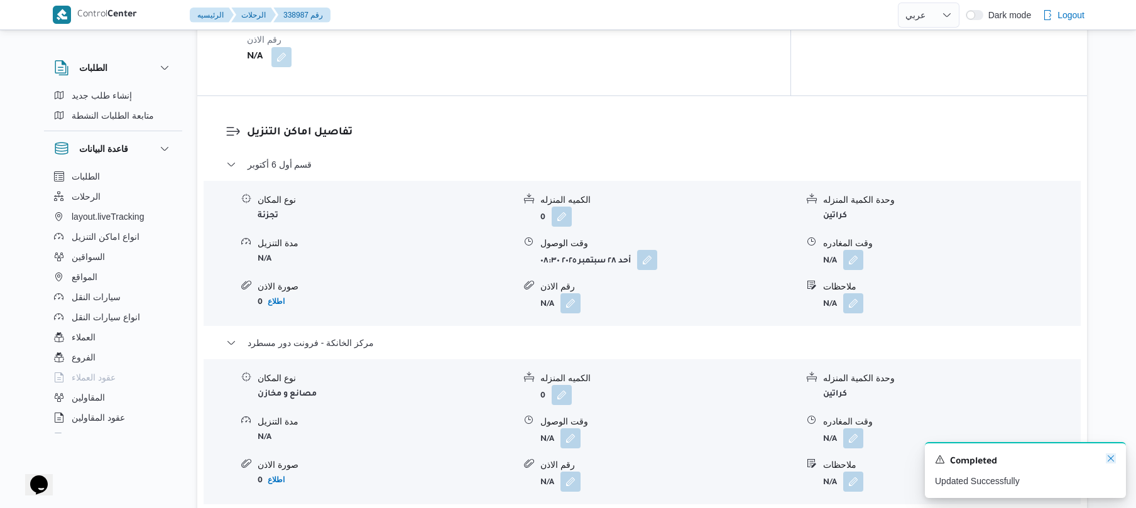
click at [1104, 461] on div "A new notification appears Completed Updated Successfully" at bounding box center [1025, 470] width 201 height 56
click at [1109, 458] on icon "Dismiss toast" at bounding box center [1111, 459] width 6 height 6
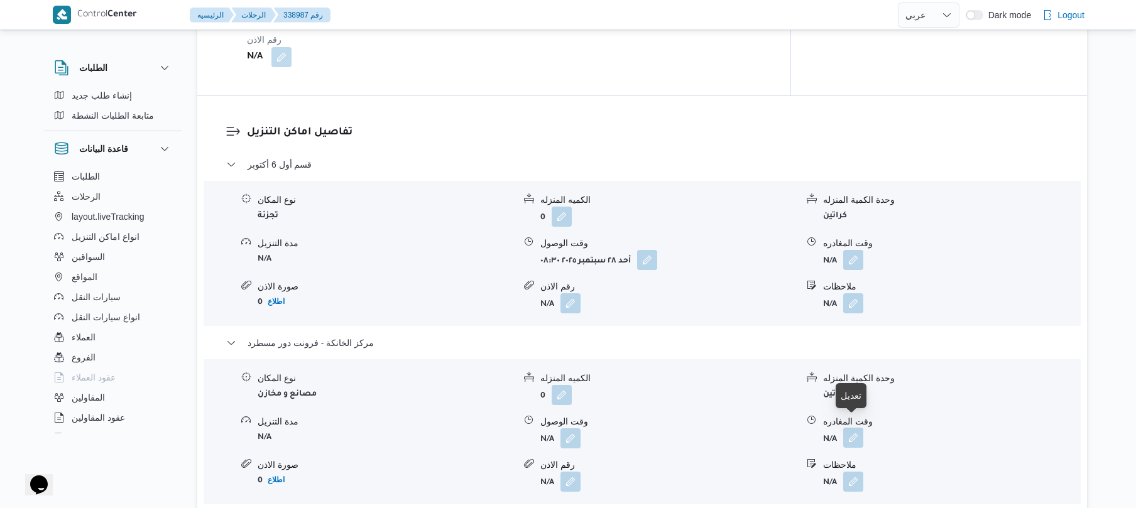
click at [850, 428] on button "button" at bounding box center [853, 438] width 20 height 20
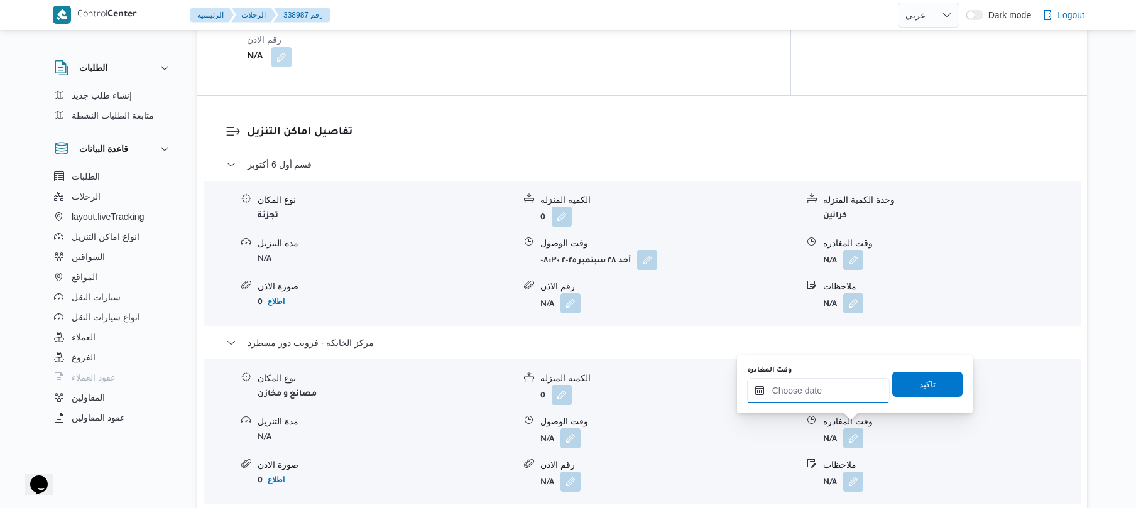
click at [833, 396] on input "وقت المغادره" at bounding box center [818, 390] width 143 height 25
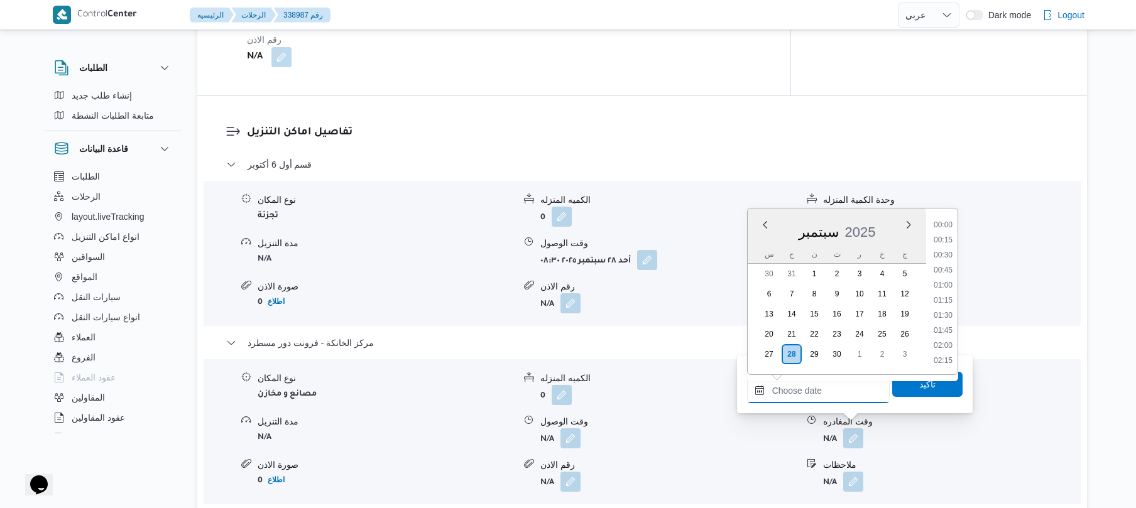
scroll to position [1192, 0]
click at [943, 227] on li "19:45" at bounding box center [943, 224] width 29 height 13
type input "٢٨/٠٩/٢٠٢٥ ١٩:٤٥"
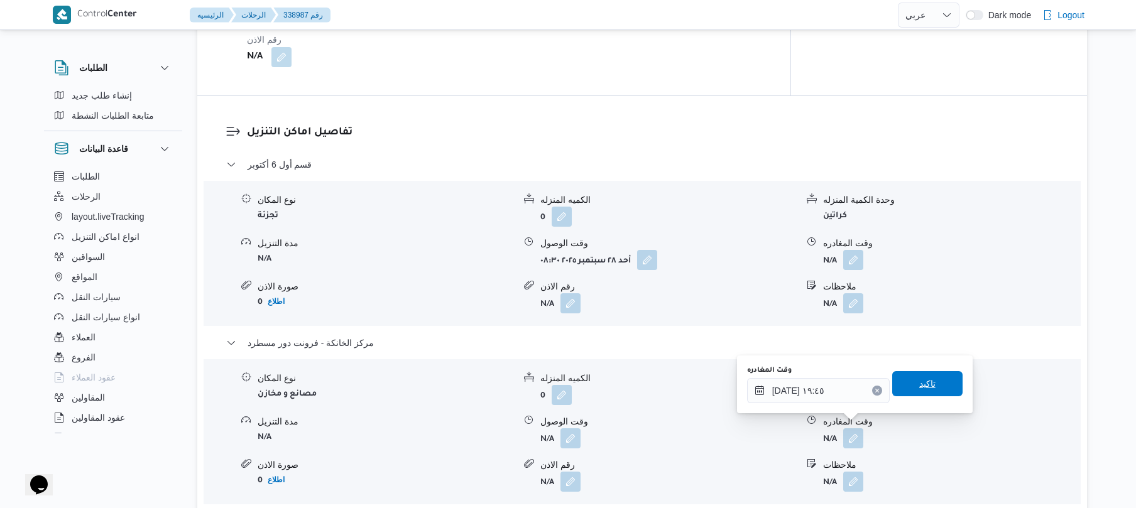
click at [919, 378] on span "تاكيد" at bounding box center [927, 383] width 16 height 15
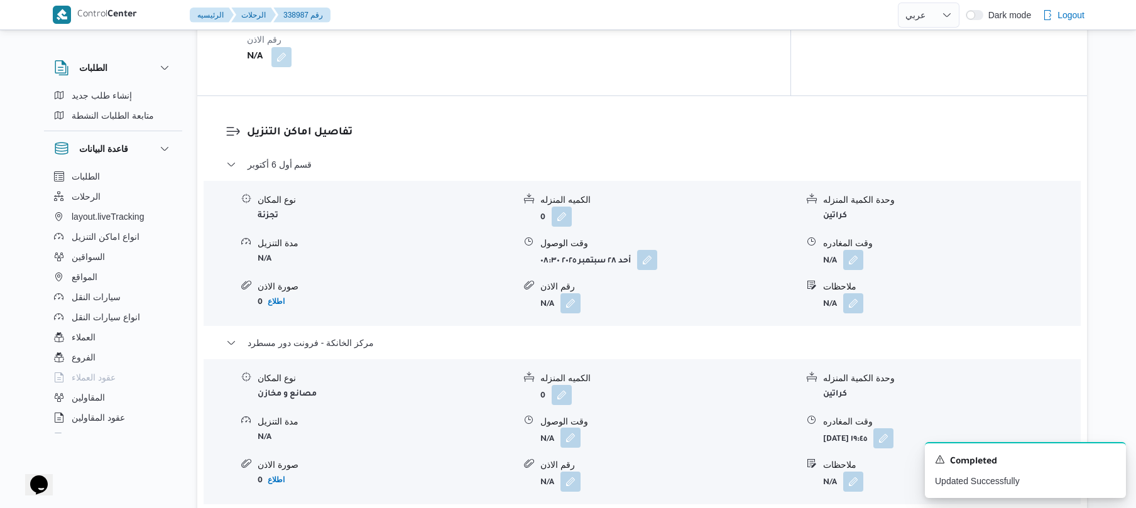
click at [567, 430] on button "button" at bounding box center [571, 438] width 20 height 20
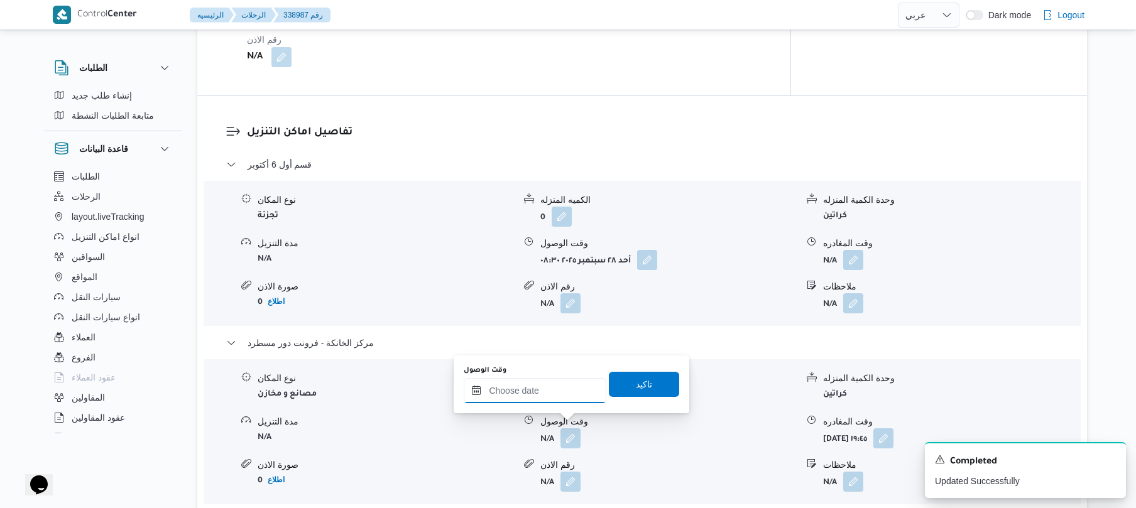
click at [572, 387] on input "وقت الوصول" at bounding box center [535, 390] width 143 height 25
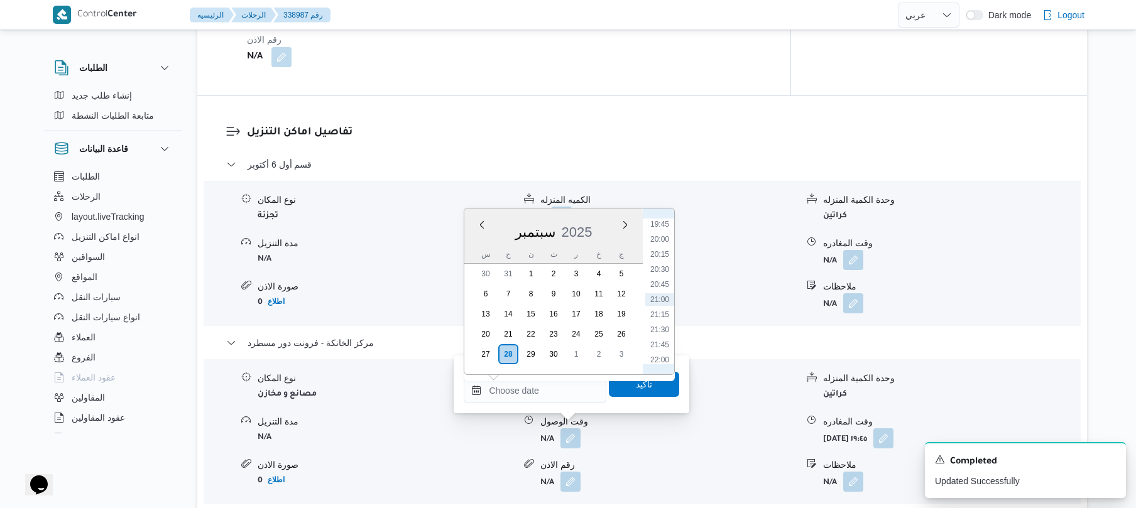
scroll to position [1068, 0]
click at [657, 334] on li "19:30" at bounding box center [659, 333] width 29 height 13
type input "٢٨/٠٩/٢٠٢٥ ١٩:٣٠"
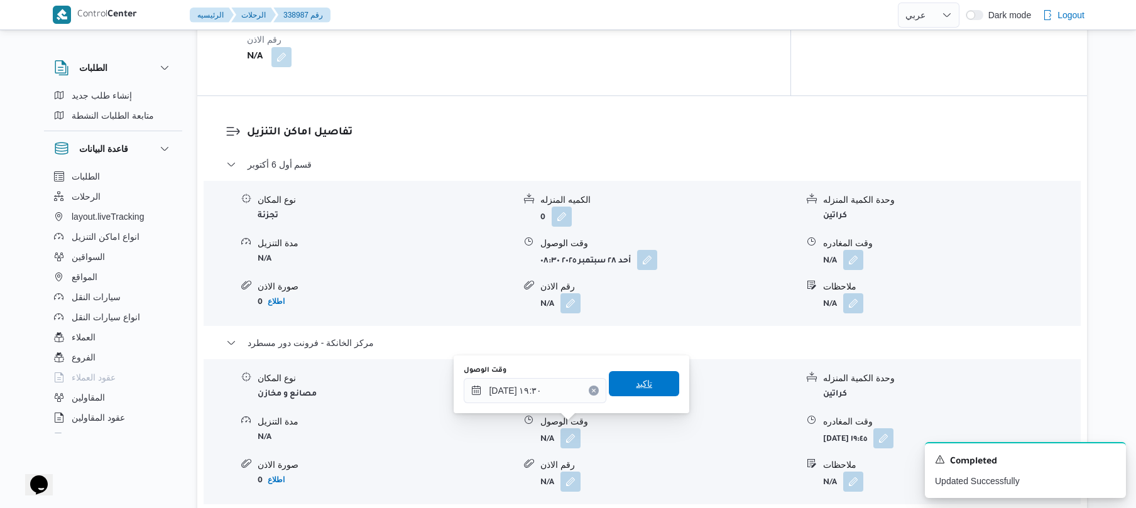
click at [642, 385] on span "تاكيد" at bounding box center [644, 383] width 16 height 15
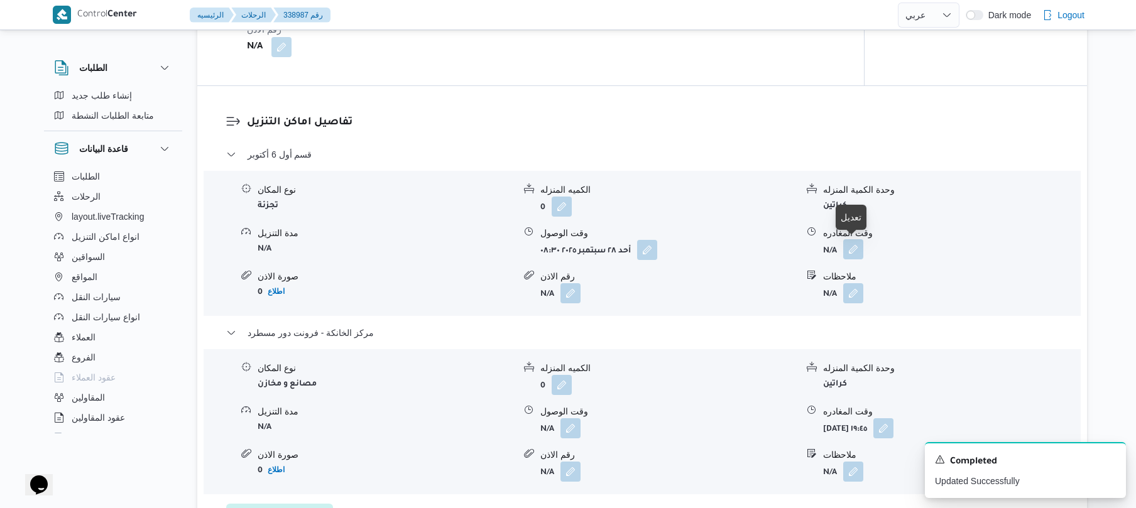
click at [861, 245] on button "button" at bounding box center [853, 249] width 20 height 20
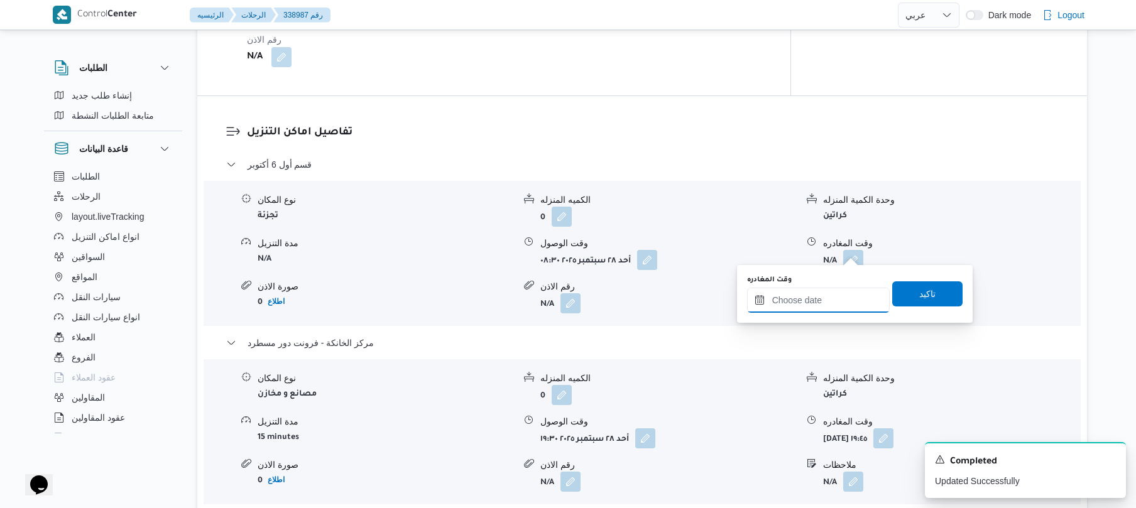
click at [819, 302] on input "وقت المغادره" at bounding box center [818, 300] width 143 height 25
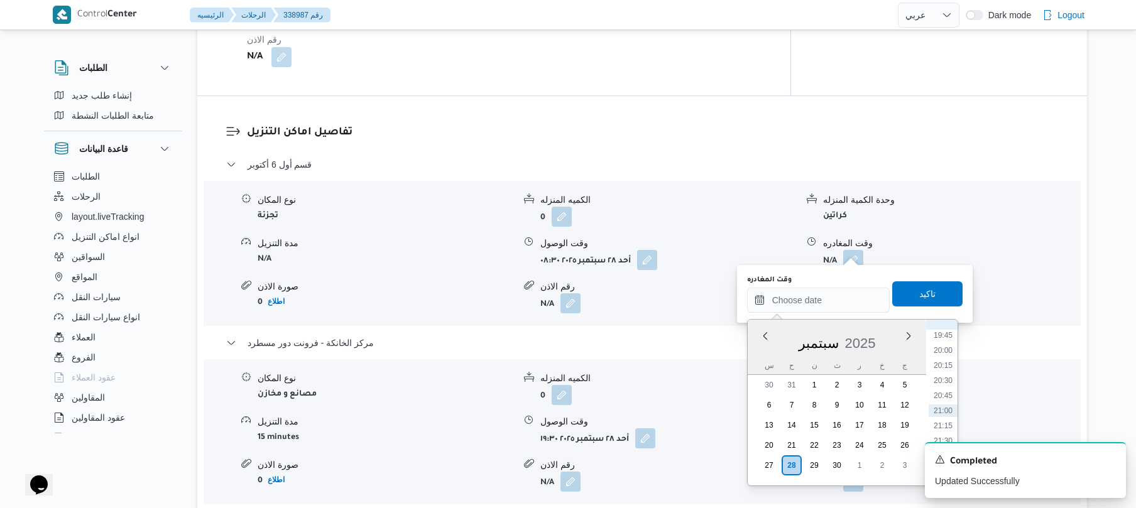
scroll to position [1069, 0]
click at [946, 378] on li "18:30" at bounding box center [943, 383] width 29 height 13
type input "٢٨/٠٩/٢٠٢٥ ١٨:٣٠"
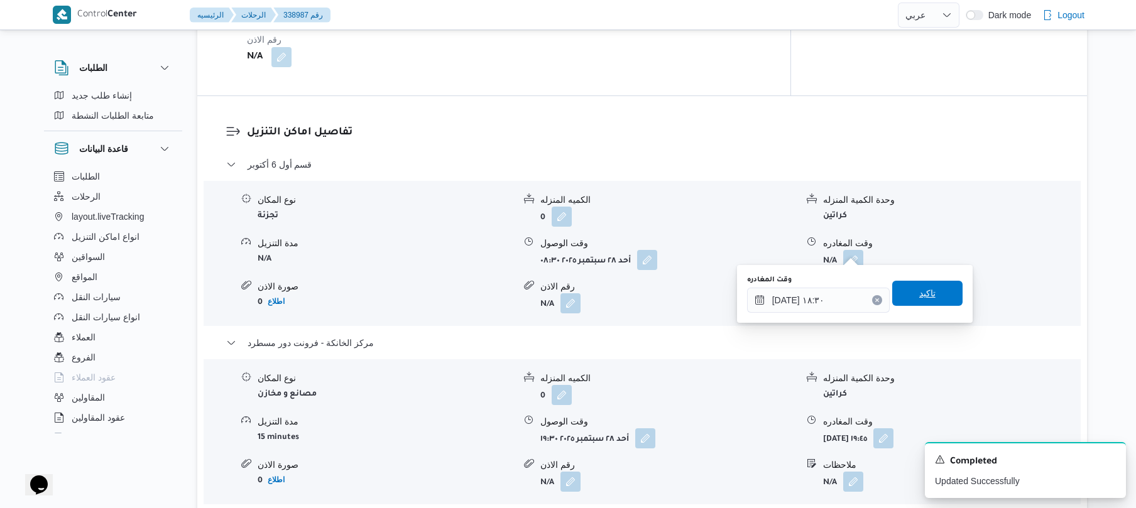
click at [931, 293] on span "تاكيد" at bounding box center [927, 293] width 70 height 25
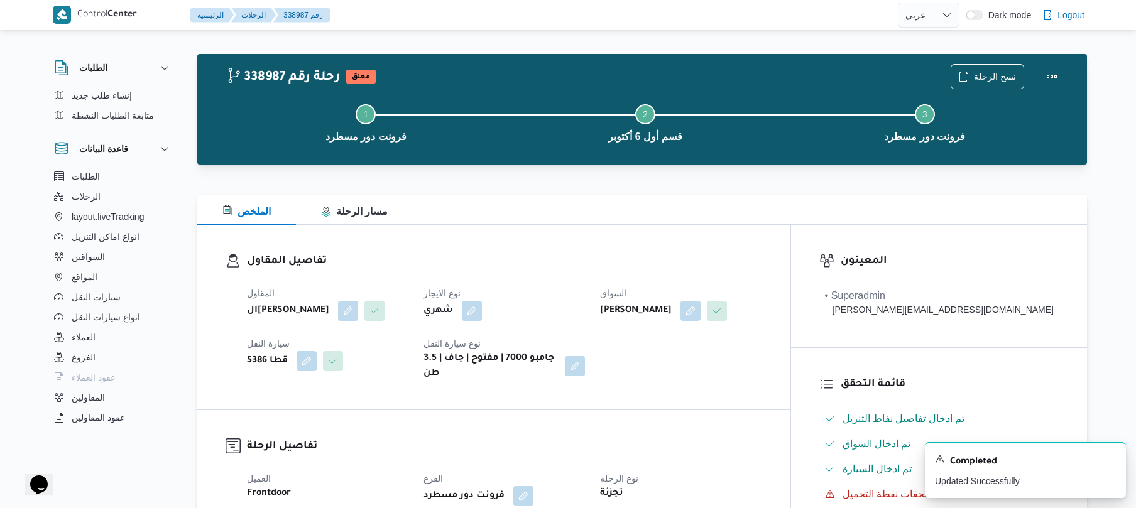
scroll to position [0, 0]
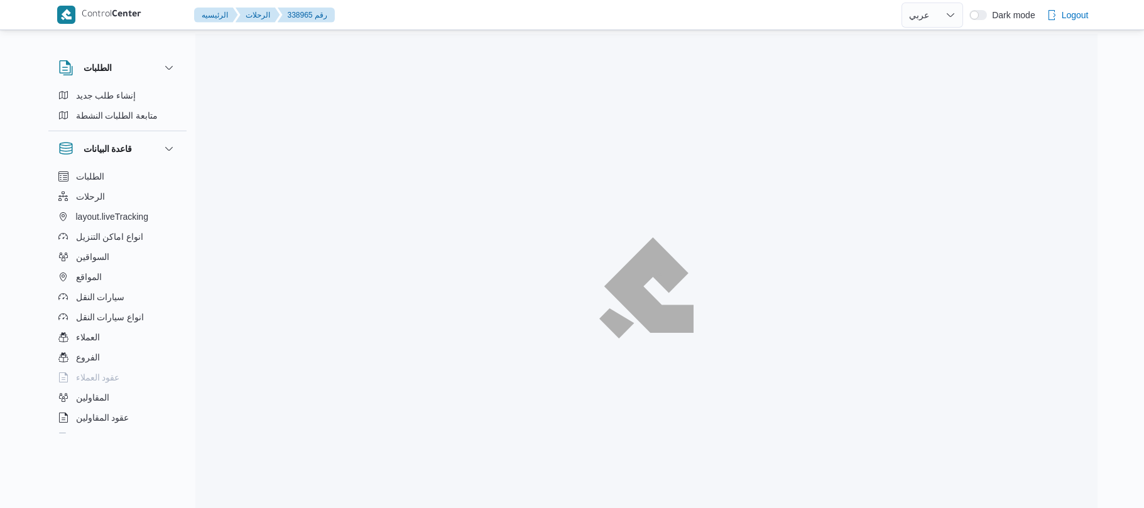
select select "ar"
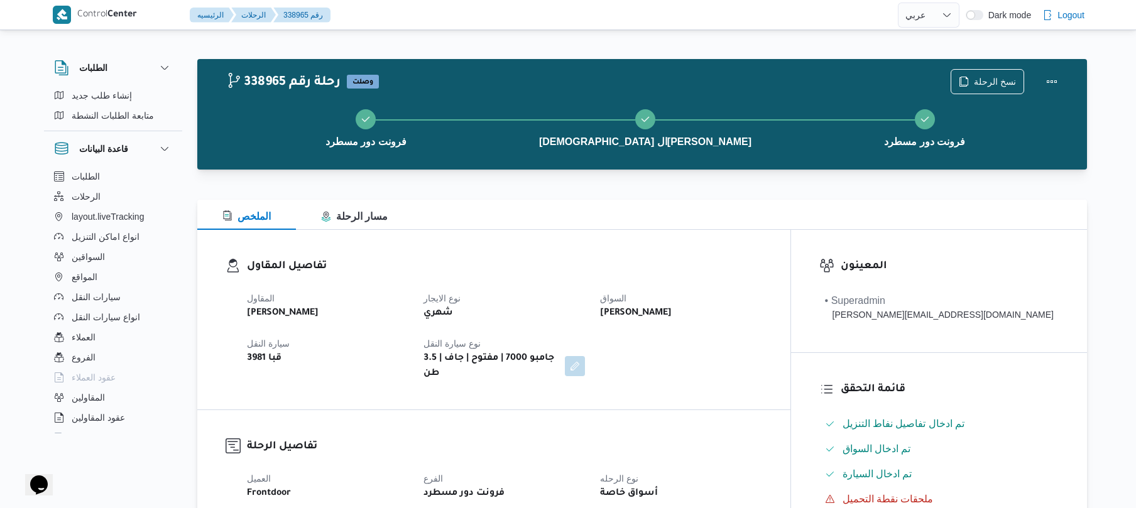
click at [625, 202] on div "الملخص مسار الرحلة" at bounding box center [642, 215] width 890 height 30
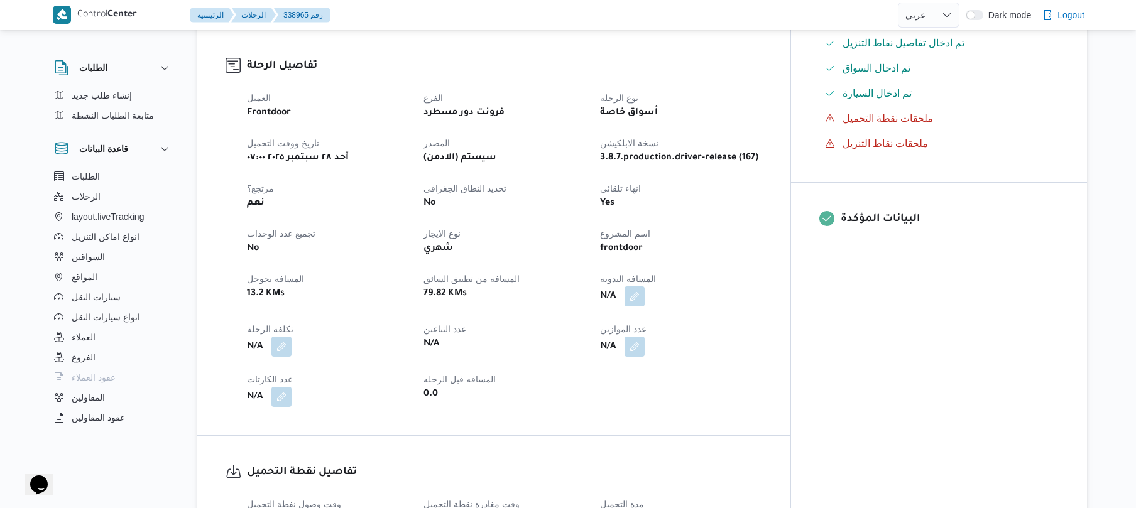
scroll to position [469, 0]
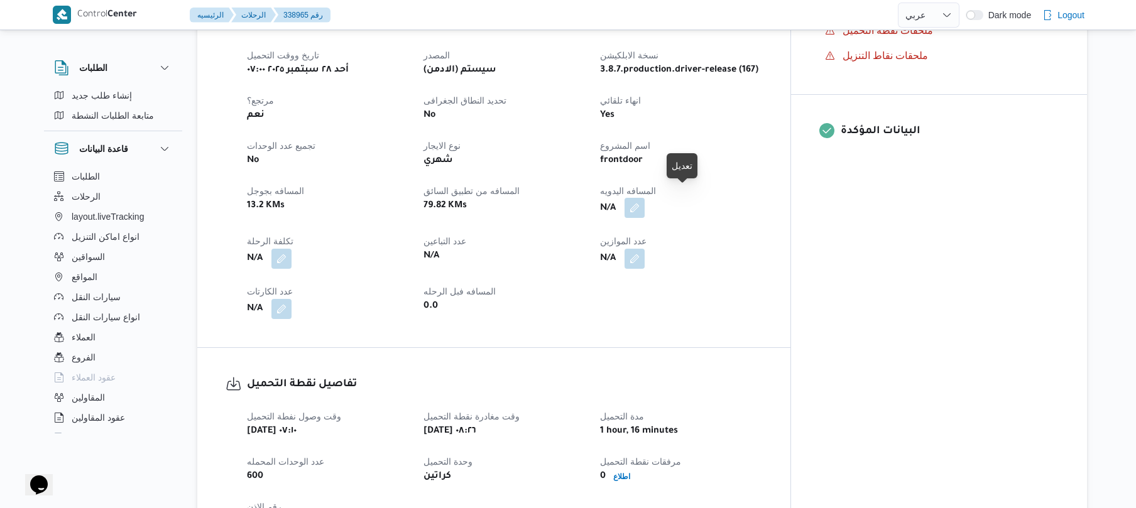
click at [645, 202] on button "button" at bounding box center [635, 208] width 20 height 20
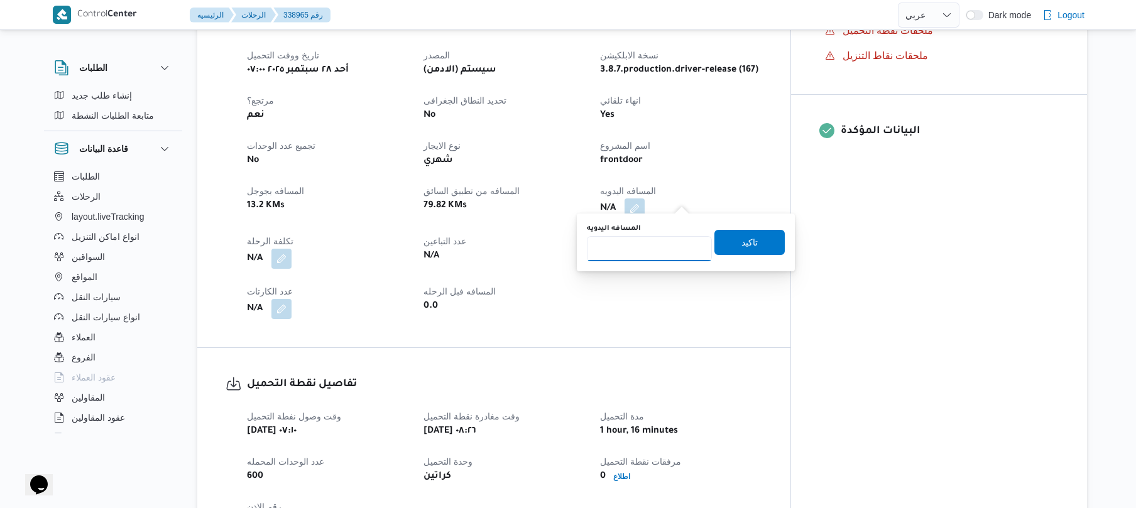
click at [641, 254] on input "المسافه اليدويه" at bounding box center [649, 248] width 125 height 25
type input "130"
click at [742, 245] on span "تاكيد" at bounding box center [750, 241] width 16 height 15
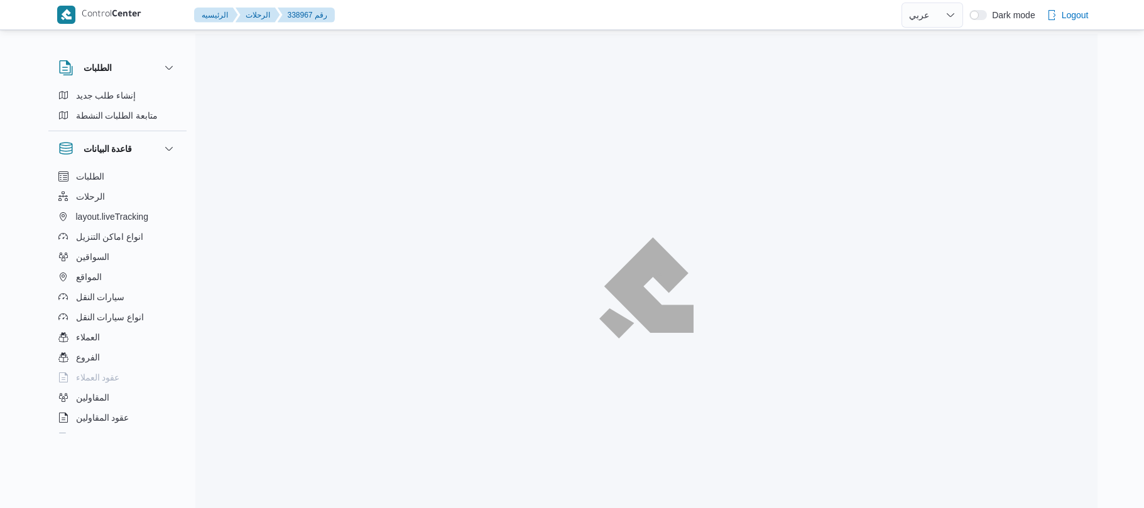
select select "ar"
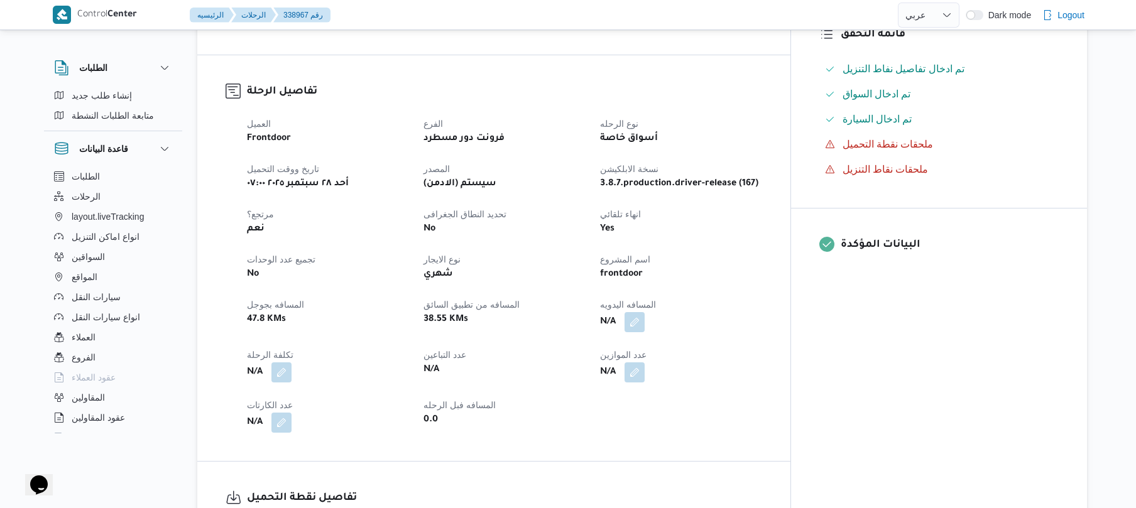
scroll to position [503, 0]
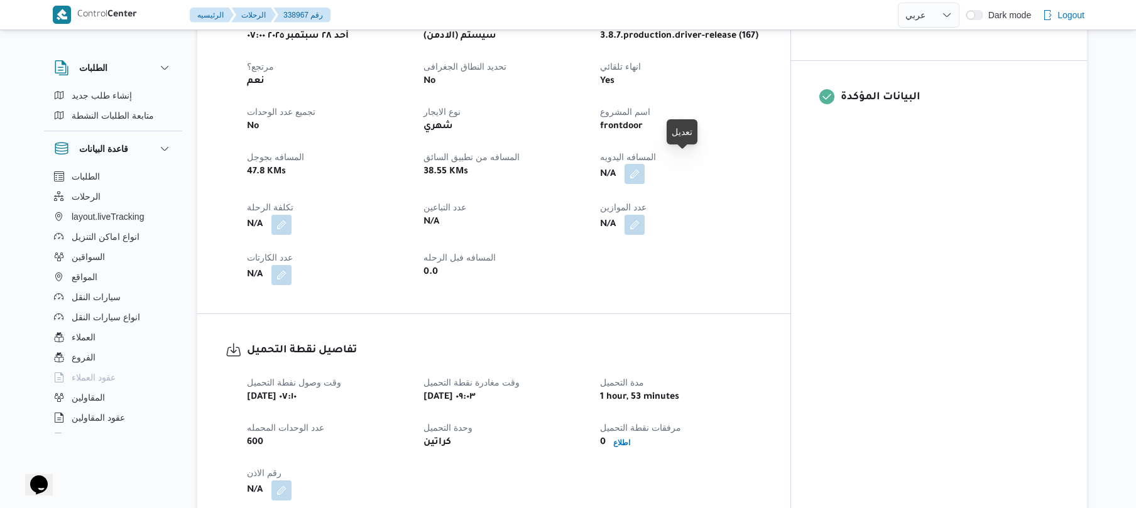
click at [645, 168] on button "button" at bounding box center [635, 174] width 20 height 20
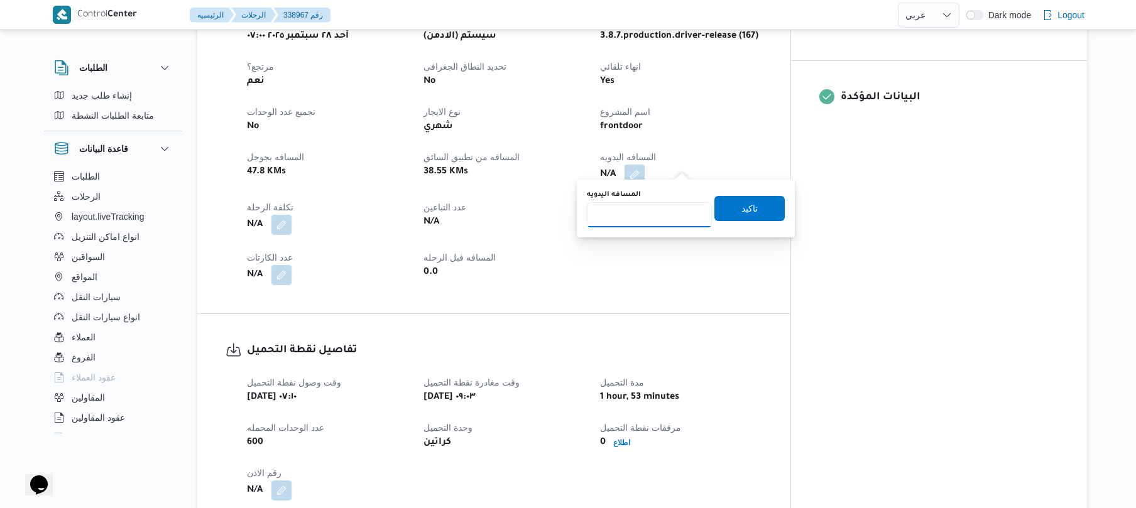
click at [666, 214] on input "المسافه اليدويه" at bounding box center [649, 214] width 125 height 25
type input "130"
click at [742, 210] on span "تاكيد" at bounding box center [750, 207] width 16 height 15
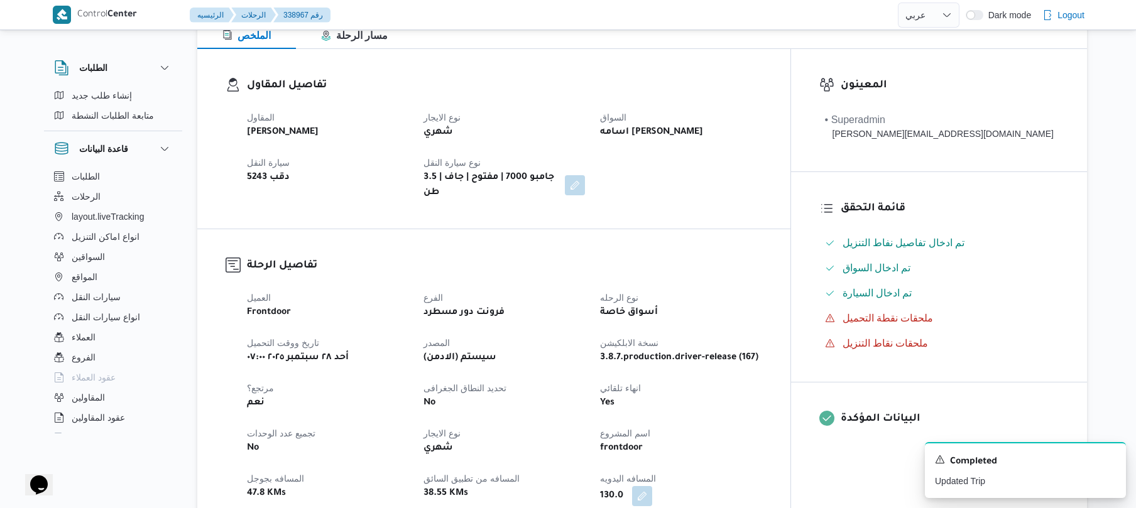
scroll to position [134, 0]
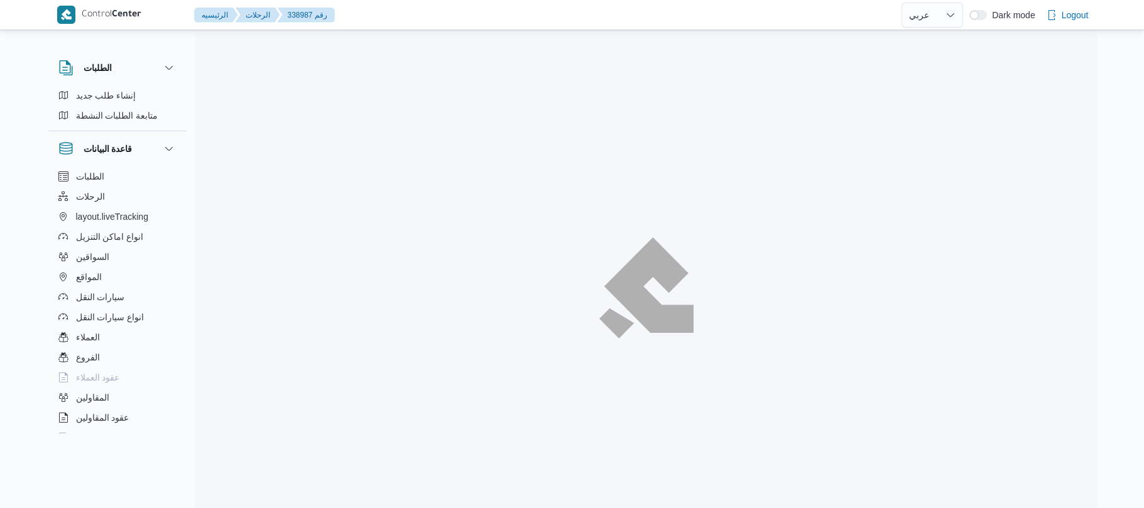
select select "ar"
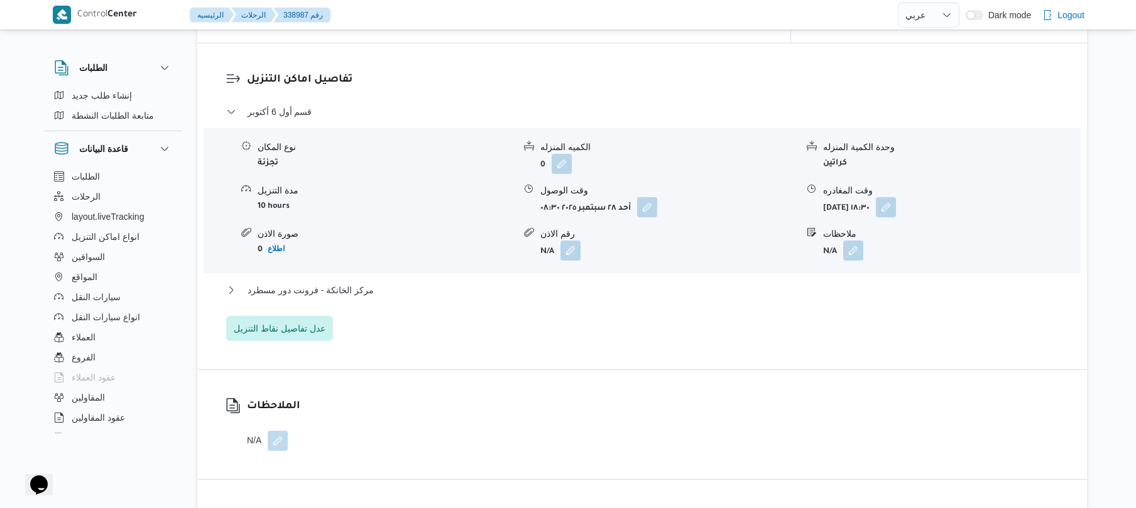
scroll to position [1039, 0]
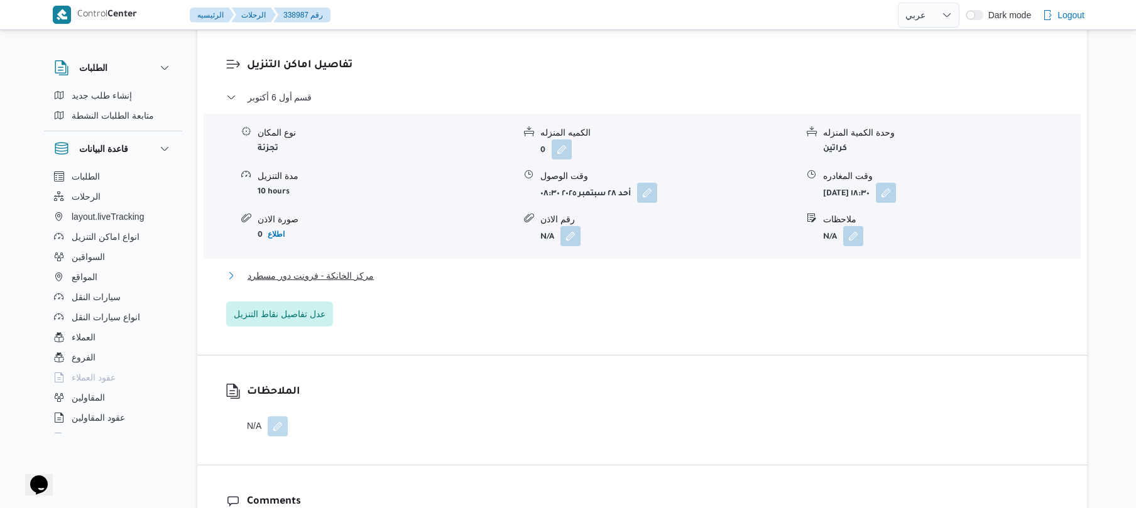
click at [591, 269] on button "مركز الخانكة - فرونت دور مسطرد" at bounding box center [642, 275] width 833 height 15
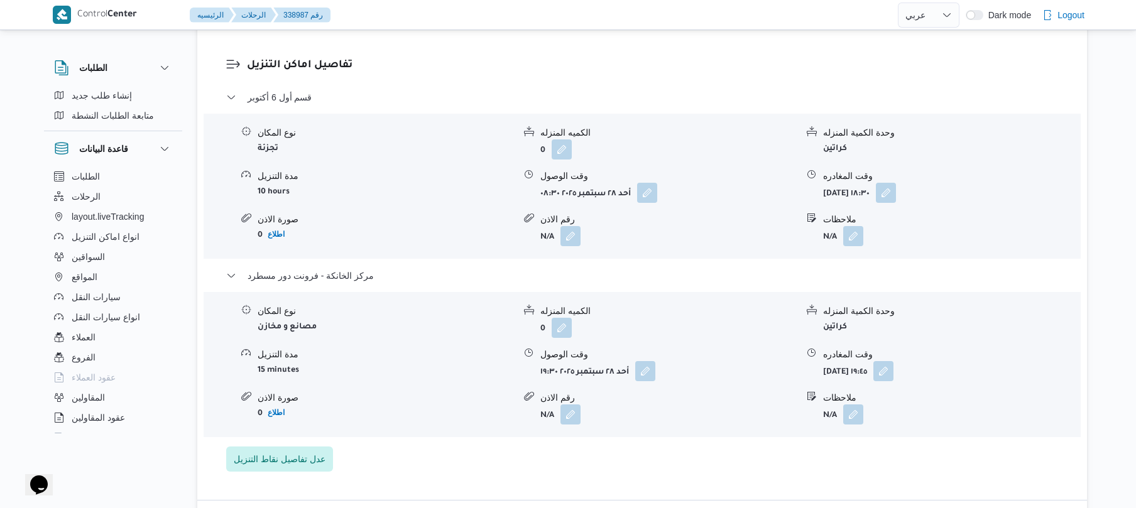
scroll to position [0, 0]
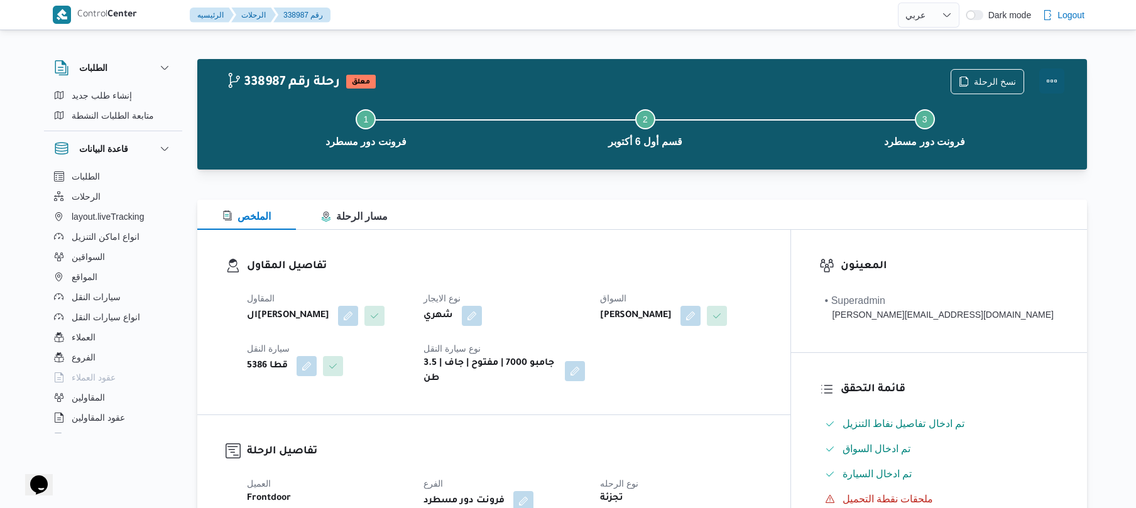
click at [1049, 81] on button "Actions" at bounding box center [1051, 80] width 25 height 25
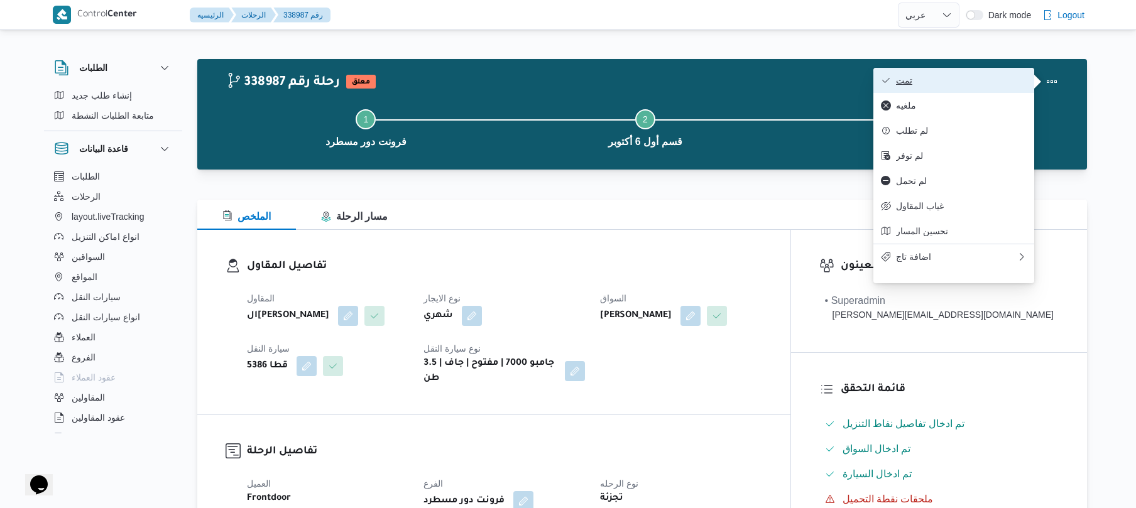
click at [980, 80] on span "تمت" at bounding box center [961, 80] width 131 height 10
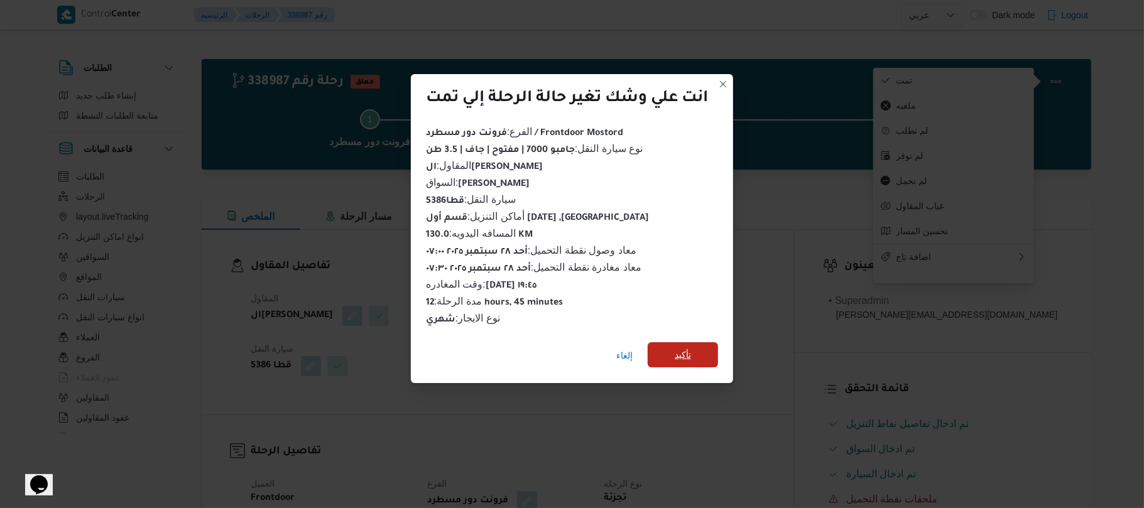
click at [698, 349] on span "تأكيد" at bounding box center [683, 354] width 70 height 25
